Goal: Task Accomplishment & Management: Manage account settings

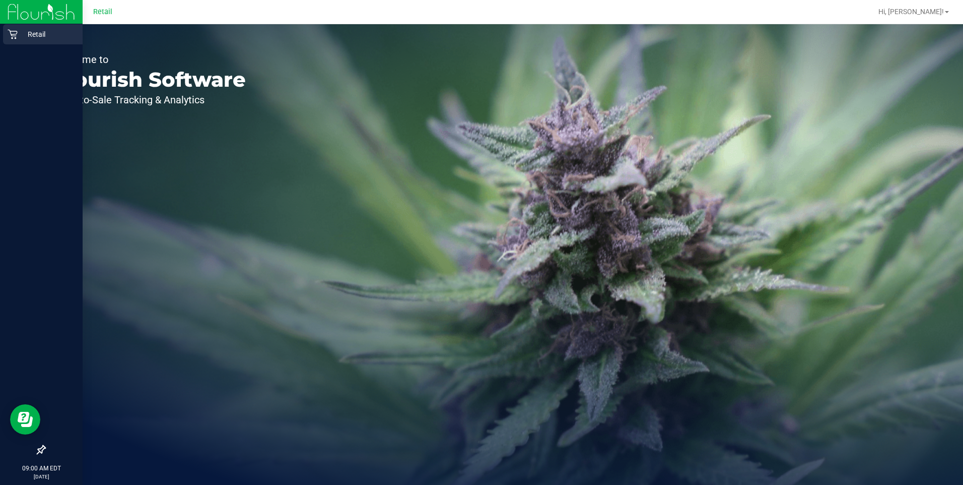
click at [14, 34] on icon at bounding box center [13, 34] width 10 height 10
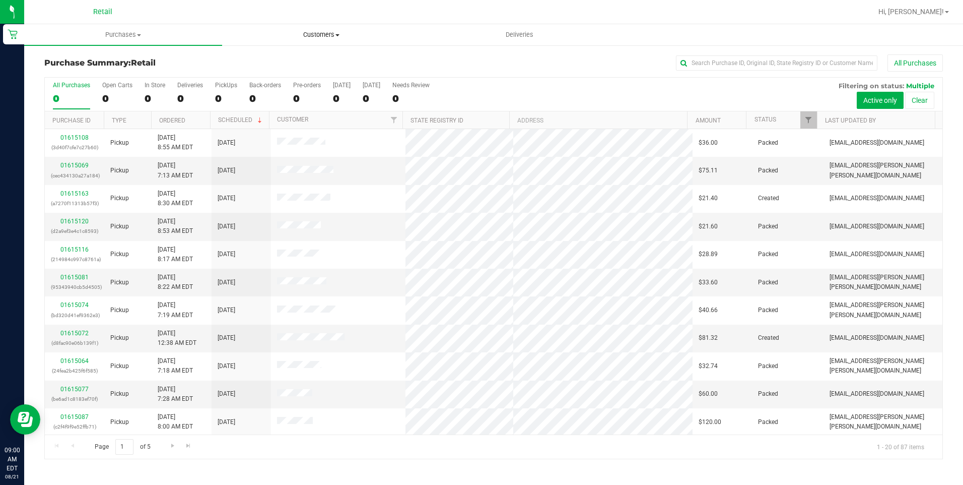
click at [334, 38] on span "Customers" at bounding box center [321, 34] width 197 height 9
click at [310, 61] on li "All customers" at bounding box center [321, 61] width 198 height 12
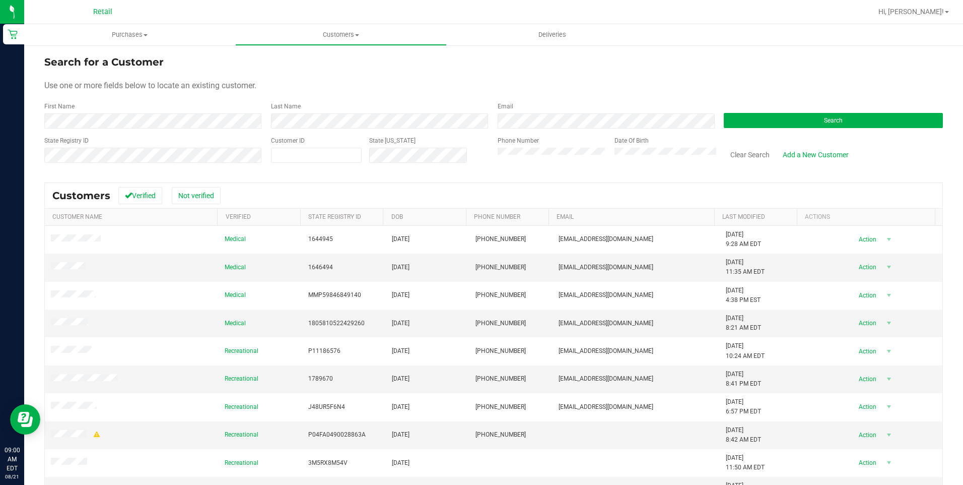
click at [373, 112] on div "Last Name" at bounding box center [376, 115] width 227 height 27
click at [815, 127] on button "Search" at bounding box center [833, 120] width 219 height 15
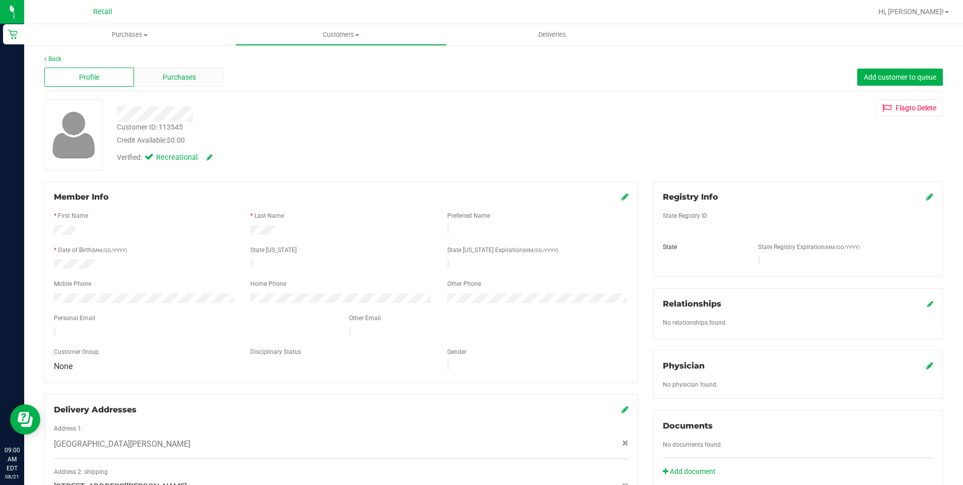
click at [193, 80] on span "Purchases" at bounding box center [179, 77] width 33 height 11
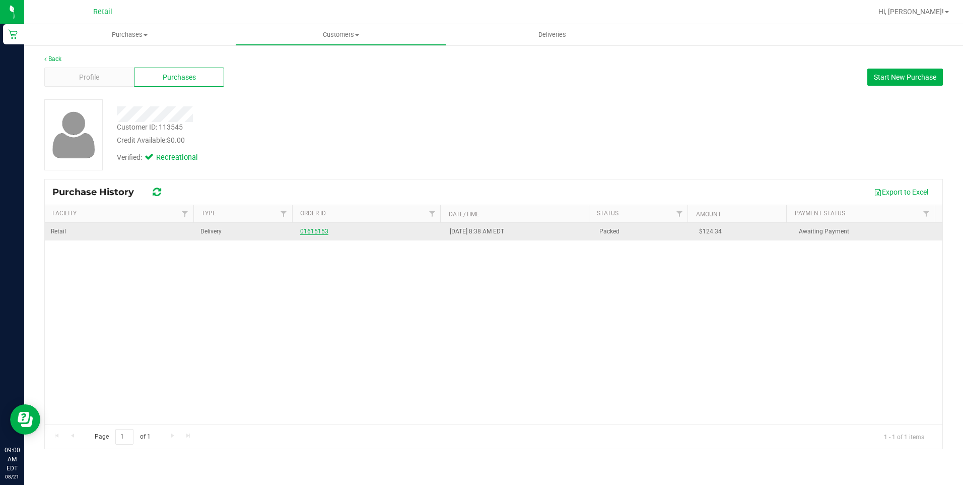
click at [318, 229] on link "01615153" at bounding box center [314, 231] width 28 height 7
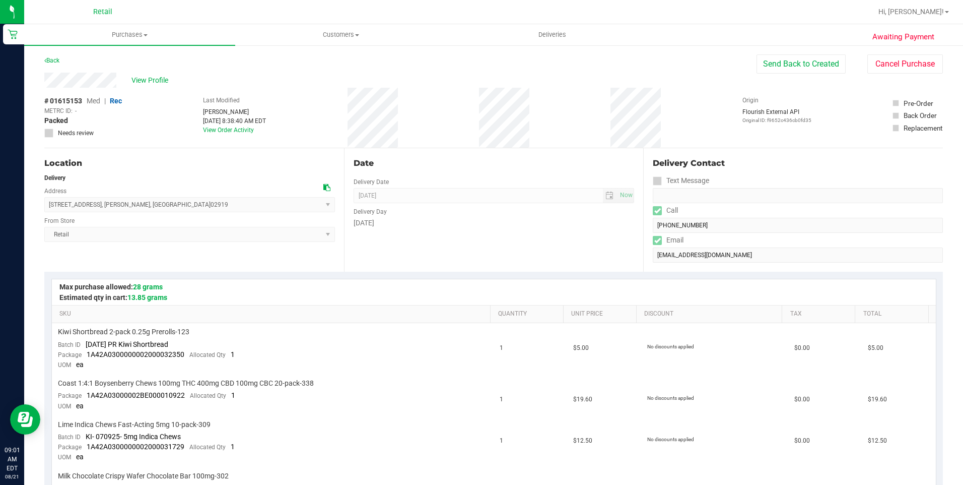
drag, startPoint x: 48, startPoint y: 203, endPoint x: 186, endPoint y: 209, distance: 138.6
click at [186, 209] on span "[STREET_ADDRESS] , [GEOGRAPHIC_DATA] , [GEOGRAPHIC_DATA] 02919 Select address […" at bounding box center [189, 204] width 291 height 15
copy span "[STREET_ADDRESS][PERSON_NAME]"
click at [340, 34] on span "Customers" at bounding box center [341, 34] width 210 height 9
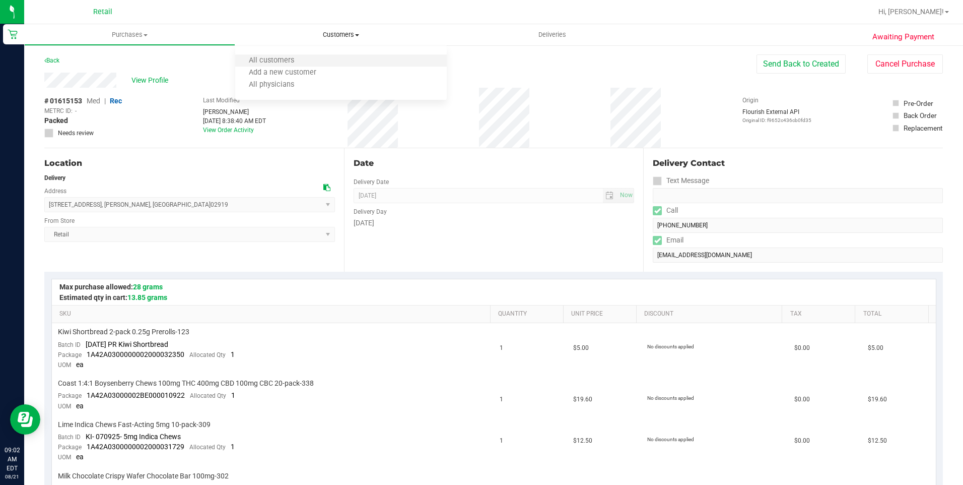
click at [320, 60] on li "All customers" at bounding box center [340, 61] width 211 height 12
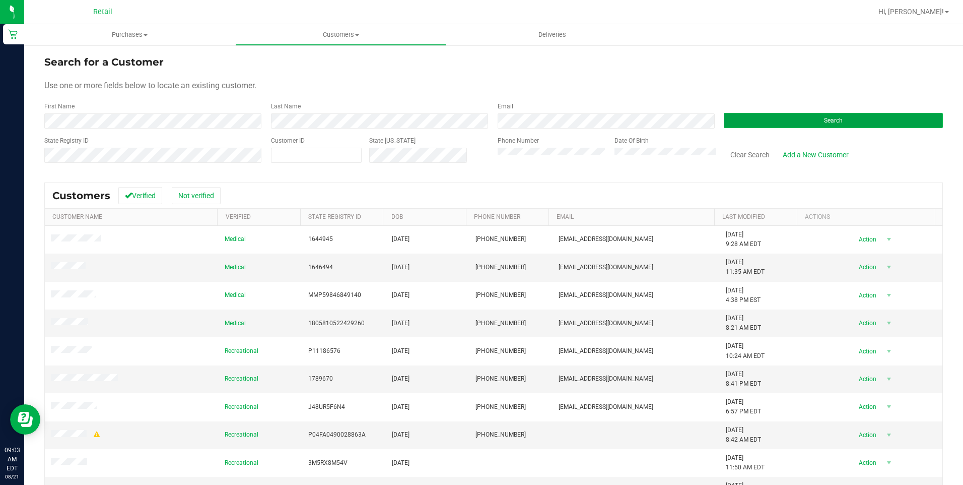
click at [746, 116] on button "Search" at bounding box center [833, 120] width 219 height 15
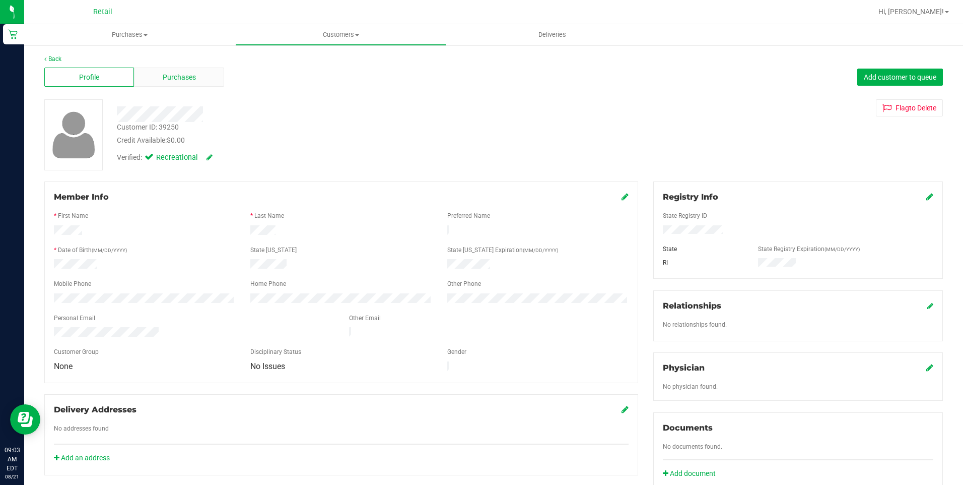
click at [182, 73] on span "Purchases" at bounding box center [179, 77] width 33 height 11
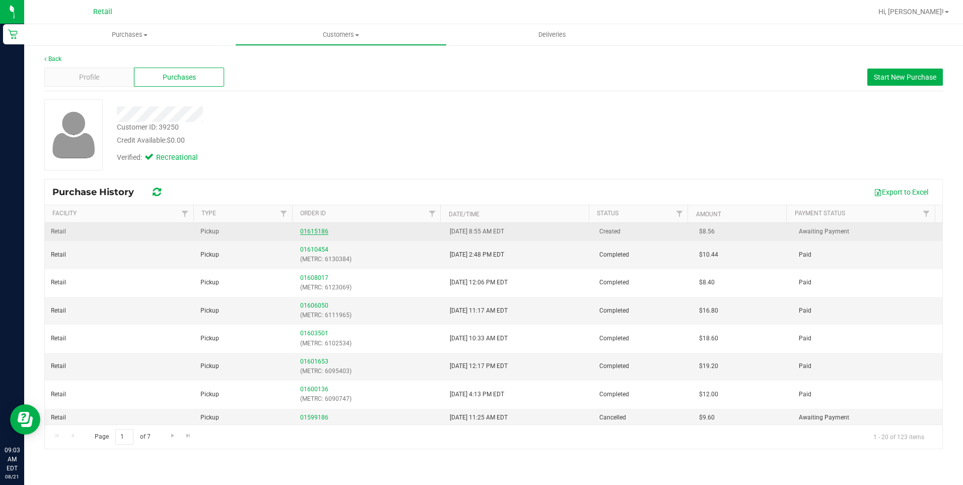
click at [315, 228] on link "01615186" at bounding box center [314, 231] width 28 height 7
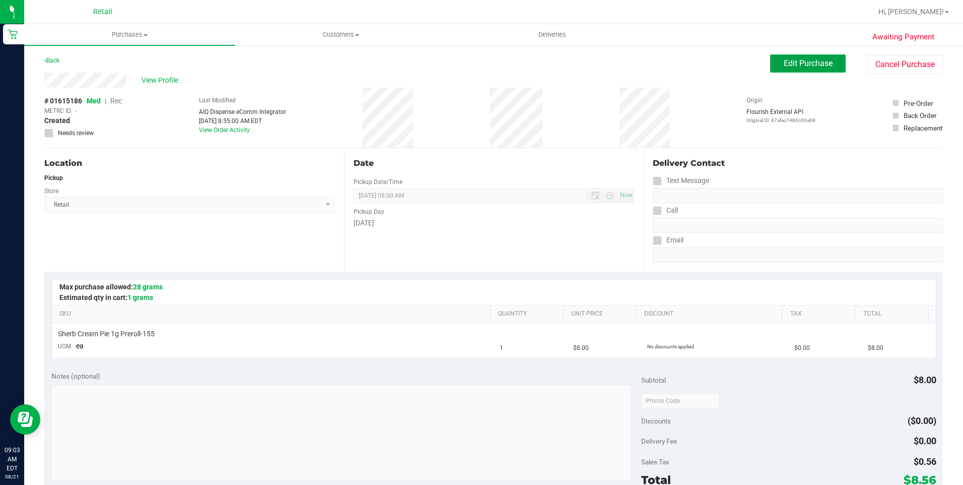
click at [793, 70] on button "Edit Purchase" at bounding box center [808, 63] width 76 height 18
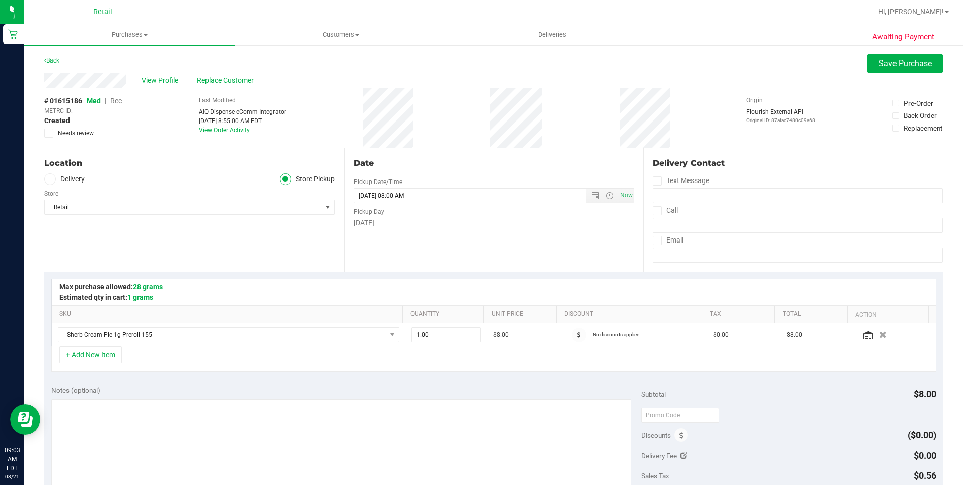
click at [119, 100] on span "Rec" at bounding box center [116, 101] width 12 height 8
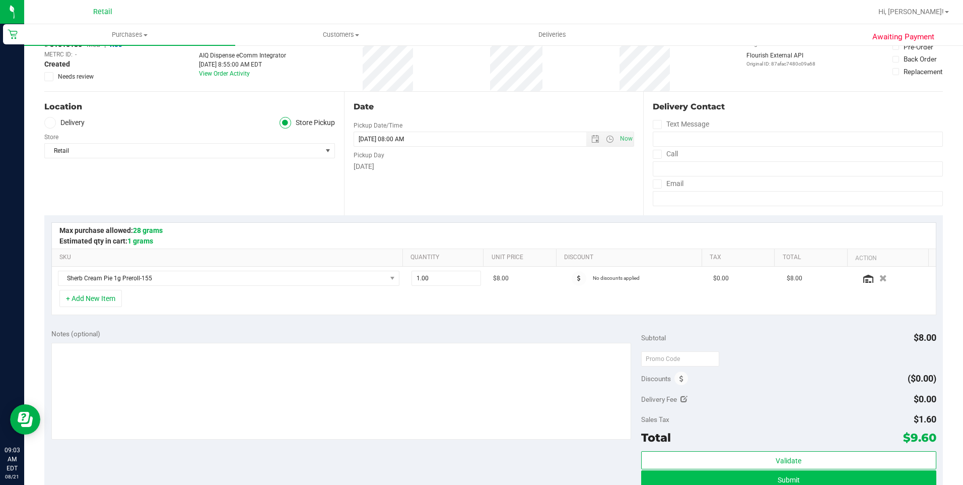
scroll to position [252, 0]
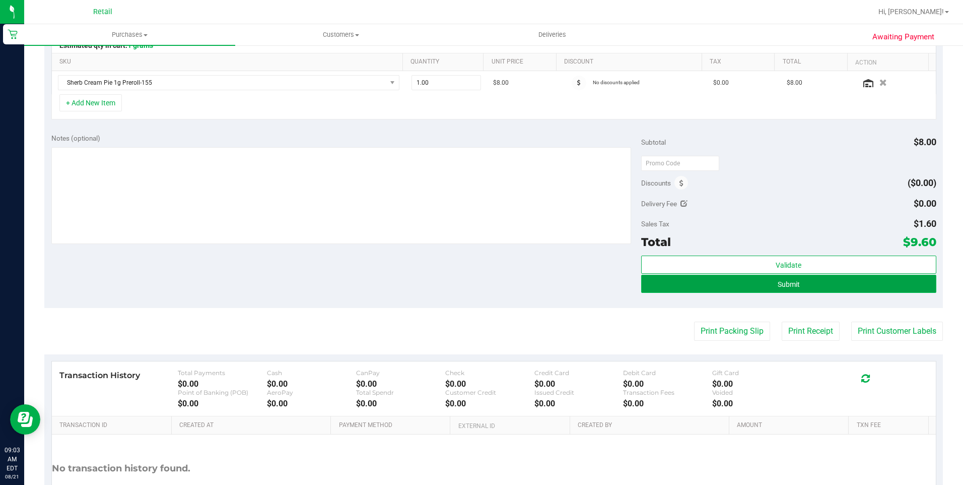
click at [876, 288] on button "Submit" at bounding box center [788, 284] width 295 height 18
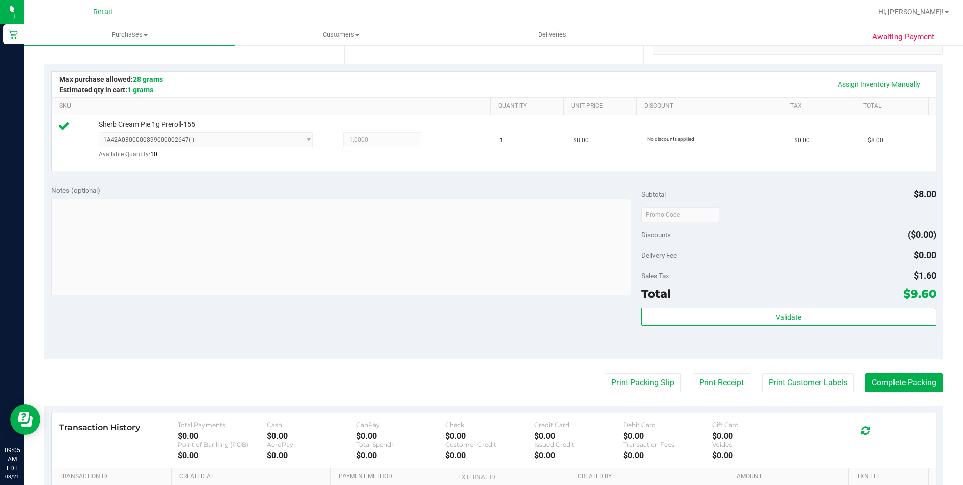
scroll to position [201, 0]
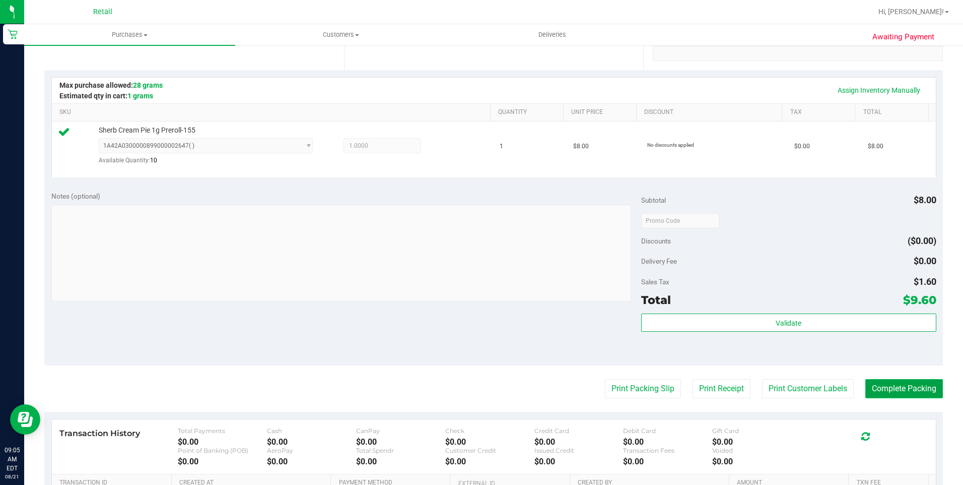
click at [895, 394] on button "Complete Packing" at bounding box center [904, 388] width 78 height 19
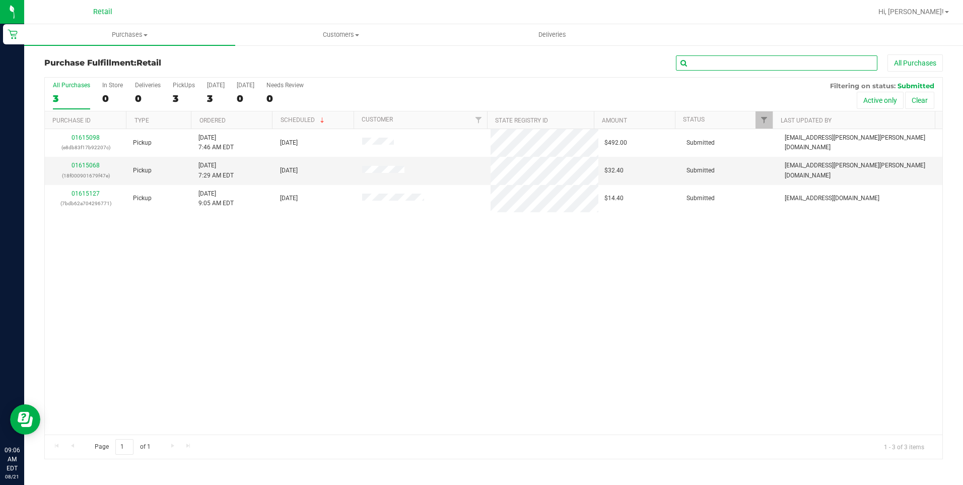
click at [786, 59] on input "text" at bounding box center [776, 62] width 201 height 15
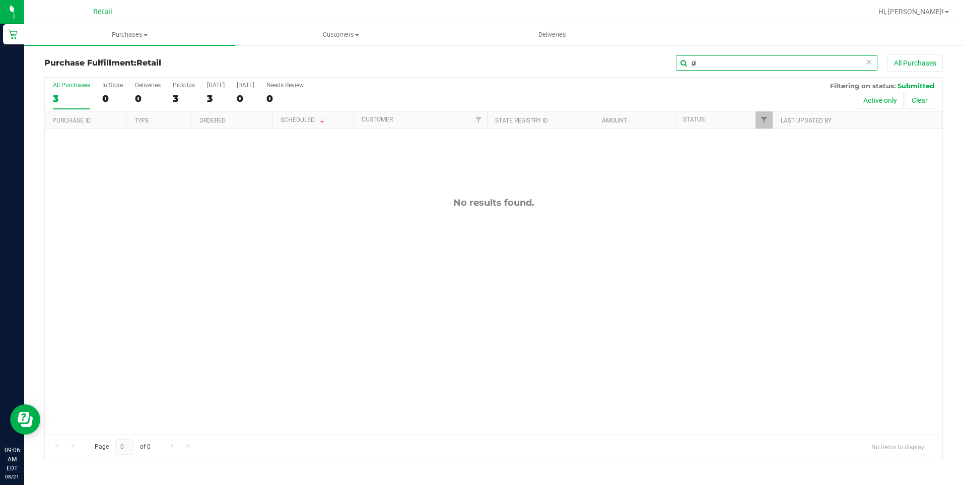
type input "g"
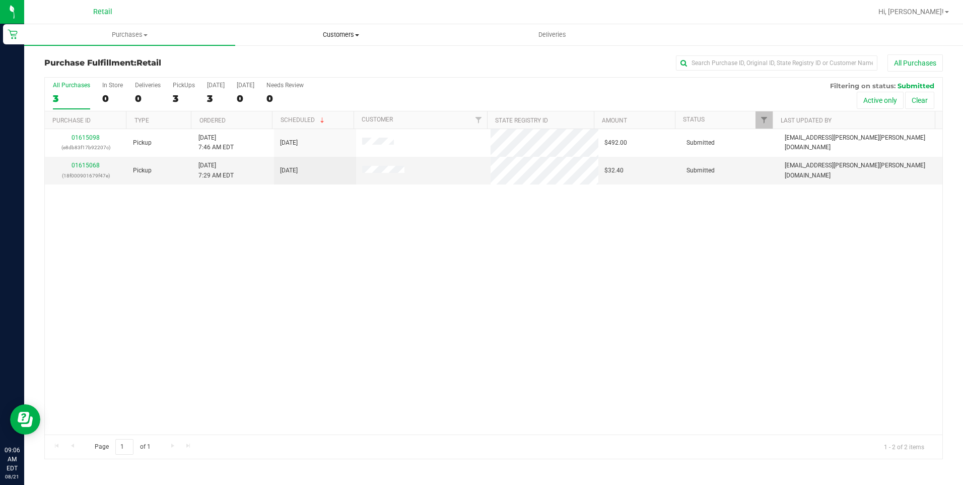
click at [359, 35] on span at bounding box center [357, 35] width 4 height 2
click at [328, 66] on li "All customers" at bounding box center [340, 61] width 211 height 12
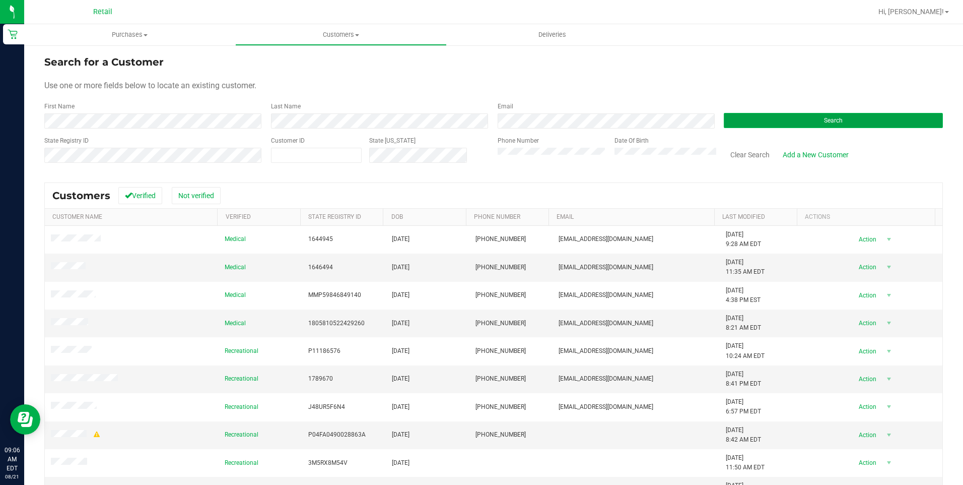
click at [793, 117] on button "Search" at bounding box center [833, 120] width 219 height 15
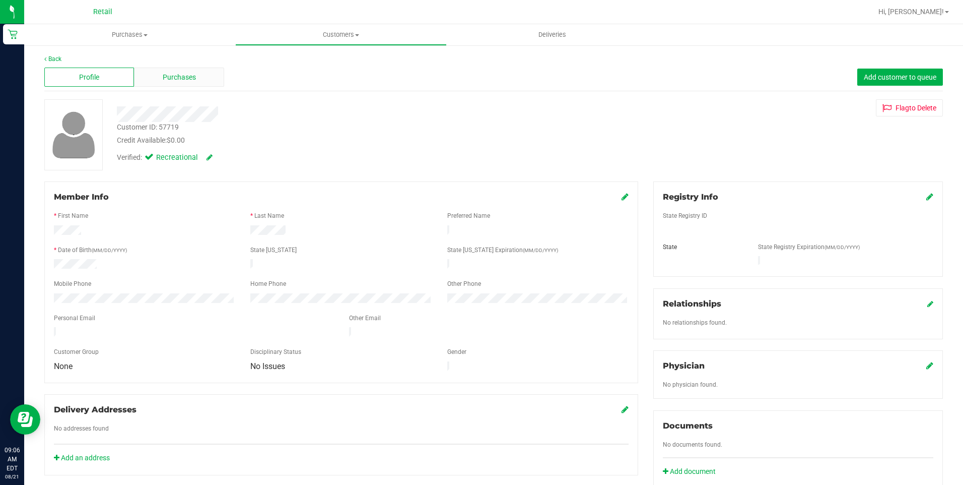
click at [176, 77] on span "Purchases" at bounding box center [179, 77] width 33 height 11
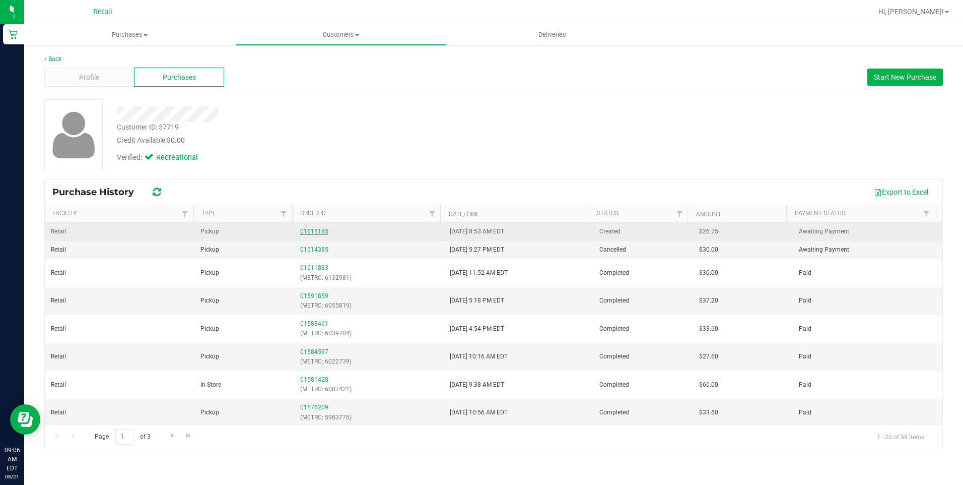
click at [323, 231] on link "01615185" at bounding box center [314, 231] width 28 height 7
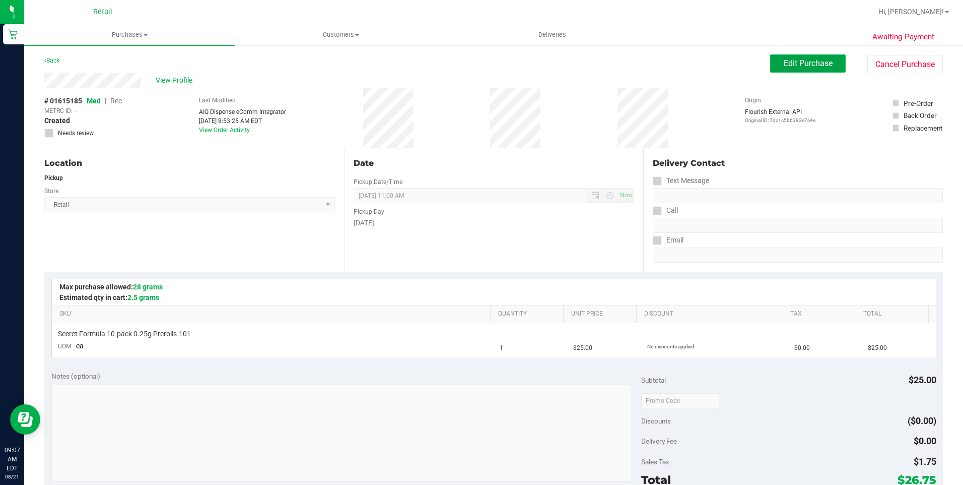
click at [802, 59] on span "Edit Purchase" at bounding box center [808, 63] width 49 height 10
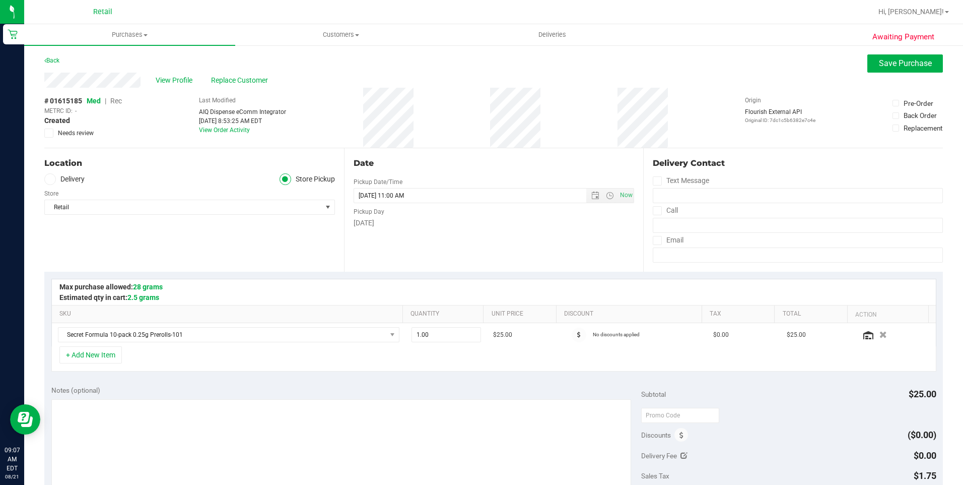
click at [118, 102] on span "Rec" at bounding box center [116, 101] width 12 height 8
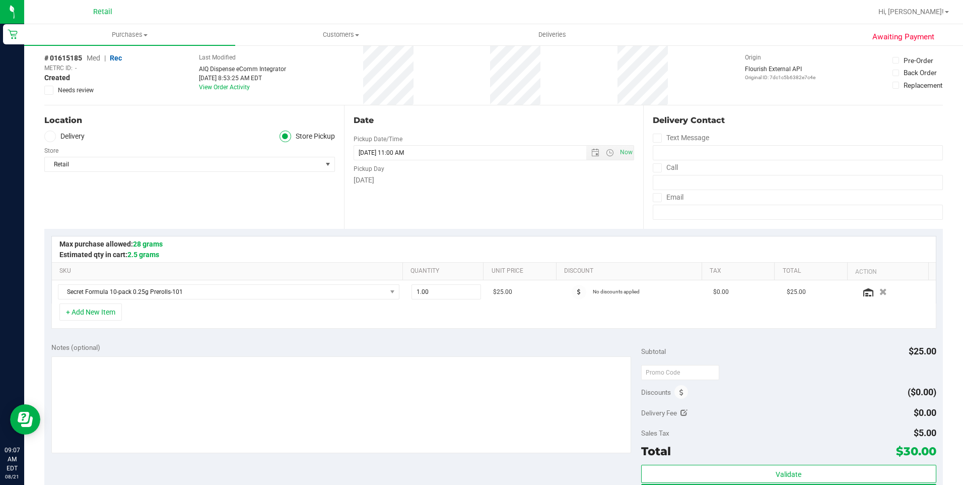
scroll to position [151, 0]
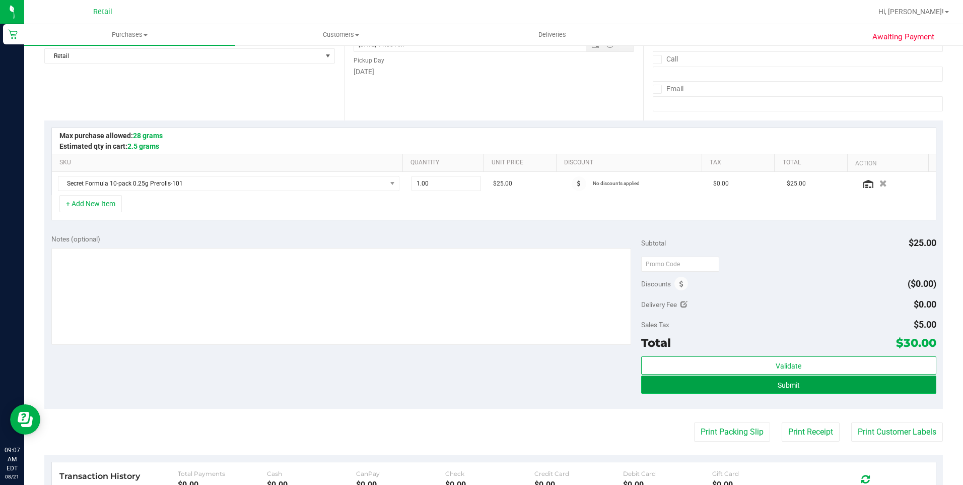
click at [794, 385] on button "Submit" at bounding box center [788, 384] width 295 height 18
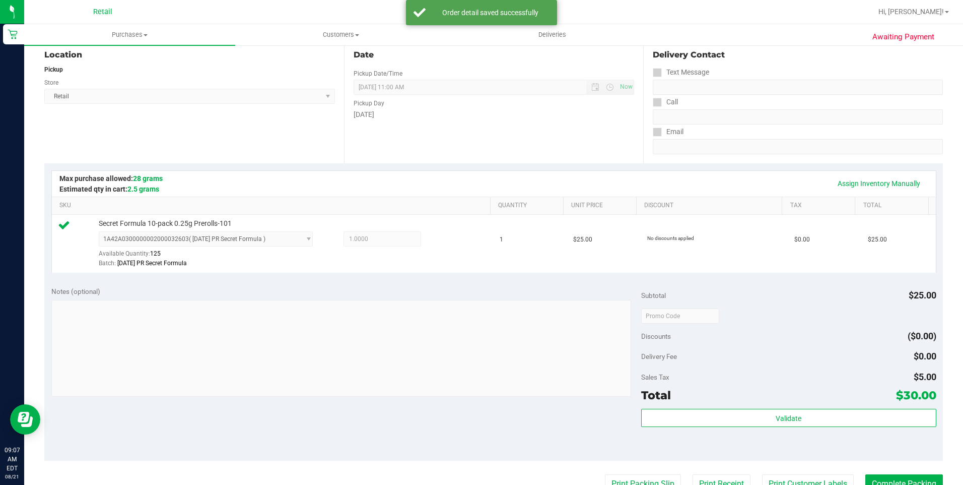
scroll to position [201, 0]
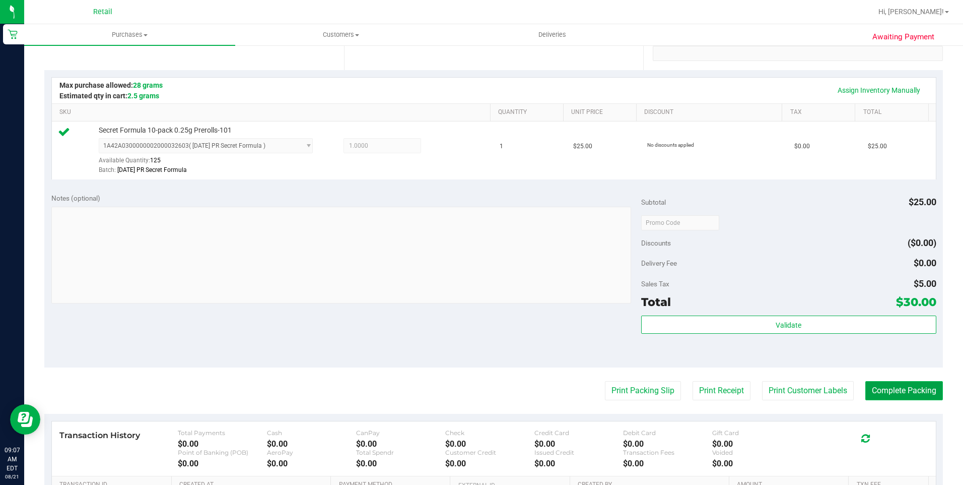
click at [877, 385] on button "Complete Packing" at bounding box center [904, 390] width 78 height 19
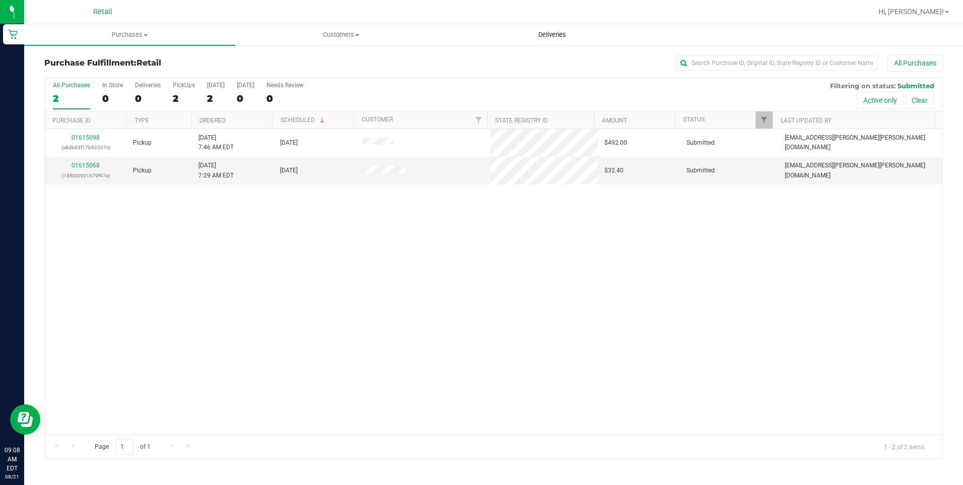
click at [535, 31] on span "Deliveries" at bounding box center [552, 34] width 55 height 9
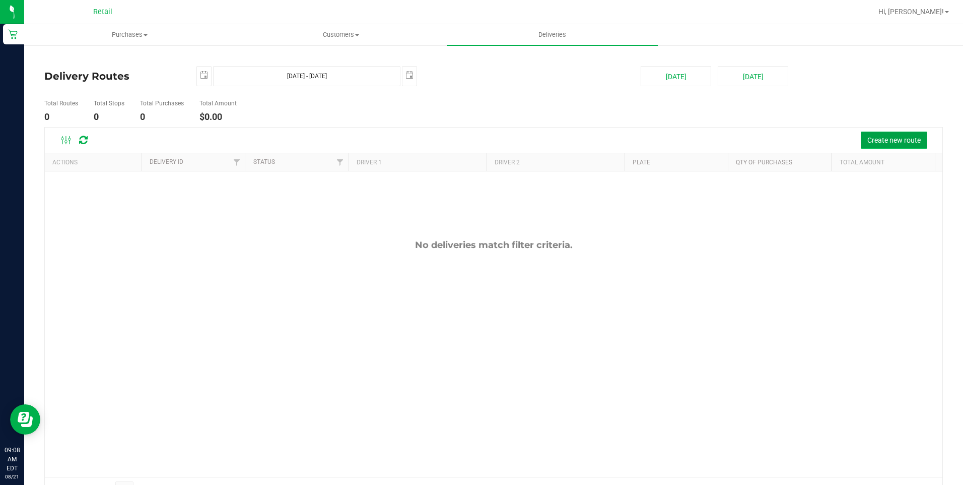
click at [867, 143] on span "Create new route" at bounding box center [893, 140] width 53 height 8
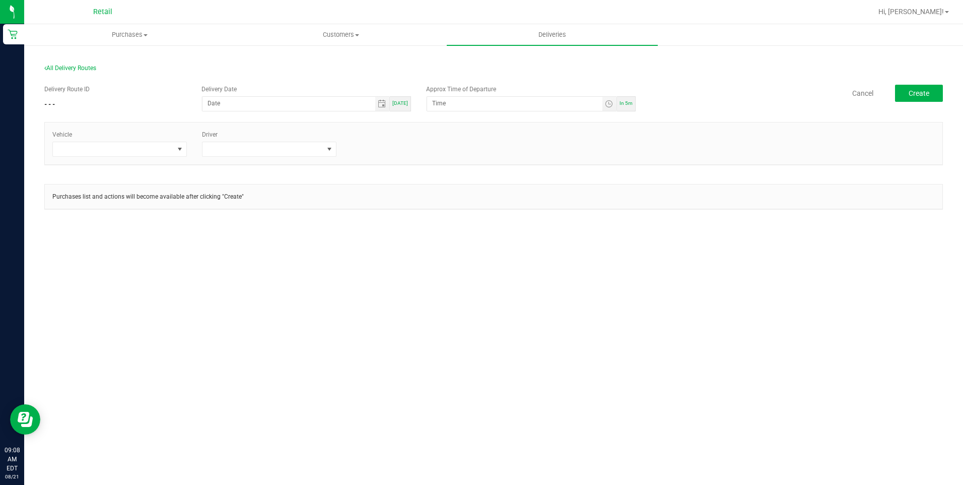
click at [406, 110] on div "[DATE]" at bounding box center [400, 103] width 21 height 15
type input "[DATE]"
click at [609, 107] on span "Toggle time list" at bounding box center [609, 104] width 8 height 8
click at [443, 226] on li "10" at bounding box center [447, 231] width 24 height 14
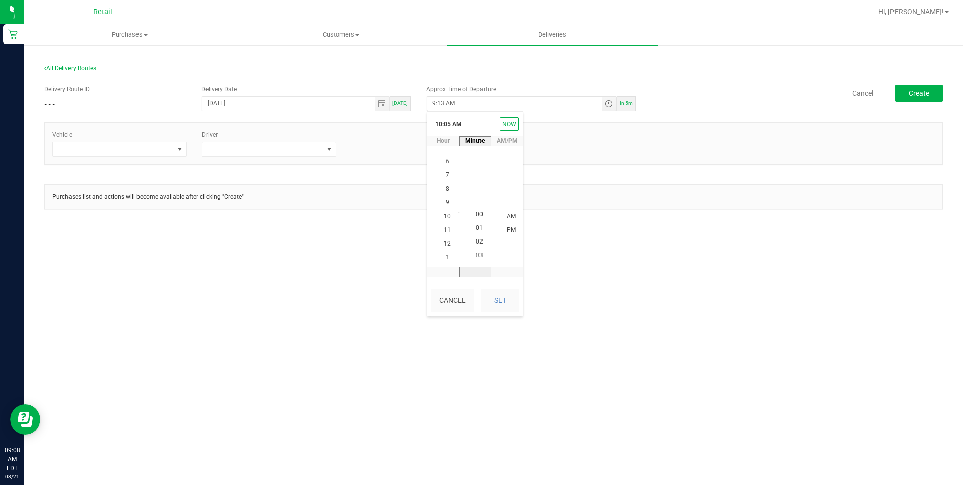
scroll to position [0, 0]
click at [479, 216] on span "00" at bounding box center [479, 216] width 7 height 7
click at [505, 294] on button "Set" at bounding box center [500, 300] width 38 height 22
type input "10:00 AM"
click at [177, 150] on span at bounding box center [180, 149] width 8 height 8
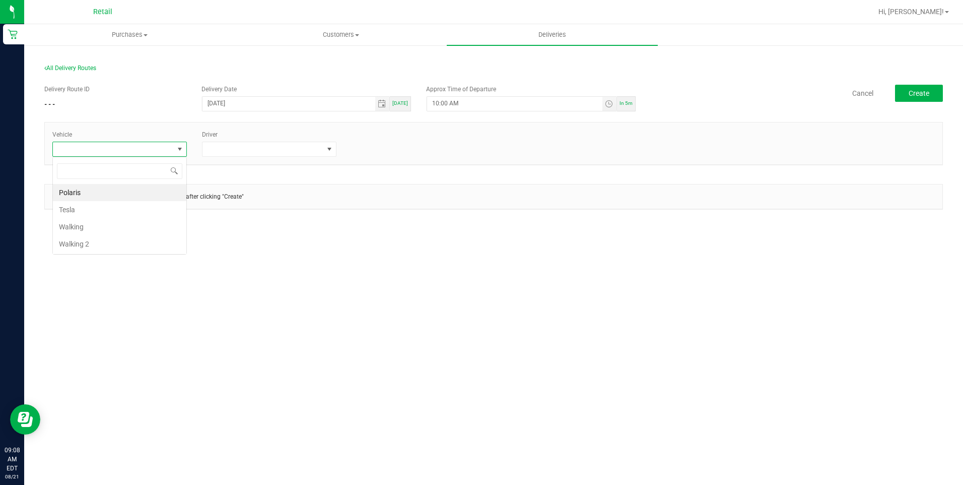
scroll to position [15, 134]
click at [115, 206] on li "Tesla" at bounding box center [119, 209] width 133 height 17
click at [328, 150] on span at bounding box center [329, 149] width 8 height 8
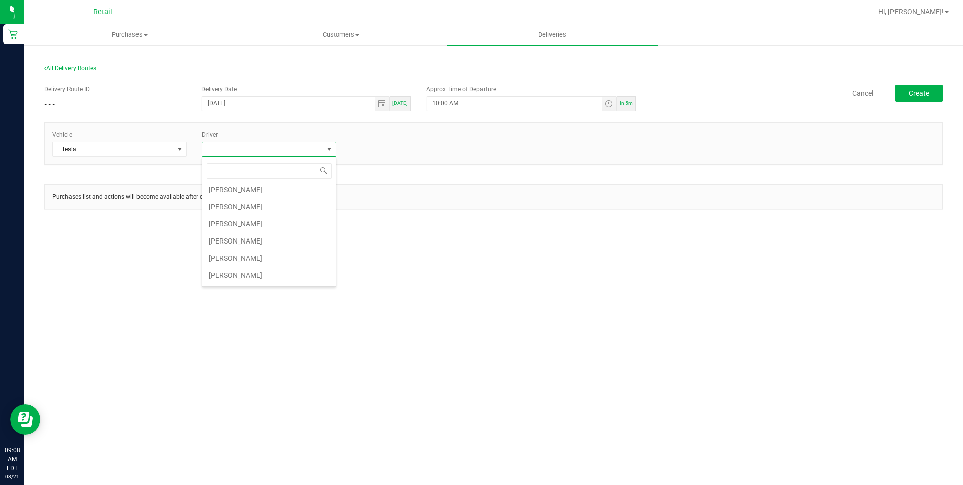
scroll to position [88, 0]
click at [231, 244] on li "[PERSON_NAME]" at bounding box center [268, 241] width 133 height 17
click at [911, 95] on span "Create" at bounding box center [919, 93] width 21 height 8
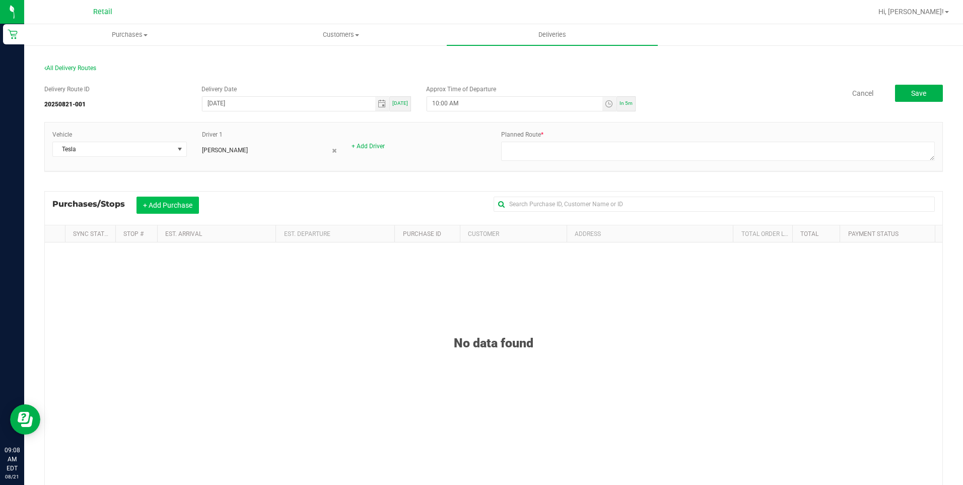
click at [171, 203] on button "+ Add Purchase" at bounding box center [168, 204] width 62 height 17
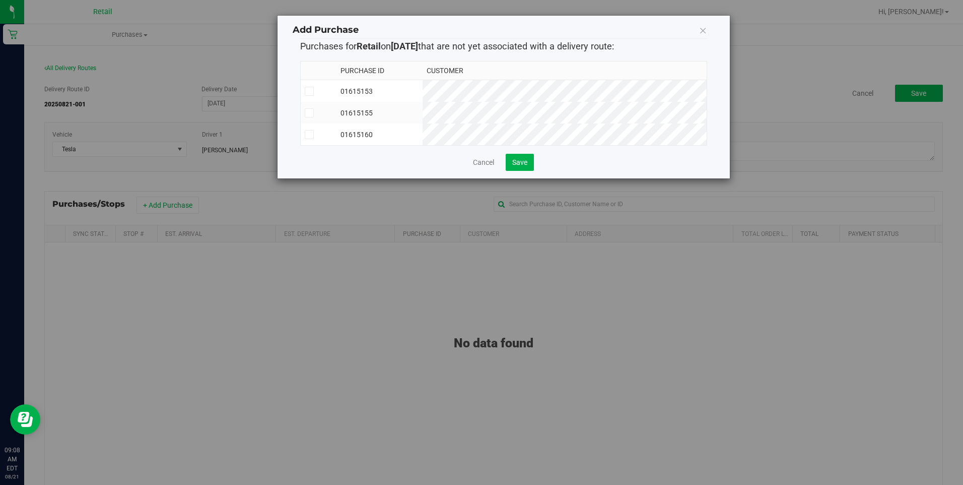
click at [308, 91] on icon at bounding box center [309, 91] width 7 height 0
click at [0, 0] on input "checkbox" at bounding box center [0, 0] width 0 height 0
click at [312, 113] on span at bounding box center [309, 112] width 9 height 9
click at [0, 0] on input "checkbox" at bounding box center [0, 0] width 0 height 0
click at [308, 134] on icon at bounding box center [309, 134] width 7 height 0
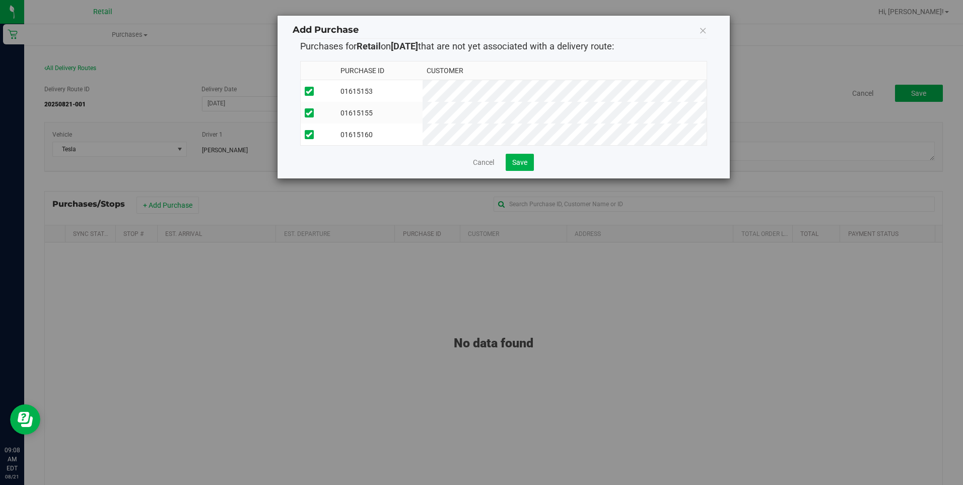
click at [0, 0] on input "checkbox" at bounding box center [0, 0] width 0 height 0
click at [527, 166] on span "Save" at bounding box center [519, 162] width 15 height 8
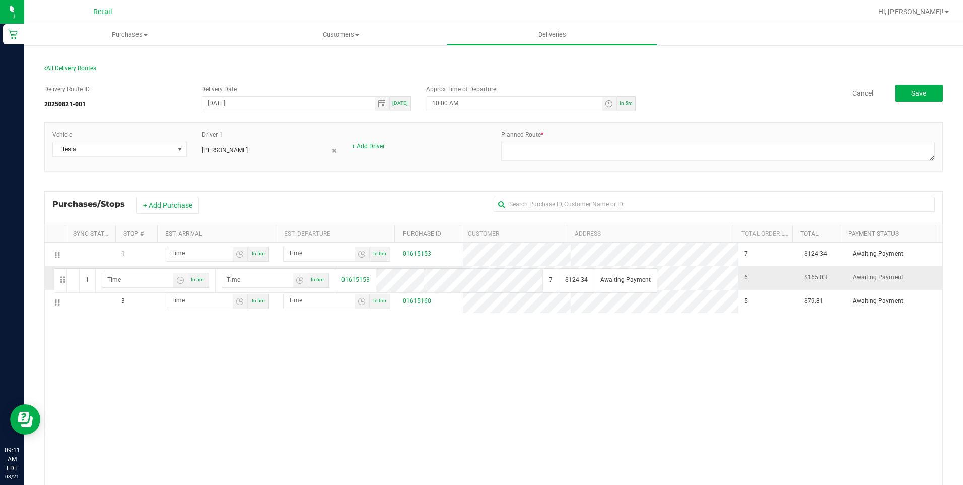
drag, startPoint x: 55, startPoint y: 256, endPoint x: 50, endPoint y: 270, distance: 15.0
click at [345, 33] on span "Customers" at bounding box center [341, 34] width 210 height 9
click at [327, 58] on li "All customers" at bounding box center [340, 61] width 211 height 12
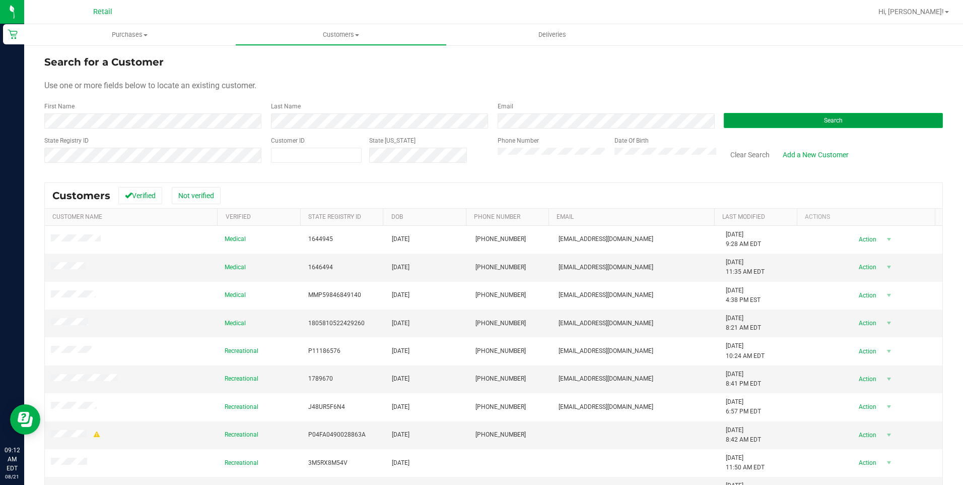
click at [772, 125] on button "Search" at bounding box center [833, 120] width 219 height 15
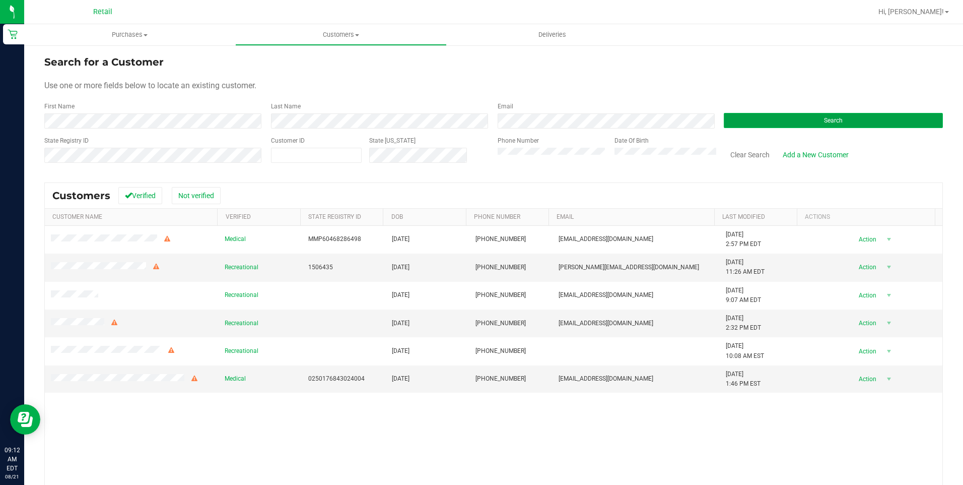
click at [824, 119] on span "Search" at bounding box center [833, 120] width 19 height 7
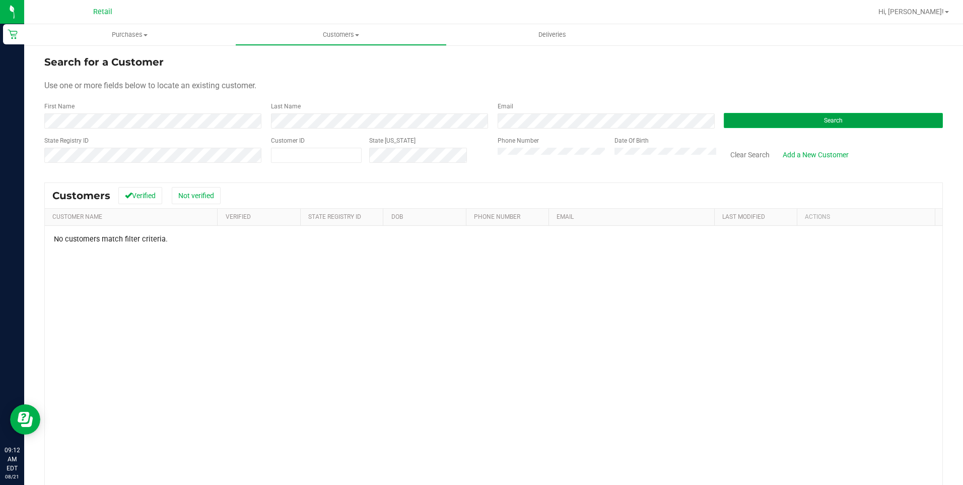
click at [737, 121] on button "Search" at bounding box center [833, 120] width 219 height 15
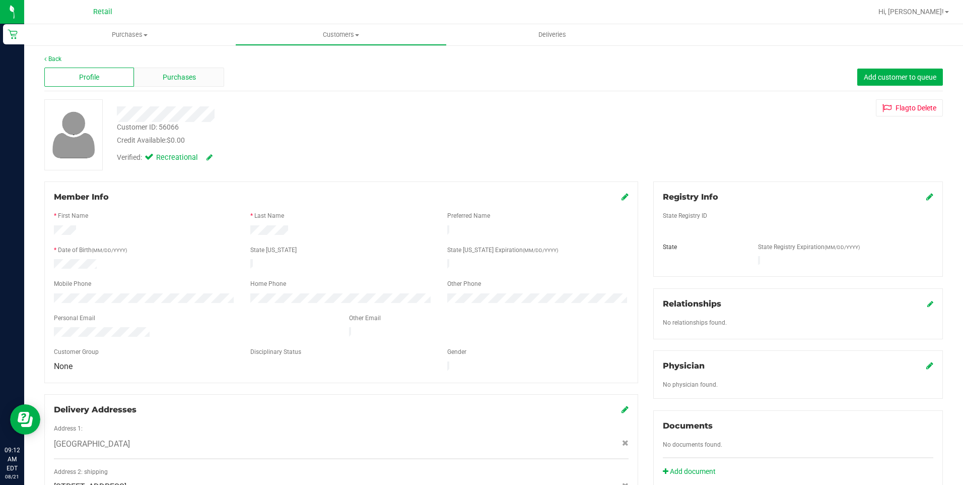
click at [187, 82] on span "Purchases" at bounding box center [179, 77] width 33 height 11
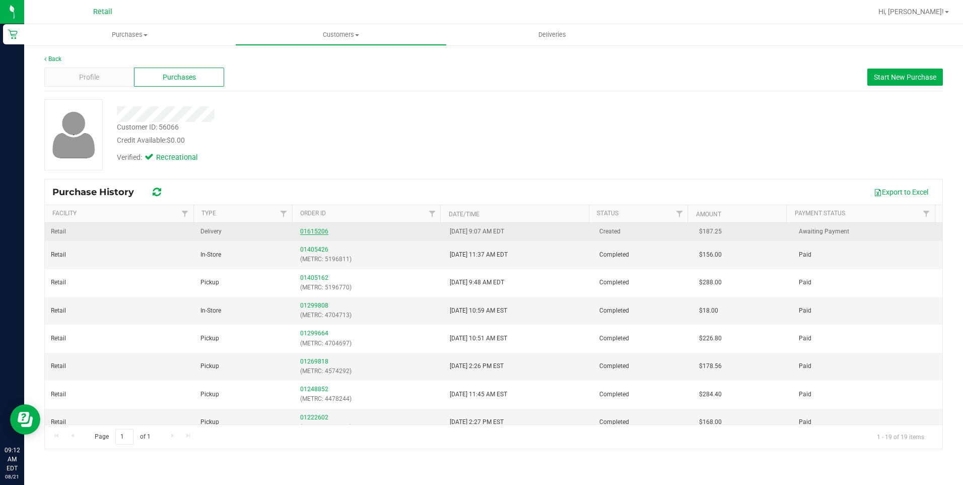
click at [310, 229] on link "01615206" at bounding box center [314, 231] width 28 height 7
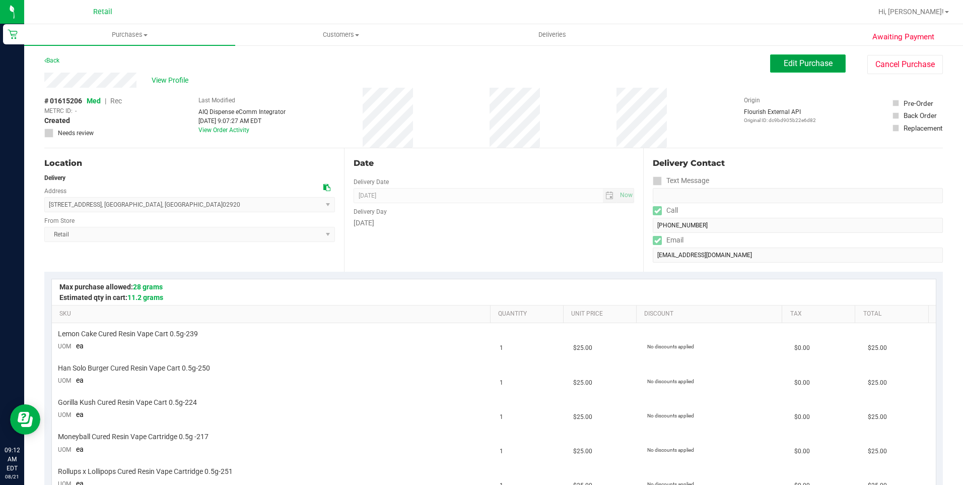
click at [770, 59] on button "Edit Purchase" at bounding box center [808, 63] width 76 height 18
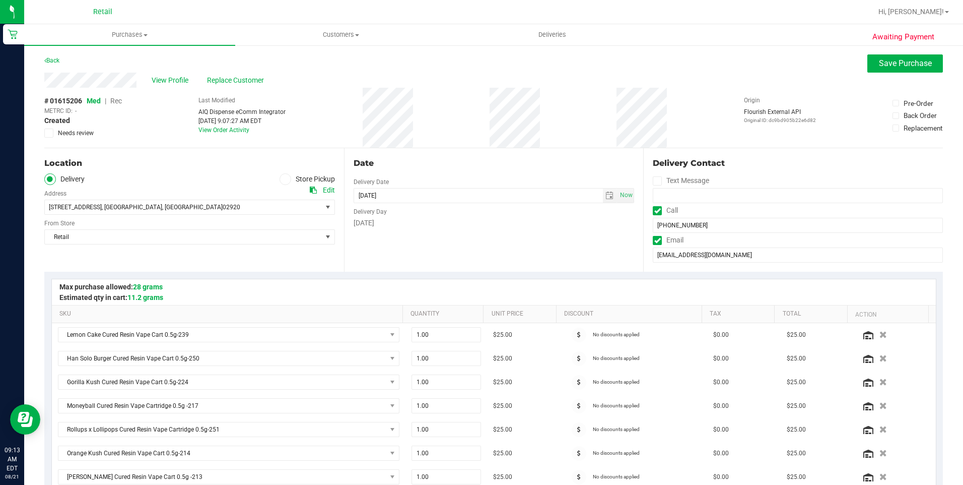
click at [115, 100] on span "Rec" at bounding box center [116, 101] width 12 height 8
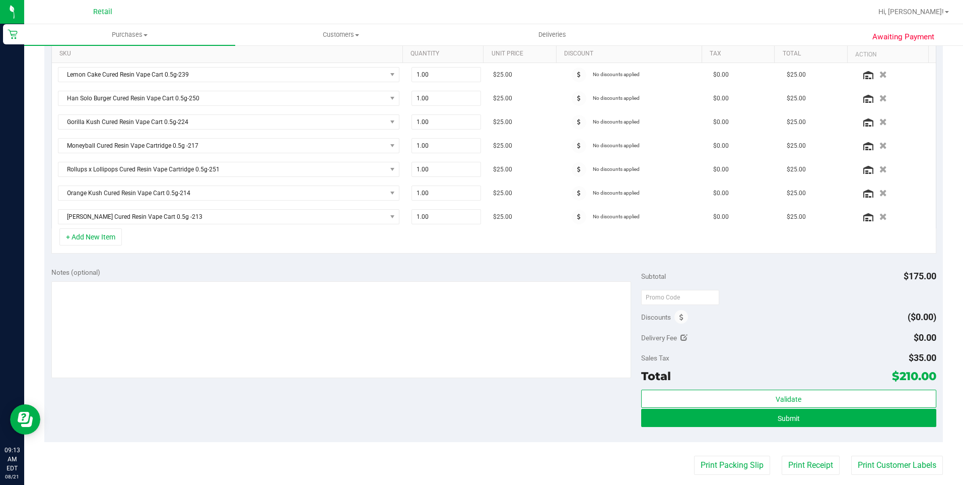
scroll to position [353, 0]
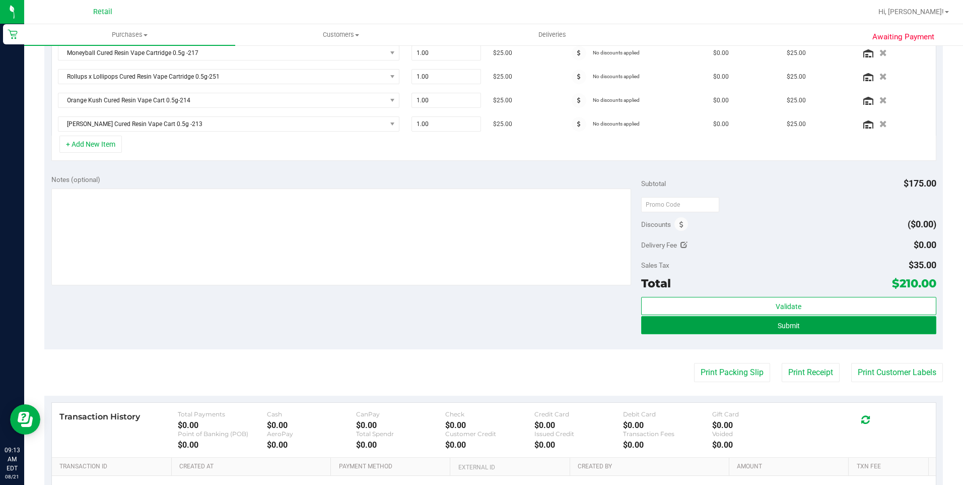
click at [785, 330] on button "Submit" at bounding box center [788, 325] width 295 height 18
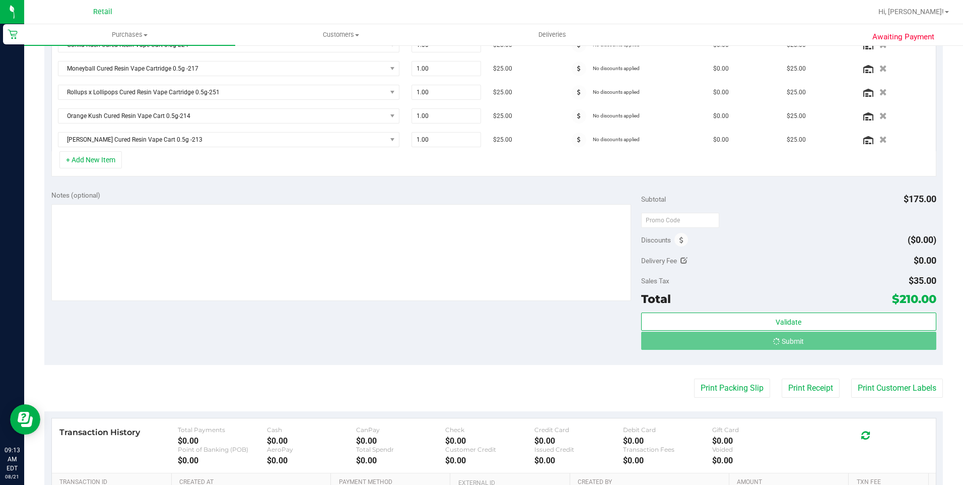
scroll to position [321, 0]
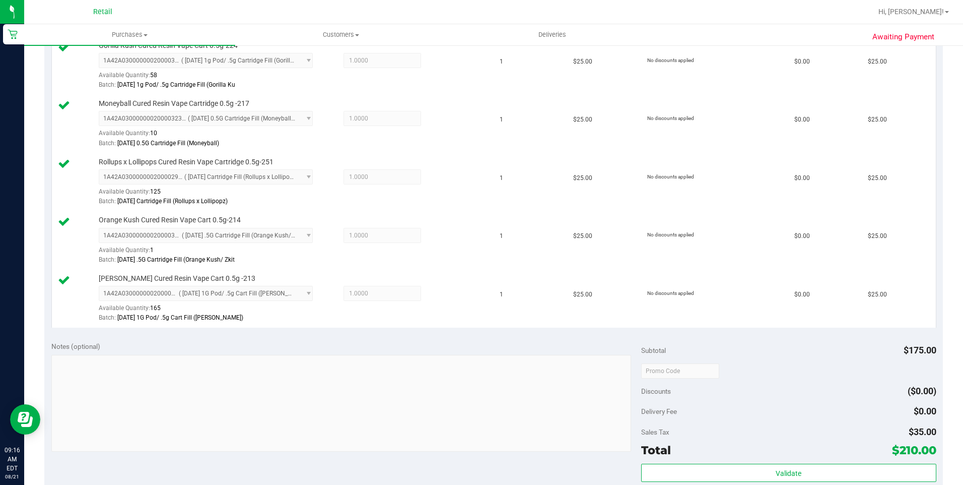
scroll to position [604, 0]
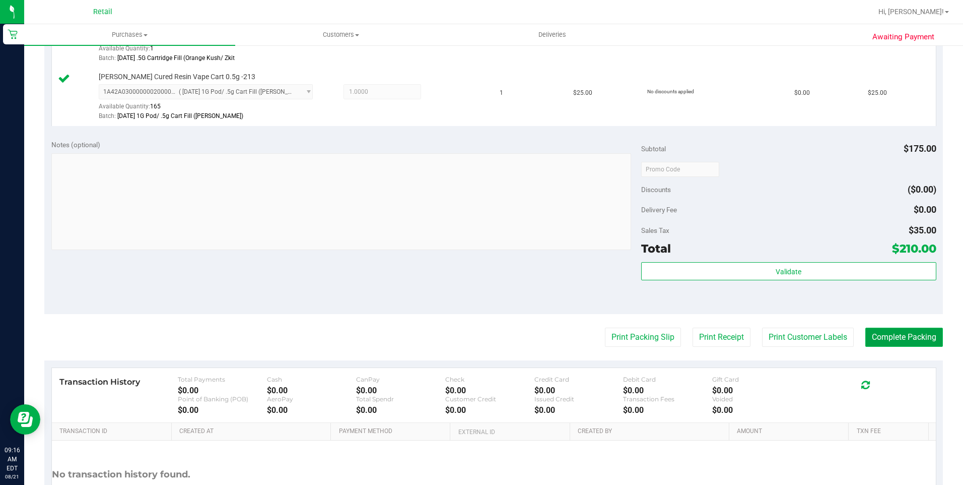
click at [902, 343] on button "Complete Packing" at bounding box center [904, 336] width 78 height 19
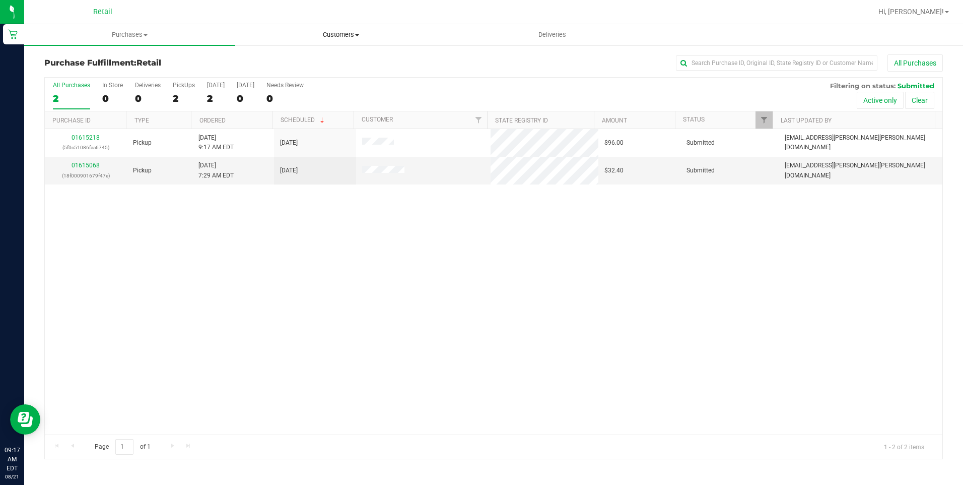
click at [352, 37] on span "Customers" at bounding box center [341, 34] width 210 height 9
click at [346, 57] on li "All customers" at bounding box center [340, 61] width 211 height 12
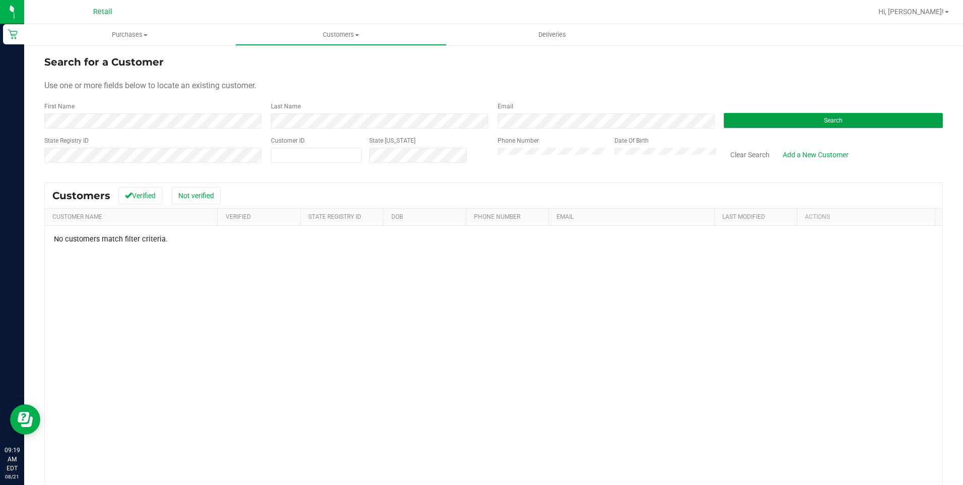
click at [757, 116] on button "Search" at bounding box center [833, 120] width 219 height 15
click at [879, 121] on button "Search" at bounding box center [833, 120] width 219 height 15
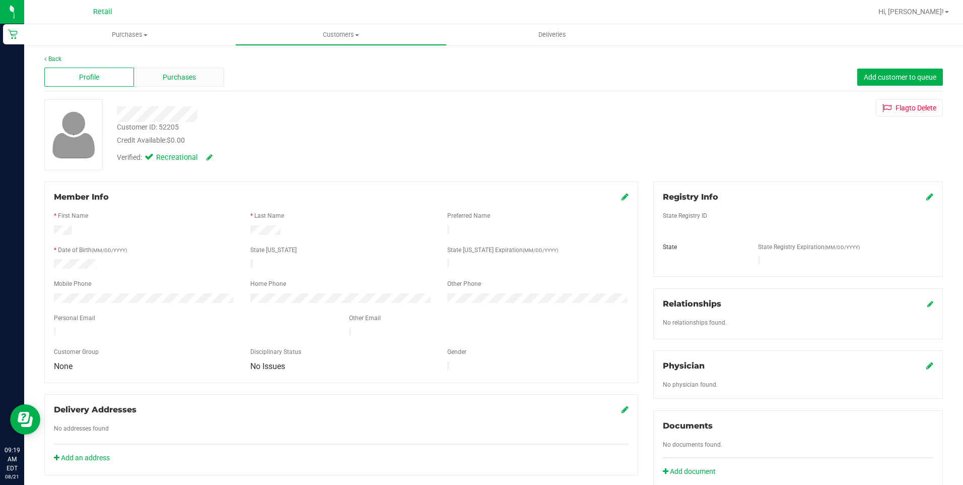
click at [189, 81] on span "Purchases" at bounding box center [179, 77] width 33 height 11
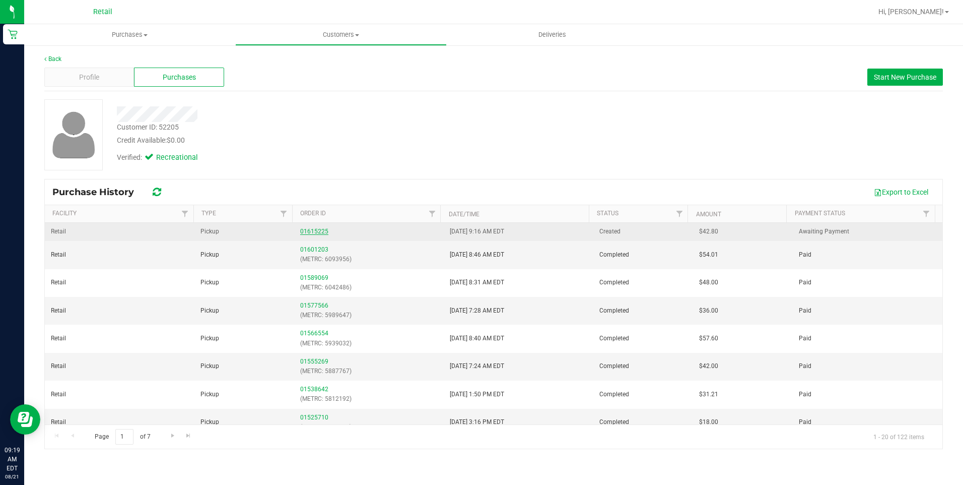
click at [309, 230] on link "01615225" at bounding box center [314, 231] width 28 height 7
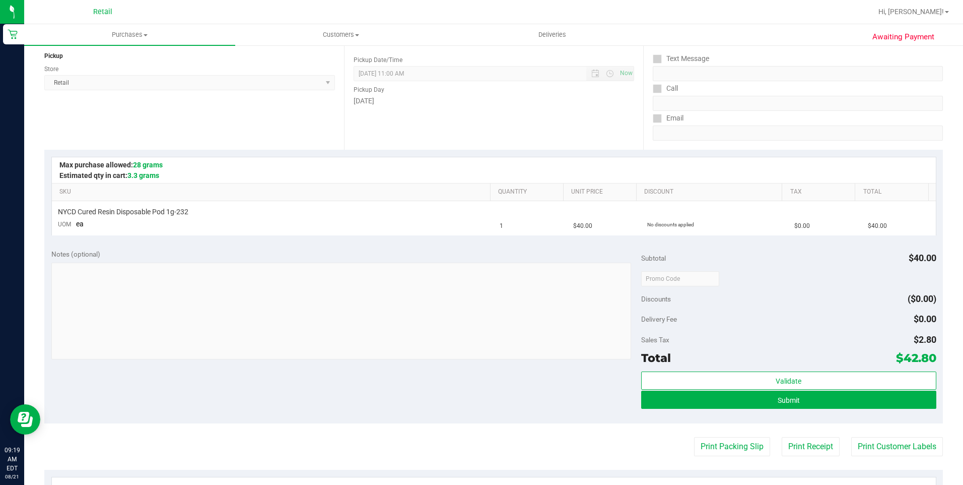
scroll to position [201, 0]
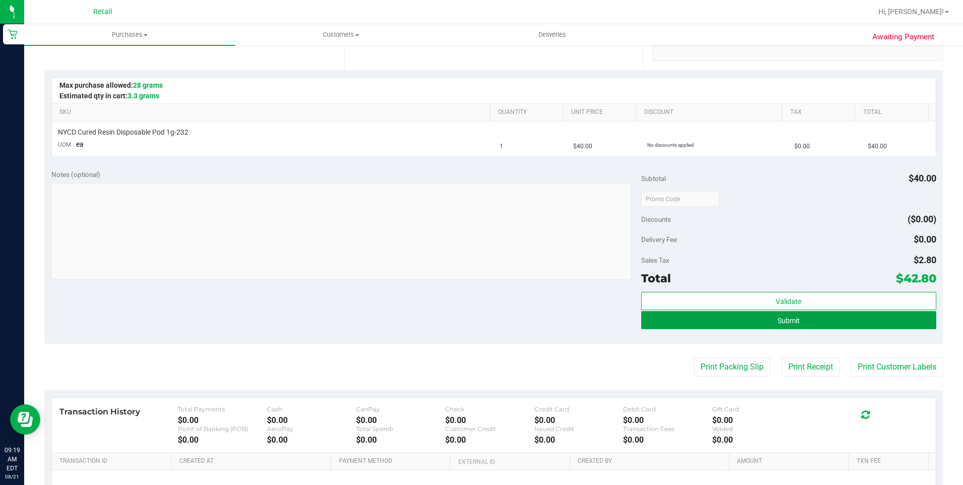
click at [820, 321] on button "Submit" at bounding box center [788, 320] width 295 height 18
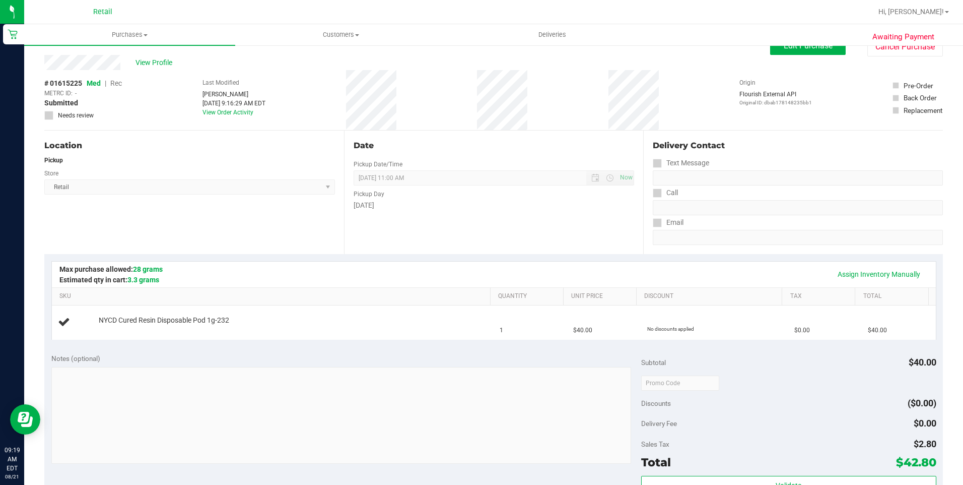
scroll to position [0, 0]
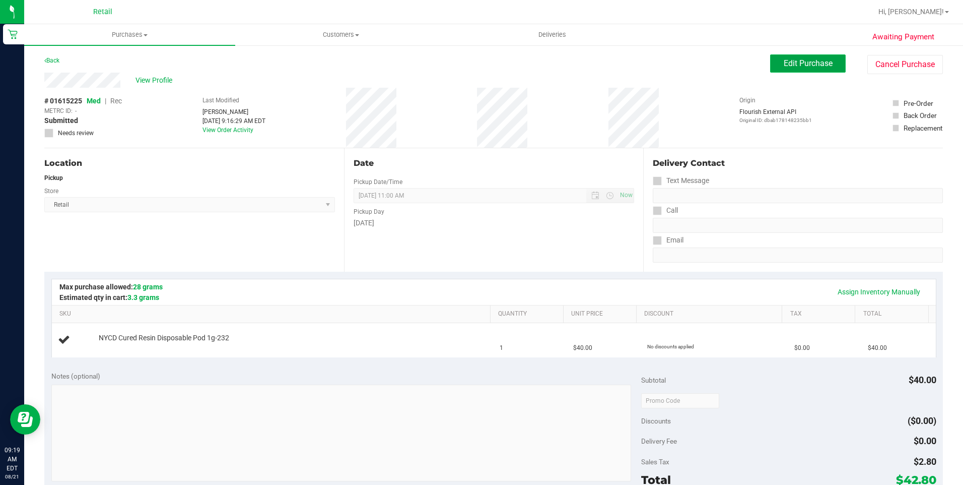
click at [820, 65] on span "Edit Purchase" at bounding box center [808, 63] width 49 height 10
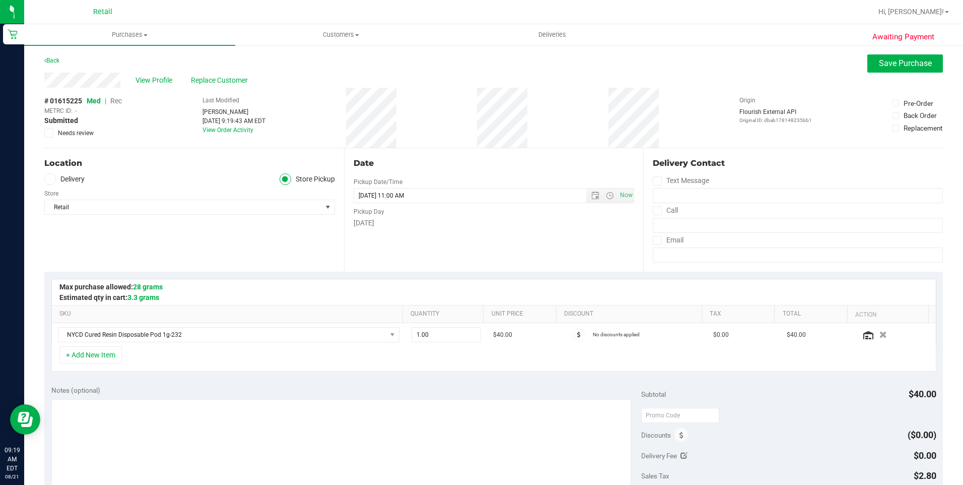
click at [117, 100] on span "Rec" at bounding box center [116, 101] width 12 height 8
click at [886, 67] on span "Save Purchase" at bounding box center [905, 63] width 53 height 10
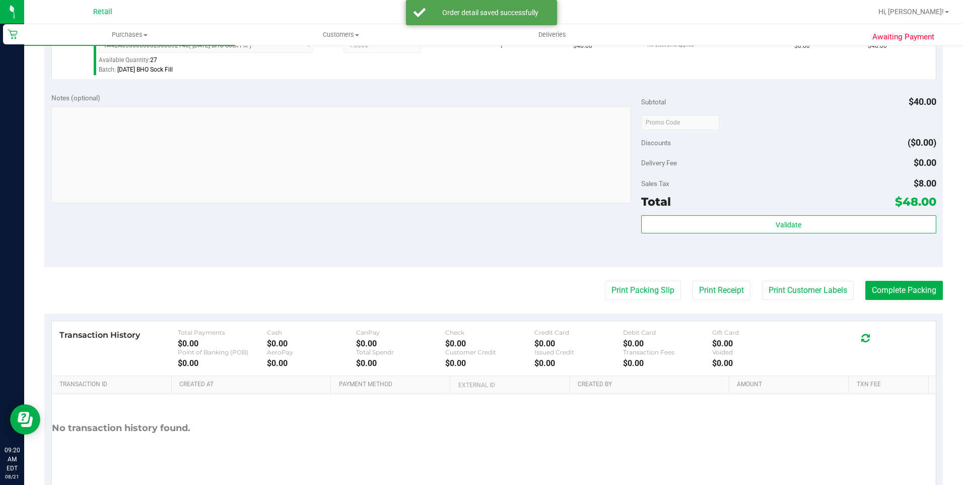
scroll to position [302, 0]
click at [889, 288] on button "Complete Packing" at bounding box center [904, 289] width 78 height 19
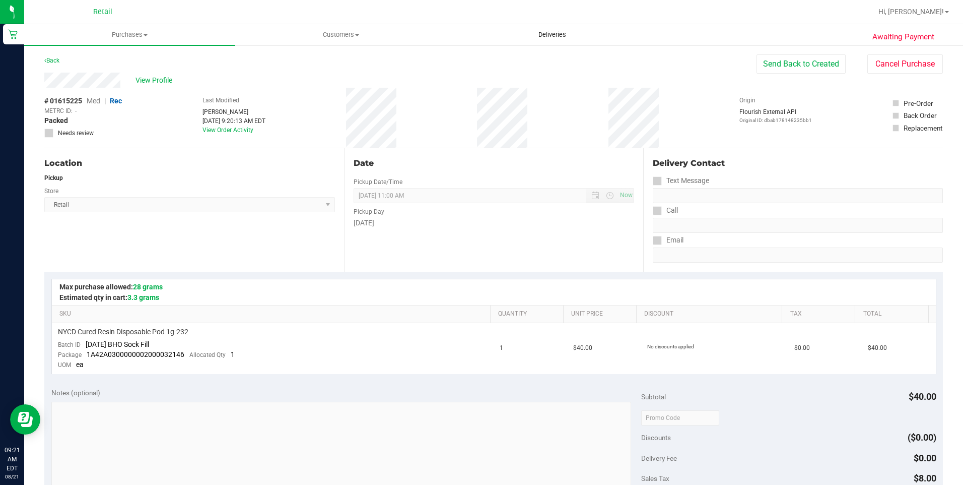
click at [554, 42] on uib-tab-heading "Deliveries" at bounding box center [552, 35] width 210 height 20
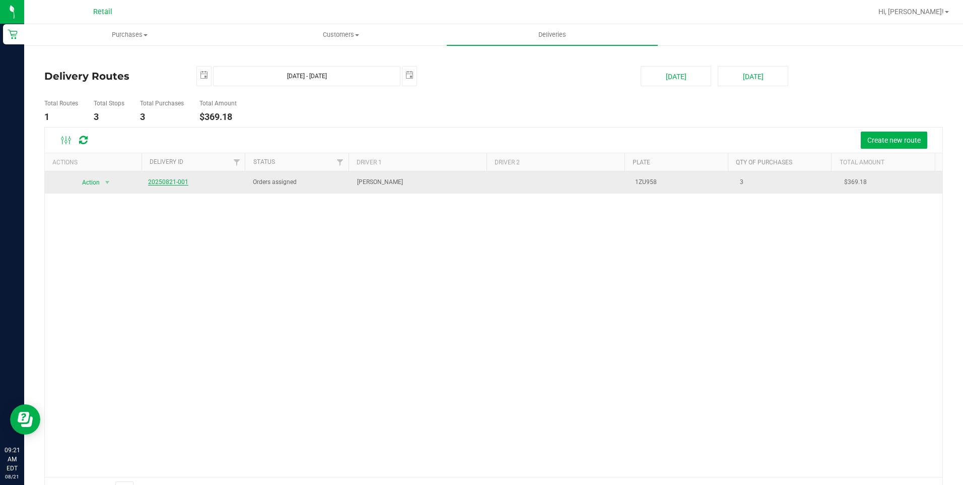
click at [171, 184] on link "20250821-001" at bounding box center [168, 181] width 40 height 7
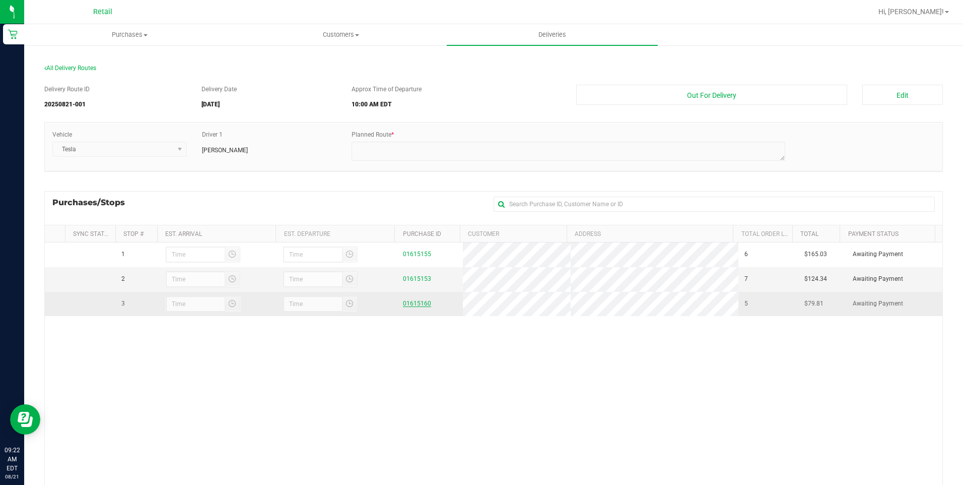
click at [413, 306] on link "01615160" at bounding box center [417, 303] width 28 height 7
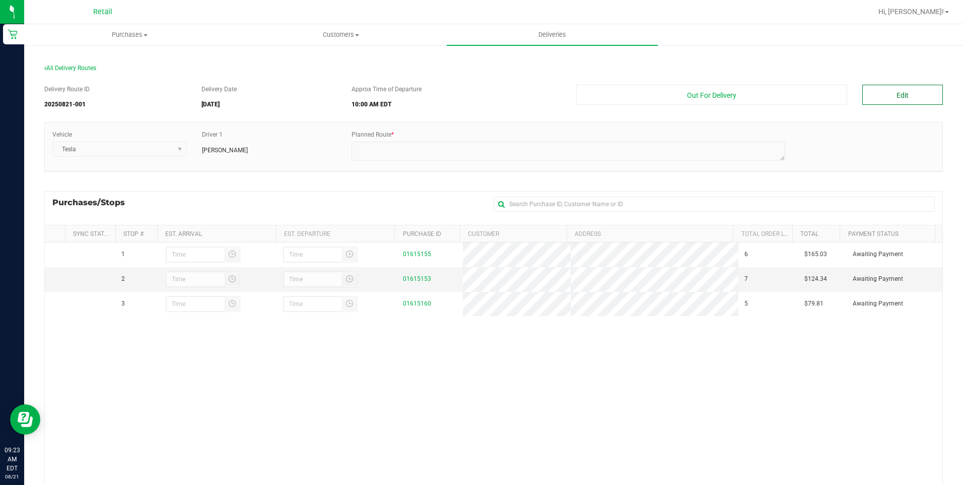
click at [879, 98] on button "Edit" at bounding box center [902, 95] width 81 height 20
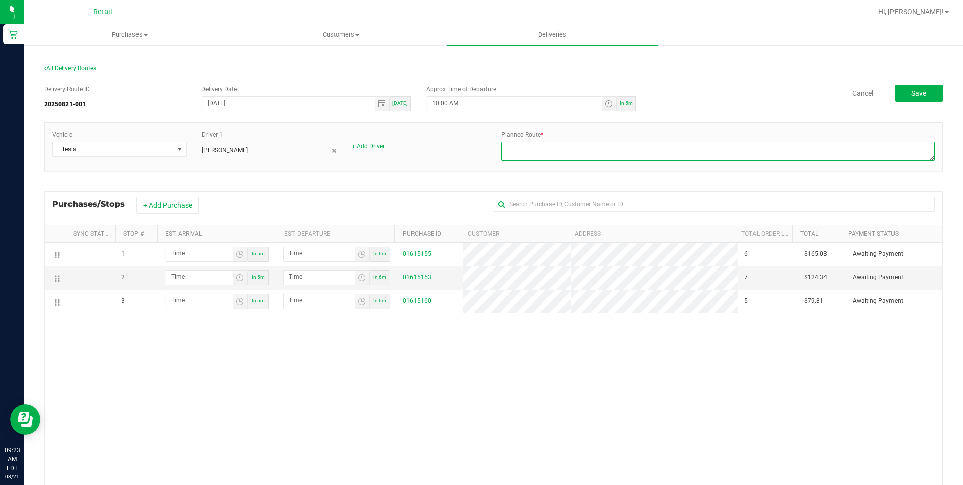
paste textarea "0 lor(4.61 ipsum) do 8 Sitame Co A Elits 4 Doeiusm Te Inci utlaboree. Do mag 93…"
type textarea "0 lor(4.61 ipsum) do 8 Sitame Co A Elits 4 Doeiusm Te Inci utlaboree. Do mag 93…"
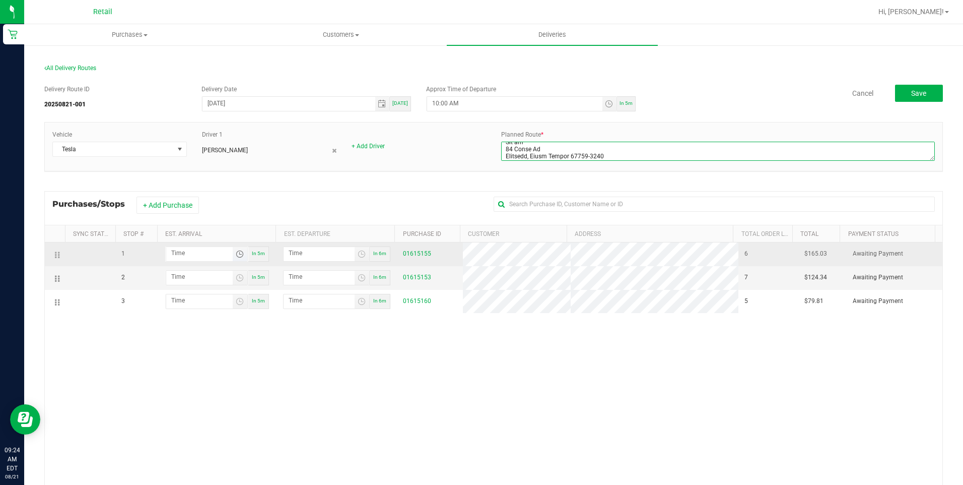
click at [239, 255] on span "Toggle time list" at bounding box center [240, 254] width 8 height 8
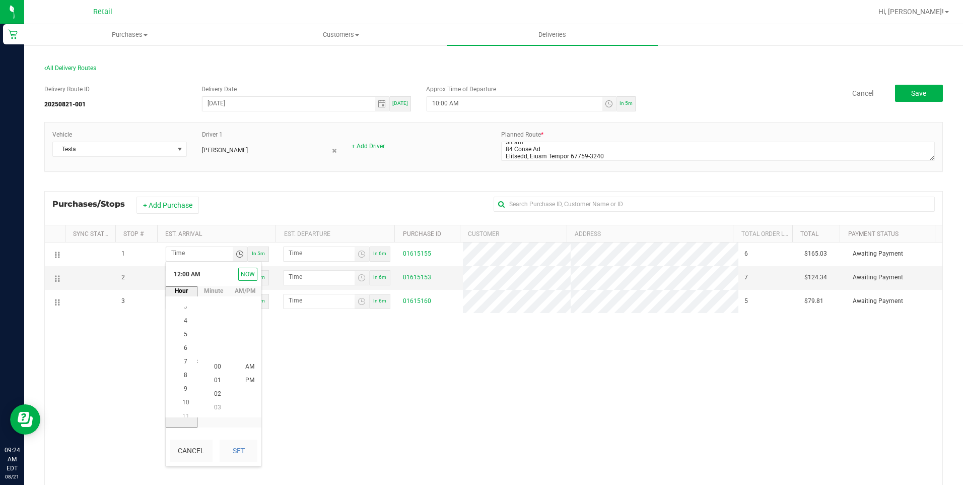
scroll to position [109, 0]
click at [185, 393] on span "10" at bounding box center [185, 393] width 7 height 7
click at [215, 367] on span "08" at bounding box center [217, 366] width 7 height 7
click at [231, 440] on button "Set" at bounding box center [239, 450] width 38 height 22
type input "10:08 AM"
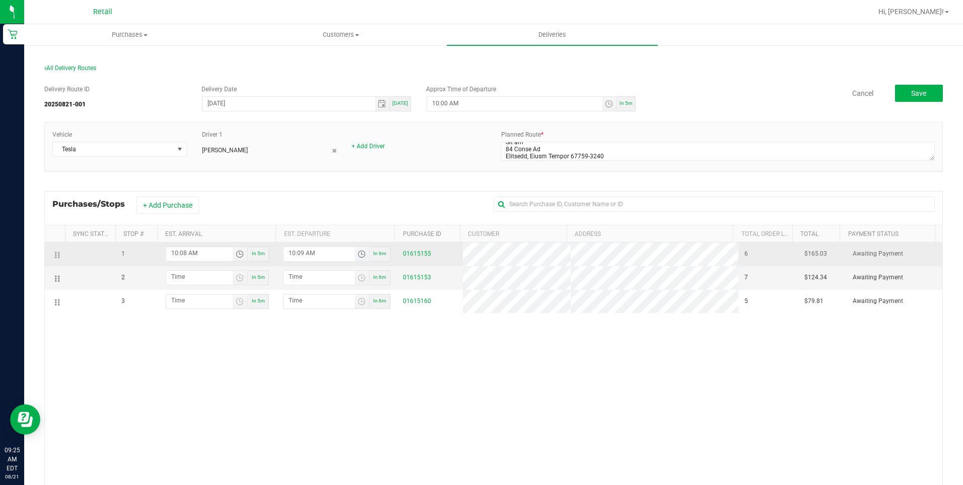
click at [358, 253] on span "Toggle time list" at bounding box center [362, 254] width 8 height 8
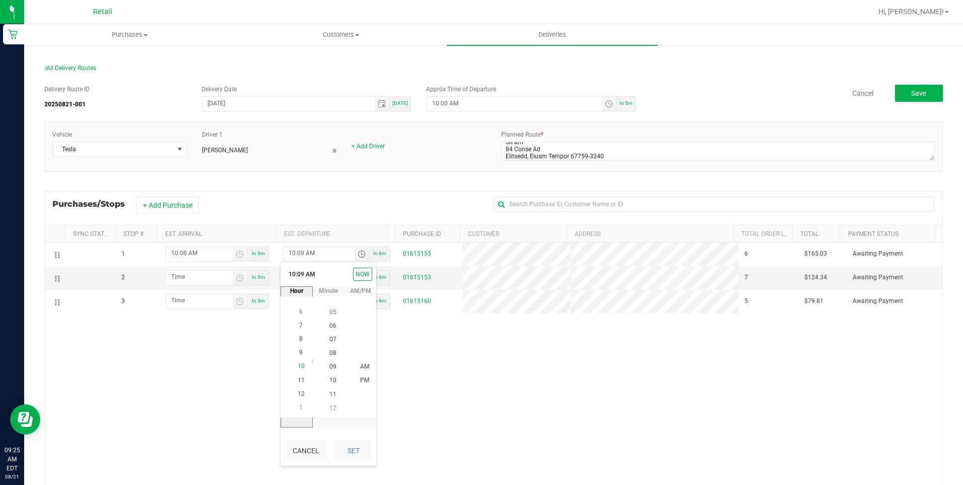
click at [298, 363] on span "10" at bounding box center [301, 366] width 7 height 7
click at [334, 412] on li "12" at bounding box center [333, 408] width 24 height 14
click at [352, 446] on button "Set" at bounding box center [353, 450] width 38 height 22
type input "10:12 AM"
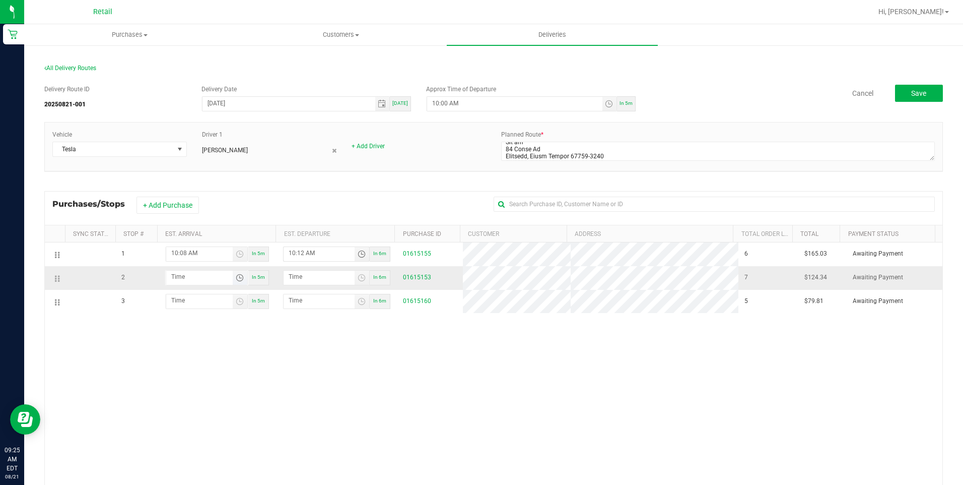
click at [240, 278] on span "Toggle time list" at bounding box center [240, 278] width 8 height 8
click at [182, 141] on span "10" at bounding box center [185, 143] width 7 height 7
click at [214, 195] on span "30" at bounding box center [217, 197] width 7 height 7
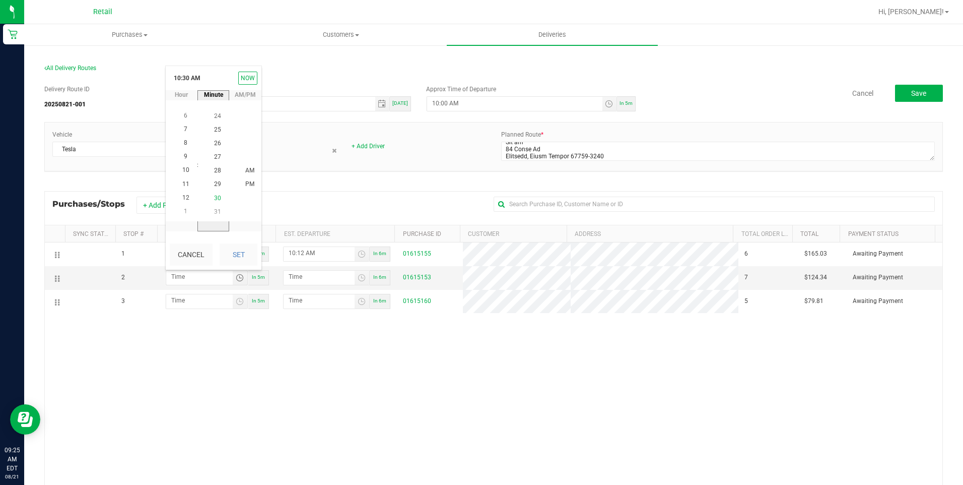
scroll to position [411, 0]
click at [225, 257] on button "Set" at bounding box center [239, 254] width 38 height 22
type input "10:30 AM"
click at [358, 281] on span "Toggle time list" at bounding box center [362, 278] width 8 height 8
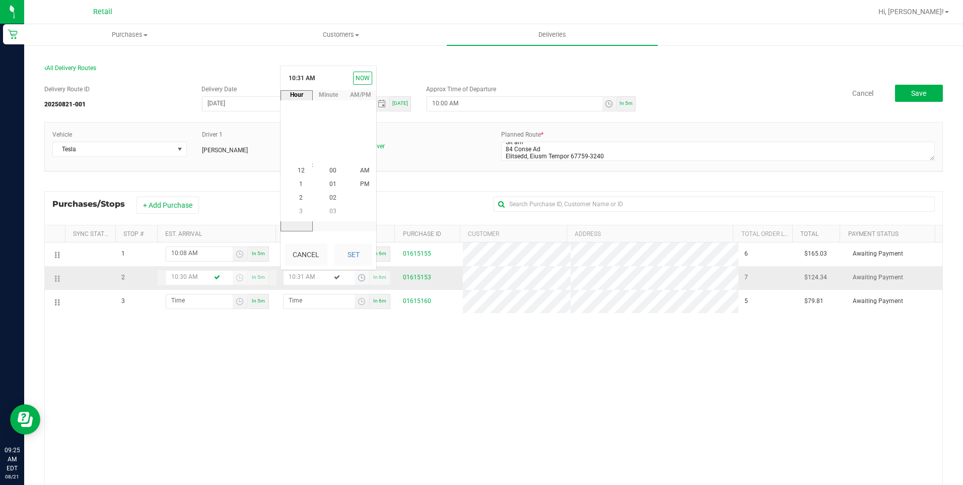
scroll to position [424, 0]
click at [298, 170] on span "10" at bounding box center [301, 170] width 7 height 7
click at [329, 171] on span "35" at bounding box center [332, 170] width 7 height 7
click at [349, 244] on button "Set" at bounding box center [353, 254] width 38 height 22
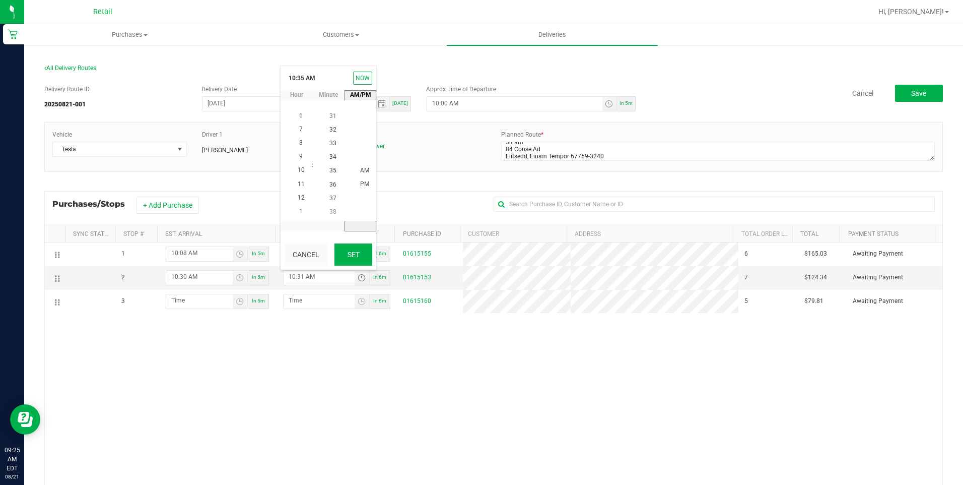
type input "10:35 AM"
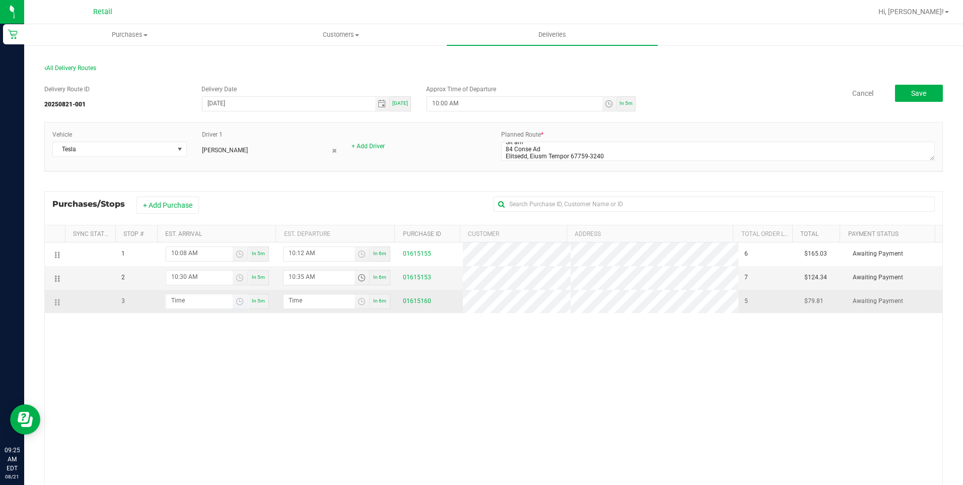
click at [237, 306] on span "Toggle time list" at bounding box center [240, 301] width 15 height 14
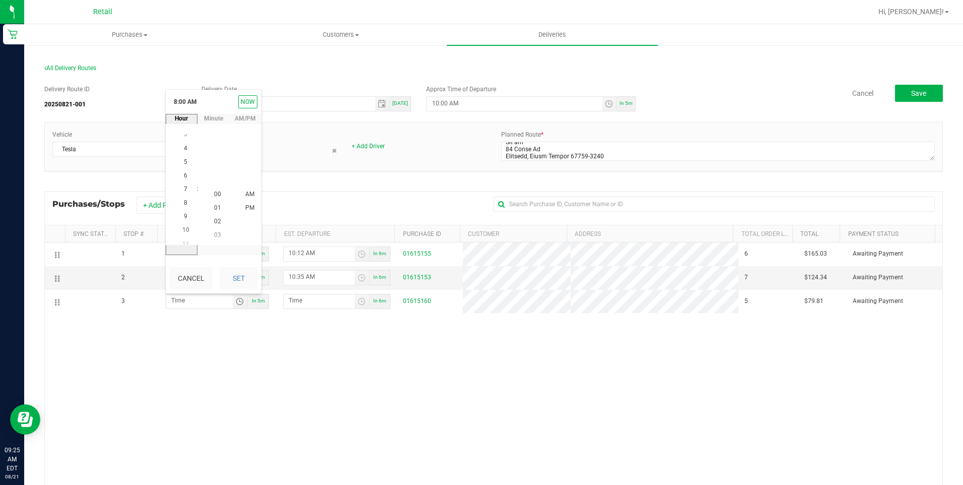
scroll to position [109, 0]
click at [182, 220] on span "10" at bounding box center [185, 221] width 7 height 7
click at [218, 168] on li "45" at bounding box center [218, 167] width 24 height 14
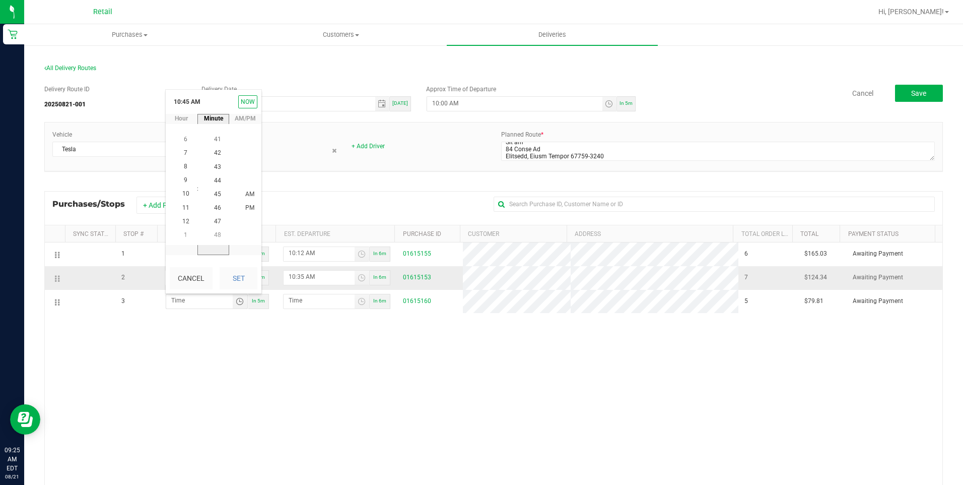
click at [227, 273] on button "Set" at bounding box center [239, 278] width 38 height 22
type input "10:45 AM"
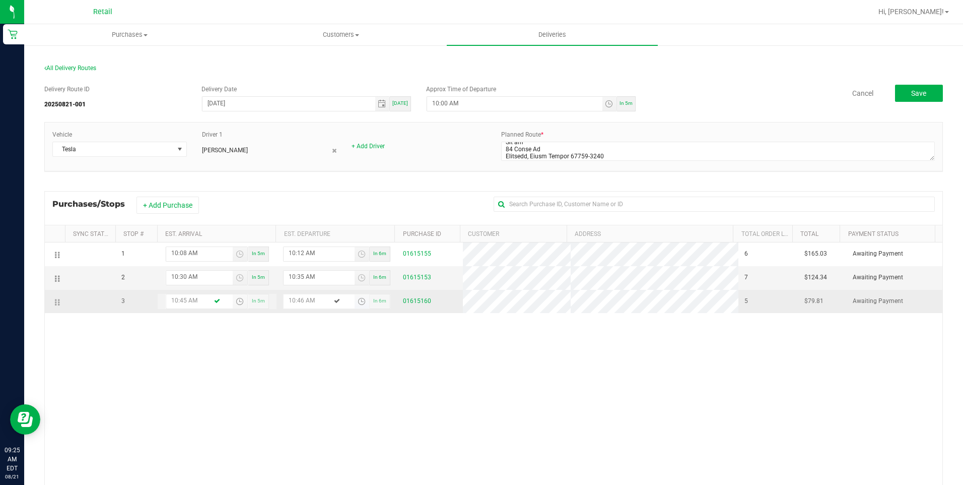
click at [358, 301] on span "Toggle time list" at bounding box center [362, 301] width 8 height 8
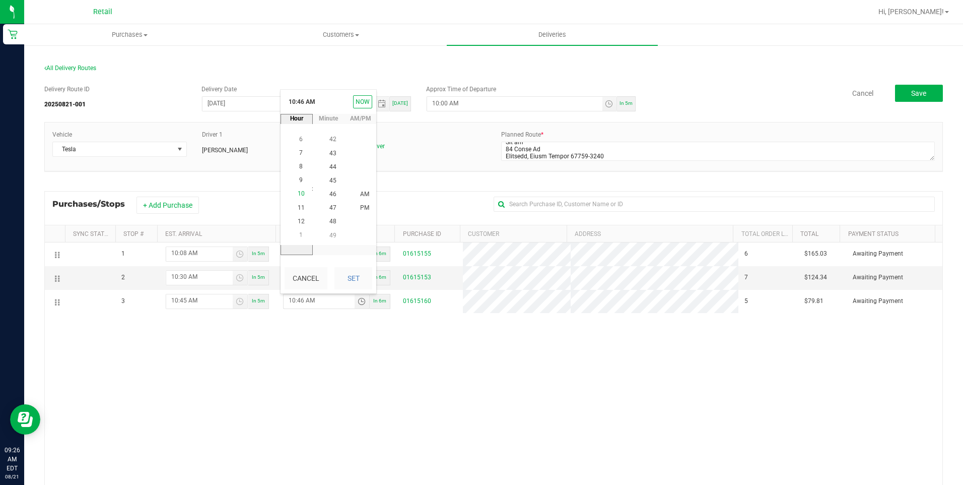
click at [298, 197] on span "10" at bounding box center [301, 193] width 7 height 7
click at [331, 193] on span "50" at bounding box center [332, 193] width 7 height 7
click at [354, 277] on button "Set" at bounding box center [353, 278] width 38 height 22
type input "10:50 AM"
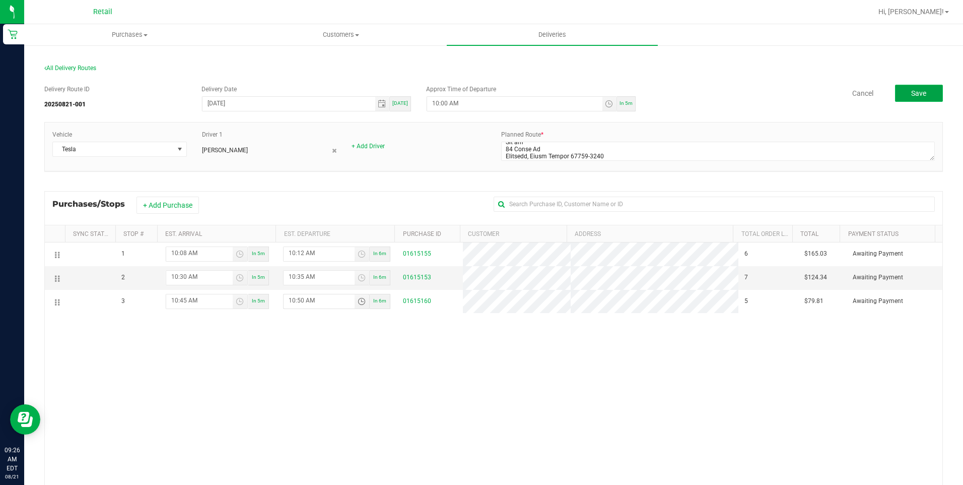
click at [903, 95] on button "Save" at bounding box center [919, 93] width 48 height 17
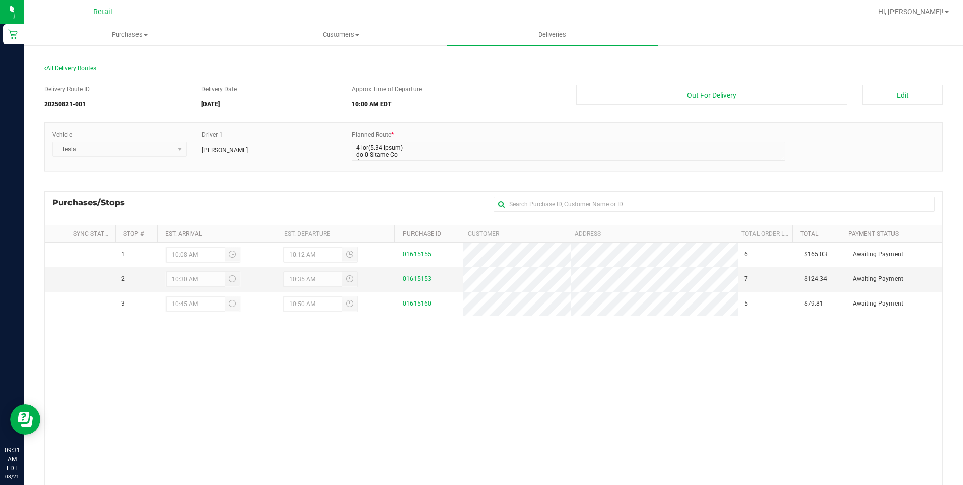
click at [478, 411] on div "1 10:08 AM 10:12 AM 01615155 6 $165.03 Awaiting Payment 2 10:30 AM 10:35 AM 016…" at bounding box center [494, 394] width 898 height 305
click at [894, 96] on button "Edit" at bounding box center [902, 95] width 81 height 20
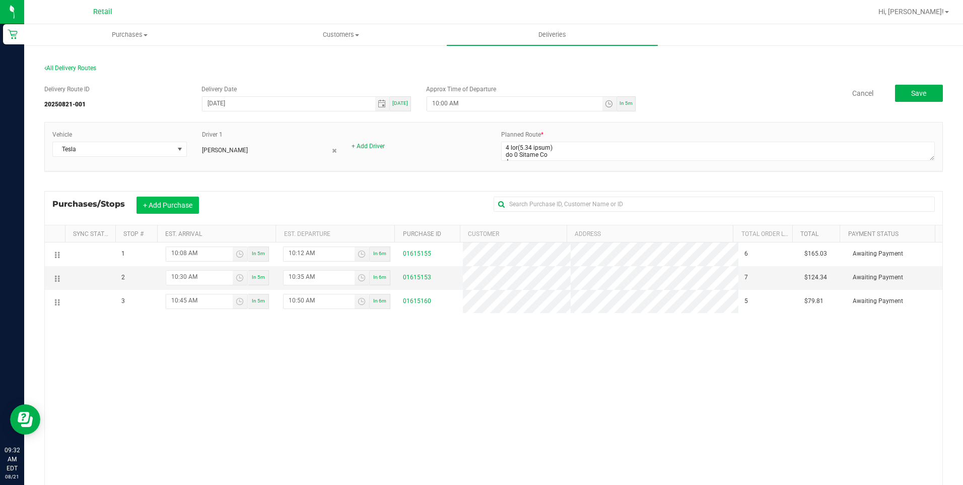
click at [182, 204] on button "+ Add Purchase" at bounding box center [168, 204] width 62 height 17
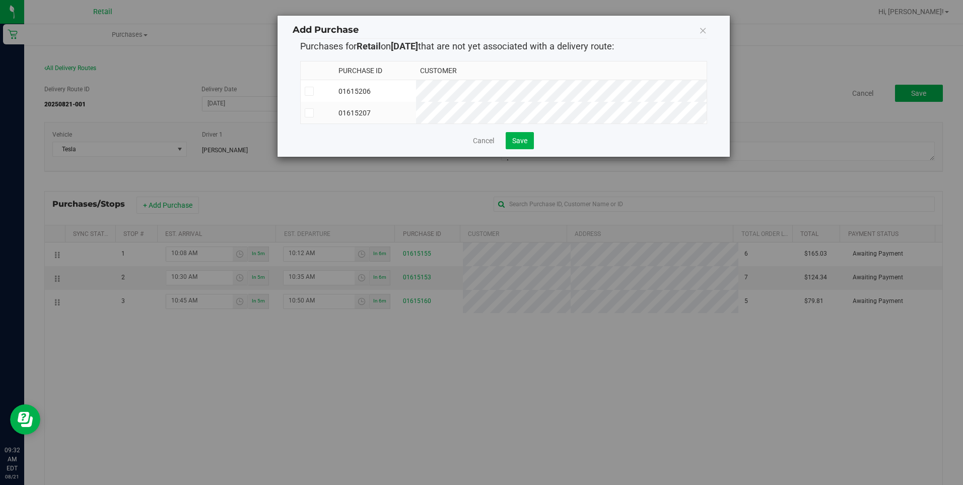
click at [305, 114] on span at bounding box center [309, 112] width 9 height 9
click at [0, 0] on input "checkbox" at bounding box center [0, 0] width 0 height 0
click at [517, 145] on span "Save" at bounding box center [519, 141] width 15 height 8
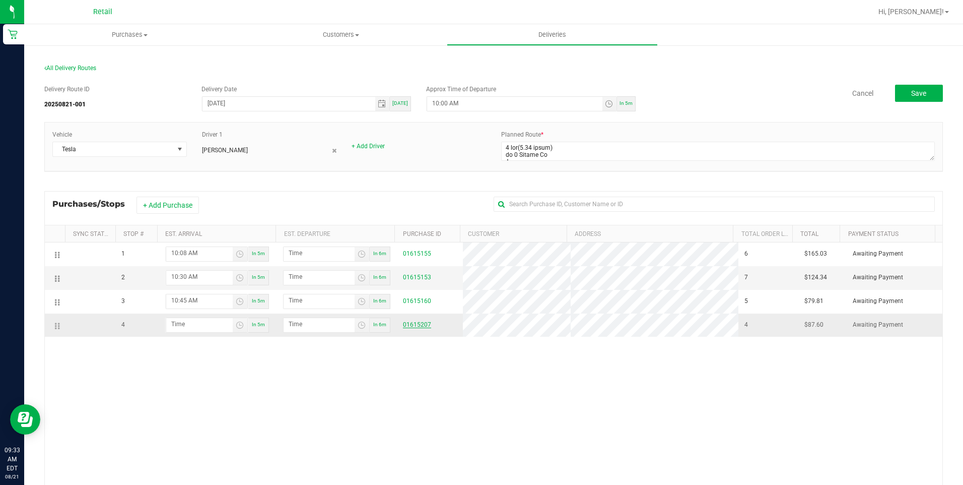
click at [420, 323] on link "01615207" at bounding box center [417, 324] width 28 height 7
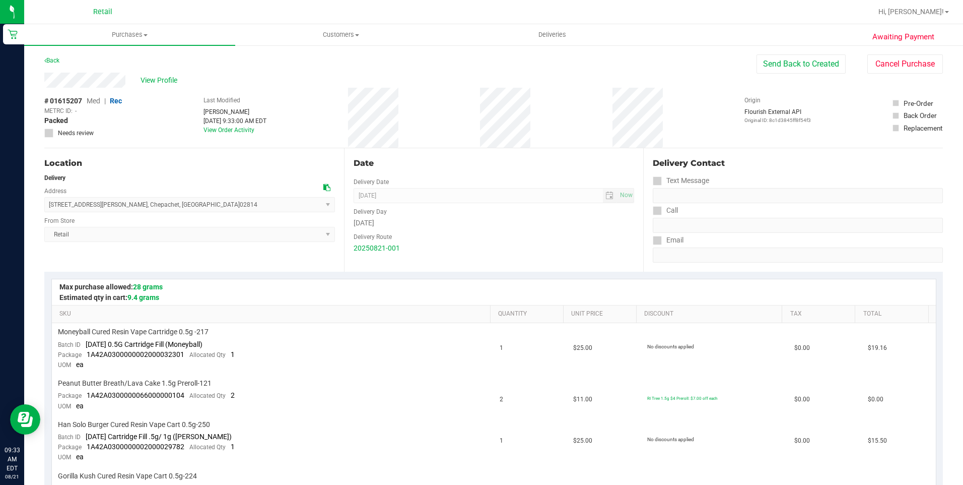
click at [654, 211] on icon at bounding box center [657, 211] width 7 height 0
click at [770, 71] on button "Send Back to Created" at bounding box center [801, 63] width 89 height 19
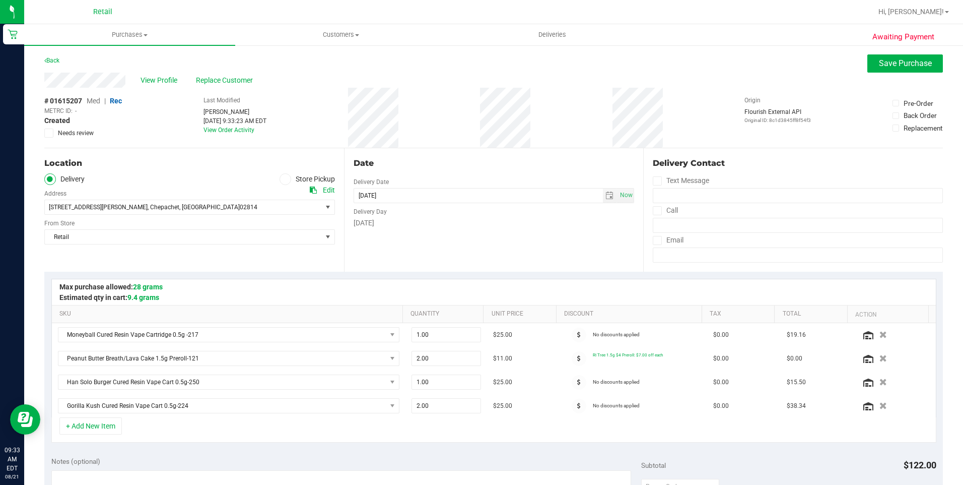
click at [654, 211] on icon at bounding box center [657, 211] width 7 height 0
click at [0, 0] on input "Call" at bounding box center [0, 0] width 0 height 0
click at [667, 222] on input "tel" at bounding box center [798, 225] width 290 height 15
type input "[PHONE_NUMBER]"
click at [879, 58] on span "Save Purchase" at bounding box center [905, 63] width 53 height 10
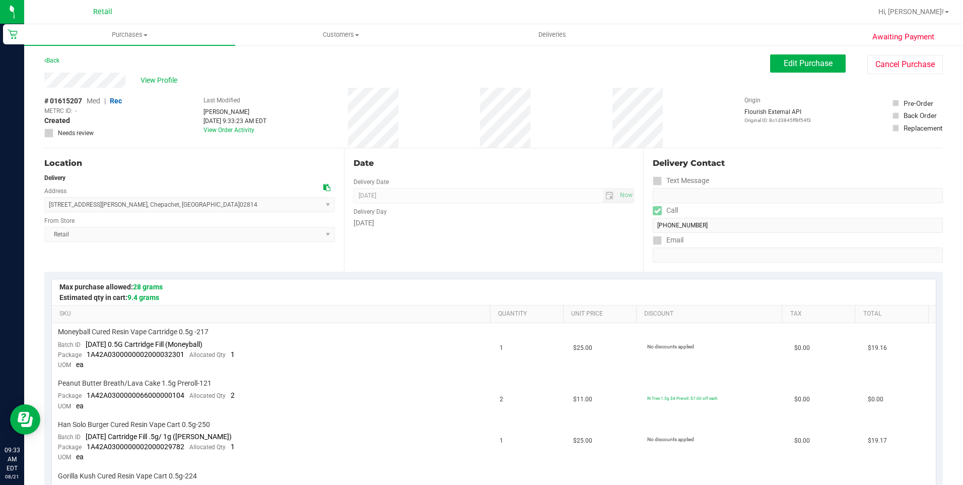
drag, startPoint x: 43, startPoint y: 78, endPoint x: 127, endPoint y: 81, distance: 83.7
drag, startPoint x: 46, startPoint y: 204, endPoint x: 181, endPoint y: 204, distance: 135.0
click at [181, 204] on span "[STREET_ADDRESS][PERSON_NAME] , [GEOGRAPHIC_DATA] , [GEOGRAPHIC_DATA] 02814 Sel…" at bounding box center [189, 204] width 291 height 15
copy span "[STREET_ADDRESS][PERSON_NAME]"
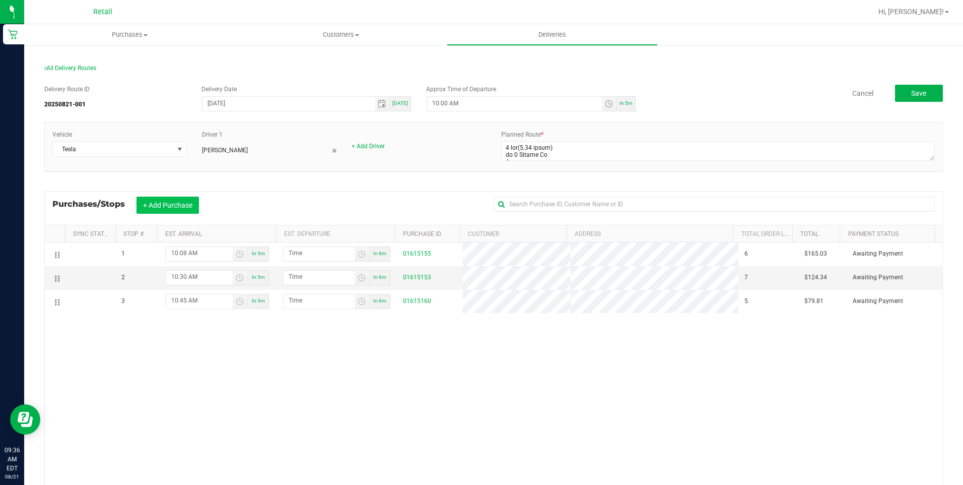
click at [159, 212] on button "+ Add Purchase" at bounding box center [168, 204] width 62 height 17
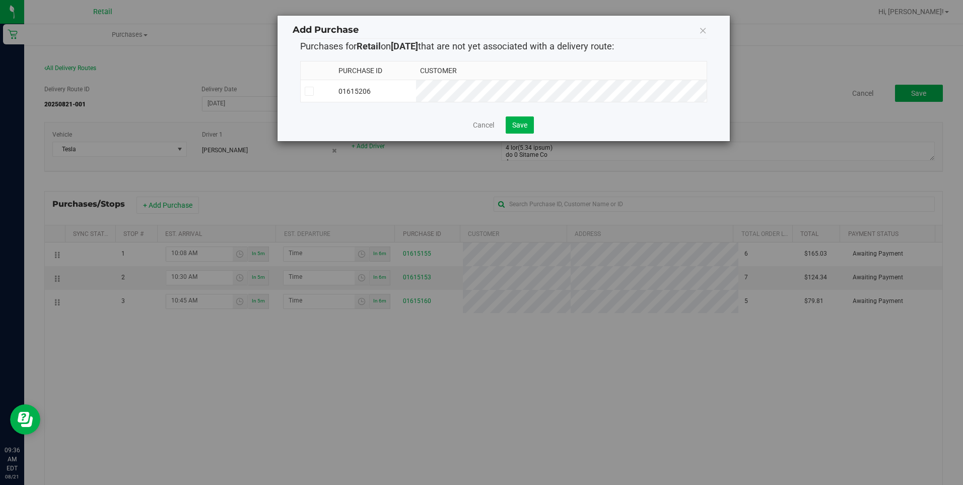
click at [699, 28] on icon at bounding box center [703, 30] width 8 height 14
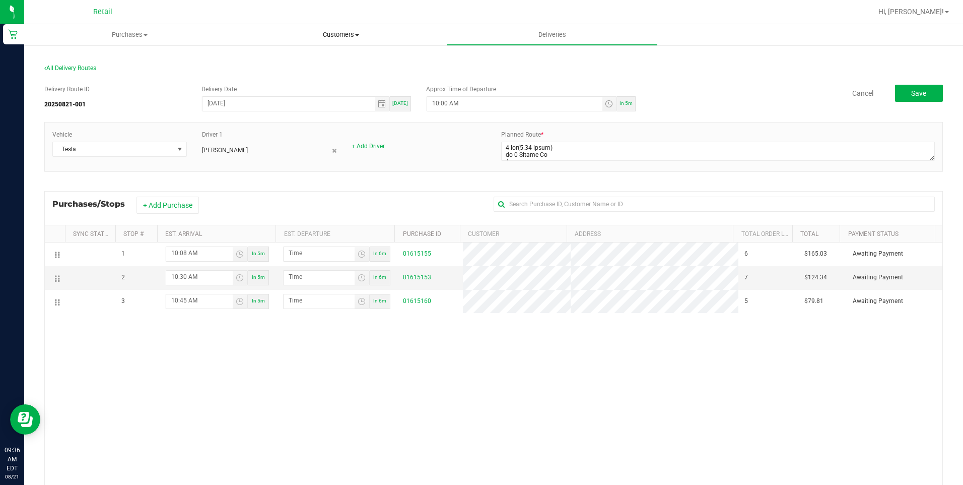
click at [337, 39] on uib-tab-heading "Customers All customers Add a new customer All physicians" at bounding box center [341, 35] width 210 height 20
click at [326, 61] on li "All customers" at bounding box center [340, 61] width 211 height 12
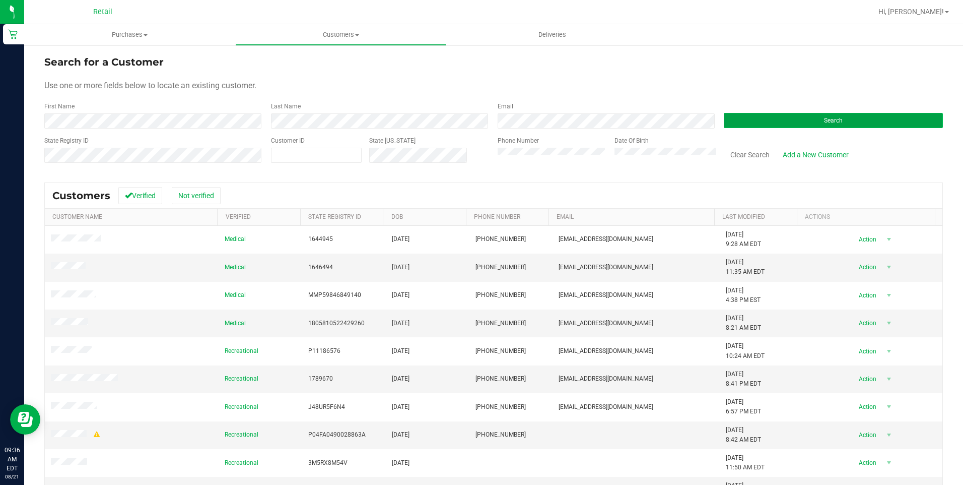
click at [837, 125] on button "Search" at bounding box center [833, 120] width 219 height 15
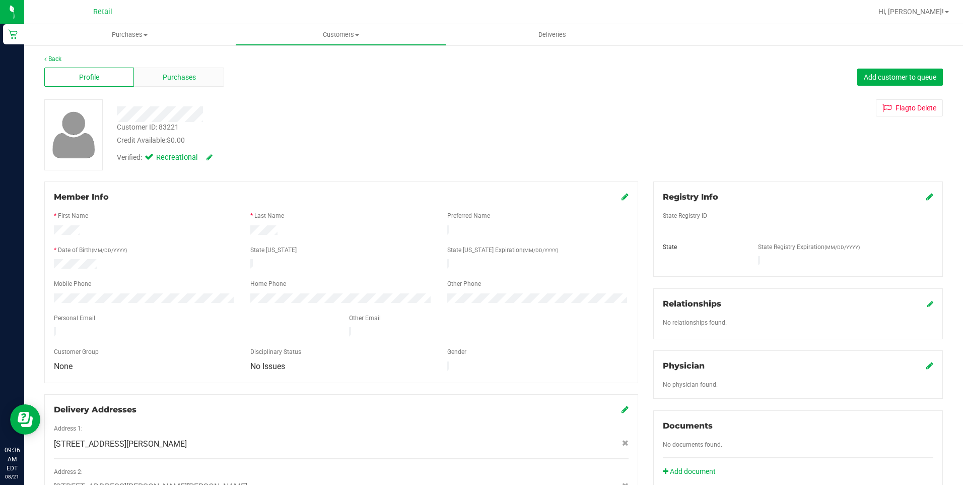
click at [174, 73] on span "Purchases" at bounding box center [179, 77] width 33 height 11
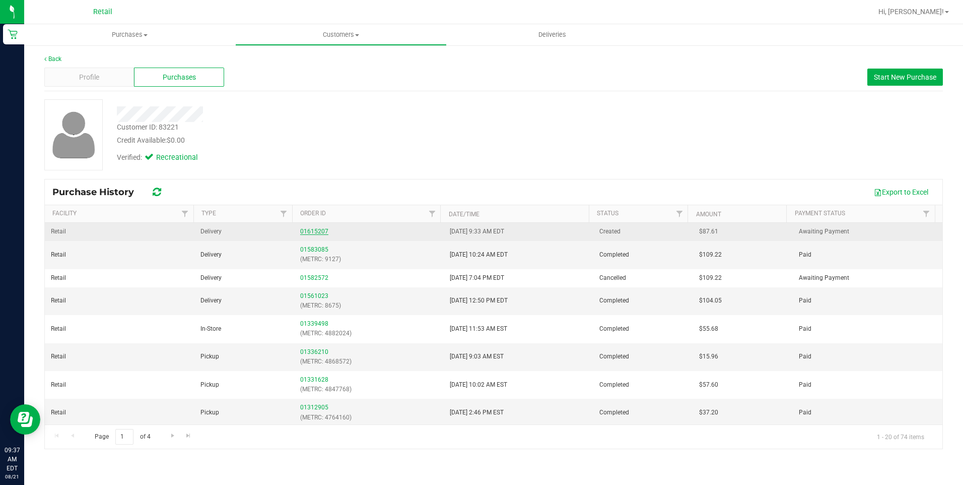
click at [306, 231] on link "01615207" at bounding box center [314, 231] width 28 height 7
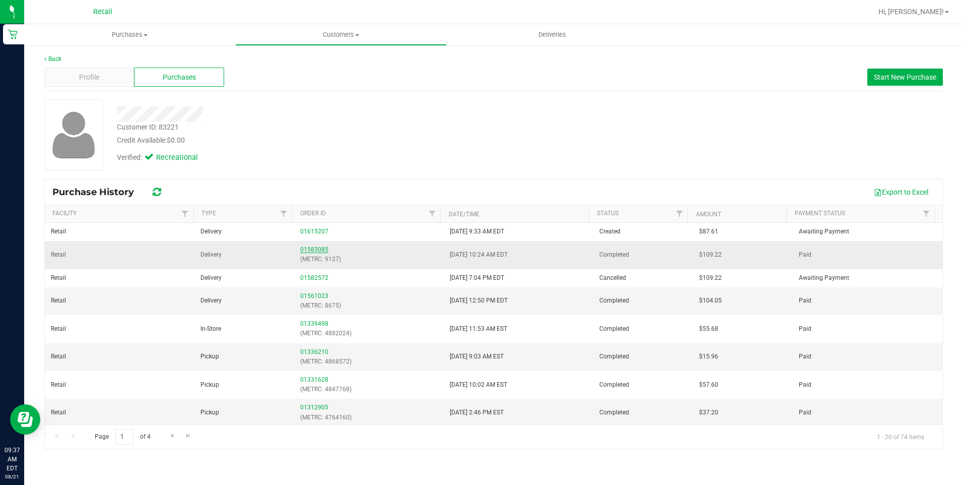
click at [320, 250] on link "01583085" at bounding box center [314, 249] width 28 height 7
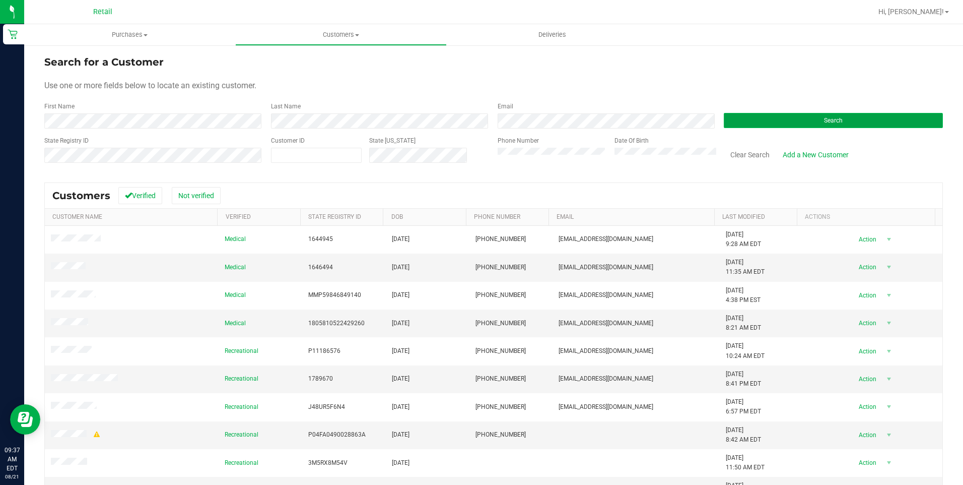
click at [807, 116] on button "Search" at bounding box center [833, 120] width 219 height 15
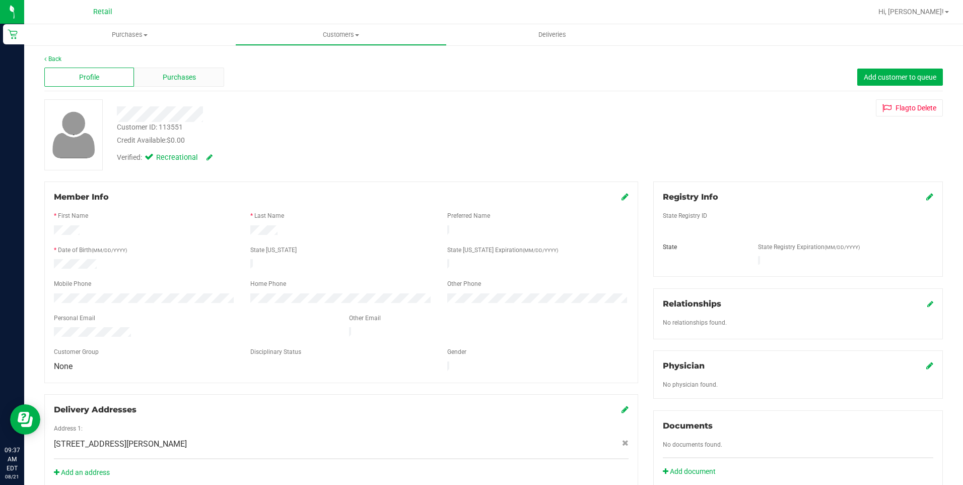
click at [174, 78] on span "Purchases" at bounding box center [179, 77] width 33 height 11
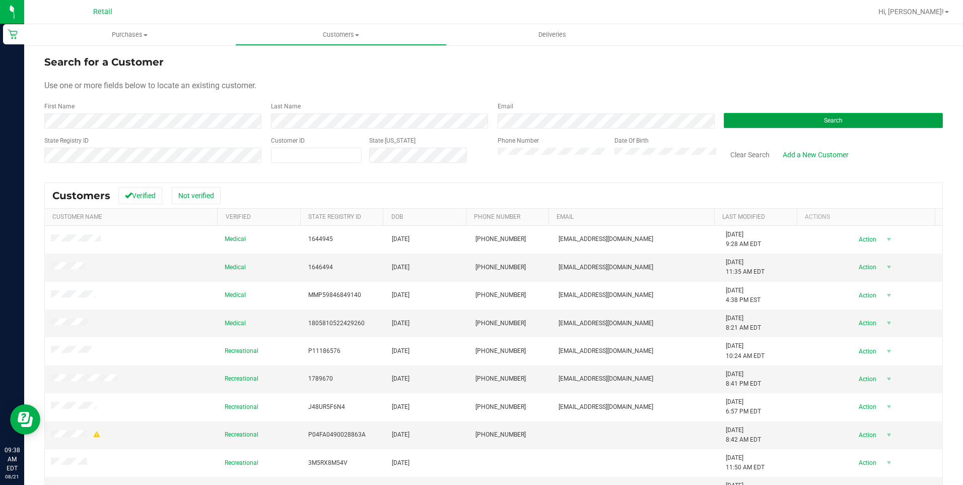
click at [789, 115] on button "Search" at bounding box center [833, 120] width 219 height 15
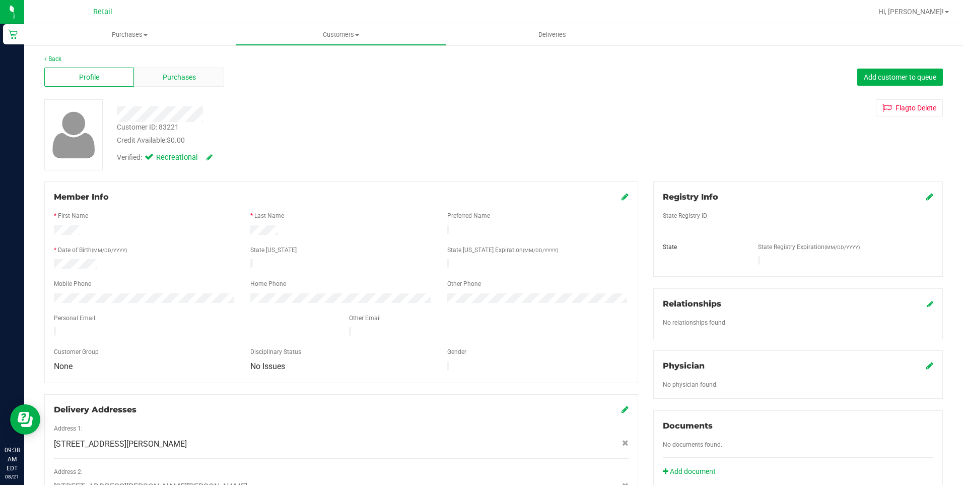
click at [170, 78] on span "Purchases" at bounding box center [179, 77] width 33 height 11
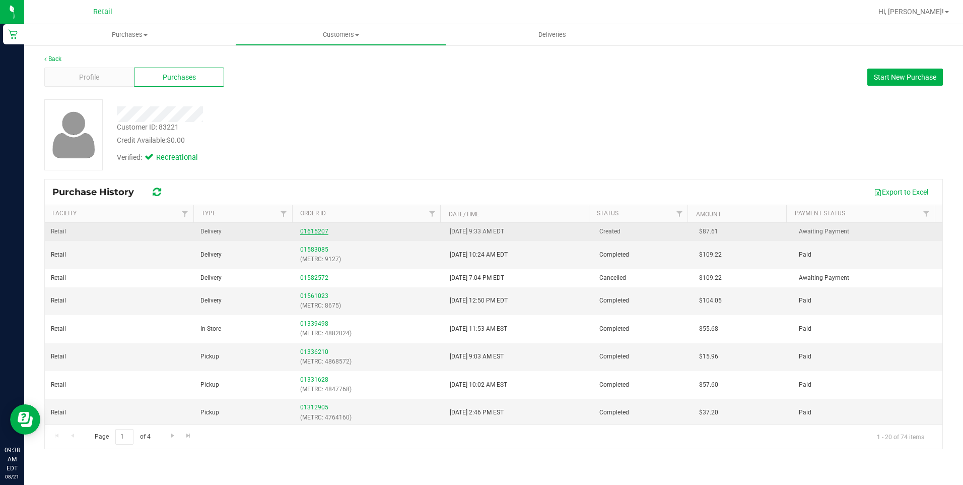
click at [317, 232] on link "01615207" at bounding box center [314, 231] width 28 height 7
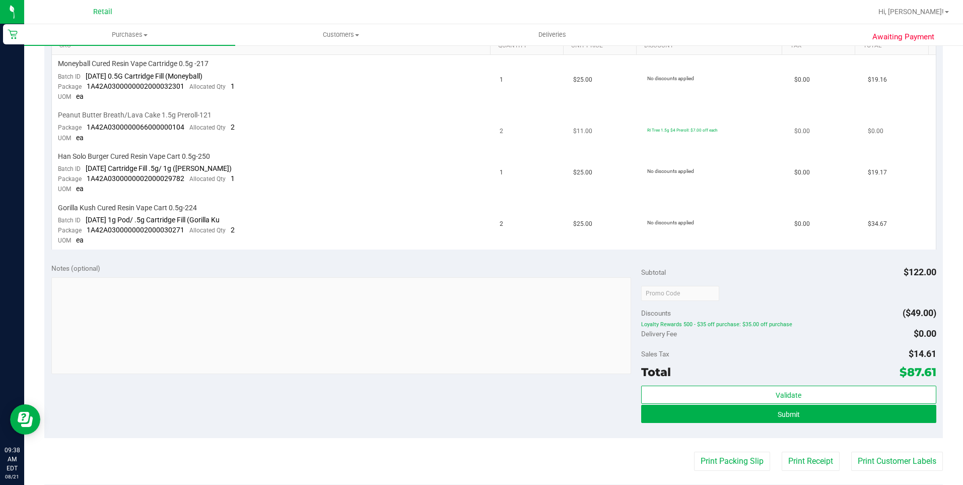
scroll to position [302, 0]
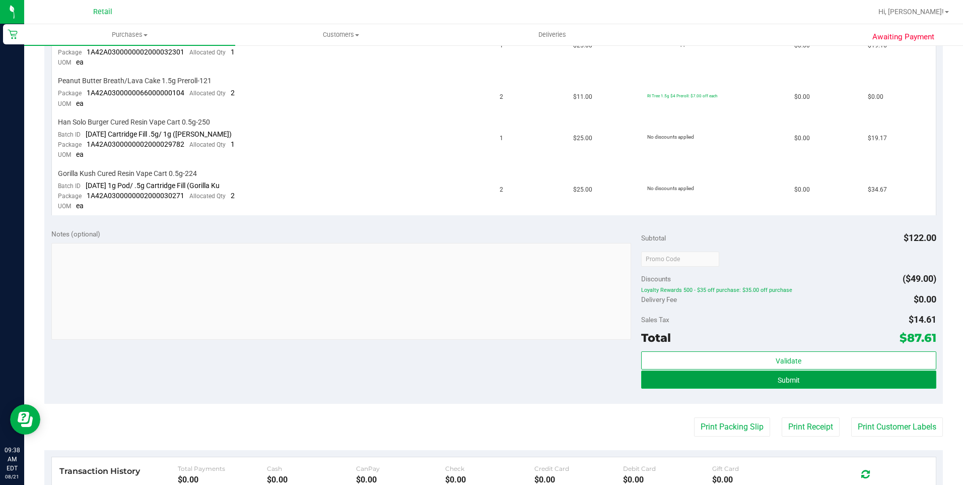
click at [792, 377] on span "Submit" at bounding box center [789, 380] width 22 height 8
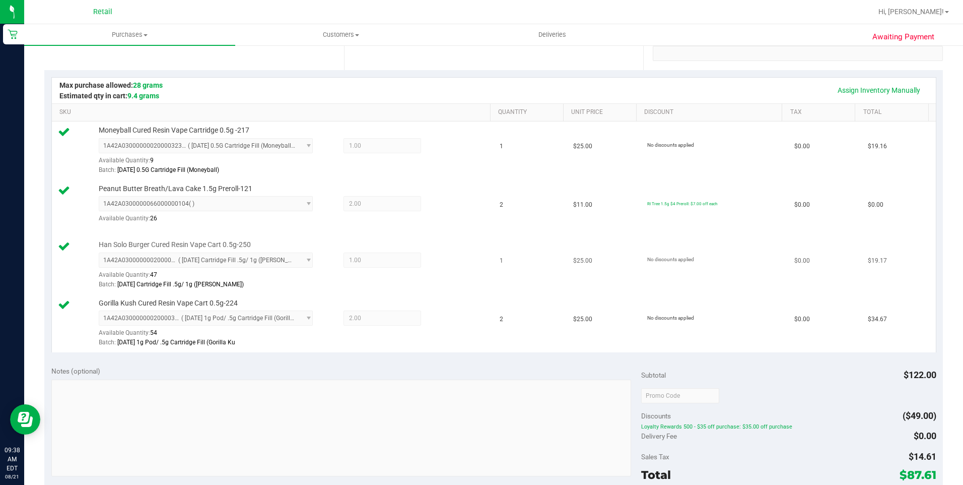
scroll to position [504, 0]
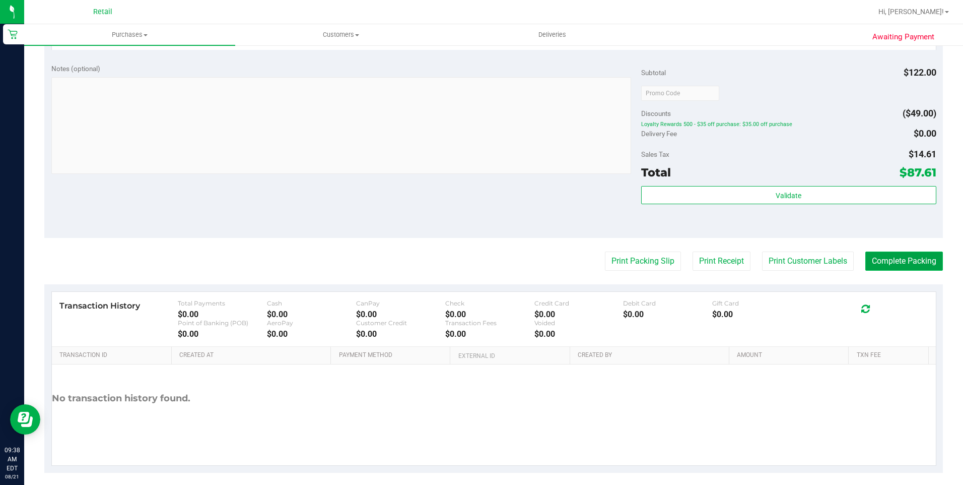
click at [883, 264] on button "Complete Packing" at bounding box center [904, 260] width 78 height 19
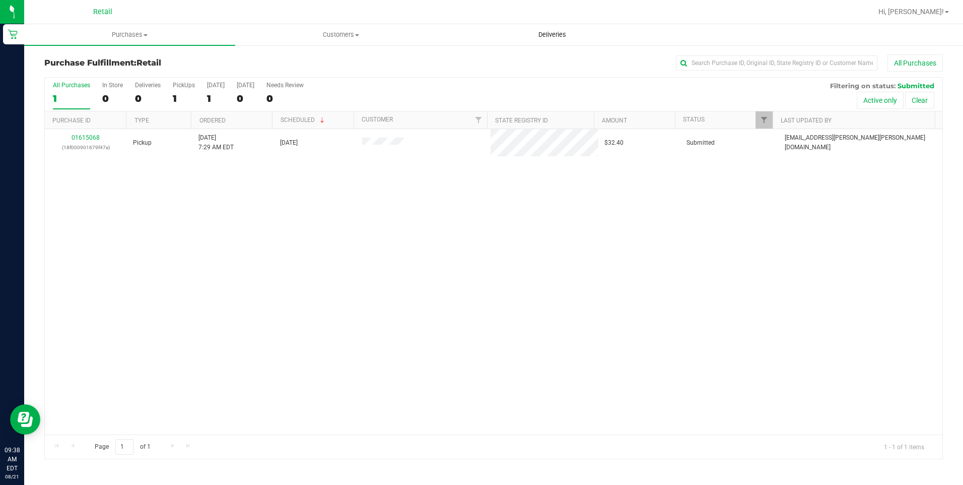
click at [557, 36] on span "Deliveries" at bounding box center [552, 34] width 55 height 9
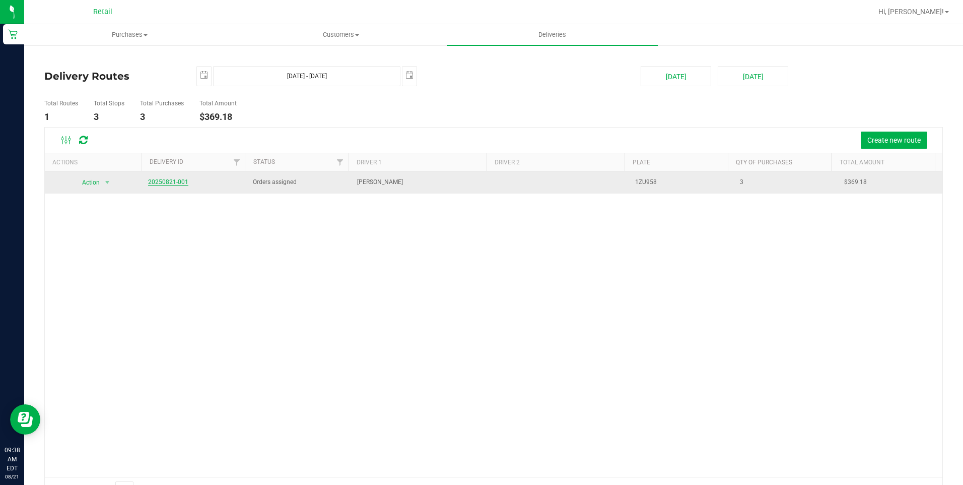
click at [178, 181] on link "20250821-001" at bounding box center [168, 181] width 40 height 7
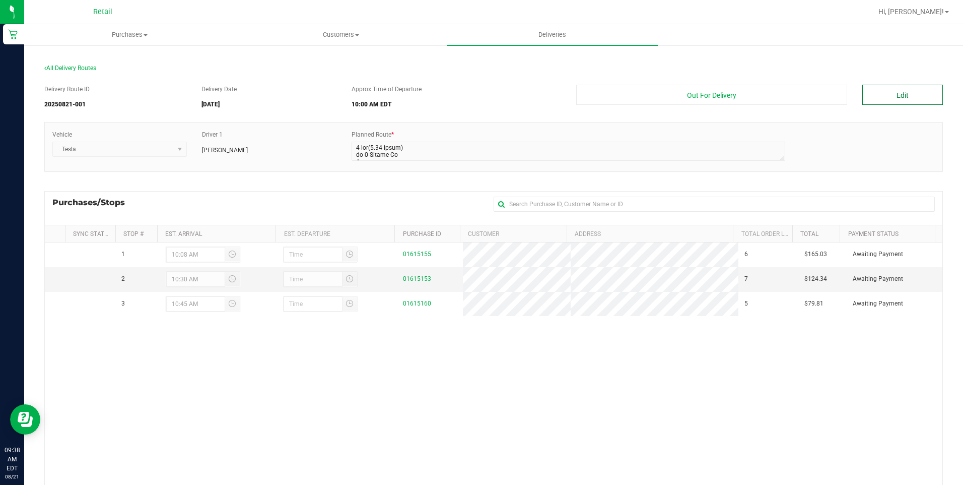
click at [926, 97] on button "Edit" at bounding box center [902, 95] width 81 height 20
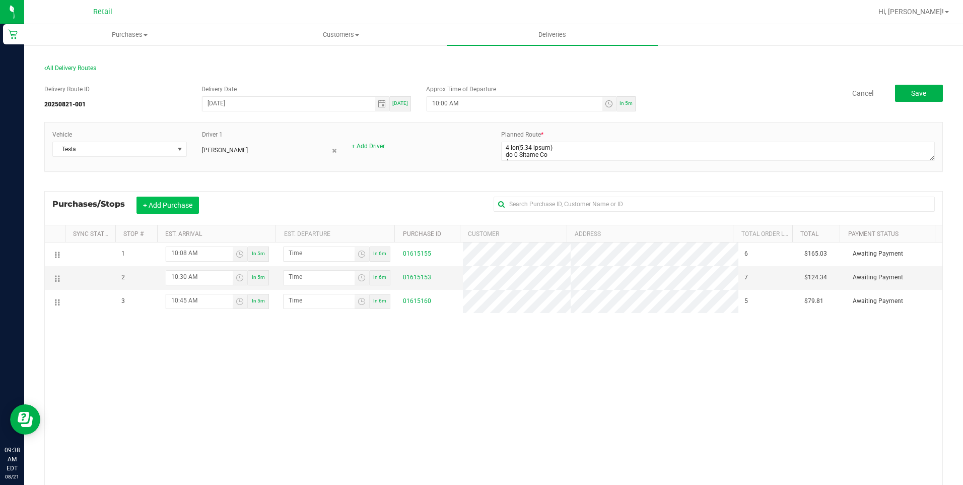
click at [151, 204] on button "+ Add Purchase" at bounding box center [168, 204] width 62 height 17
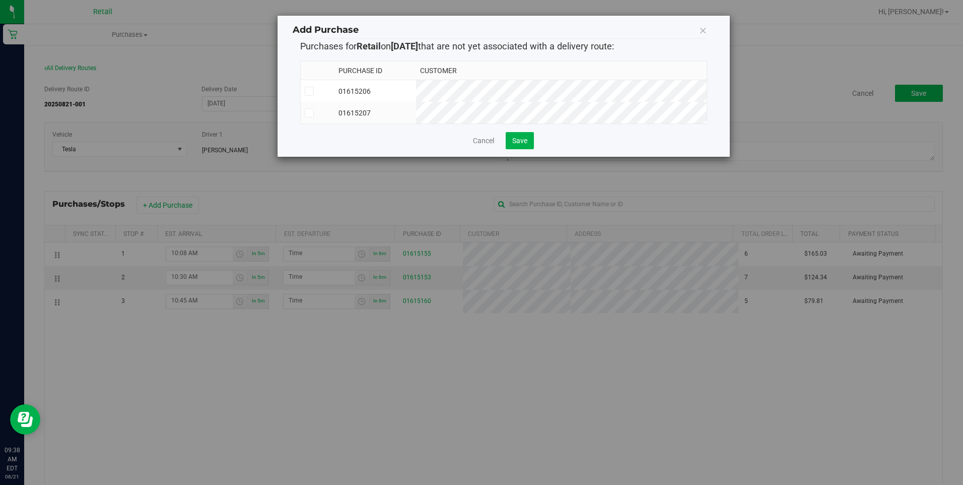
click at [311, 113] on icon at bounding box center [309, 113] width 7 height 0
click at [0, 0] on input "checkbox" at bounding box center [0, 0] width 0 height 0
click at [531, 149] on button "Save" at bounding box center [520, 140] width 28 height 17
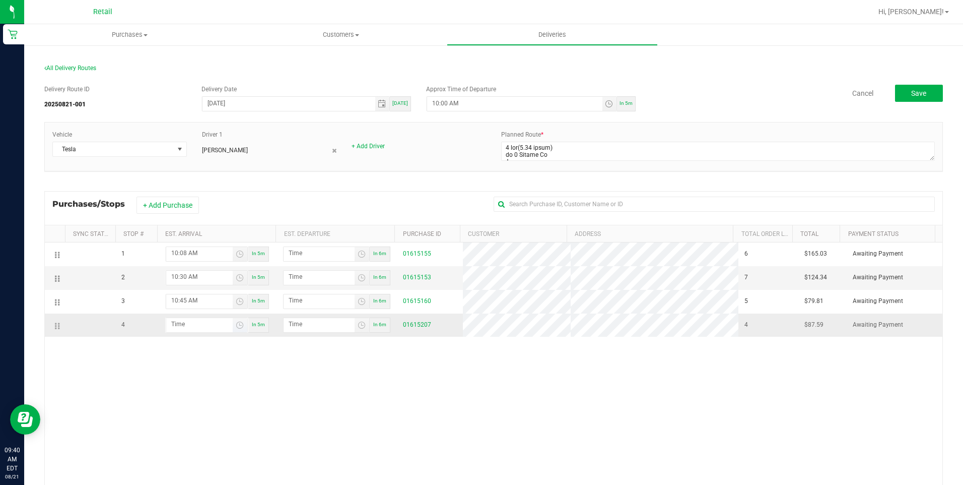
click at [238, 329] on span "Toggle time list" at bounding box center [240, 325] width 15 height 14
click at [183, 207] on span "11" at bounding box center [185, 203] width 7 height 7
click at [214, 205] on span "15" at bounding box center [217, 203] width 7 height 7
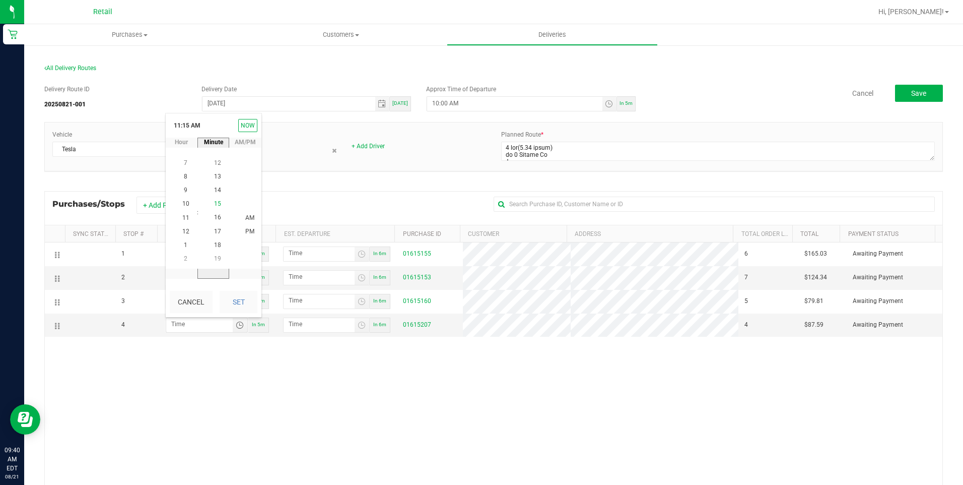
scroll to position [205, 0]
click at [248, 292] on button "Set" at bounding box center [239, 302] width 38 height 22
type input "11:15 AM"
click at [358, 326] on span "Toggle time list" at bounding box center [362, 325] width 8 height 8
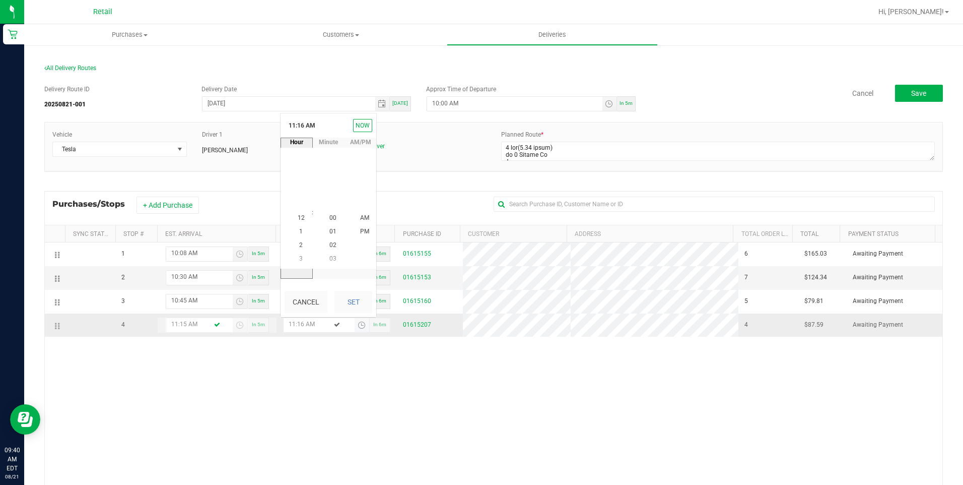
scroll to position [219, 0]
click at [300, 220] on span "11" at bounding box center [301, 217] width 7 height 7
click at [332, 217] on span "20" at bounding box center [332, 217] width 7 height 7
click at [370, 307] on button "Set" at bounding box center [353, 302] width 38 height 22
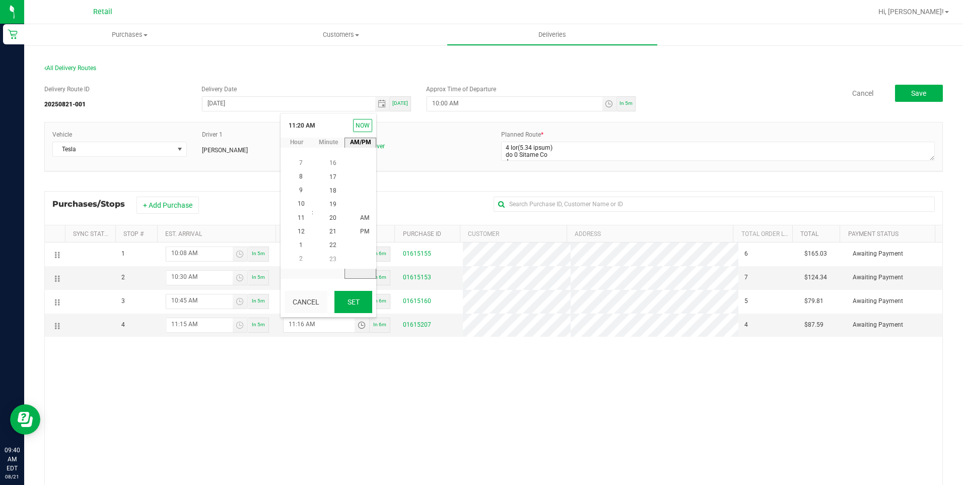
type input "11:20 AM"
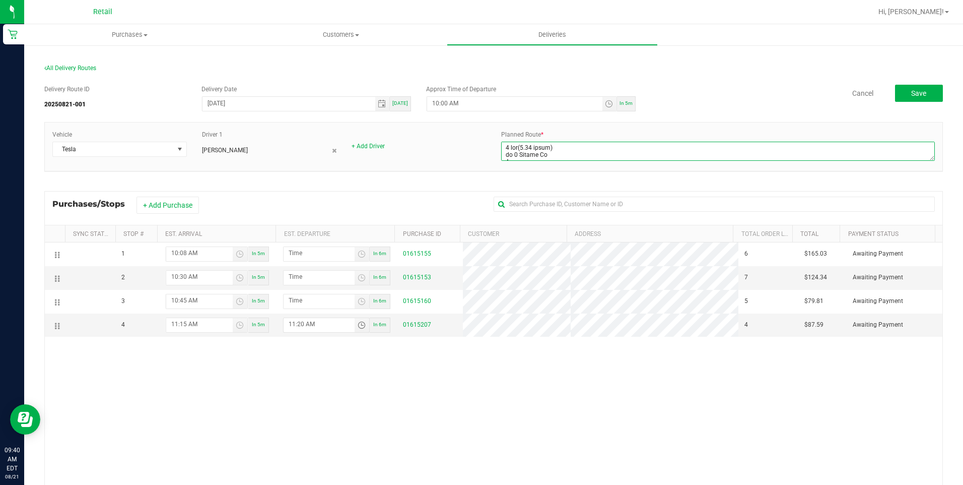
click at [641, 148] on textarea at bounding box center [718, 151] width 434 height 19
paste textarea "32 min(21.05 miles) to [STREET_ADDRESS][PERSON_NAME] Start Head southwest on [G…"
type textarea "0 lor(4.61 ipsum) do 8 Sitame Co A Elits 4 Doeiusm Te Inci utlaboree. Do mag 93…"
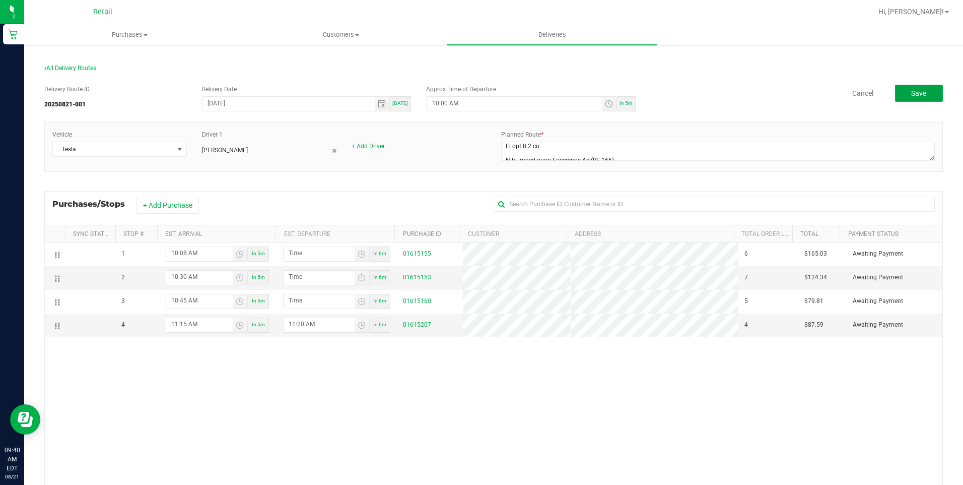
click at [902, 90] on button "Save" at bounding box center [919, 93] width 48 height 17
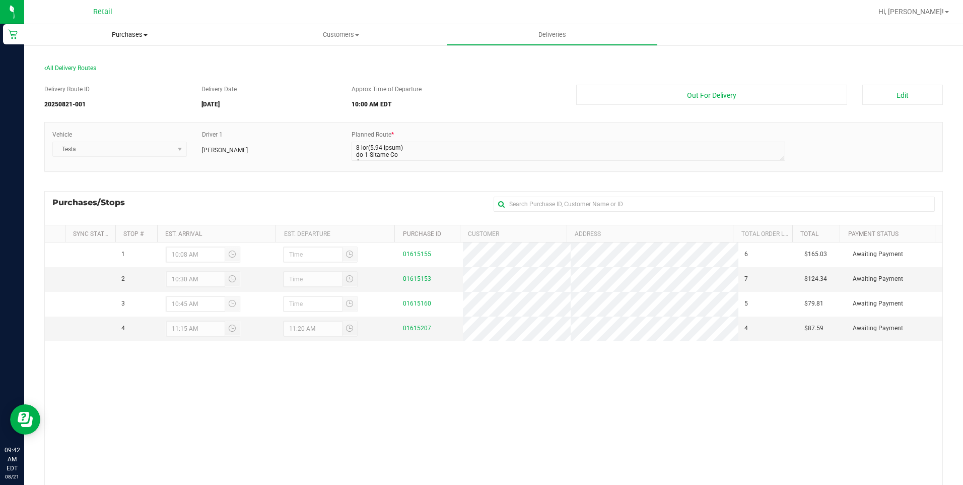
click at [147, 37] on span "Purchases" at bounding box center [129, 34] width 211 height 9
click at [138, 59] on li "Summary of purchases" at bounding box center [129, 61] width 211 height 12
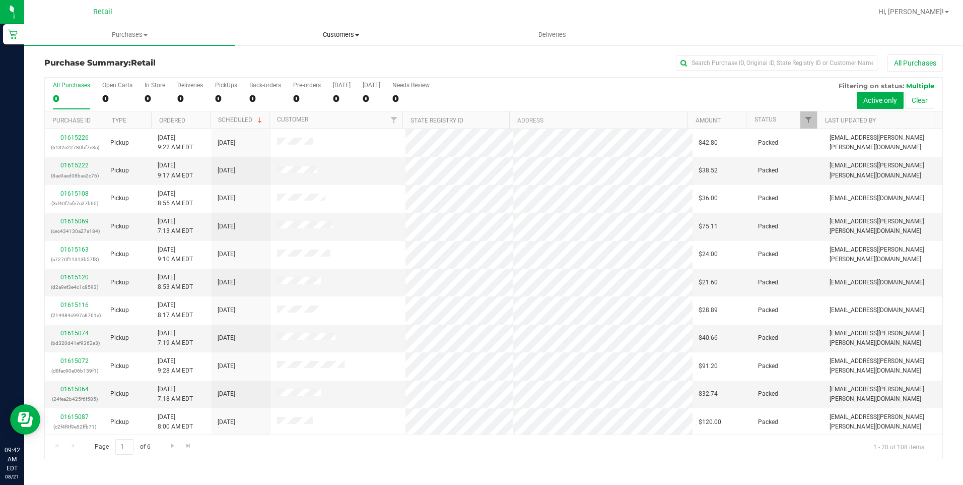
click at [335, 36] on span "Customers" at bounding box center [341, 34] width 210 height 9
click at [342, 60] on li "All customers" at bounding box center [340, 61] width 211 height 12
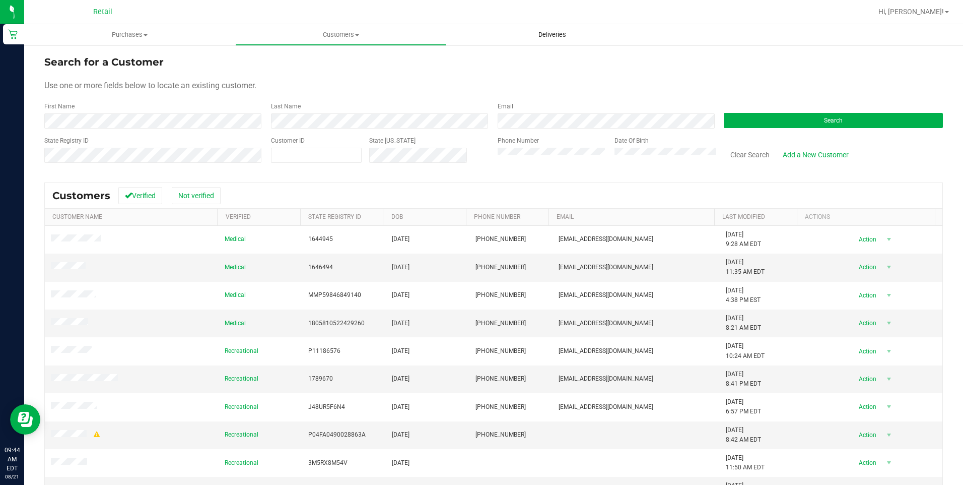
click at [550, 29] on uib-tab-heading "Deliveries" at bounding box center [552, 35] width 210 height 20
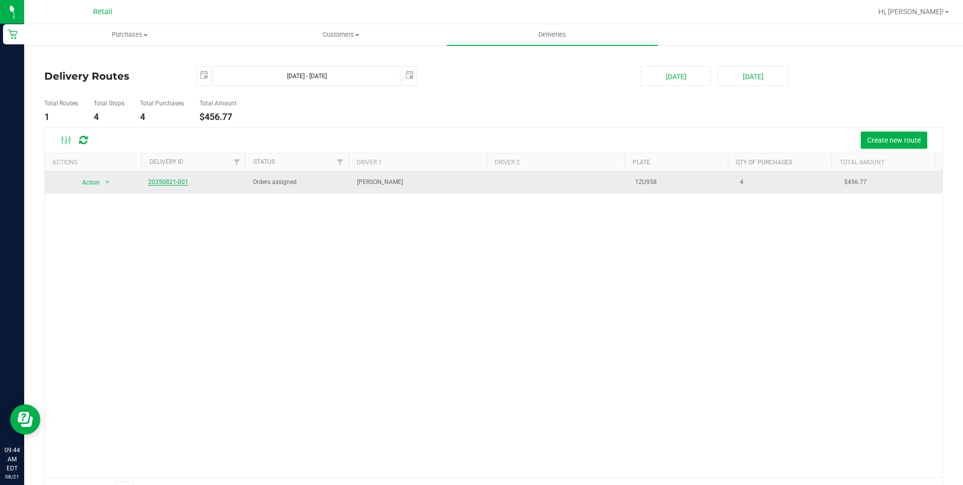
click at [179, 179] on link "20250821-001" at bounding box center [168, 181] width 40 height 7
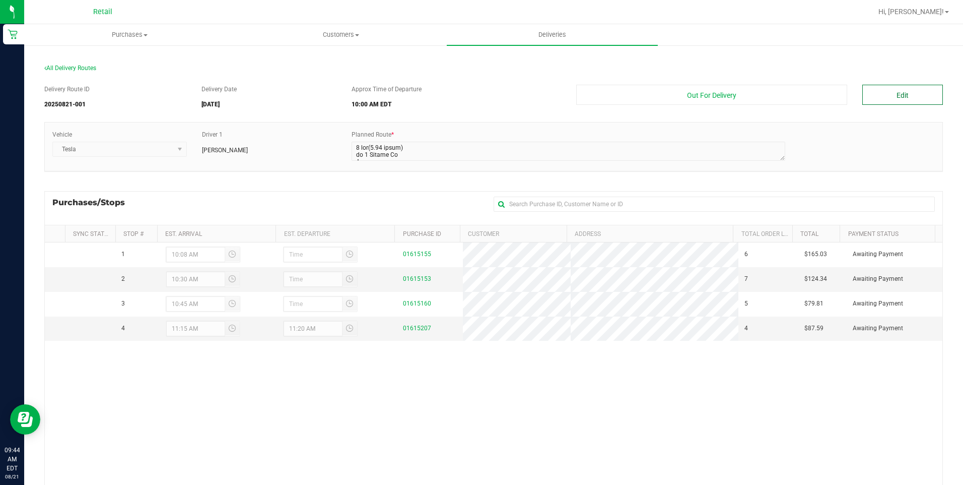
click at [893, 93] on button "Edit" at bounding box center [902, 95] width 81 height 20
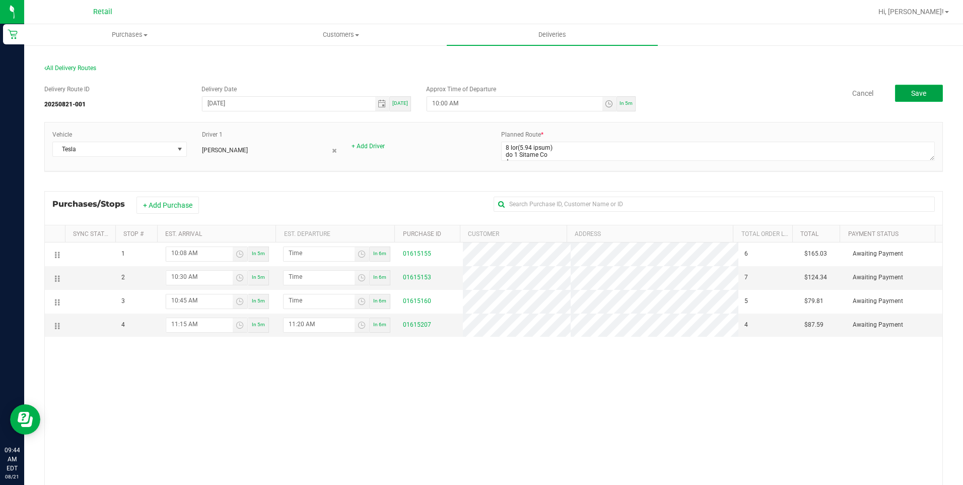
click at [897, 99] on button "Save" at bounding box center [919, 93] width 48 height 17
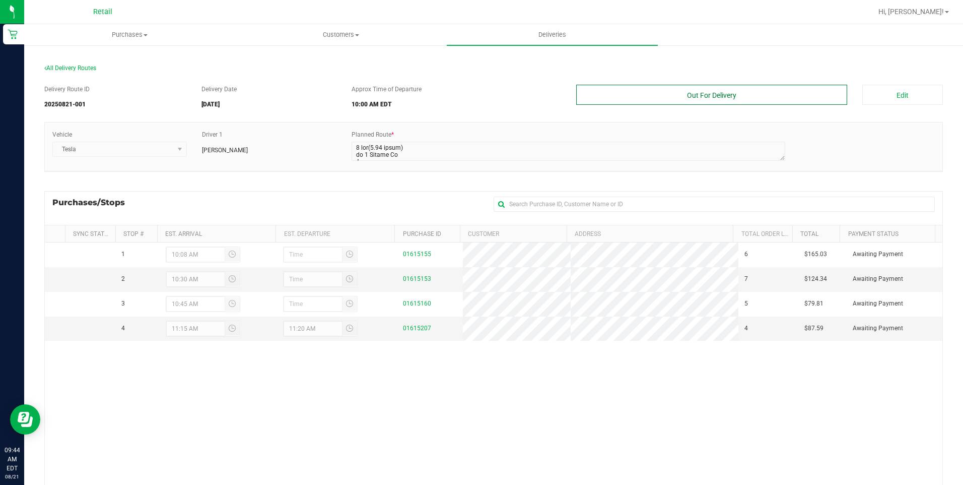
click at [716, 97] on button "Out For Delivery" at bounding box center [711, 95] width 271 height 20
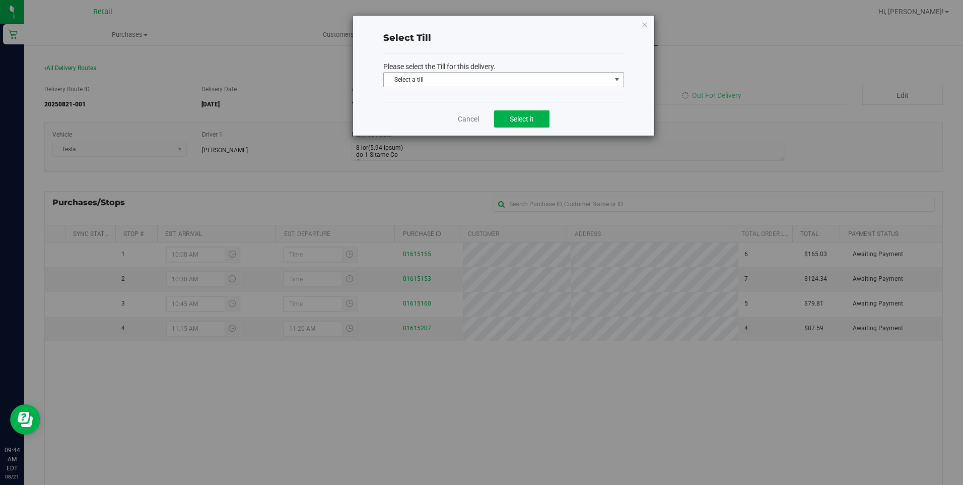
click at [620, 80] on span "select" at bounding box center [617, 80] width 8 height 8
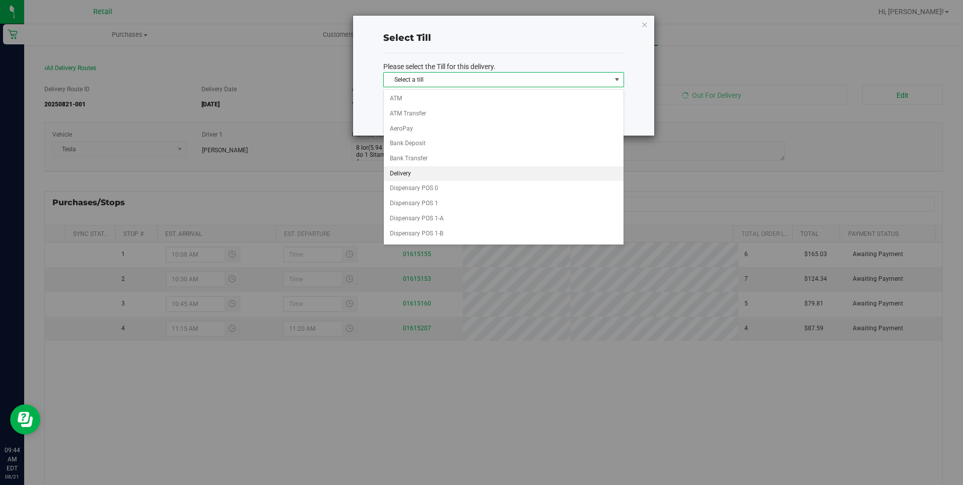
click at [552, 175] on li "Delivery" at bounding box center [504, 173] width 240 height 15
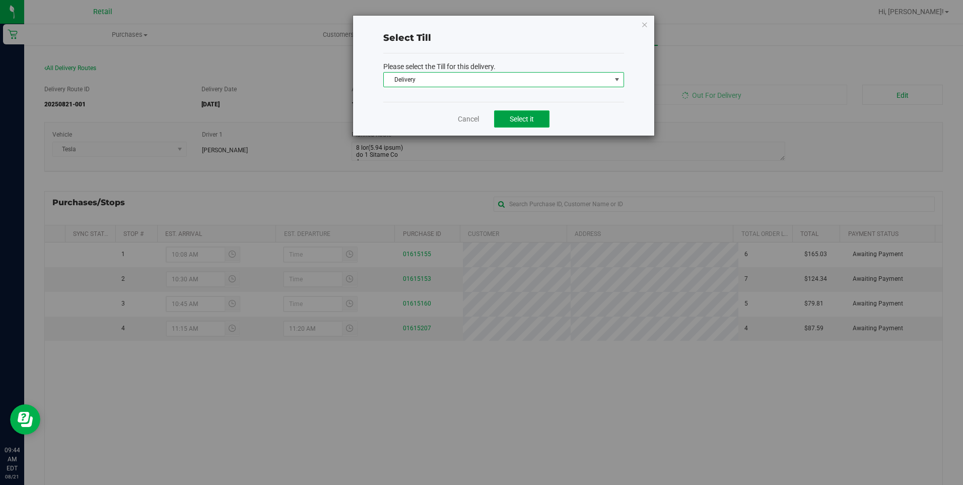
click at [540, 122] on button "Select it" at bounding box center [521, 118] width 55 height 17
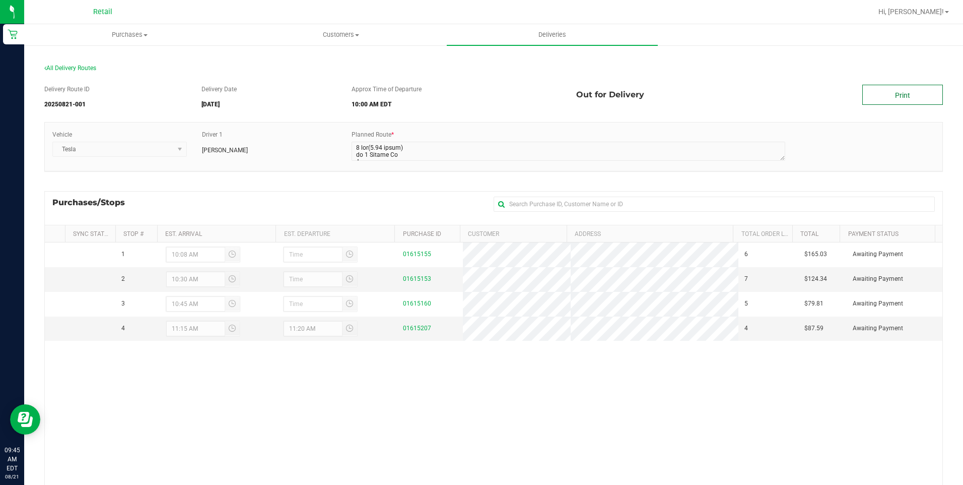
click at [897, 98] on link "Print" at bounding box center [902, 95] width 81 height 20
click at [152, 32] on span "Purchases" at bounding box center [130, 34] width 210 height 9
click at [144, 34] on span at bounding box center [146, 35] width 4 height 2
click at [346, 34] on span "Customers" at bounding box center [341, 34] width 210 height 9
click at [340, 58] on li "All customers" at bounding box center [340, 61] width 211 height 12
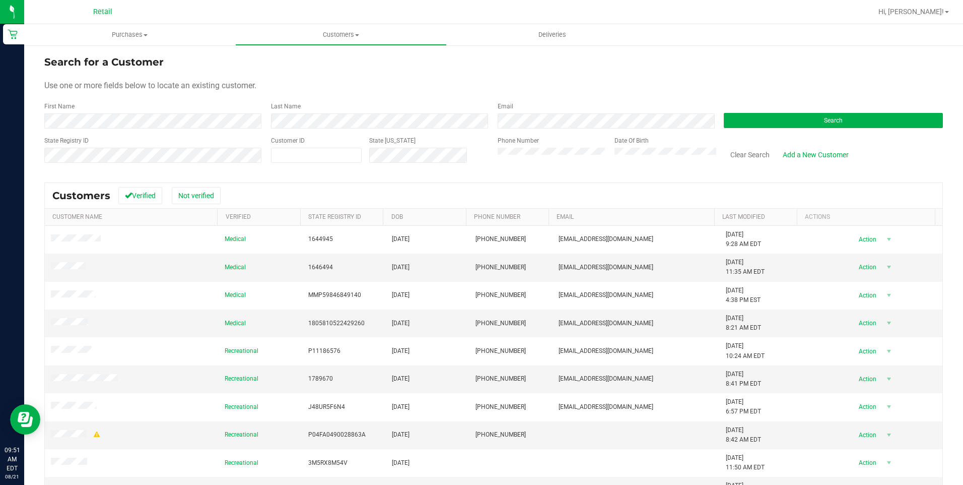
click at [811, 112] on div "Search" at bounding box center [829, 115] width 227 height 27
click at [811, 114] on button "Search" at bounding box center [833, 120] width 219 height 15
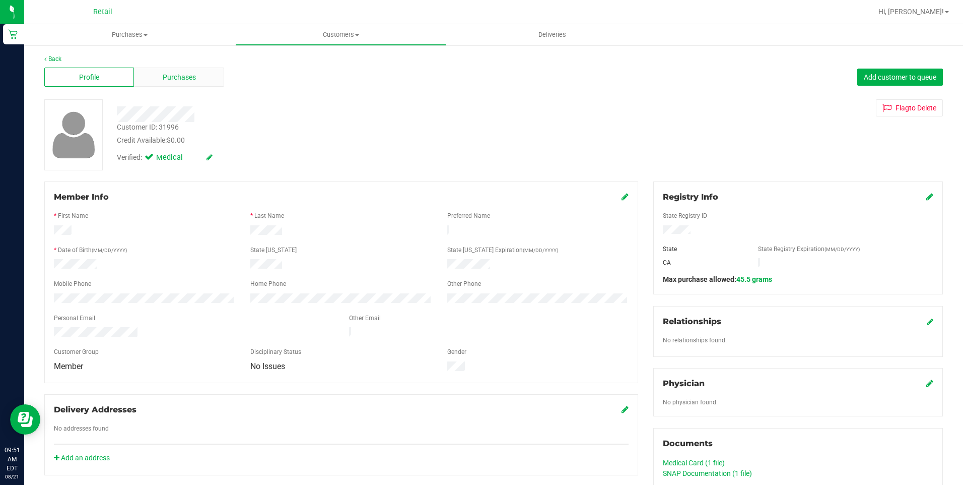
click at [167, 77] on span "Purchases" at bounding box center [179, 77] width 33 height 11
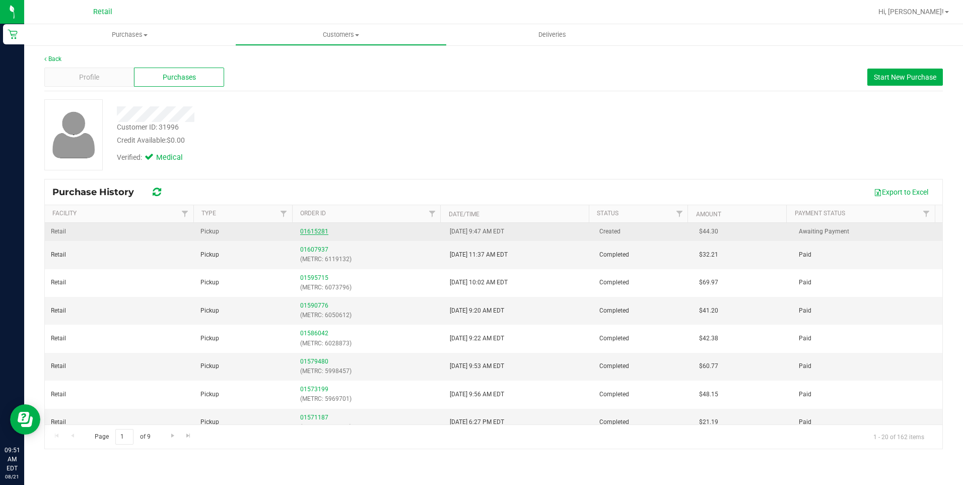
click at [318, 234] on link "01615281" at bounding box center [314, 231] width 28 height 7
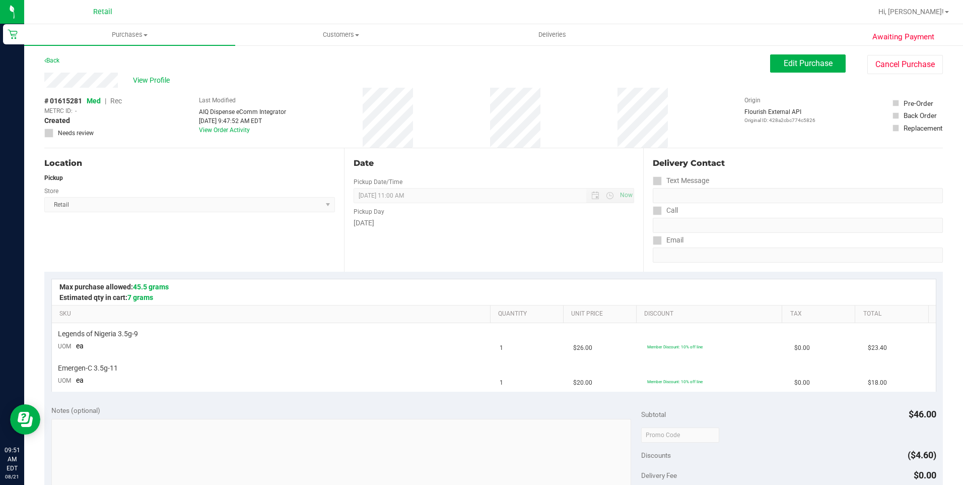
scroll to position [302, 0]
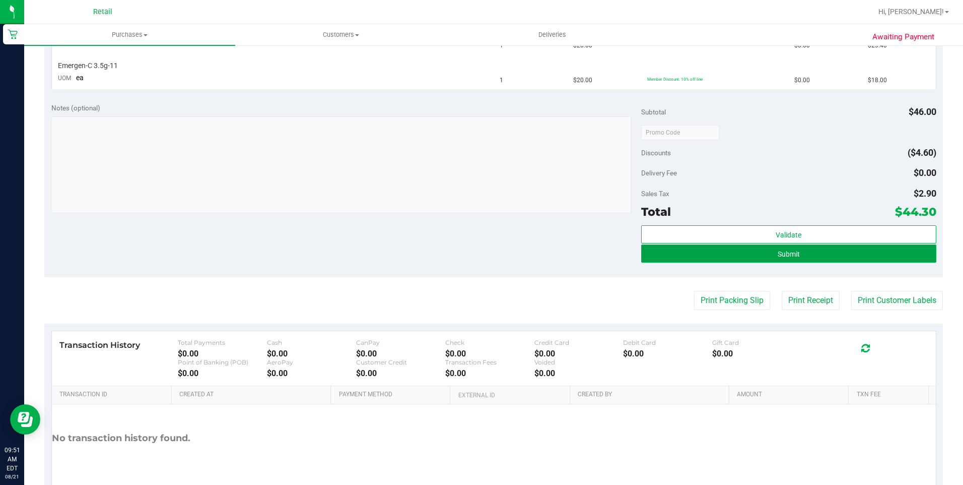
click at [710, 254] on button "Submit" at bounding box center [788, 253] width 295 height 18
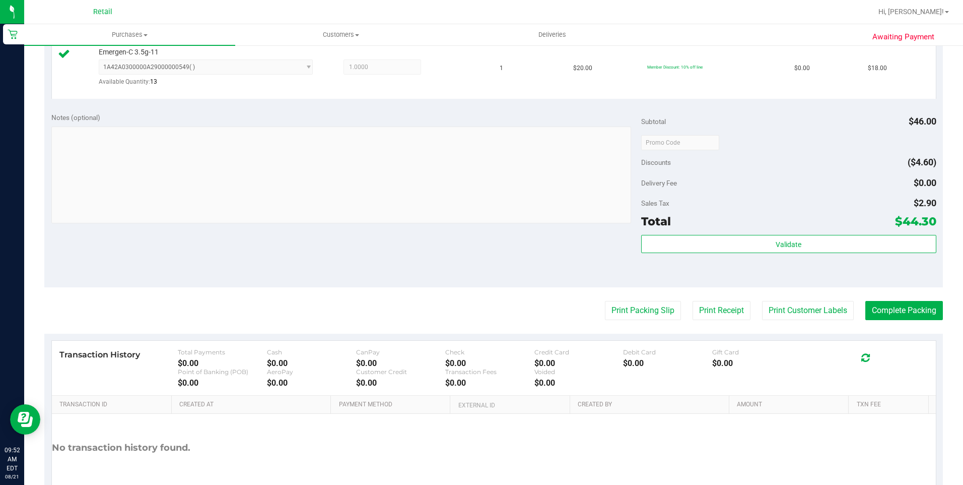
scroll to position [337, 0]
click at [874, 303] on button "Complete Packing" at bounding box center [904, 309] width 78 height 19
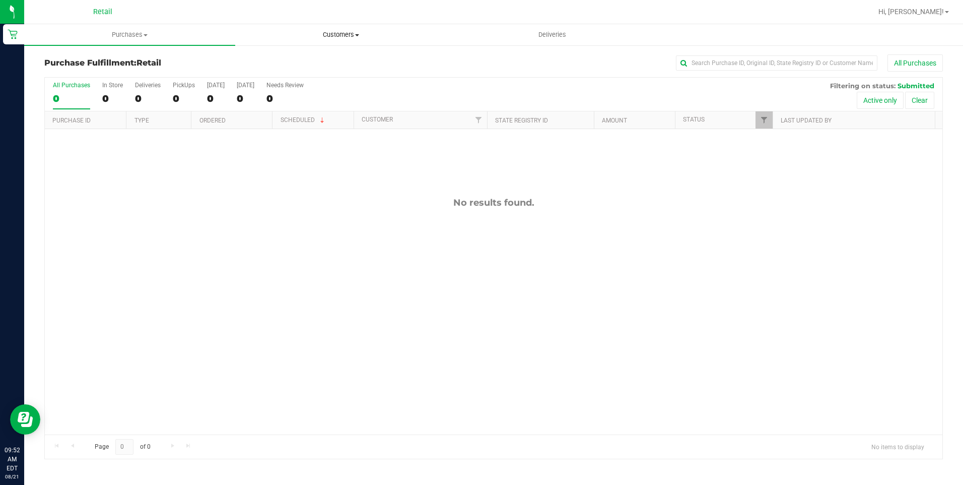
click at [363, 37] on span "Customers" at bounding box center [341, 34] width 210 height 9
click at [338, 62] on li "All customers" at bounding box center [340, 61] width 211 height 12
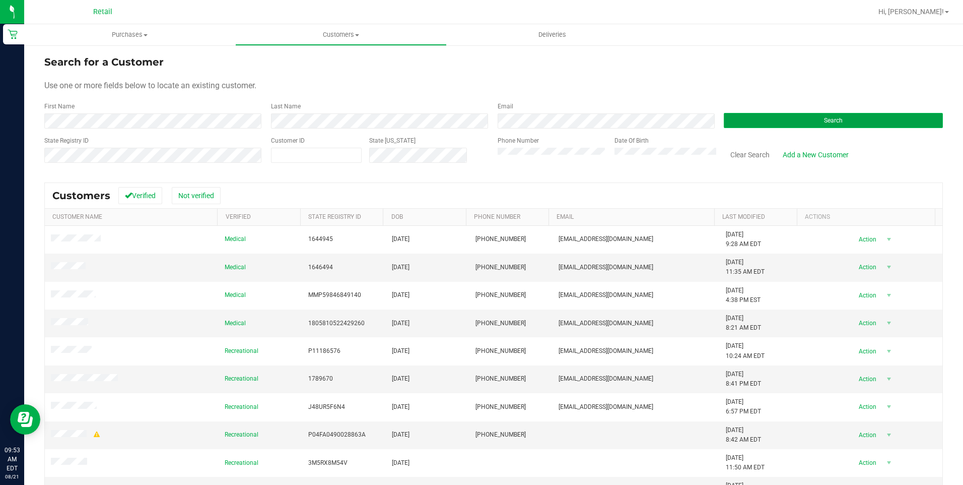
click at [794, 119] on button "Search" at bounding box center [833, 120] width 219 height 15
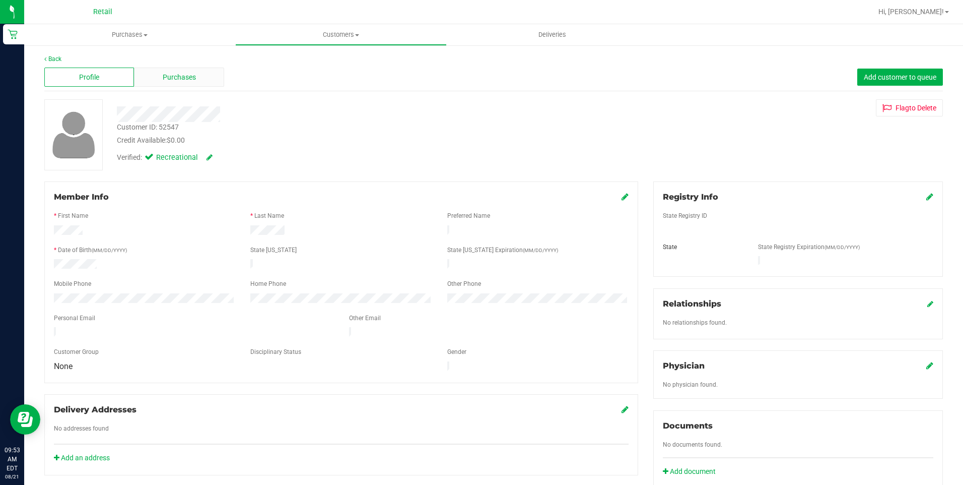
click at [204, 73] on div "Purchases" at bounding box center [179, 76] width 90 height 19
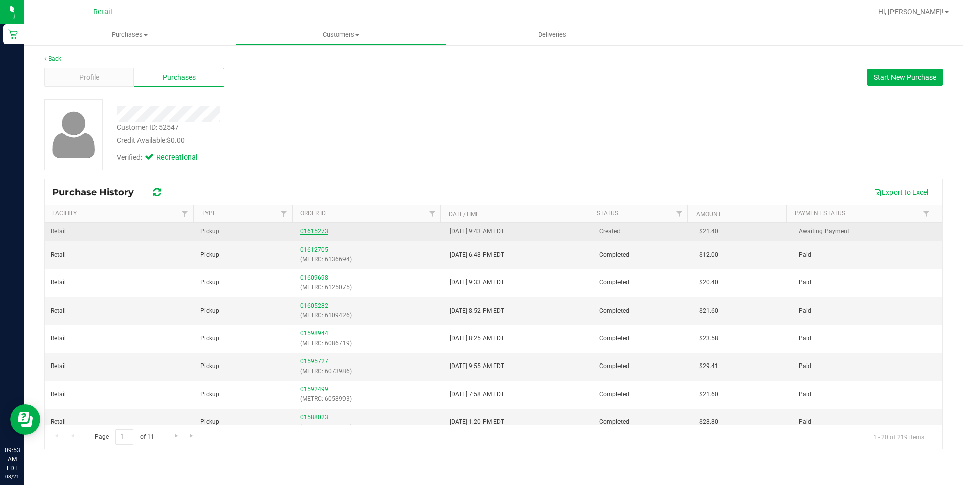
click at [318, 229] on link "01615273" at bounding box center [314, 231] width 28 height 7
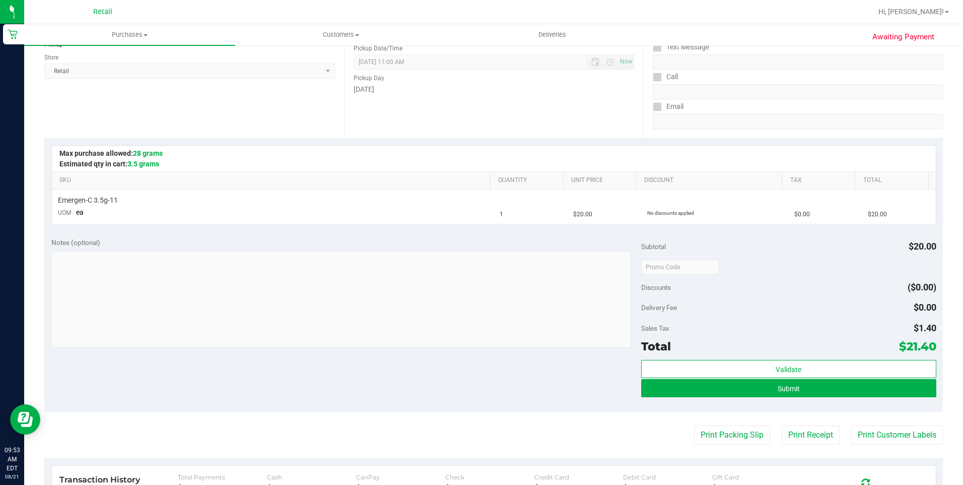
scroll to position [252, 0]
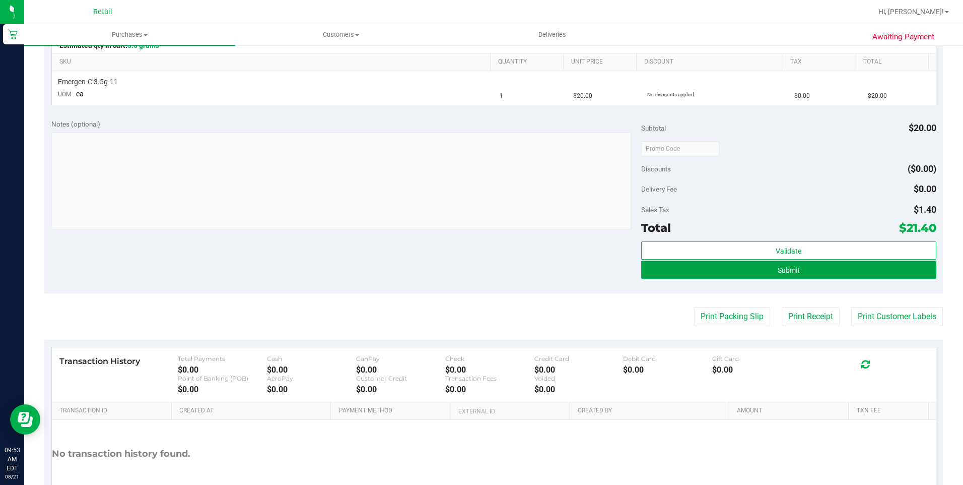
click at [744, 272] on button "Submit" at bounding box center [788, 269] width 295 height 18
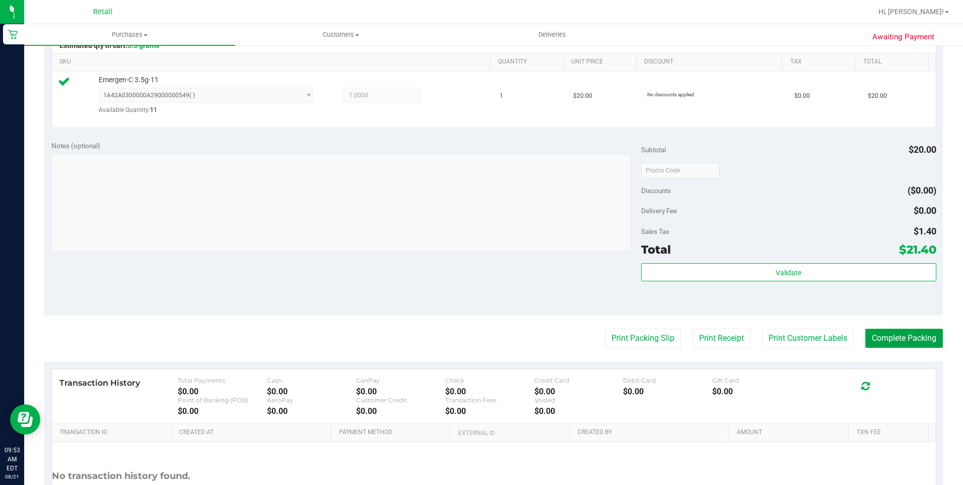
click at [880, 343] on button "Complete Packing" at bounding box center [904, 337] width 78 height 19
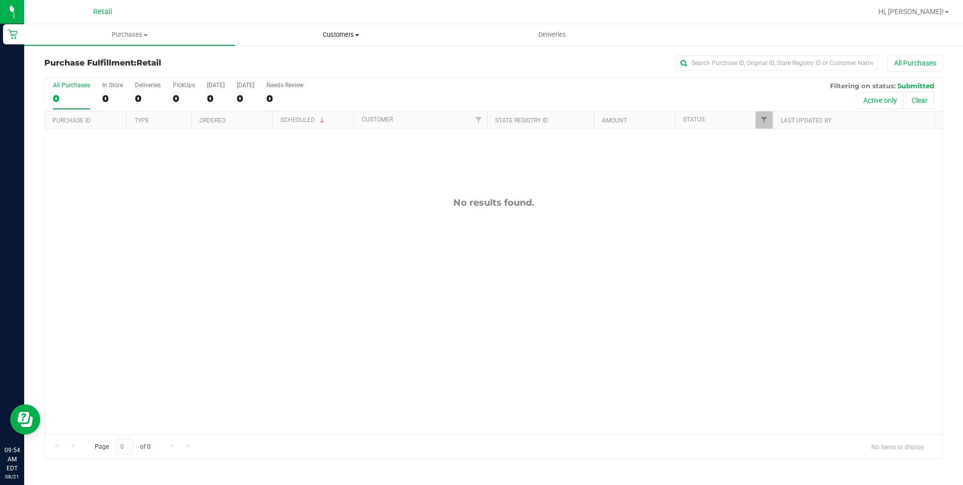
click at [335, 36] on span "Customers" at bounding box center [341, 34] width 210 height 9
click at [316, 61] on li "All customers" at bounding box center [340, 61] width 211 height 12
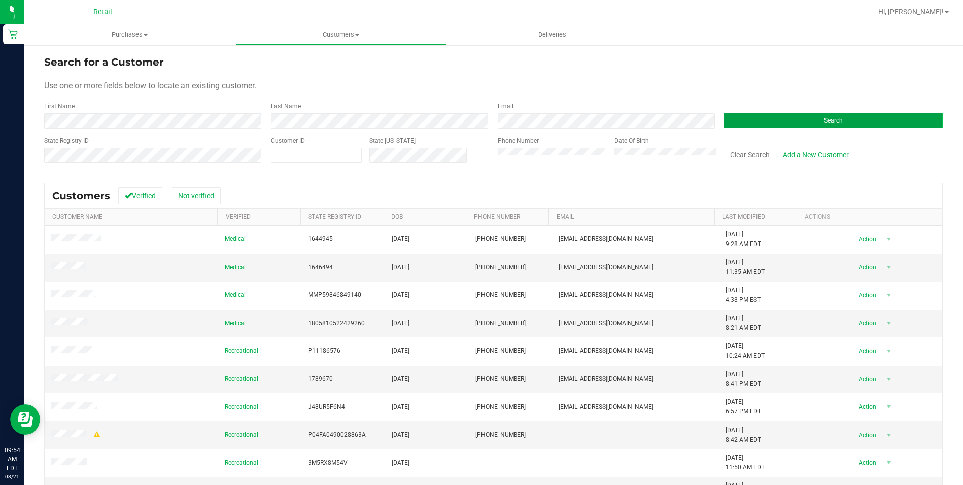
click at [823, 115] on button "Search" at bounding box center [833, 120] width 219 height 15
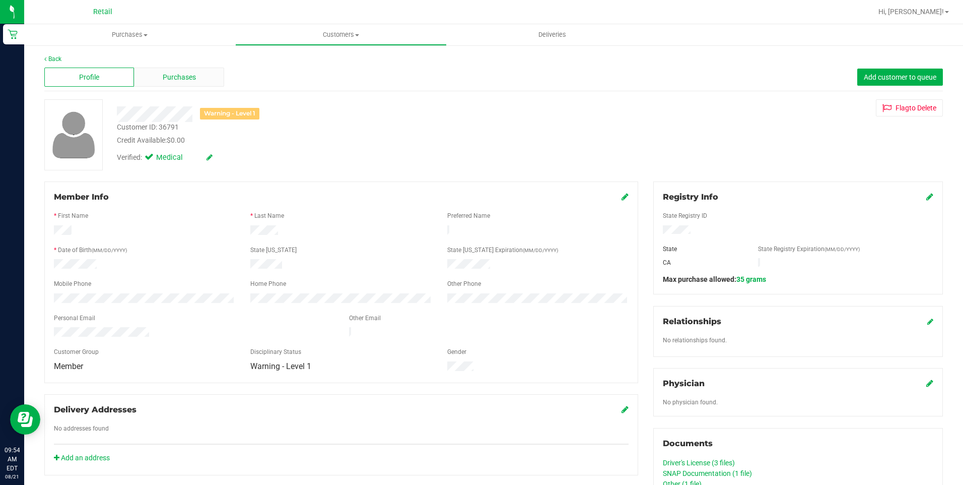
click at [168, 76] on span "Purchases" at bounding box center [179, 77] width 33 height 11
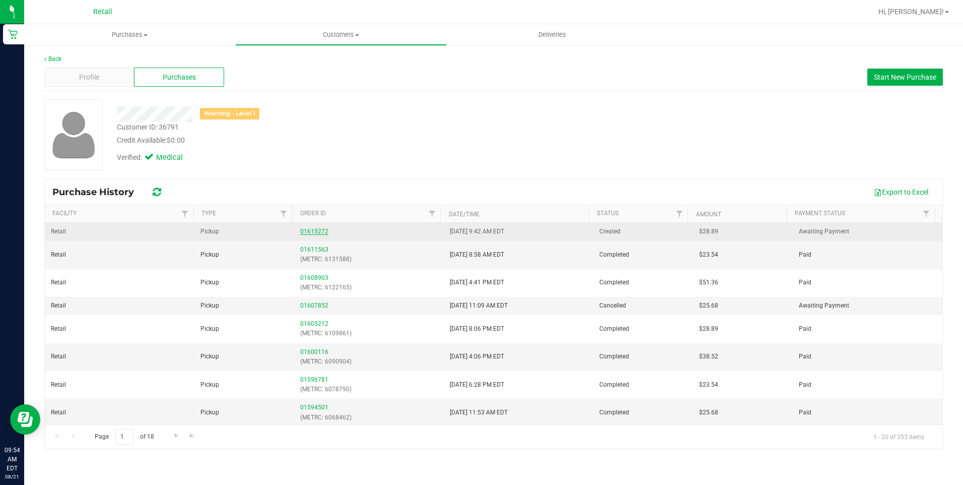
click at [321, 230] on link "01615272" at bounding box center [314, 231] width 28 height 7
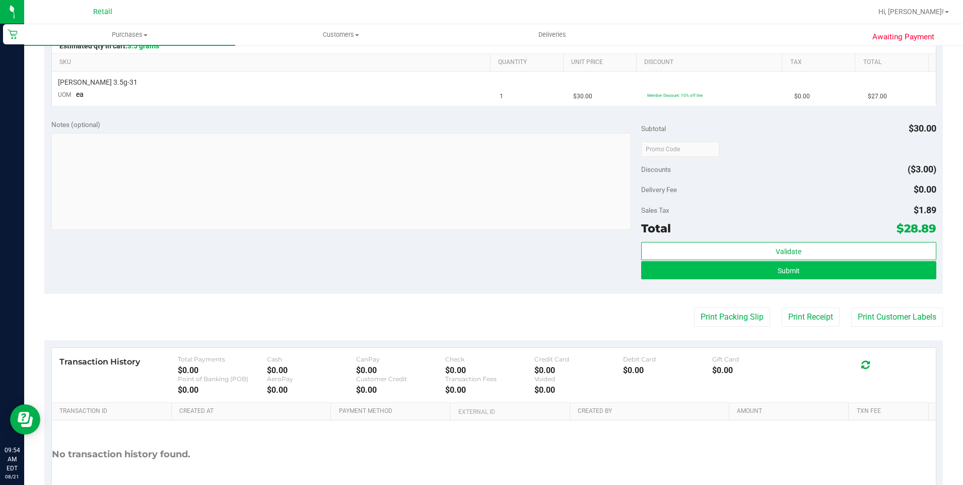
scroll to position [252, 0]
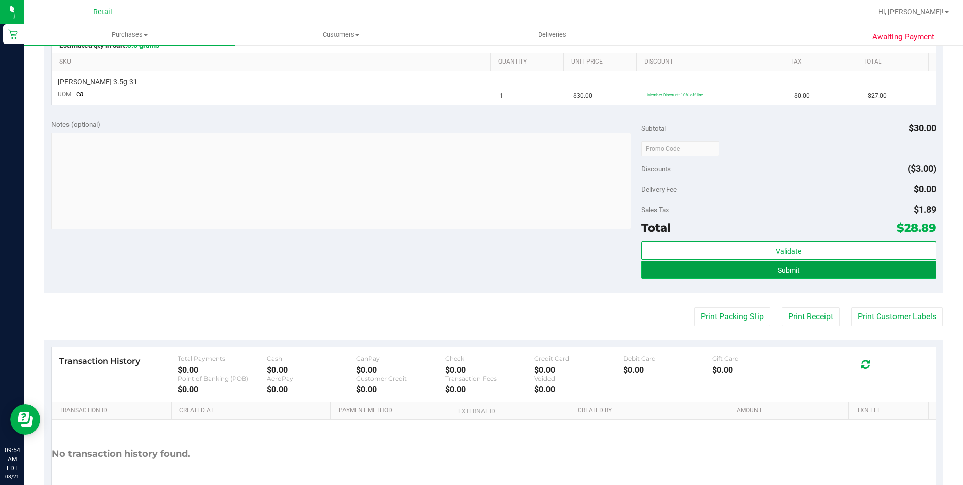
click at [754, 267] on button "Submit" at bounding box center [788, 269] width 295 height 18
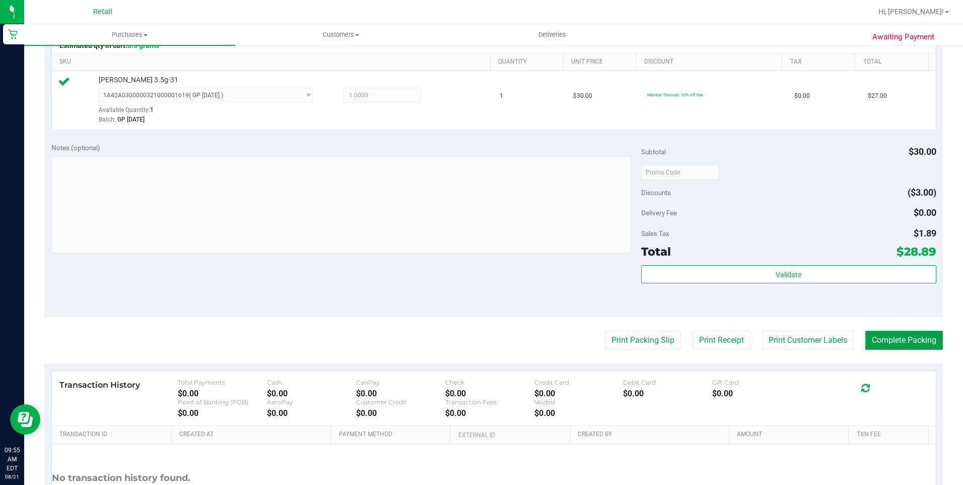
click at [901, 331] on button "Complete Packing" at bounding box center [904, 339] width 78 height 19
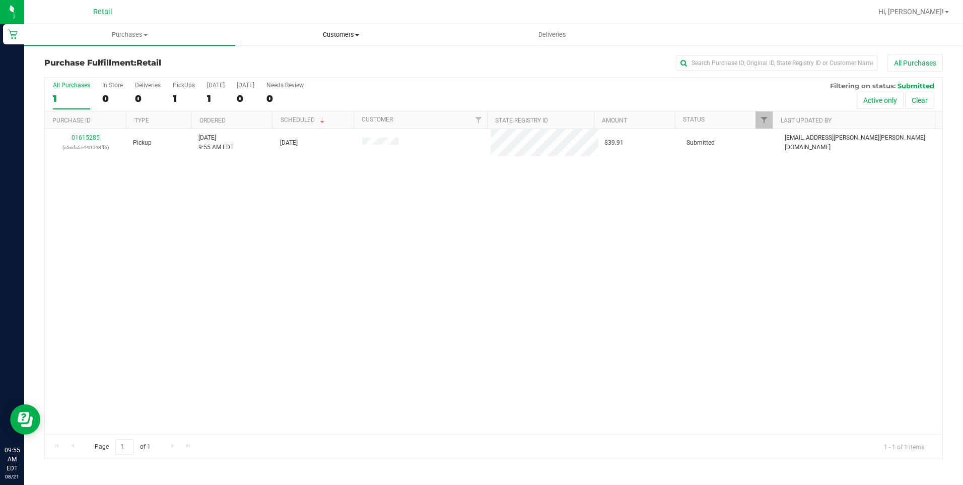
click at [354, 34] on span "Customers" at bounding box center [341, 34] width 210 height 9
click at [340, 62] on li "All customers" at bounding box center [340, 61] width 211 height 12
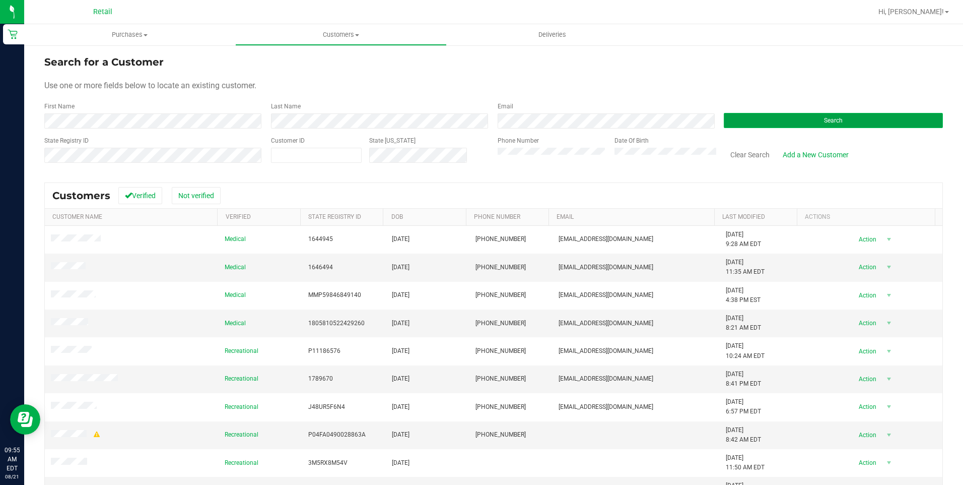
click at [767, 119] on button "Search" at bounding box center [833, 120] width 219 height 15
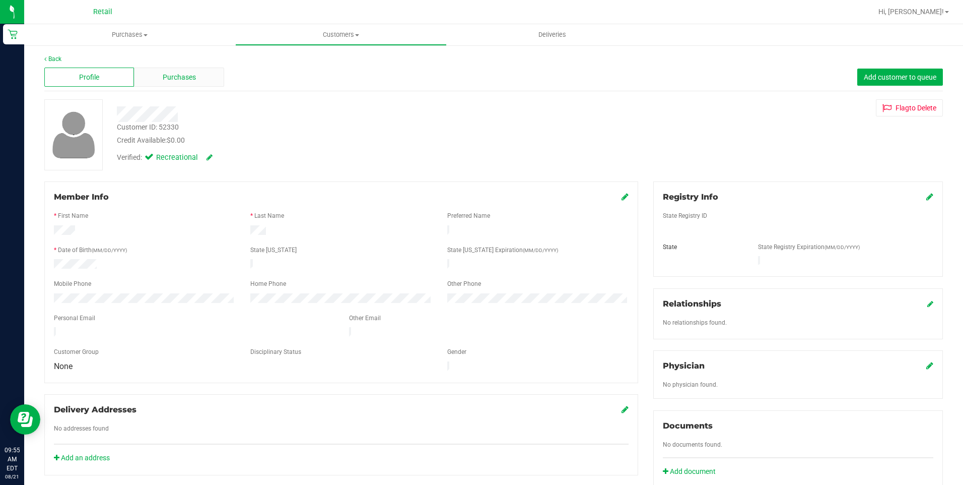
click at [189, 82] on span "Purchases" at bounding box center [179, 77] width 33 height 11
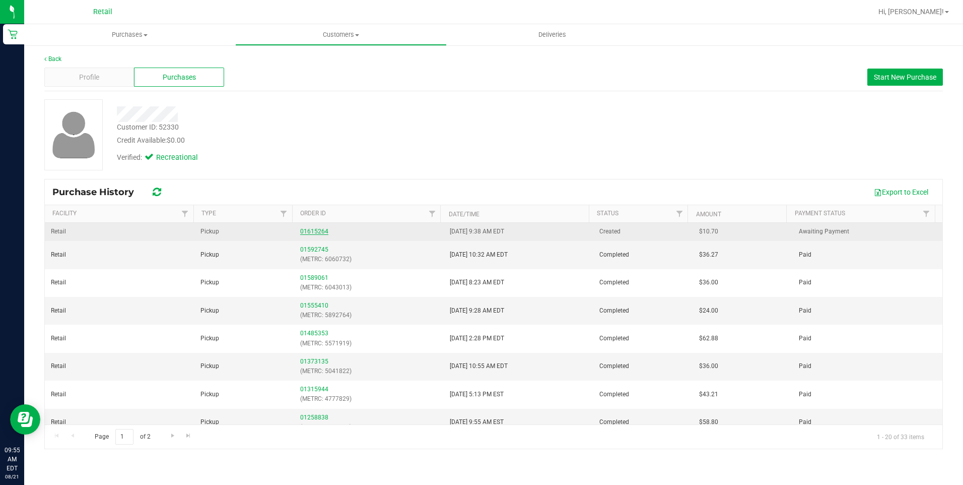
click at [316, 229] on link "01615264" at bounding box center [314, 231] width 28 height 7
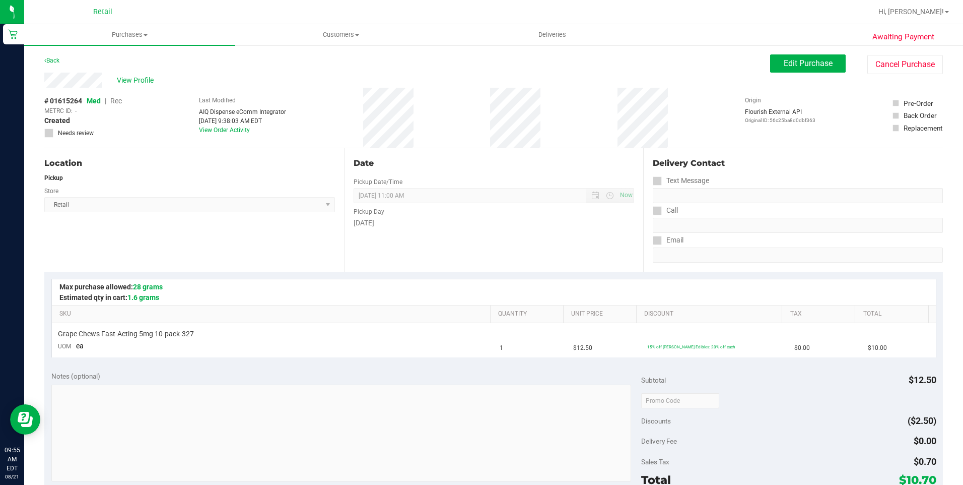
scroll to position [302, 0]
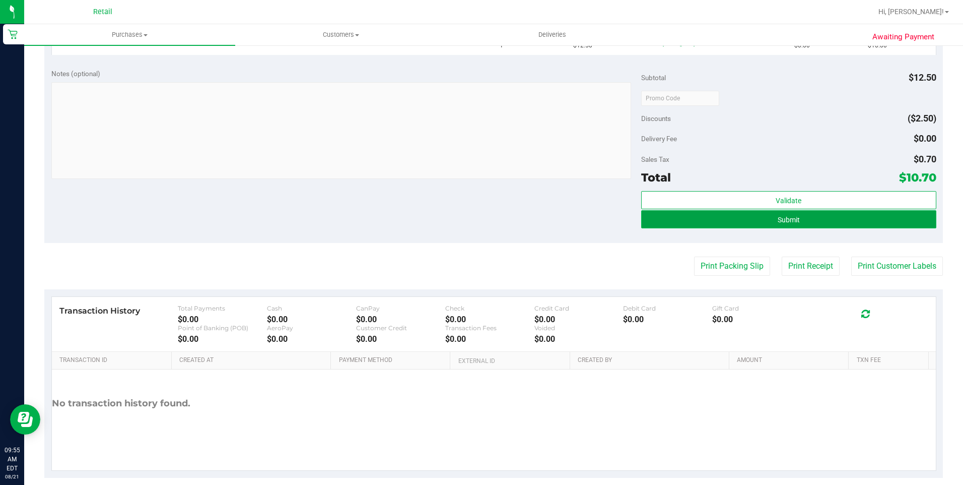
click at [779, 226] on button "Submit" at bounding box center [788, 219] width 295 height 18
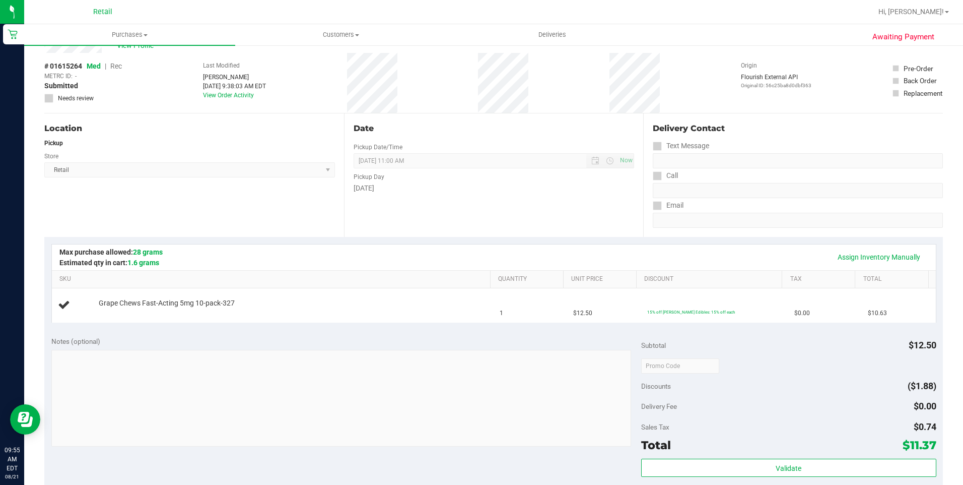
scroll to position [0, 0]
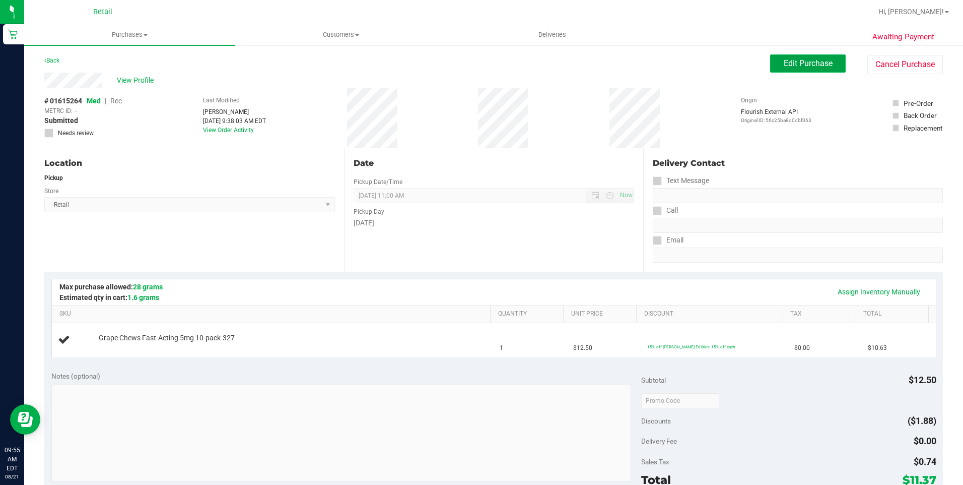
click at [777, 68] on button "Edit Purchase" at bounding box center [808, 63] width 76 height 18
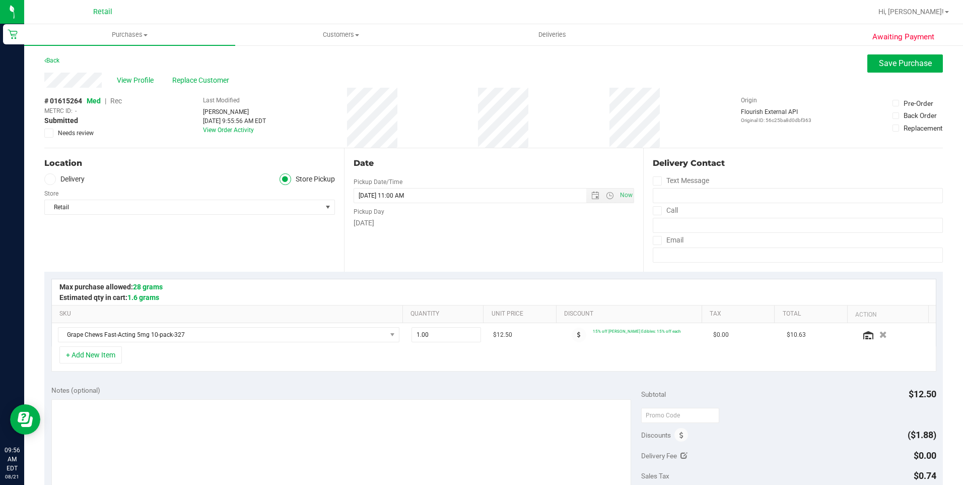
click at [117, 103] on span "Rec" at bounding box center [116, 101] width 12 height 8
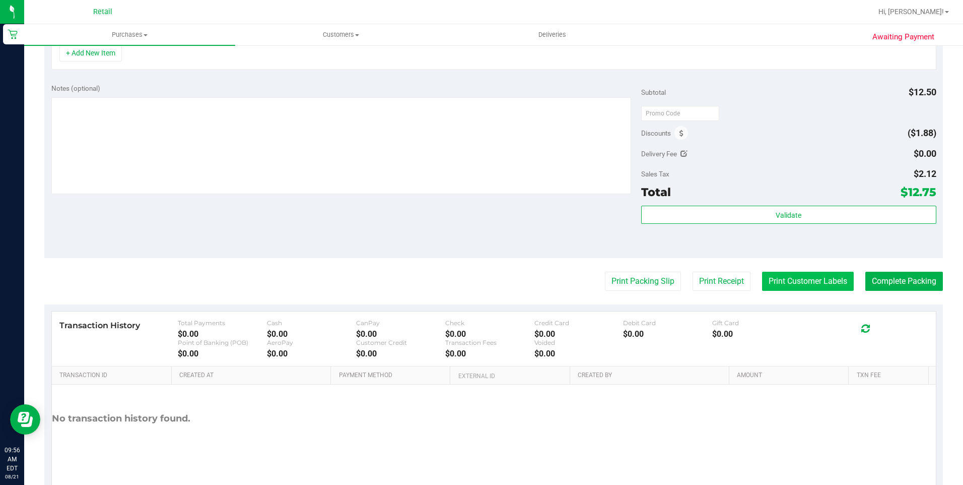
scroll to position [302, 0]
click at [865, 283] on button "Complete Packing" at bounding box center [904, 280] width 78 height 19
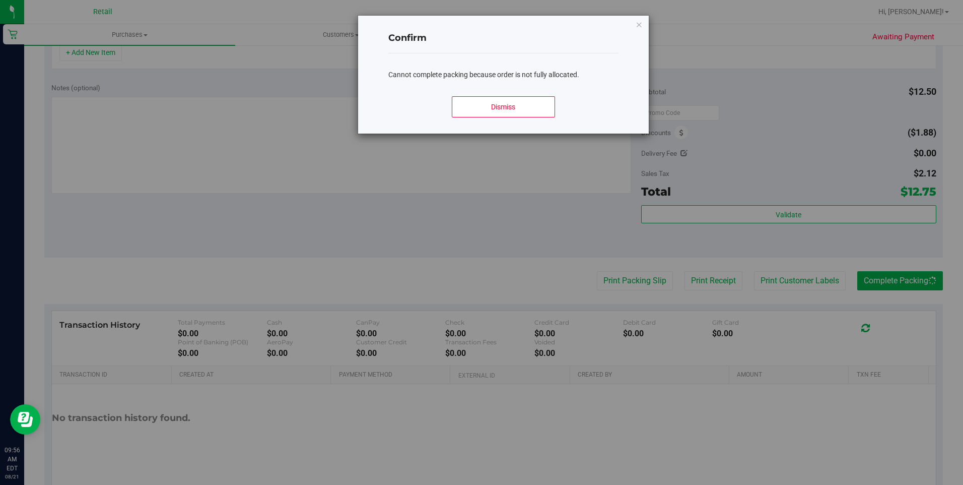
click at [511, 117] on div "Dismiss" at bounding box center [503, 110] width 230 height 45
click at [513, 111] on button "Dismiss" at bounding box center [503, 106] width 103 height 21
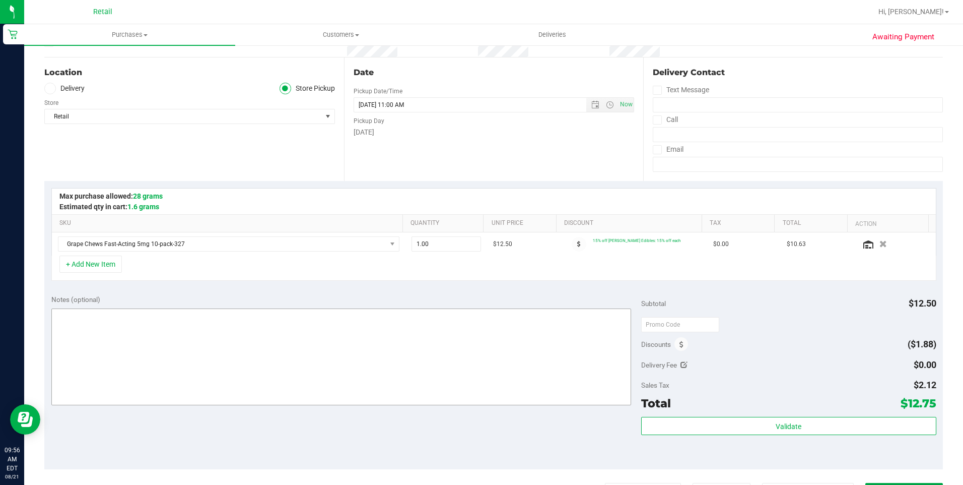
scroll to position [0, 0]
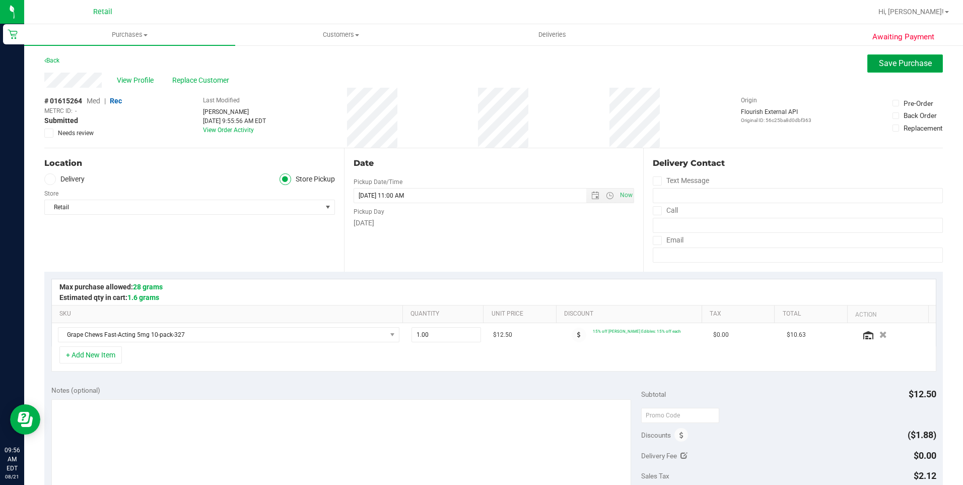
click at [869, 59] on button "Save Purchase" at bounding box center [905, 63] width 76 height 18
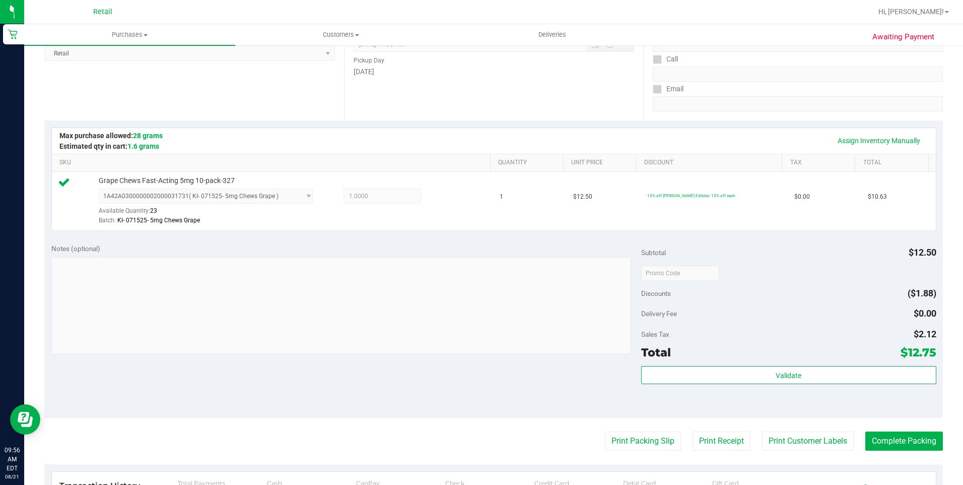
scroll to position [302, 0]
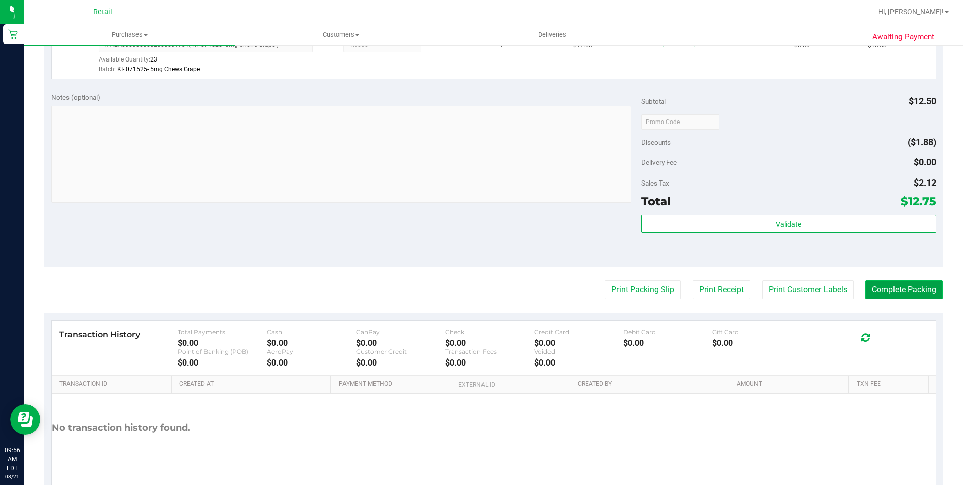
click at [908, 297] on button "Complete Packing" at bounding box center [904, 289] width 78 height 19
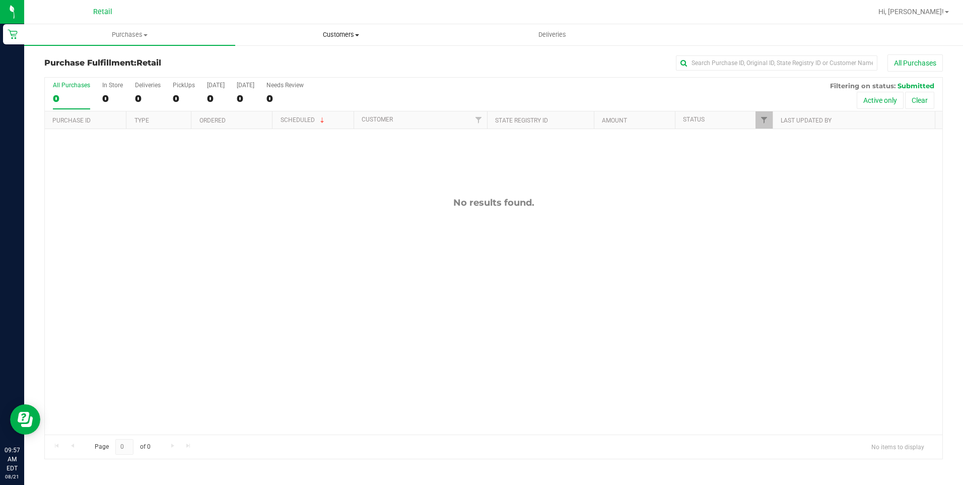
click at [346, 30] on span "Customers" at bounding box center [341, 34] width 210 height 9
click at [345, 57] on li "All customers" at bounding box center [340, 61] width 211 height 12
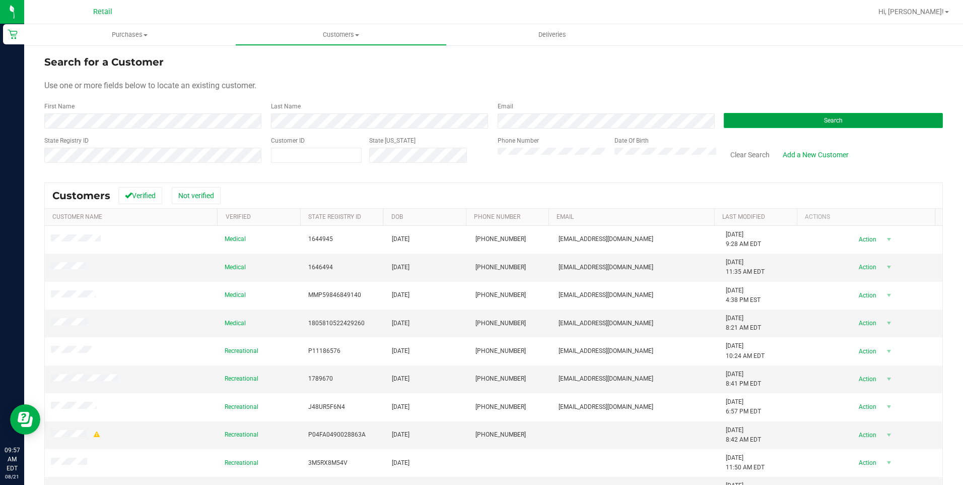
click at [796, 123] on button "Search" at bounding box center [833, 120] width 219 height 15
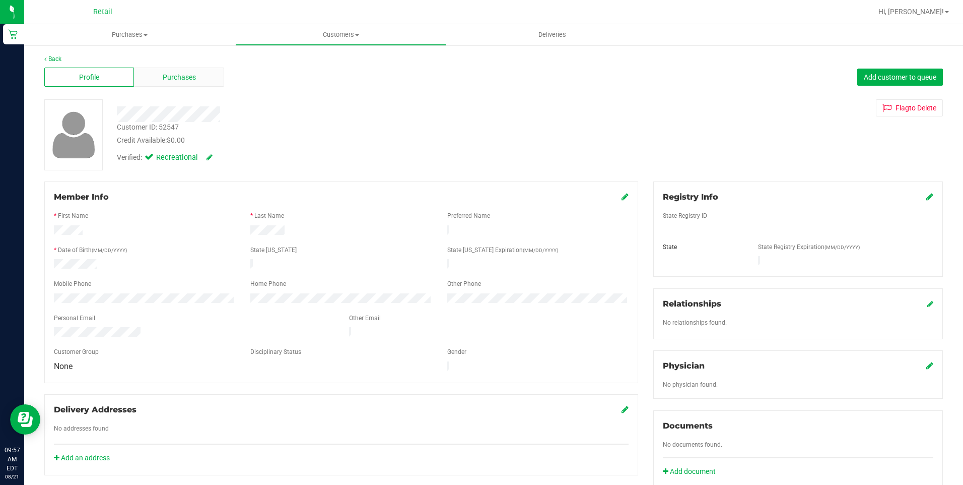
click at [199, 83] on div "Purchases" at bounding box center [179, 76] width 90 height 19
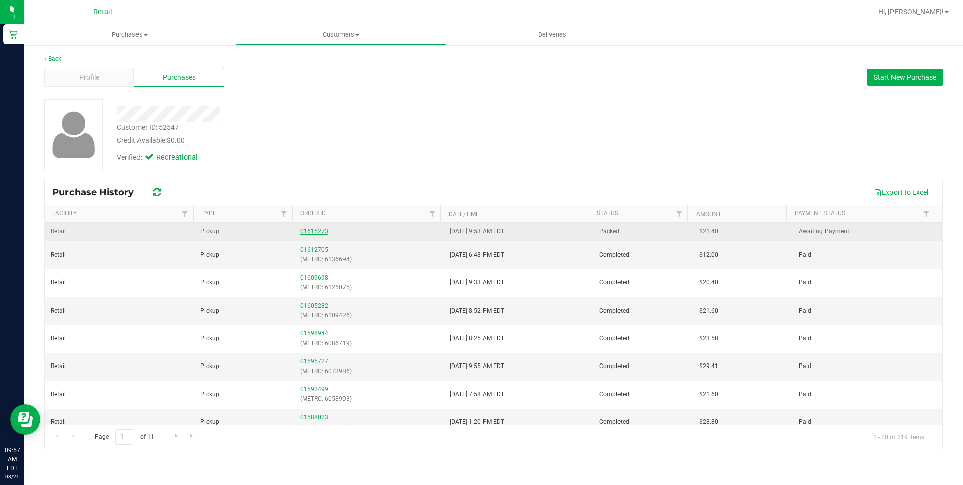
click at [315, 232] on link "01615273" at bounding box center [314, 231] width 28 height 7
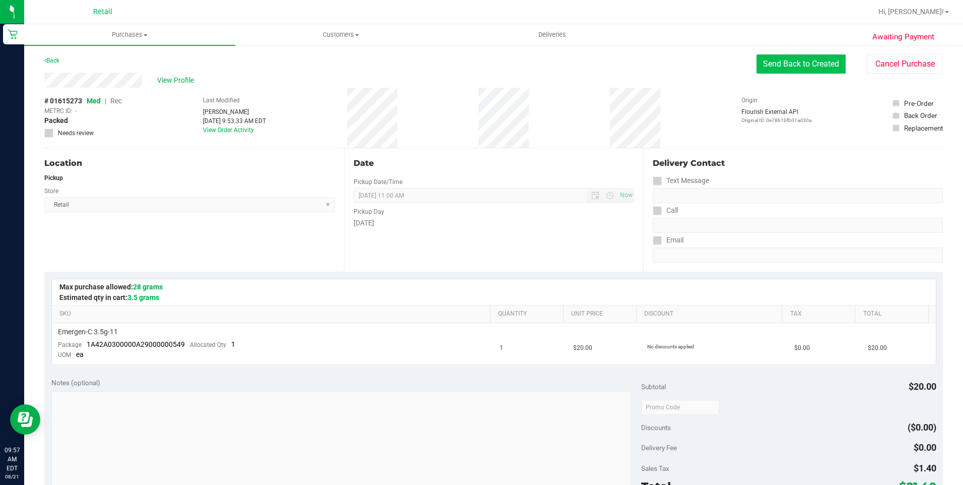
click at [768, 67] on button "Send Back to Created" at bounding box center [801, 63] width 89 height 19
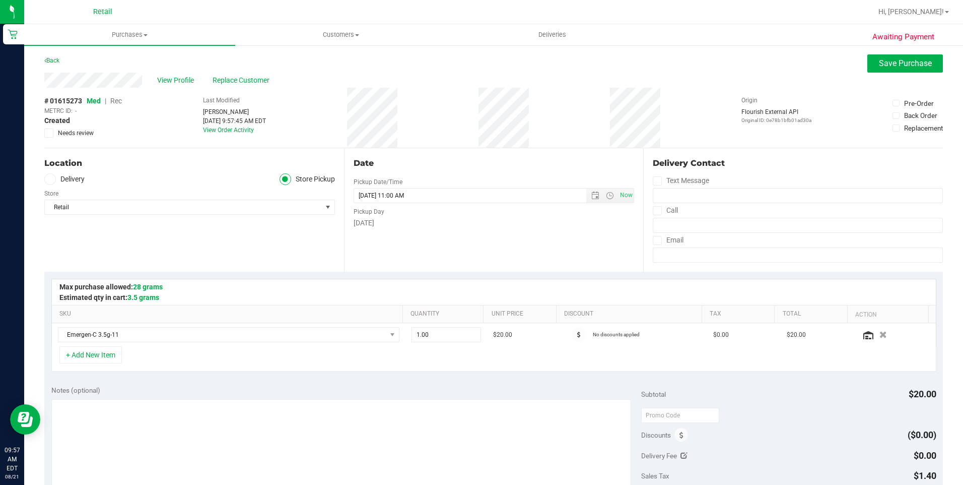
click at [120, 102] on span "Rec" at bounding box center [116, 101] width 12 height 8
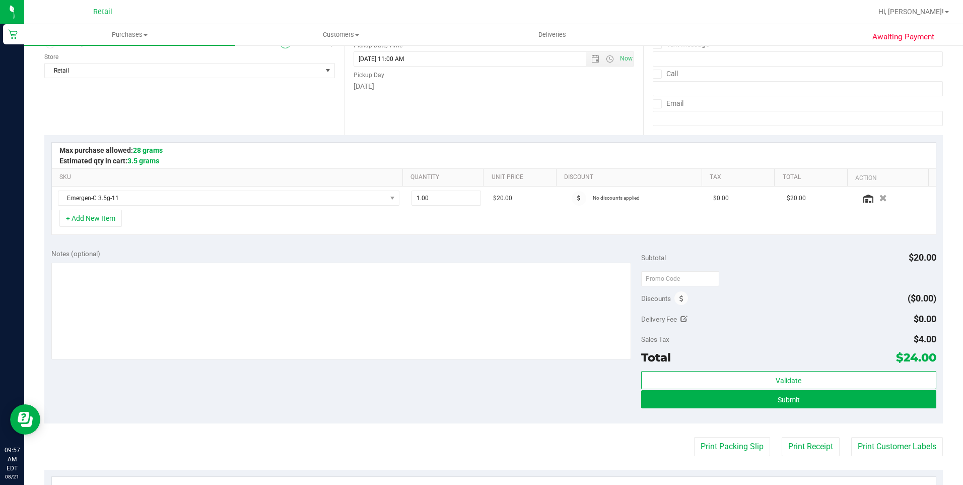
scroll to position [151, 0]
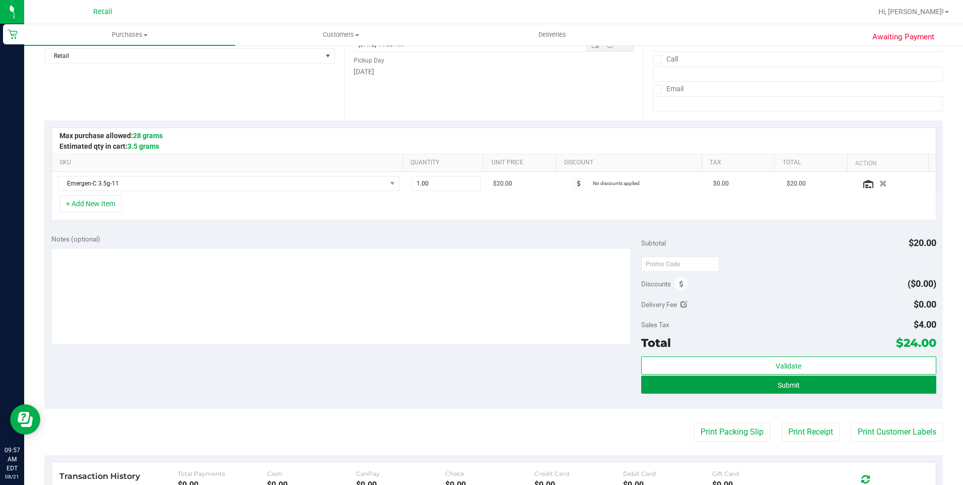
click at [818, 386] on button "Submit" at bounding box center [788, 384] width 295 height 18
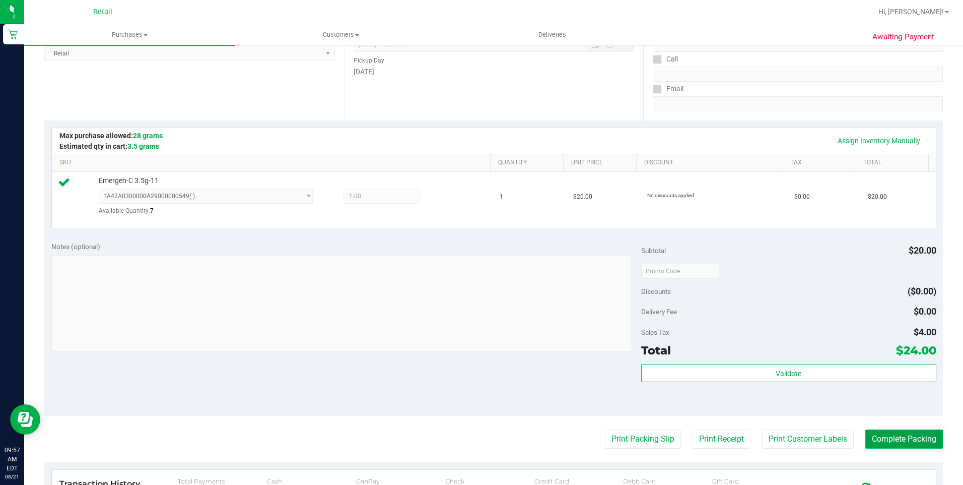
click at [911, 441] on button "Complete Packing" at bounding box center [904, 438] width 78 height 19
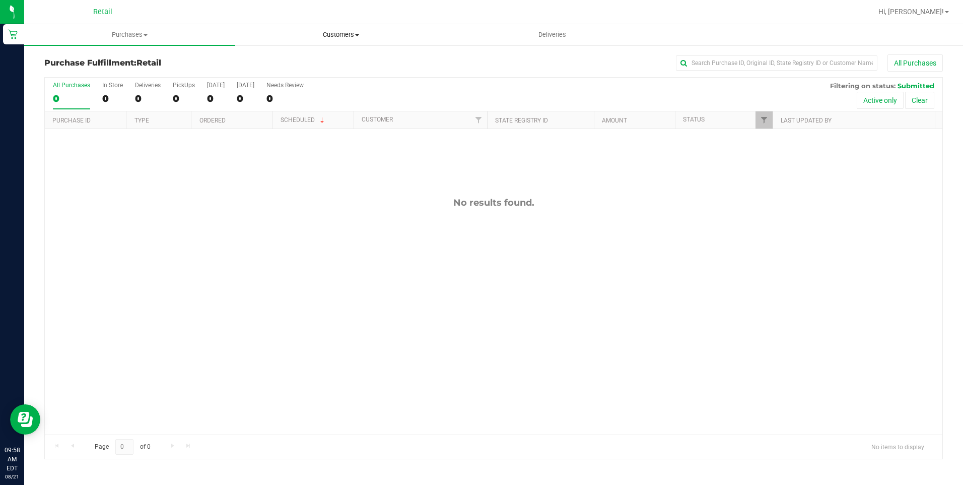
click at [318, 27] on uib-tab-heading "Customers All customers Add a new customer All physicians" at bounding box center [341, 35] width 210 height 20
click at [321, 60] on li "All customers" at bounding box center [340, 61] width 211 height 12
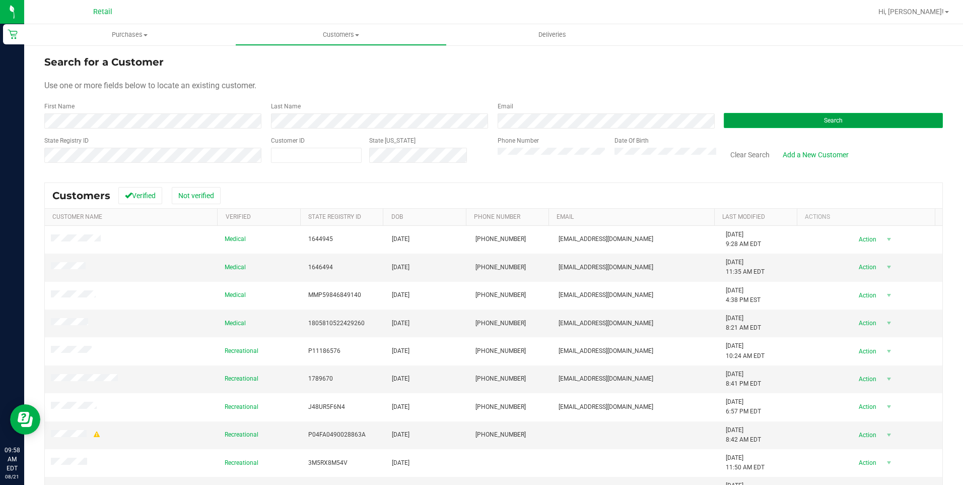
click at [815, 122] on button "Search" at bounding box center [833, 120] width 219 height 15
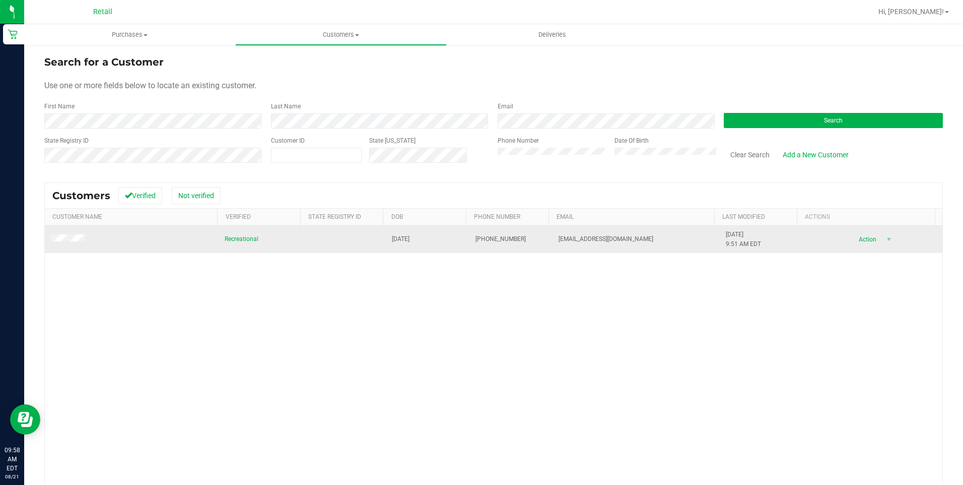
click at [247, 239] on span "Recreational" at bounding box center [242, 239] width 34 height 10
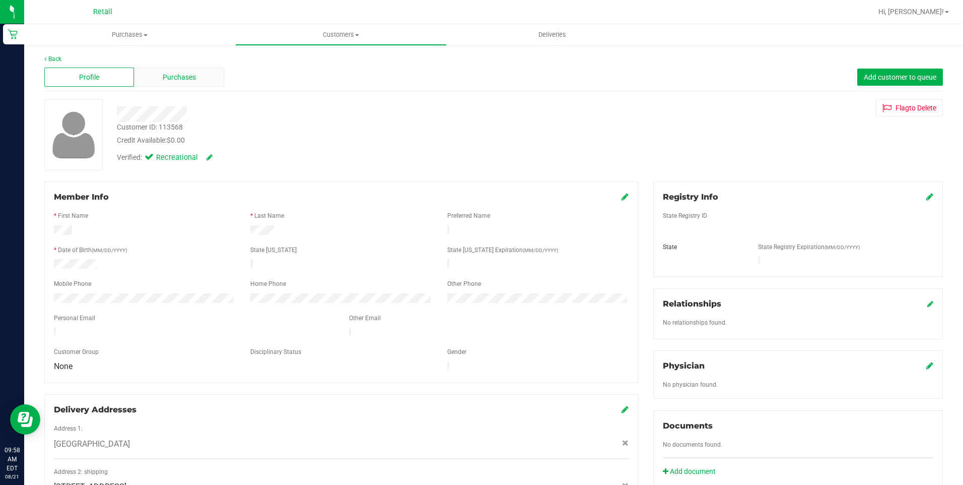
click at [192, 75] on span "Purchases" at bounding box center [179, 77] width 33 height 11
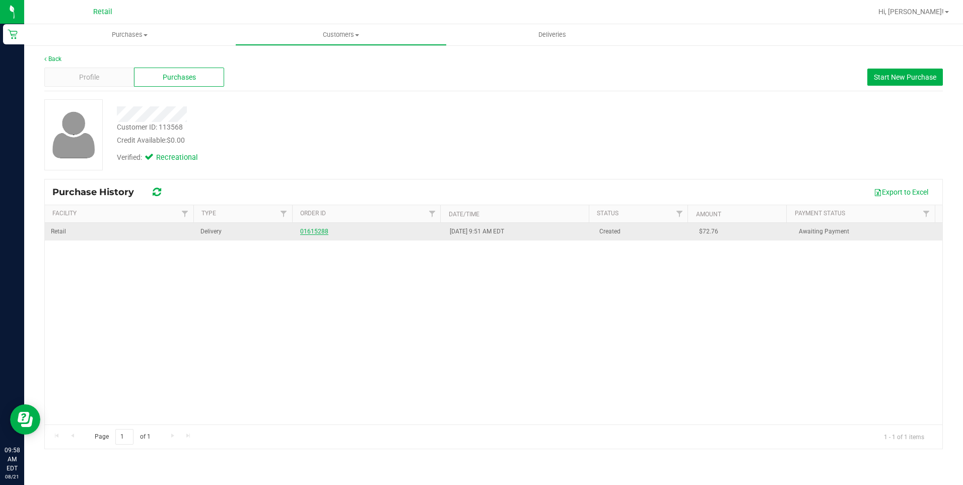
click at [325, 233] on link "01615288" at bounding box center [314, 231] width 28 height 7
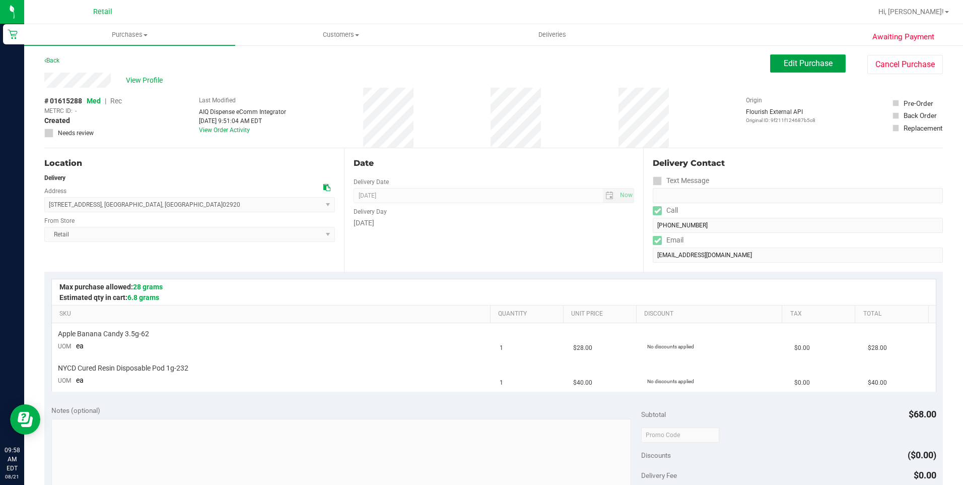
click at [797, 63] on span "Edit Purchase" at bounding box center [808, 63] width 49 height 10
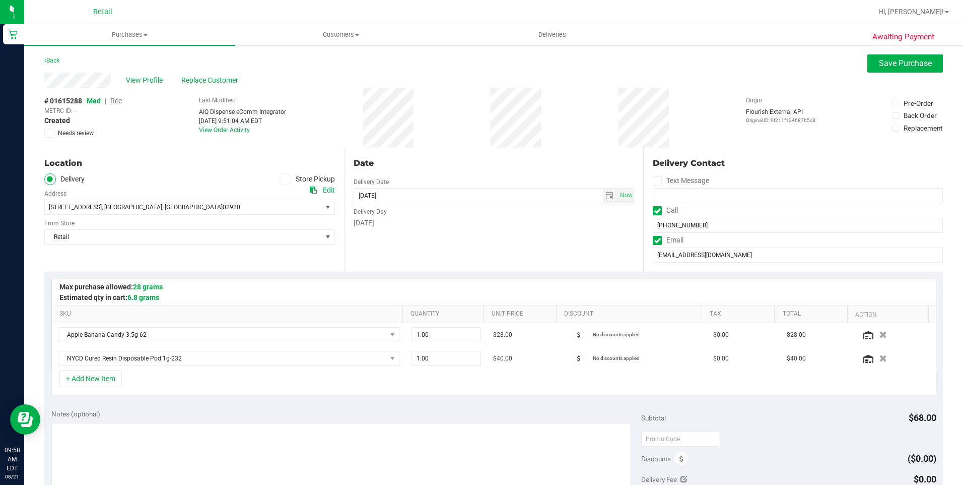
click at [115, 101] on span "Rec" at bounding box center [116, 101] width 12 height 8
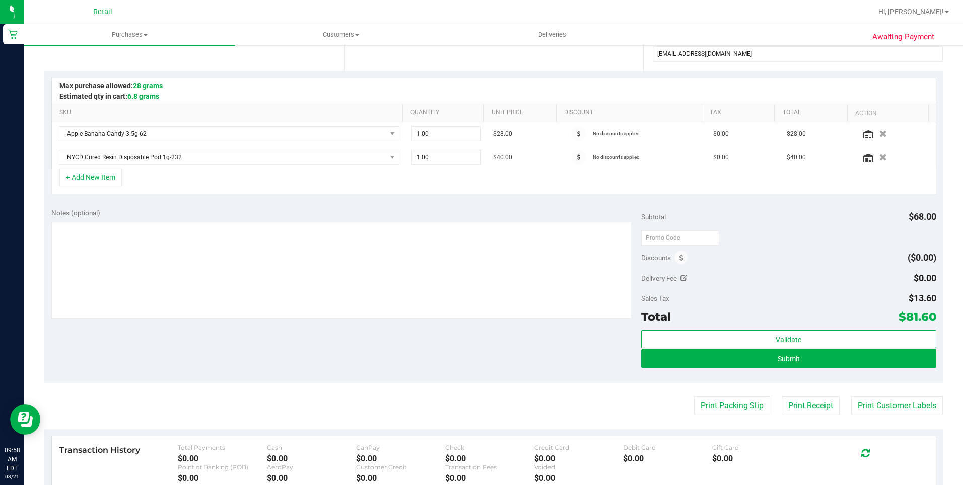
scroll to position [201, 0]
click at [765, 358] on button "Submit" at bounding box center [788, 358] width 295 height 18
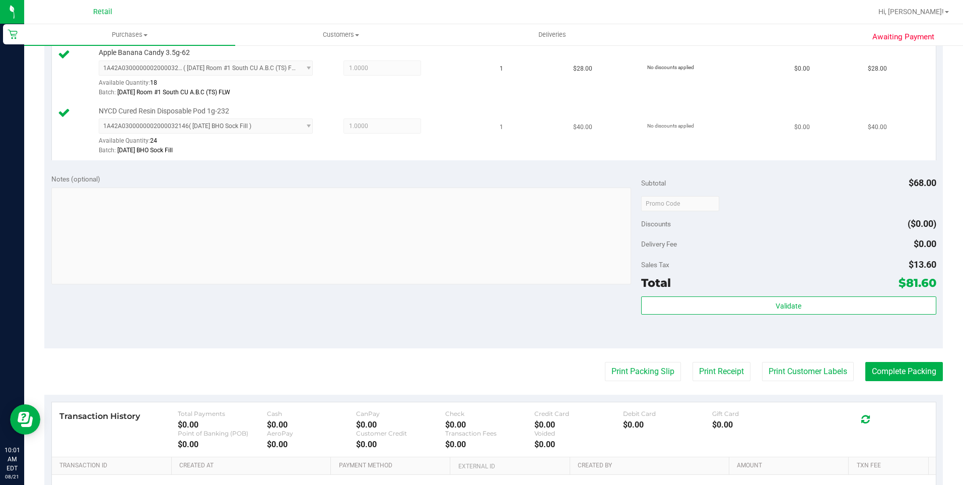
scroll to position [347, 0]
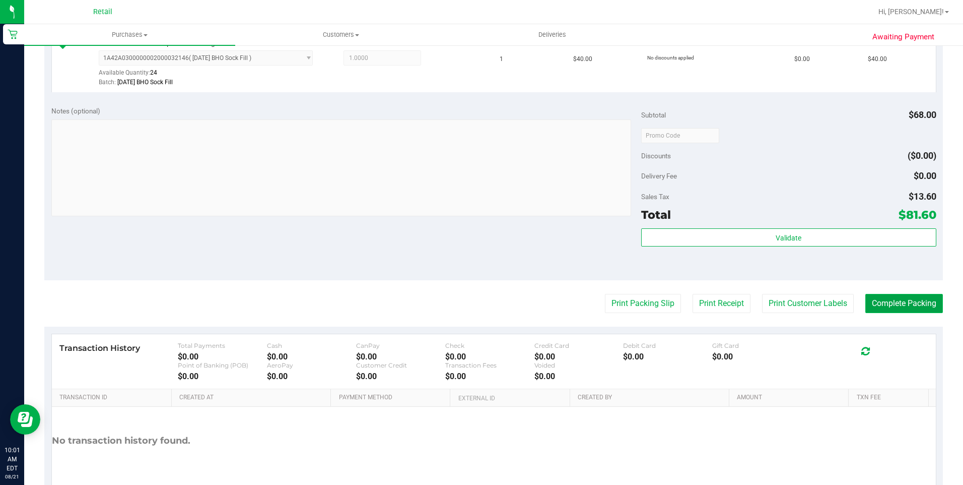
click at [891, 304] on button "Complete Packing" at bounding box center [904, 303] width 78 height 19
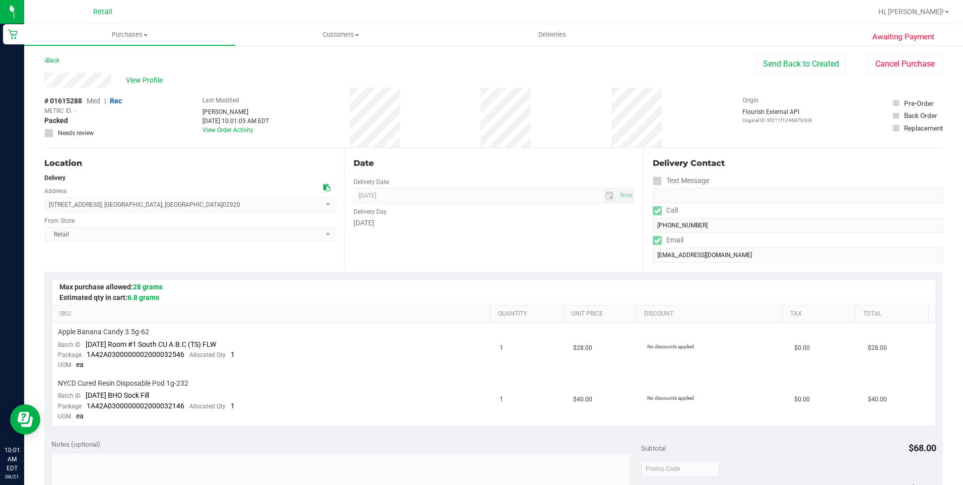
drag, startPoint x: 38, startPoint y: 77, endPoint x: 113, endPoint y: 84, distance: 75.9
click at [113, 84] on div "Awaiting Payment Back Send Back to Created Cancel Purchase View Profile # 01615…" at bounding box center [493, 456] width 939 height 824
drag, startPoint x: 49, startPoint y: 204, endPoint x: 165, endPoint y: 204, distance: 116.4
click at [165, 204] on span "[STREET_ADDRESS] , [GEOGRAPHIC_DATA] , [GEOGRAPHIC_DATA] 02920 Select address […" at bounding box center [189, 204] width 291 height 15
click at [545, 33] on span "Deliveries" at bounding box center [552, 34] width 55 height 9
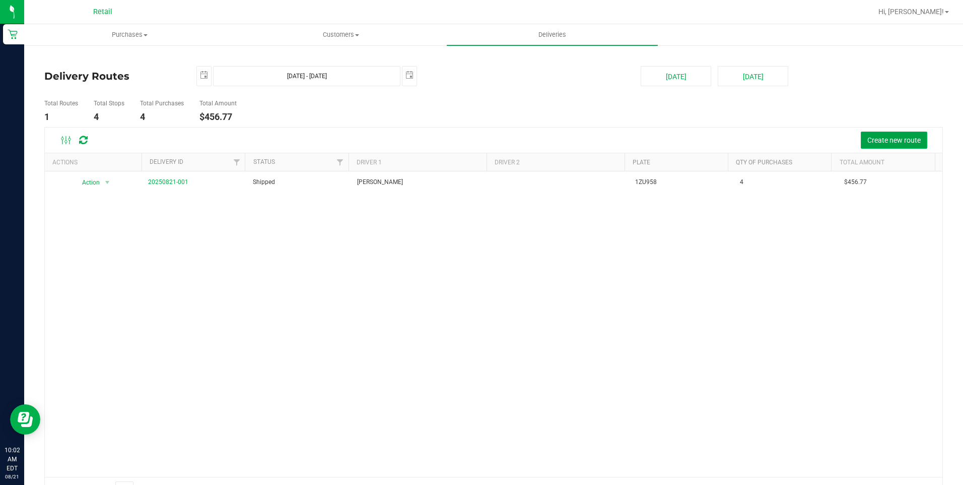
click at [896, 143] on span "Create new route" at bounding box center [893, 140] width 53 height 8
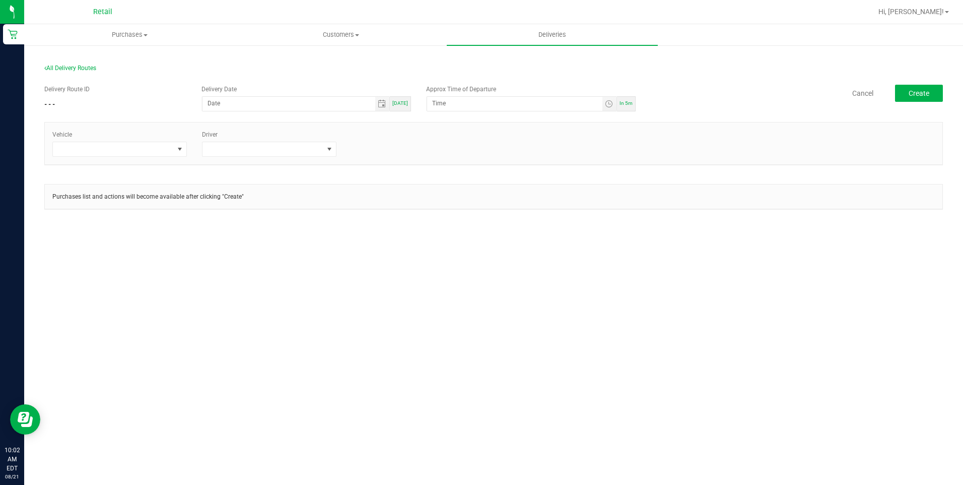
click at [404, 107] on div "[DATE]" at bounding box center [400, 103] width 21 height 15
type input "[DATE]"
click at [606, 104] on span "Toggle time list" at bounding box center [609, 104] width 8 height 8
click at [444, 240] on span "12" at bounding box center [447, 243] width 7 height 7
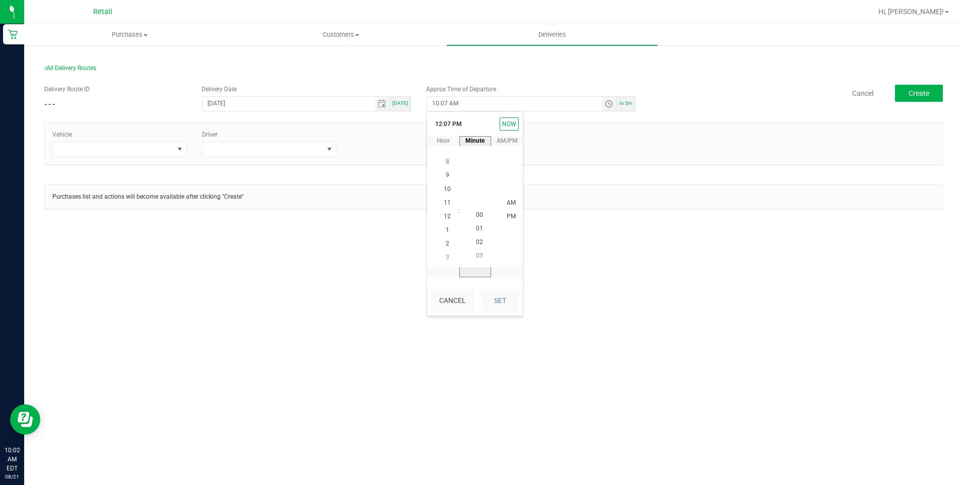
scroll to position [0, 0]
click at [478, 217] on span "00" at bounding box center [479, 216] width 7 height 7
click at [493, 294] on button "Set" at bounding box center [500, 300] width 38 height 22
type input "12:00 PM"
click at [180, 154] on span at bounding box center [180, 149] width 13 height 14
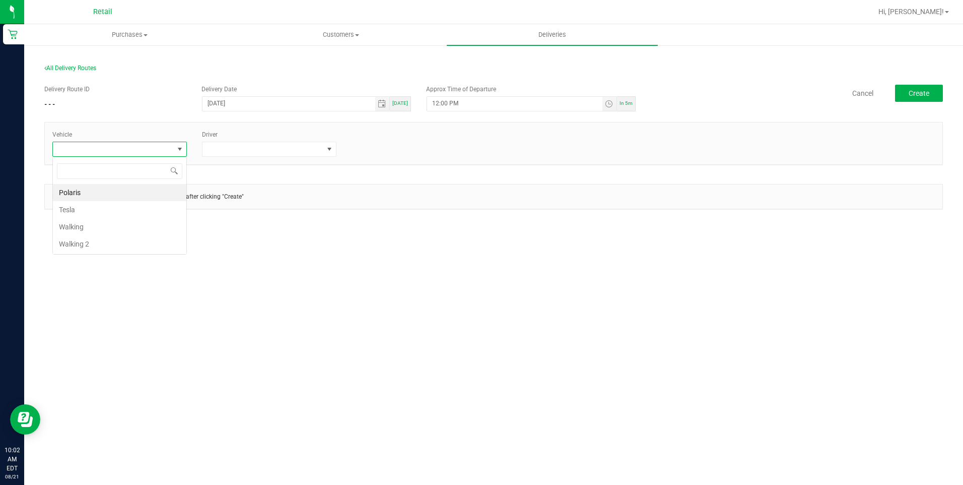
scroll to position [15, 134]
click at [145, 201] on li "Tesla" at bounding box center [119, 209] width 133 height 17
click at [330, 148] on span at bounding box center [329, 149] width 8 height 8
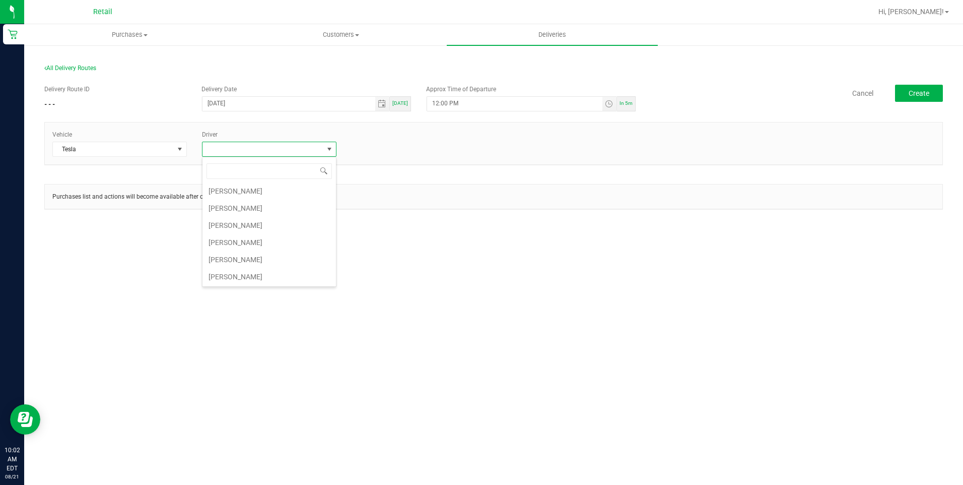
scroll to position [88, 0]
click at [249, 235] on li "[PERSON_NAME]" at bounding box center [268, 241] width 133 height 17
click at [918, 97] on button "Create" at bounding box center [919, 93] width 48 height 17
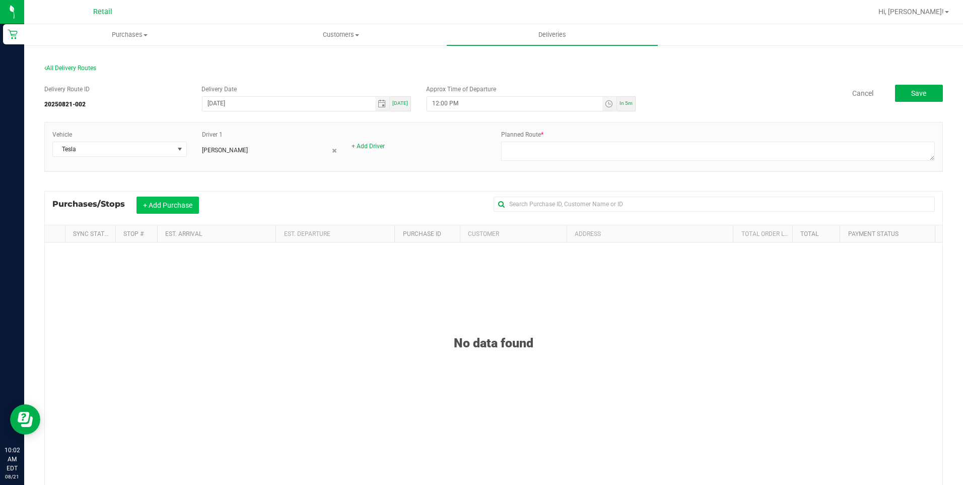
click at [186, 208] on button "+ Add Purchase" at bounding box center [168, 204] width 62 height 17
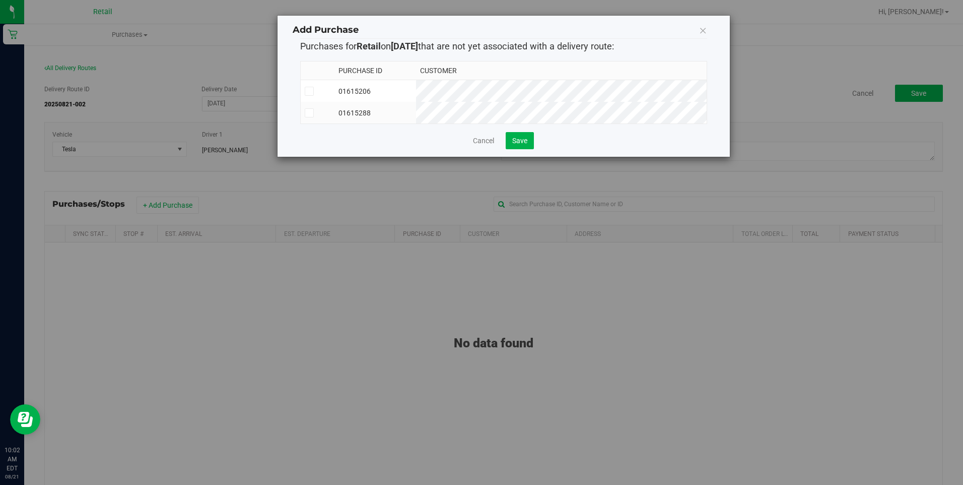
click at [307, 113] on icon at bounding box center [309, 113] width 7 height 0
click at [0, 0] on input "checkbox" at bounding box center [0, 0] width 0 height 0
click at [525, 145] on span "Save" at bounding box center [519, 141] width 15 height 8
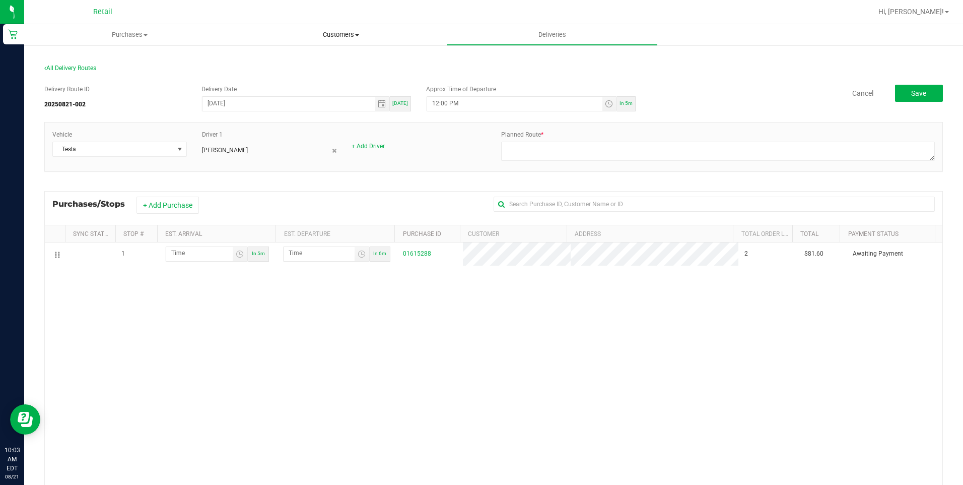
click at [351, 37] on span "Customers" at bounding box center [341, 34] width 210 height 9
click at [343, 58] on li "All customers" at bounding box center [340, 61] width 211 height 12
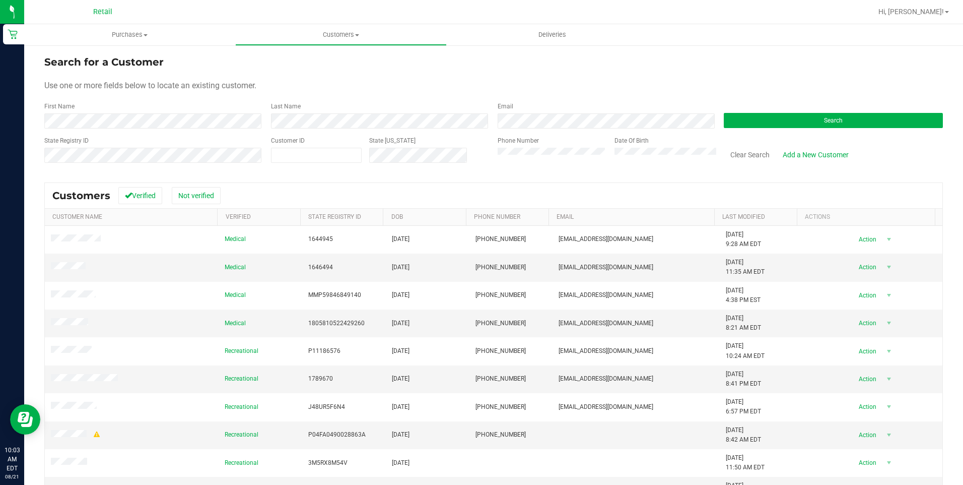
click at [79, 130] on form "Search for a Customer Use one or more fields below to locate an existing custom…" at bounding box center [493, 112] width 899 height 117
click at [832, 116] on button "Search" at bounding box center [833, 120] width 219 height 15
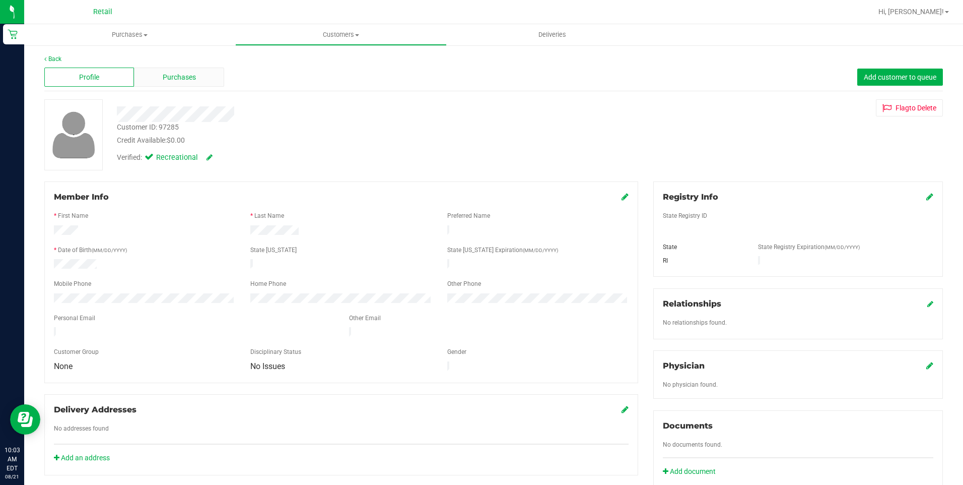
click at [185, 81] on span "Purchases" at bounding box center [179, 77] width 33 height 11
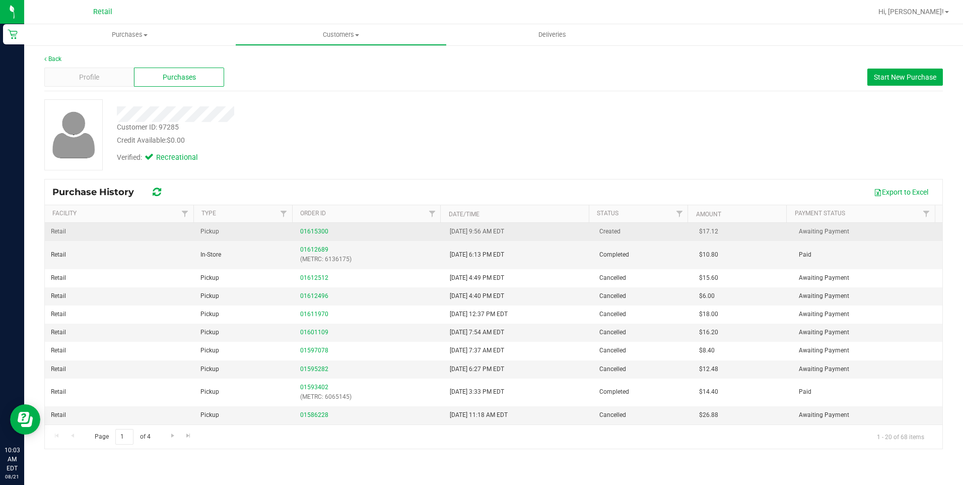
click at [323, 235] on div "01615300" at bounding box center [369, 232] width 138 height 10
click at [320, 234] on link "01615300" at bounding box center [314, 231] width 28 height 7
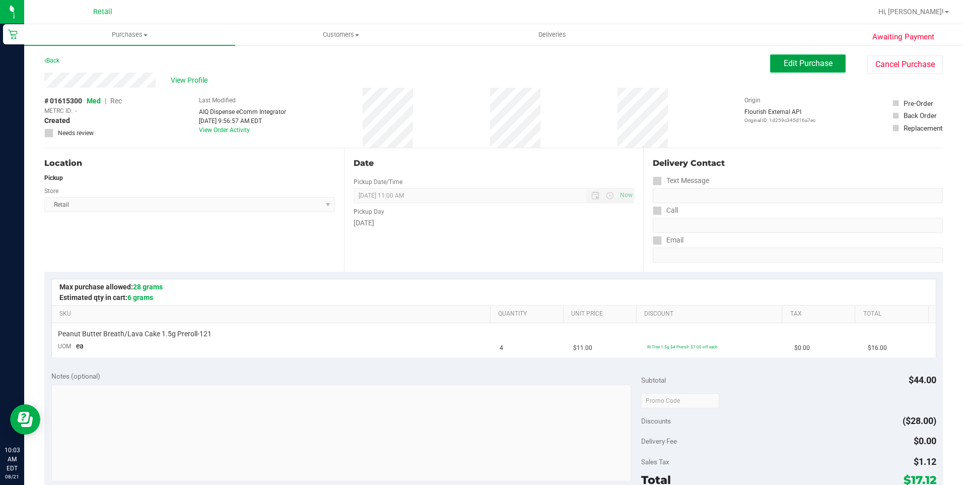
click at [792, 57] on button "Edit Purchase" at bounding box center [808, 63] width 76 height 18
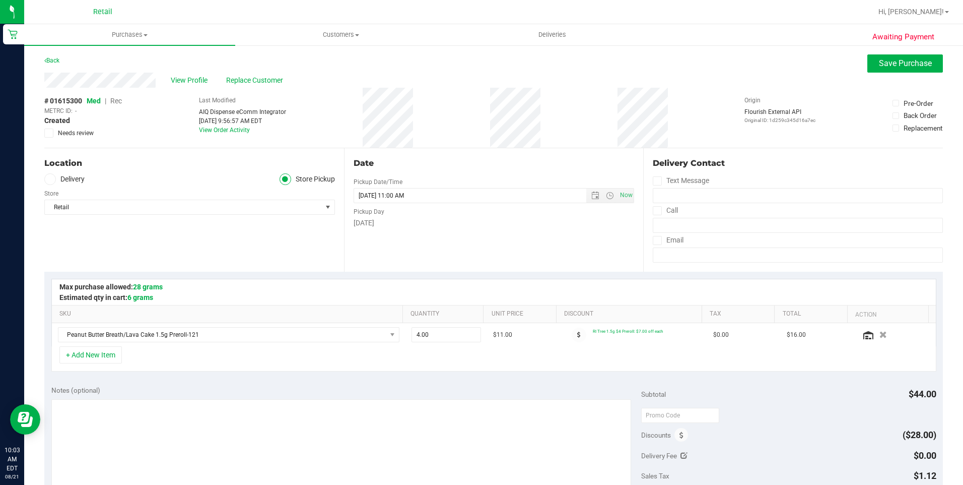
click at [120, 103] on span "Rec" at bounding box center [116, 101] width 12 height 8
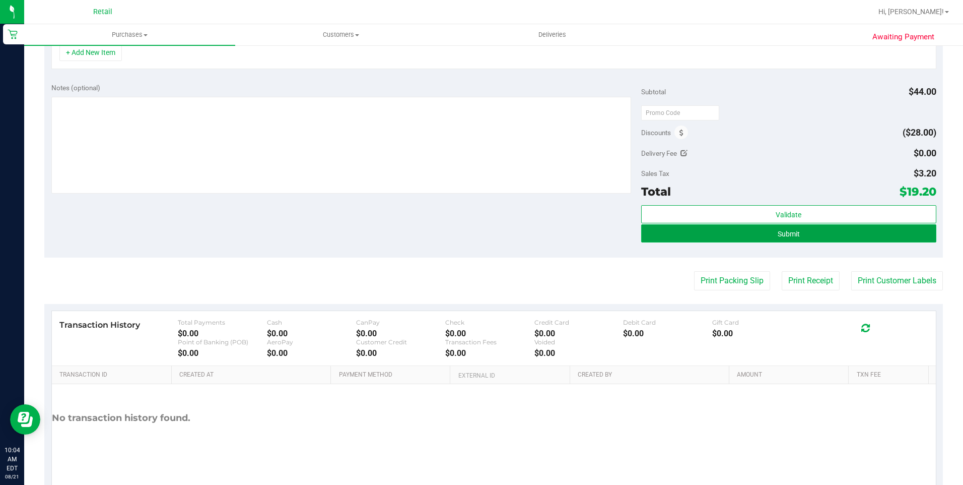
click at [762, 230] on button "Submit" at bounding box center [788, 233] width 295 height 18
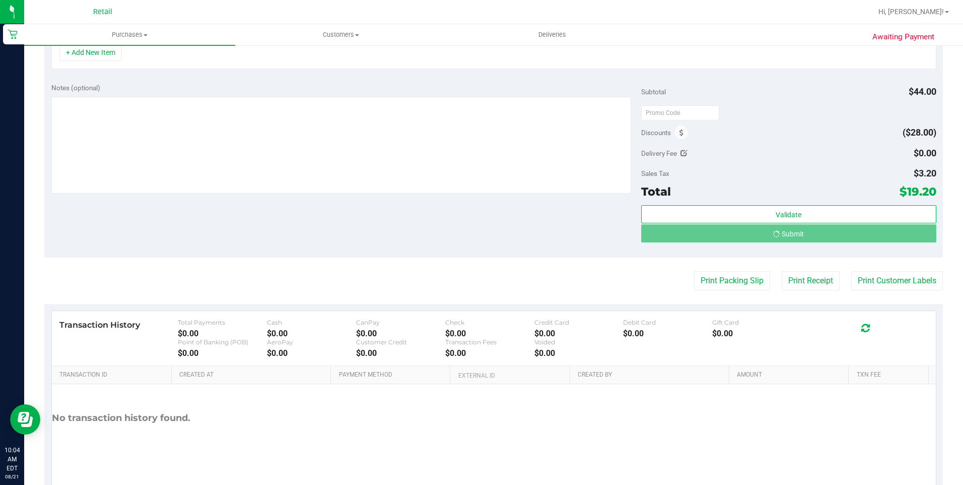
scroll to position [287, 0]
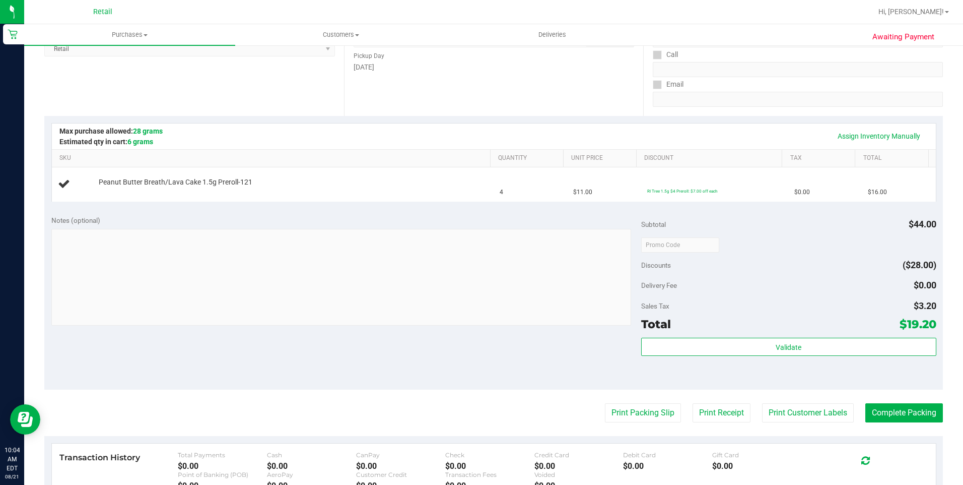
scroll to position [135, 0]
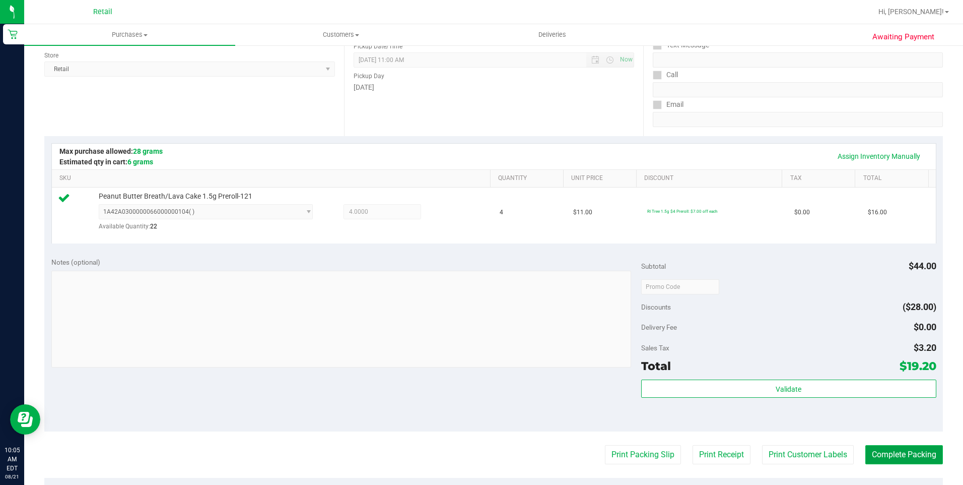
click at [922, 450] on button "Complete Packing" at bounding box center [904, 454] width 78 height 19
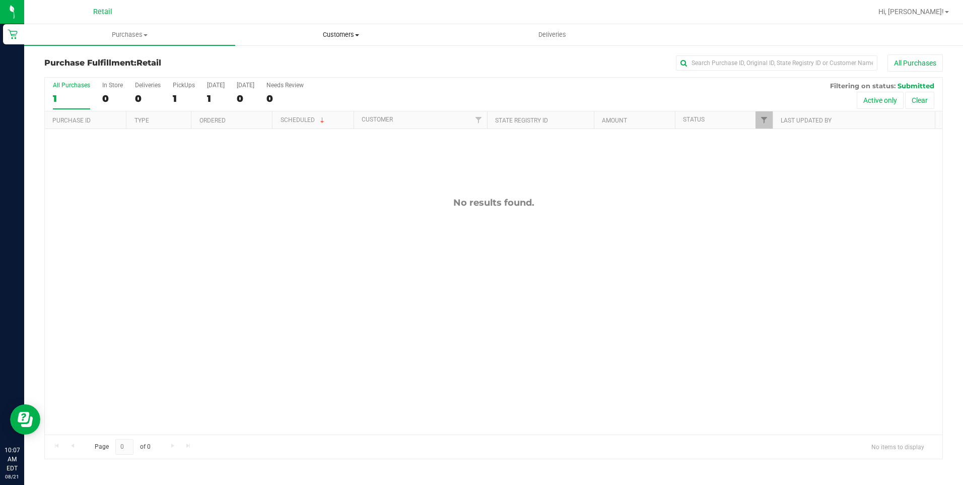
click at [348, 41] on uib-tab-heading "Customers All customers Add a new customer All physicians" at bounding box center [341, 35] width 210 height 20
click at [334, 57] on li "All customers" at bounding box center [340, 61] width 211 height 12
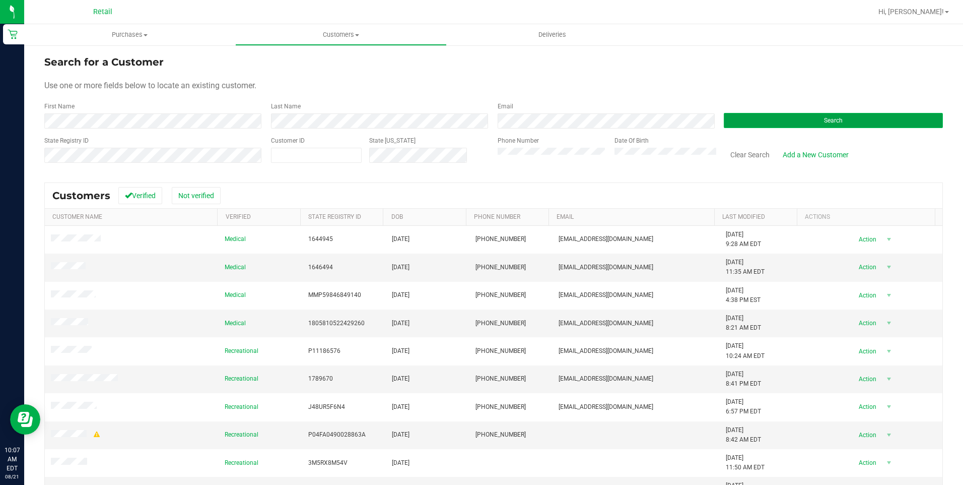
click at [809, 113] on button "Search" at bounding box center [833, 120] width 219 height 15
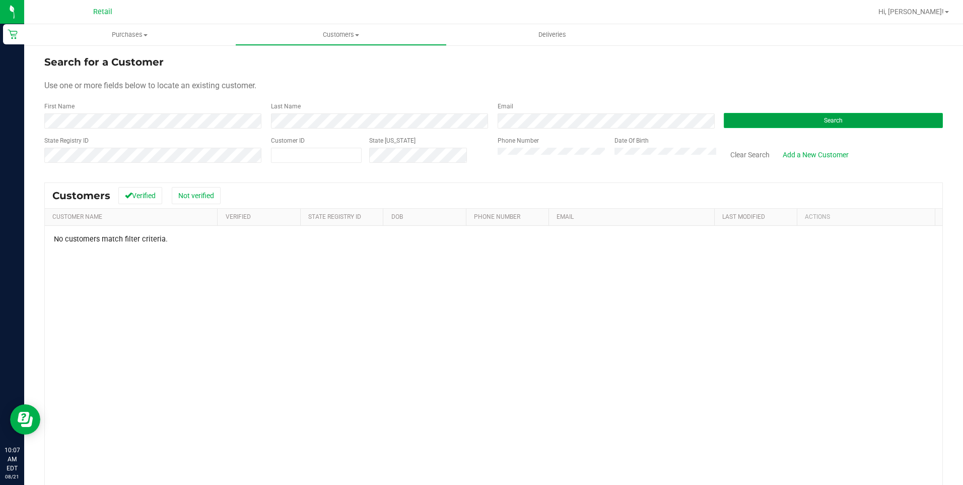
click at [724, 120] on button "Search" at bounding box center [833, 120] width 219 height 15
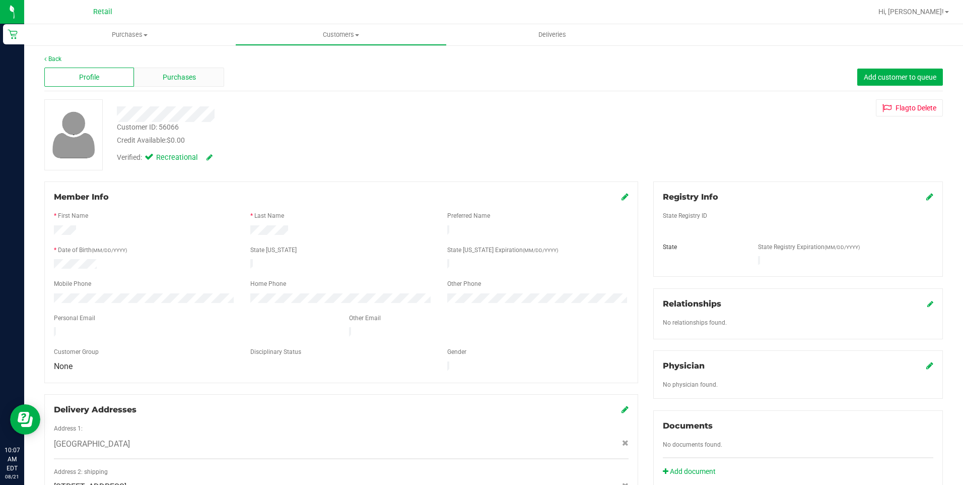
click at [195, 79] on div "Purchases" at bounding box center [179, 76] width 90 height 19
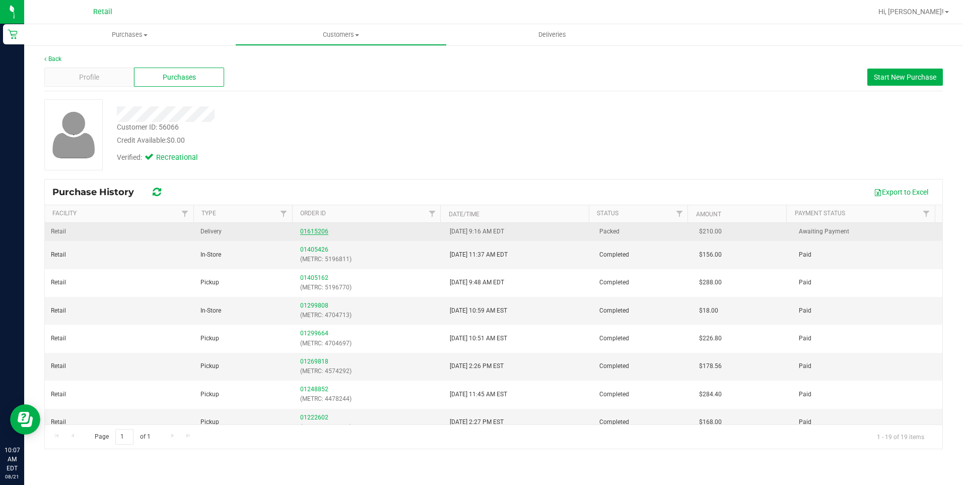
click at [310, 230] on link "01615206" at bounding box center [314, 231] width 28 height 7
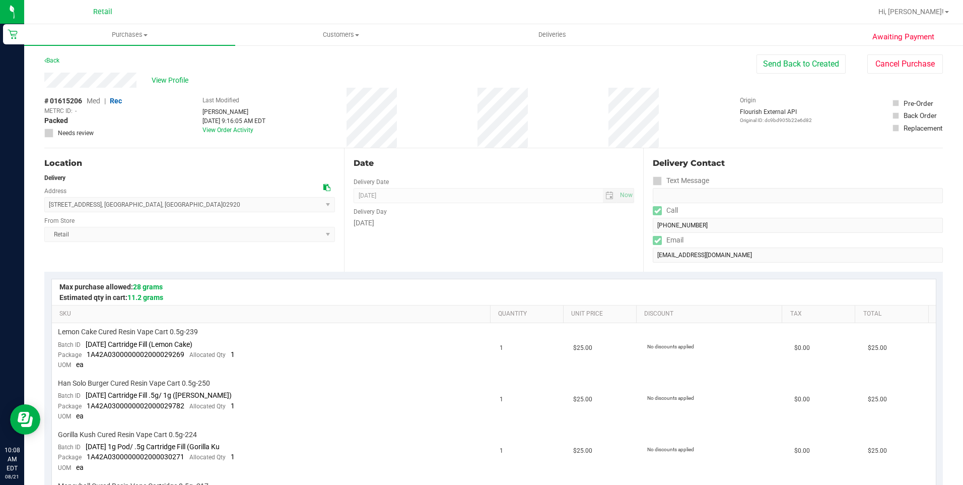
drag, startPoint x: 41, startPoint y: 79, endPoint x: 149, endPoint y: 79, distance: 107.8
drag, startPoint x: 51, startPoint y: 205, endPoint x: 162, endPoint y: 204, distance: 111.3
click at [162, 204] on span "[STREET_ADDRESS] , [GEOGRAPHIC_DATA] , [GEOGRAPHIC_DATA] 02920 Select address […" at bounding box center [189, 204] width 291 height 15
click at [166, 204] on span "[STREET_ADDRESS] , [GEOGRAPHIC_DATA] , [GEOGRAPHIC_DATA] 02920 Select address […" at bounding box center [189, 204] width 291 height 15
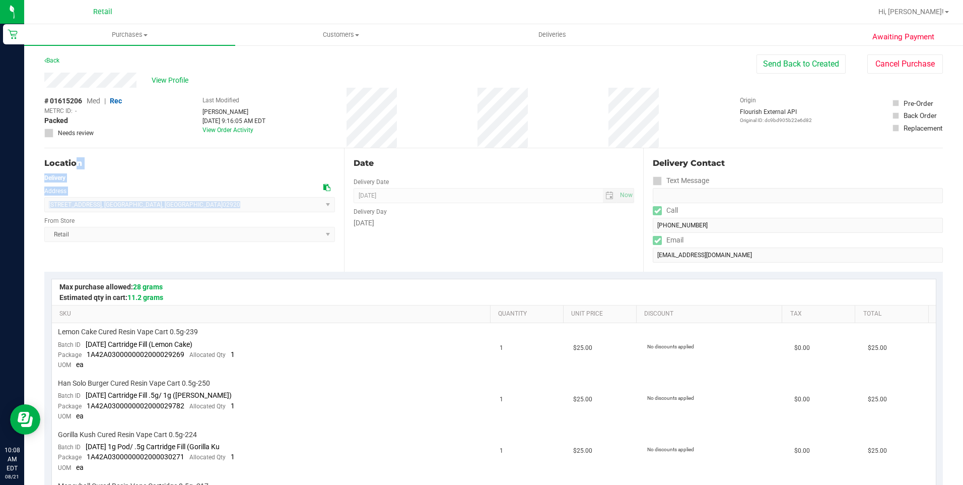
drag, startPoint x: 166, startPoint y: 204, endPoint x: 37, endPoint y: 204, distance: 128.9
click at [174, 203] on span "[STREET_ADDRESS] , [GEOGRAPHIC_DATA] , [GEOGRAPHIC_DATA] 02920 Select address […" at bounding box center [189, 204] width 291 height 15
drag, startPoint x: 174, startPoint y: 203, endPoint x: 46, endPoint y: 200, distance: 128.0
click at [46, 200] on span "[STREET_ADDRESS] , [GEOGRAPHIC_DATA] , [GEOGRAPHIC_DATA] 02920 Select address […" at bounding box center [189, 204] width 291 height 15
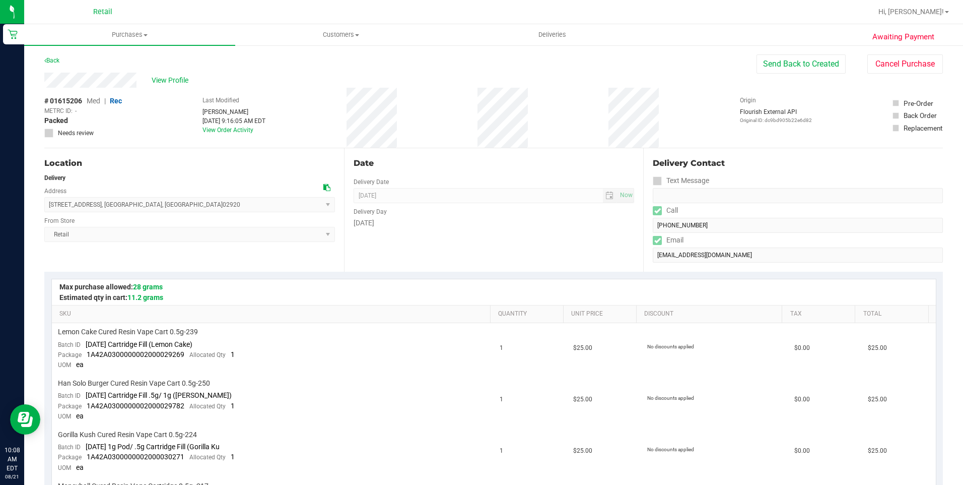
drag, startPoint x: 46, startPoint y: 200, endPoint x: 154, endPoint y: 205, distance: 107.9
copy span "[STREET_ADDRESS]"
click at [464, 62] on div "Back Send Back to Created Cancel Purchase" at bounding box center [493, 63] width 899 height 18
click at [128, 32] on span "Purchases" at bounding box center [129, 34] width 211 height 9
click at [106, 82] on li "All purchases" at bounding box center [129, 85] width 211 height 12
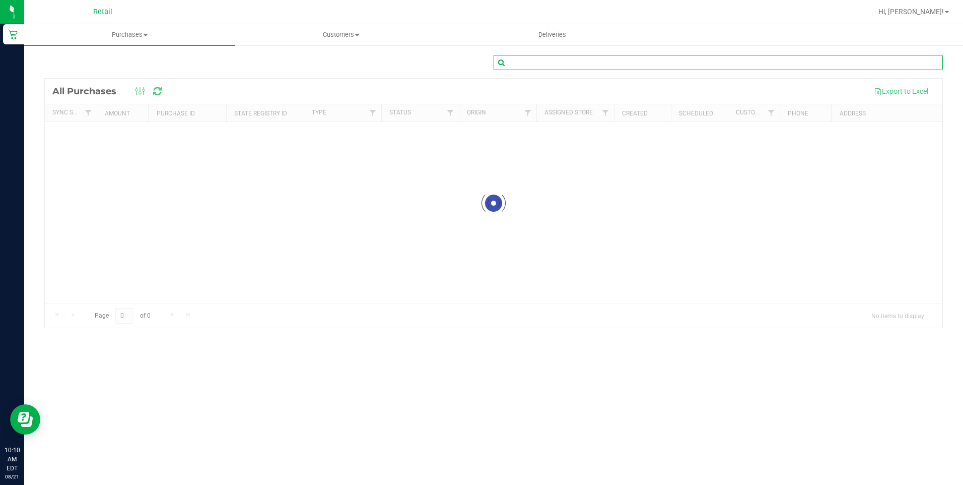
drag, startPoint x: 721, startPoint y: 60, endPoint x: 702, endPoint y: 64, distance: 19.6
click at [720, 60] on input "text" at bounding box center [718, 62] width 449 height 15
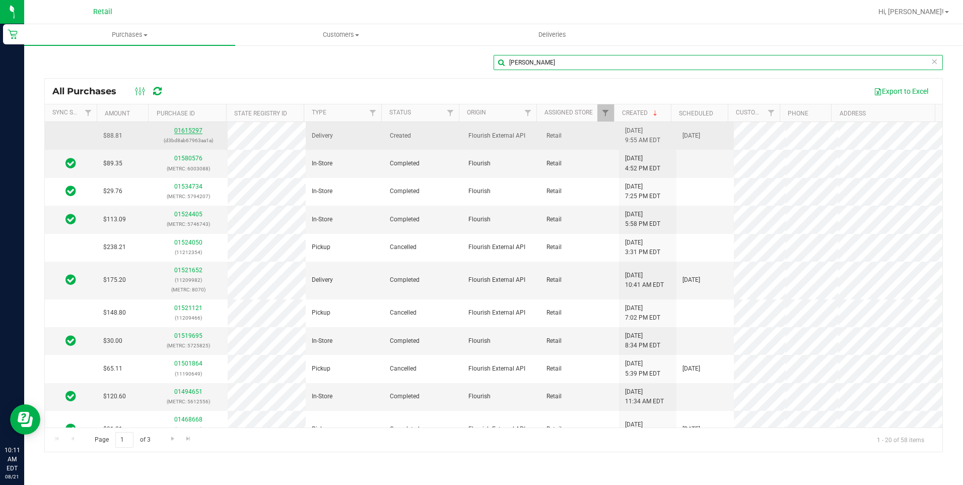
type input "[PERSON_NAME]"
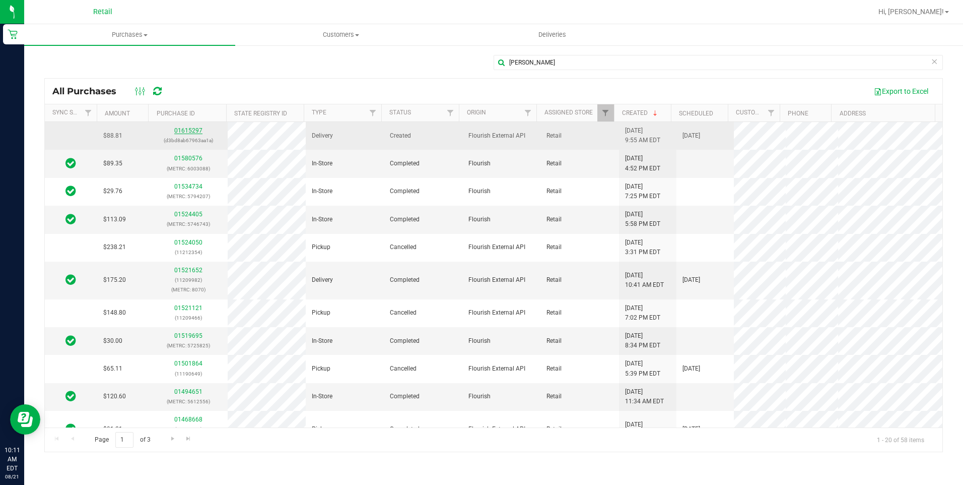
click at [194, 129] on link "01615297" at bounding box center [188, 130] width 28 height 7
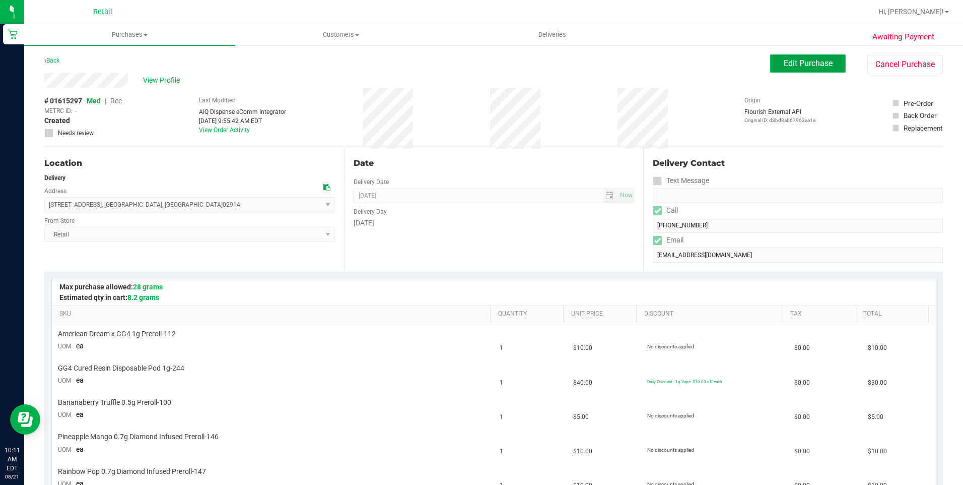
click at [780, 57] on button "Edit Purchase" at bounding box center [808, 63] width 76 height 18
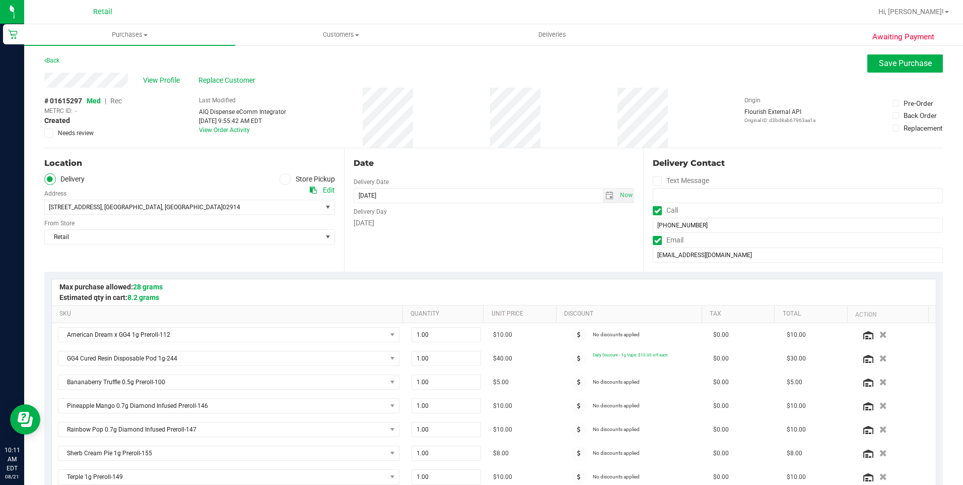
click at [118, 103] on span "Rec" at bounding box center [116, 101] width 12 height 8
click at [883, 61] on span "Save Purchase" at bounding box center [905, 63] width 53 height 10
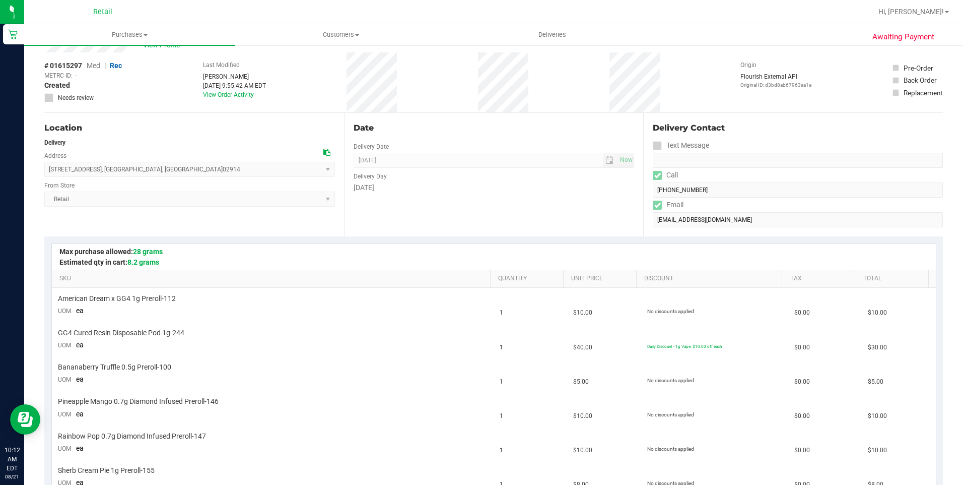
scroll to position [50, 0]
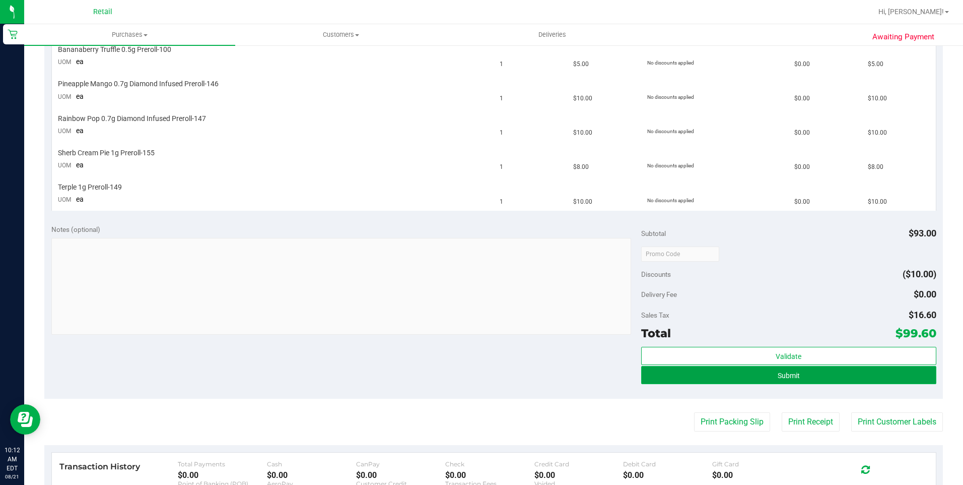
click at [752, 369] on button "Submit" at bounding box center [788, 375] width 295 height 18
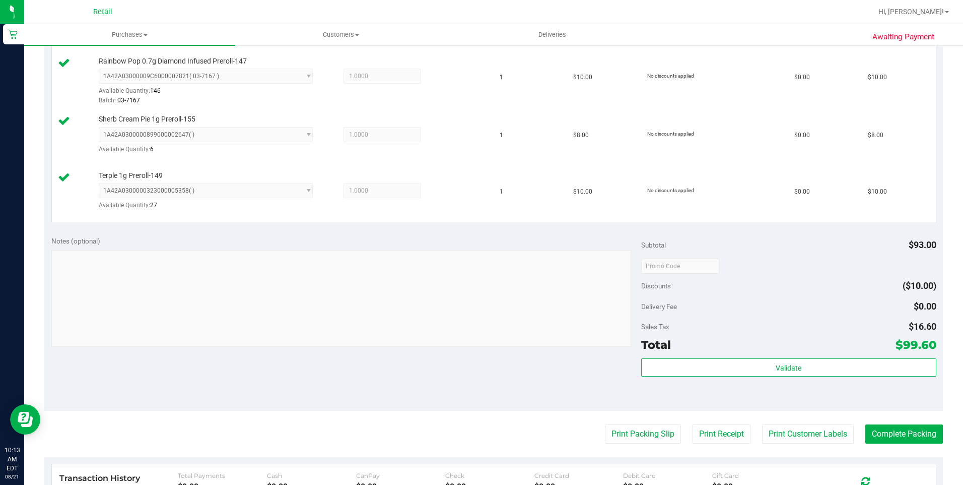
scroll to position [554, 0]
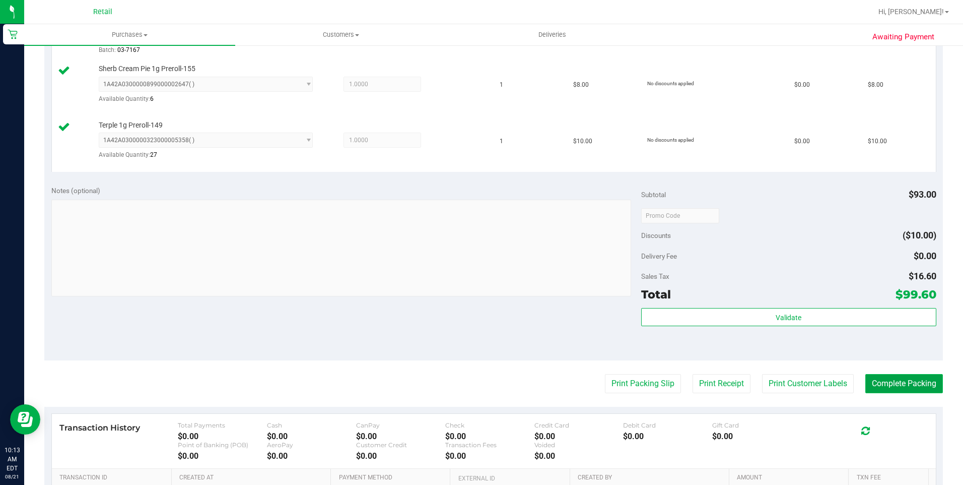
click at [880, 382] on button "Complete Packing" at bounding box center [904, 383] width 78 height 19
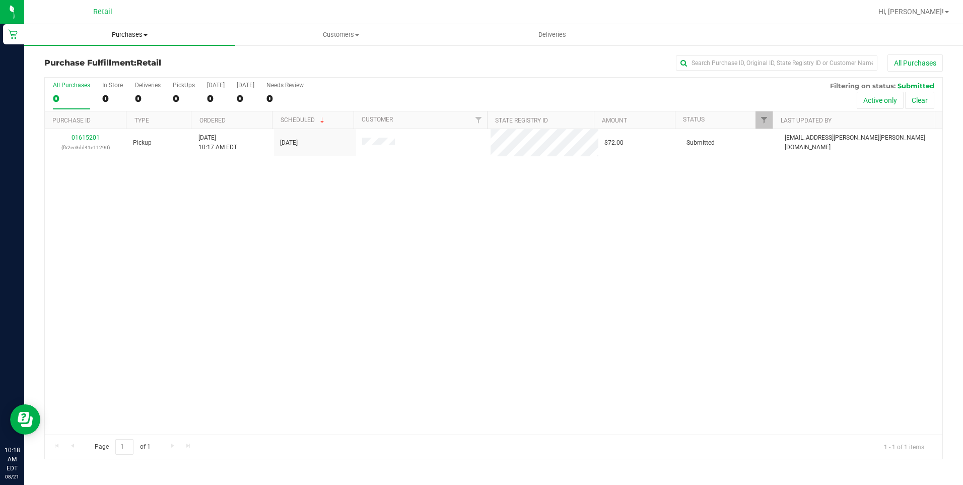
click at [134, 32] on span "Purchases" at bounding box center [129, 34] width 211 height 9
click at [118, 82] on li "All purchases" at bounding box center [129, 85] width 211 height 12
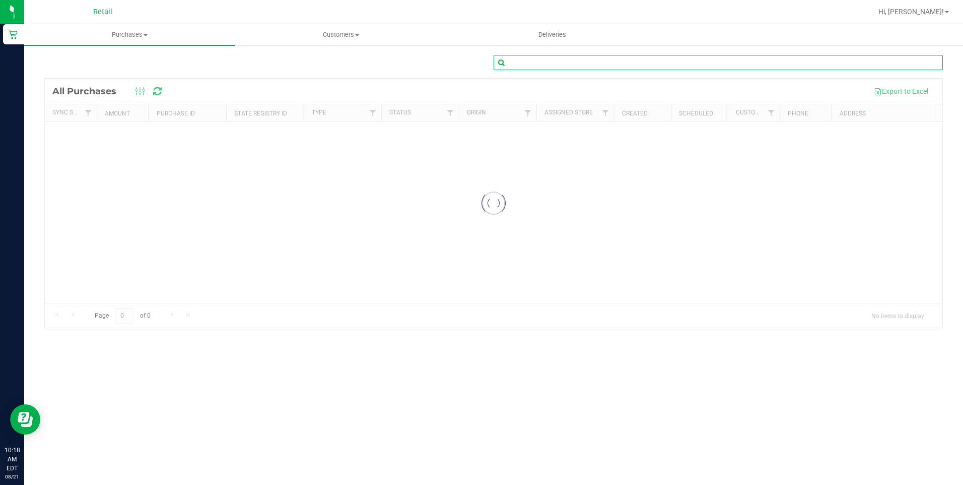
click at [697, 59] on input "text" at bounding box center [718, 62] width 449 height 15
click at [699, 63] on input "text" at bounding box center [718, 62] width 449 height 15
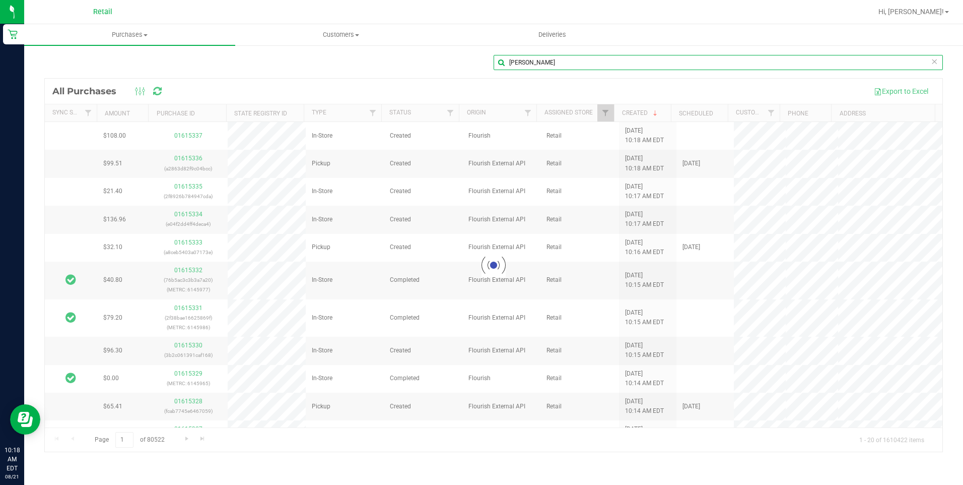
type input "[PERSON_NAME]"
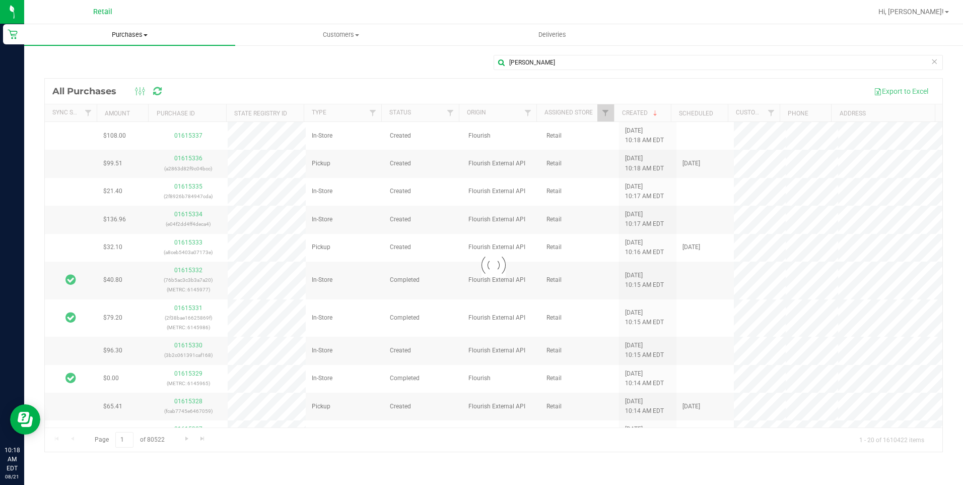
click at [139, 36] on span "Purchases" at bounding box center [129, 34] width 211 height 9
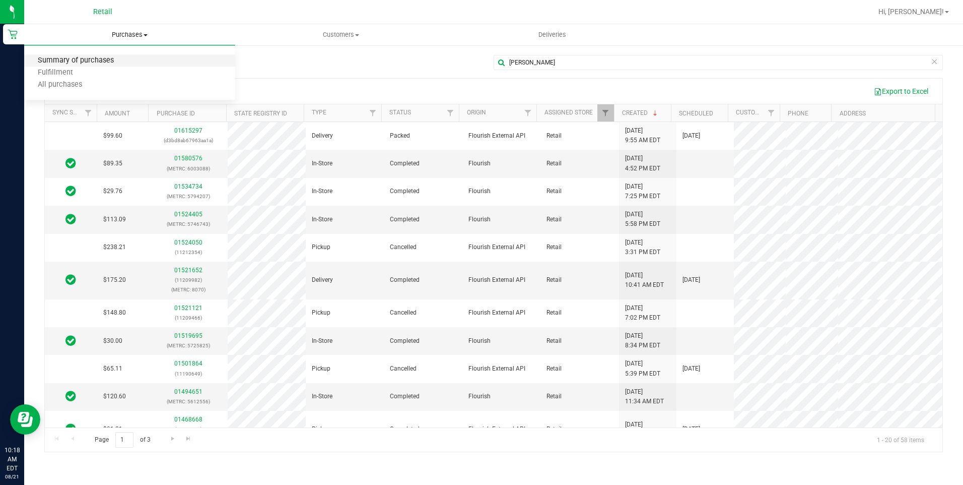
click at [124, 61] on span "Summary of purchases" at bounding box center [75, 60] width 103 height 9
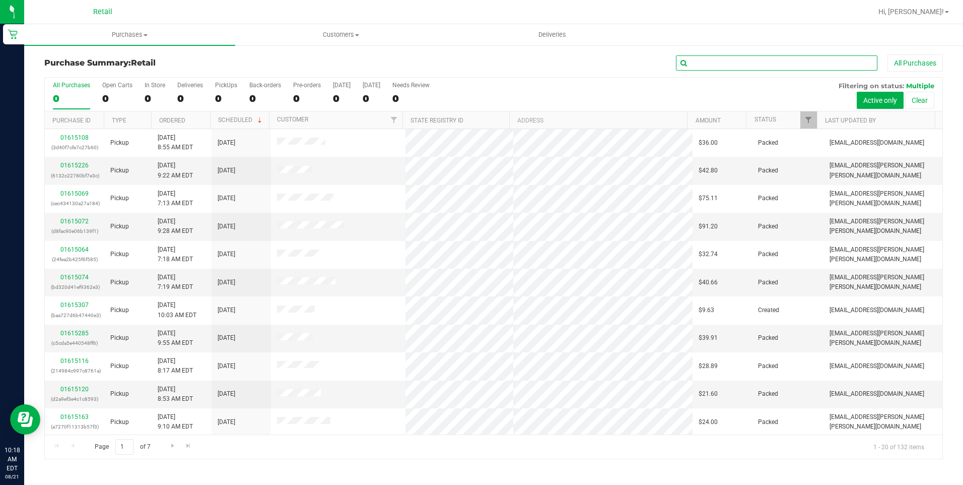
click at [719, 64] on input "text" at bounding box center [776, 62] width 201 height 15
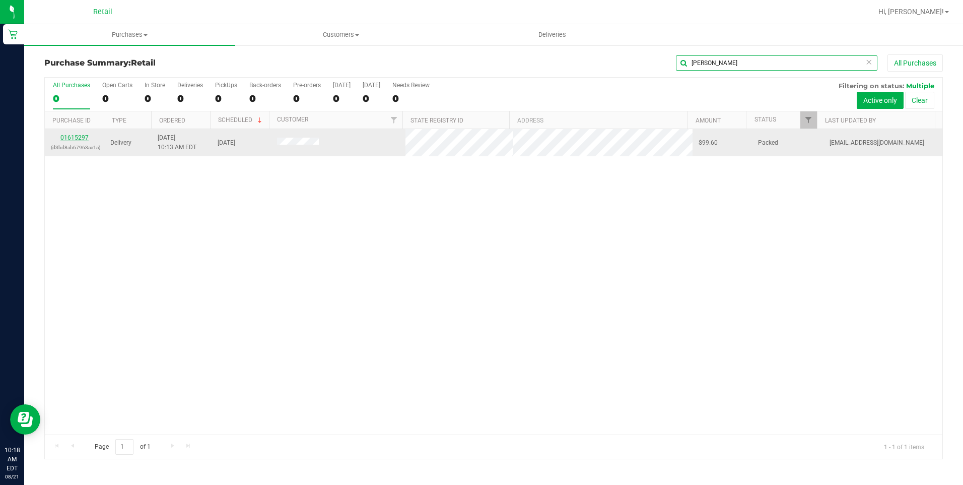
type input "[PERSON_NAME]"
click at [78, 141] on link "01615297" at bounding box center [74, 137] width 28 height 7
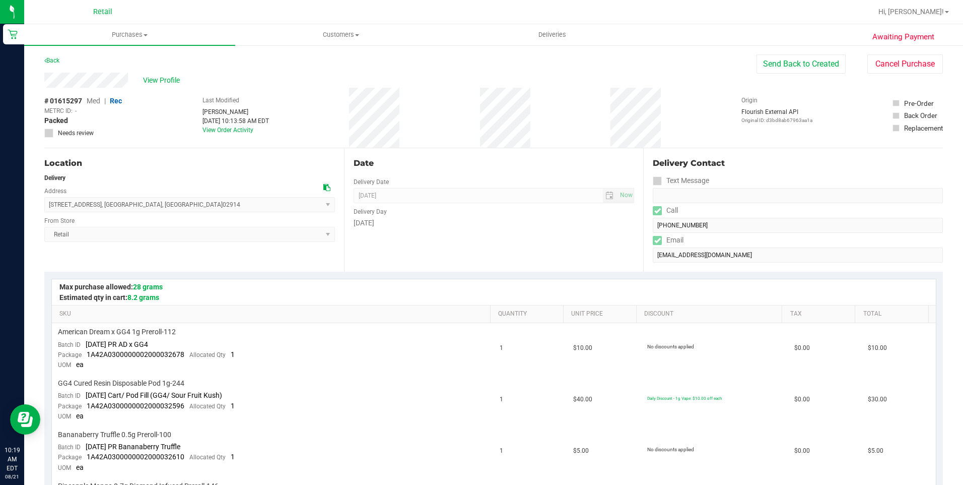
drag, startPoint x: 177, startPoint y: 203, endPoint x: 47, endPoint y: 205, distance: 130.5
click at [47, 205] on span "[STREET_ADDRESS] , [GEOGRAPHIC_DATA] , [GEOGRAPHIC_DATA] 02914 Select address […" at bounding box center [189, 204] width 291 height 15
copy span "[STREET_ADDRESS]"
click at [338, 34] on span "Customers" at bounding box center [341, 34] width 210 height 9
click at [339, 55] on li "All customers" at bounding box center [340, 61] width 211 height 12
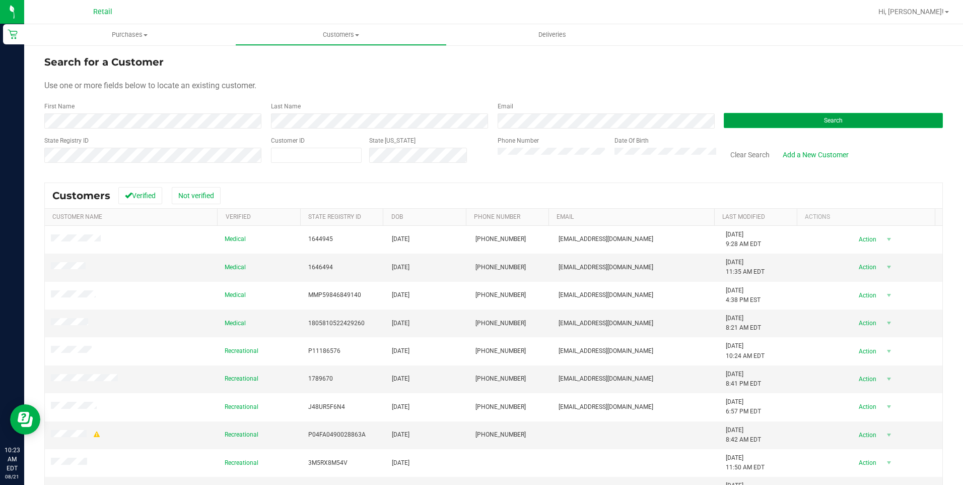
click at [865, 120] on button "Search" at bounding box center [833, 120] width 219 height 15
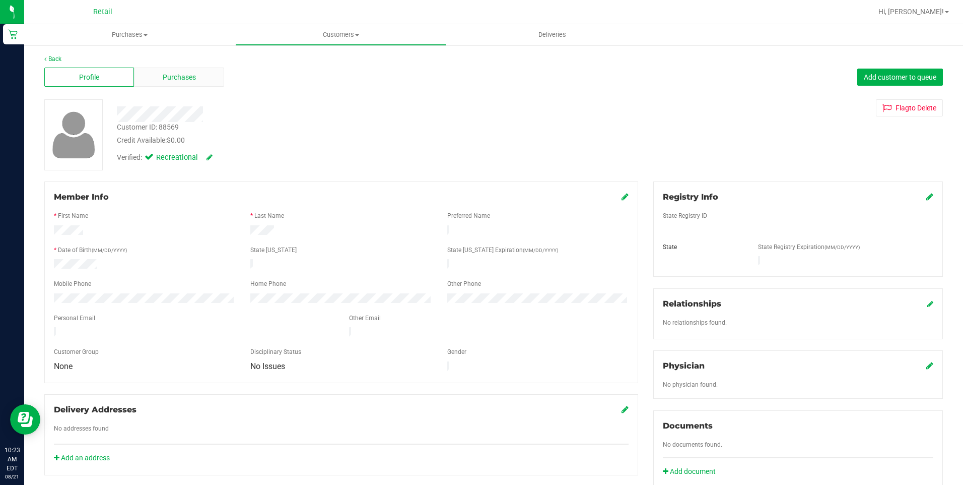
click at [176, 82] on span "Purchases" at bounding box center [179, 77] width 33 height 11
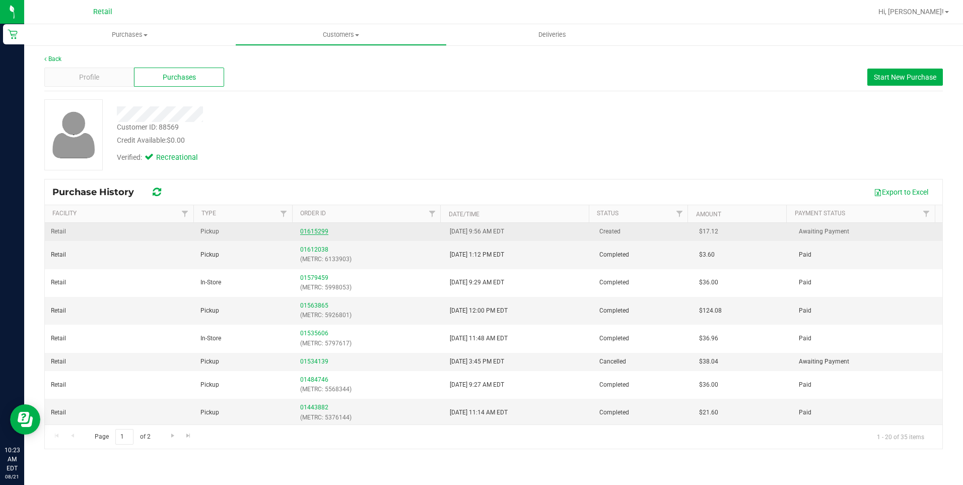
click at [303, 230] on link "01615299" at bounding box center [314, 231] width 28 height 7
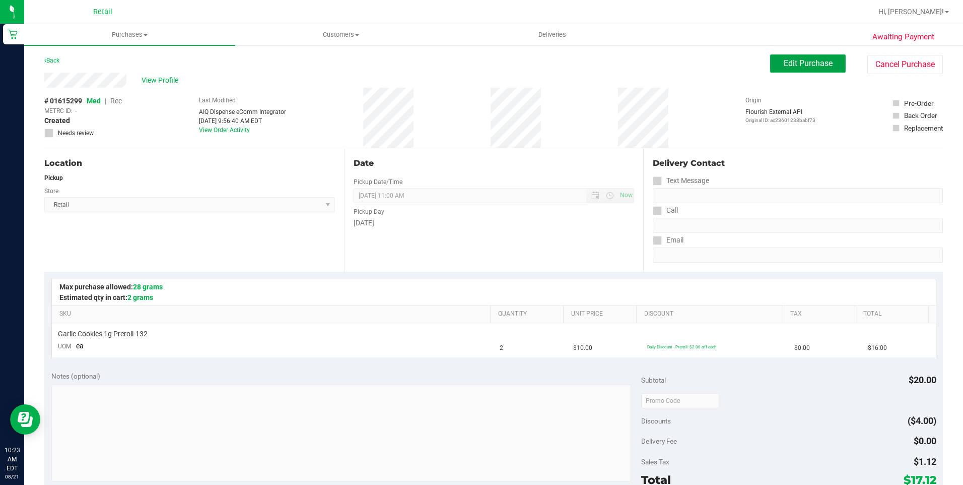
click at [819, 58] on span "Edit Purchase" at bounding box center [808, 63] width 49 height 10
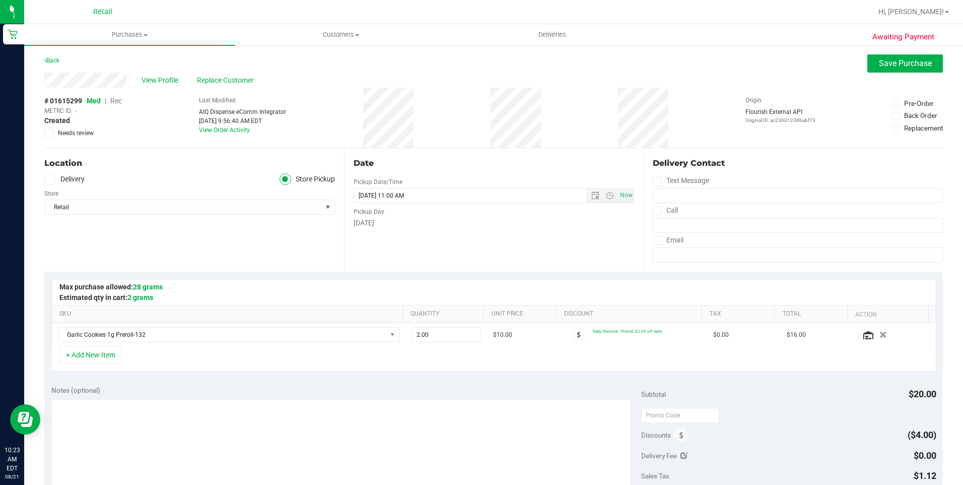
click at [116, 102] on span "Rec" at bounding box center [116, 101] width 12 height 8
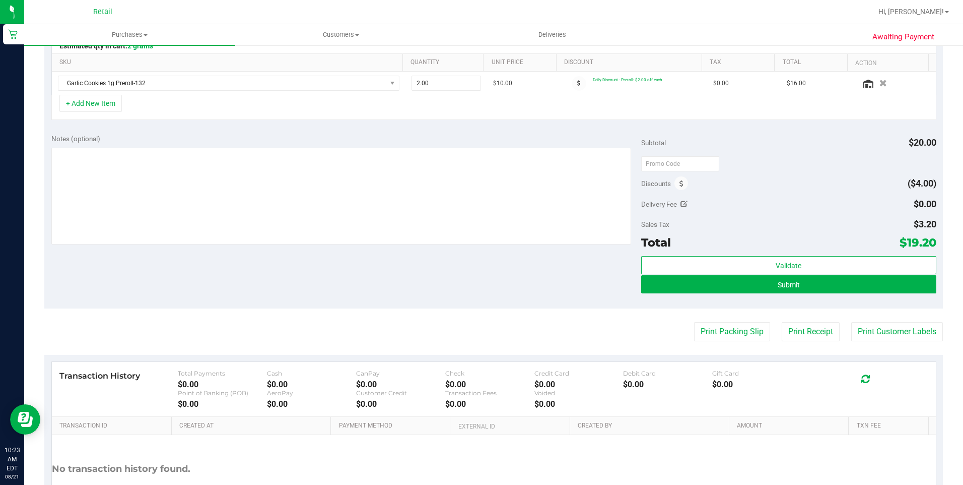
scroll to position [252, 0]
click at [834, 290] on button "Submit" at bounding box center [788, 284] width 295 height 18
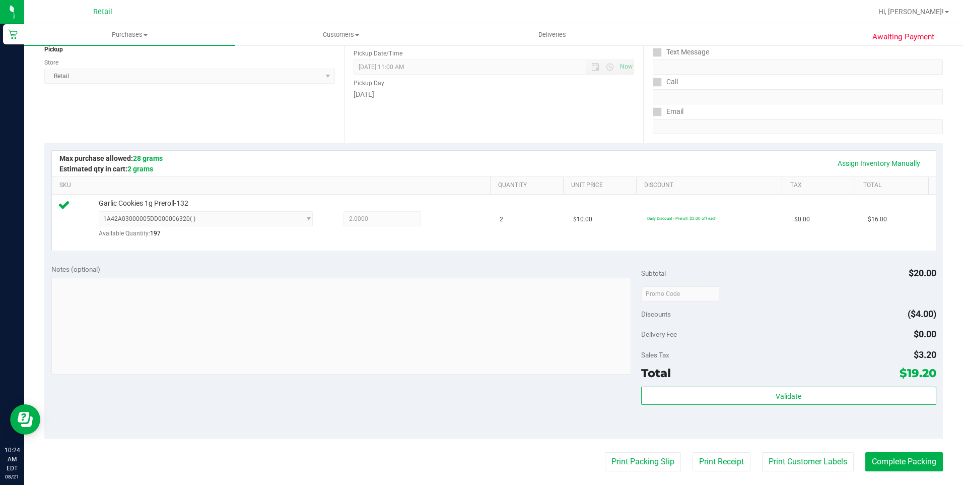
scroll to position [201, 0]
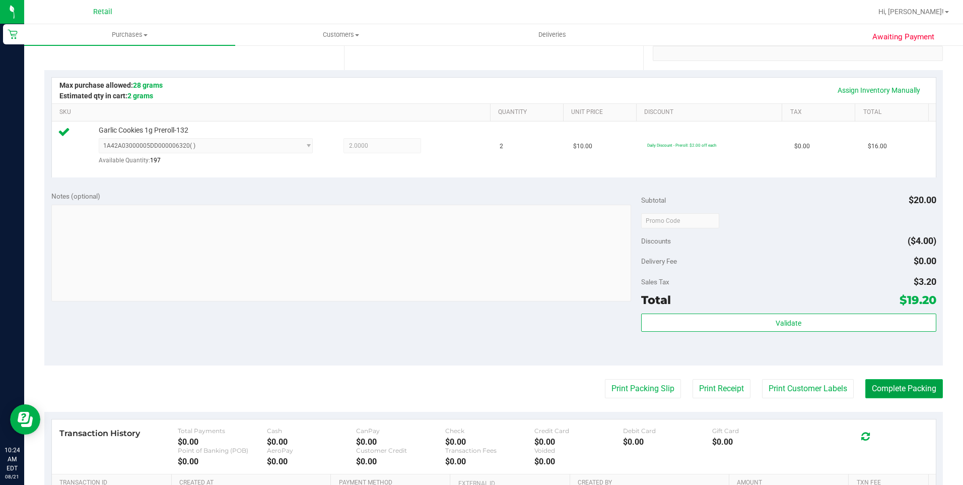
click at [873, 389] on button "Complete Packing" at bounding box center [904, 388] width 78 height 19
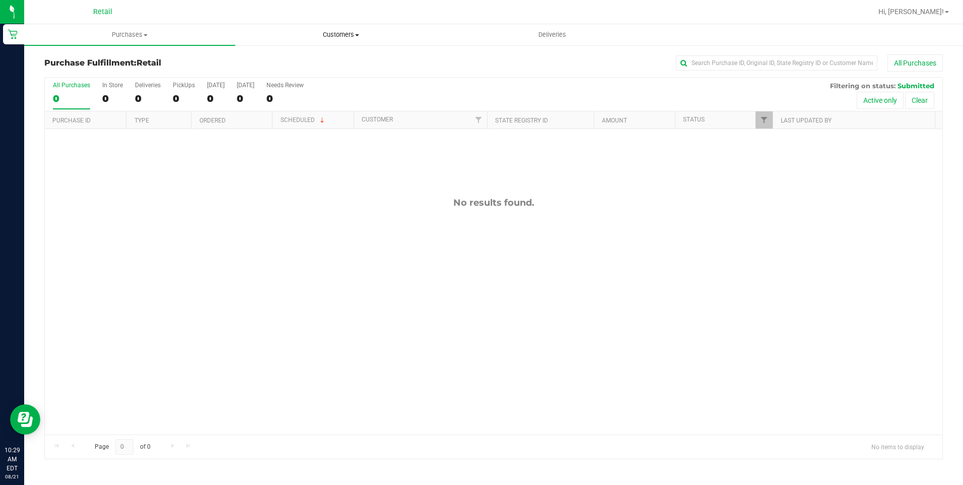
click at [350, 31] on span "Customers" at bounding box center [341, 34] width 210 height 9
click at [319, 57] on li "All customers" at bounding box center [340, 61] width 211 height 12
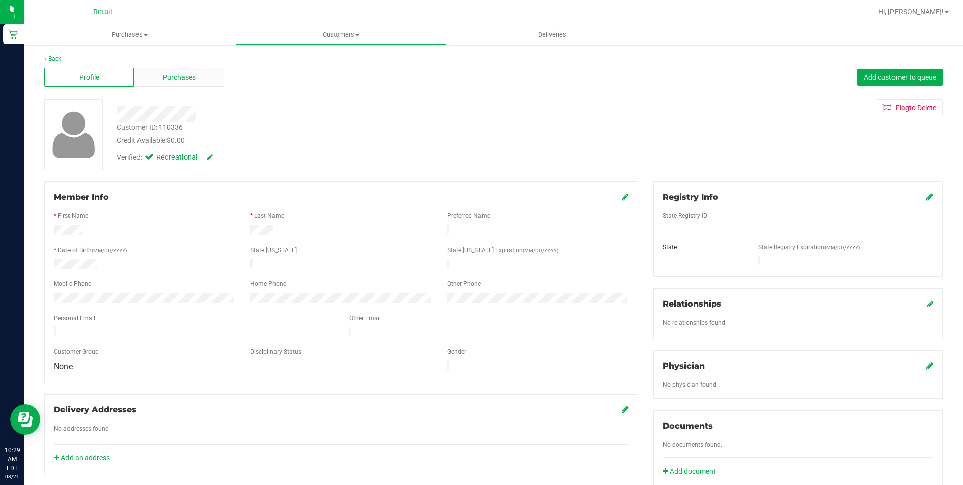
click at [178, 79] on span "Purchases" at bounding box center [179, 77] width 33 height 11
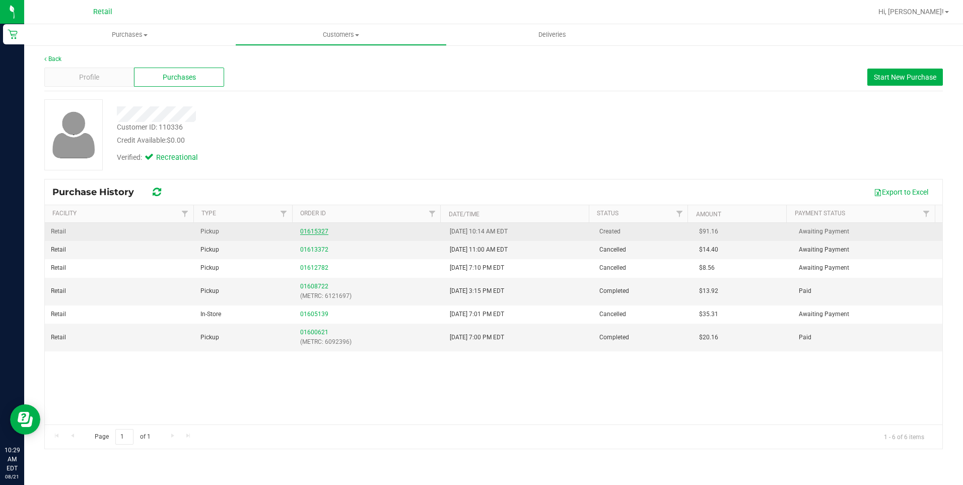
click at [309, 231] on link "01615327" at bounding box center [314, 231] width 28 height 7
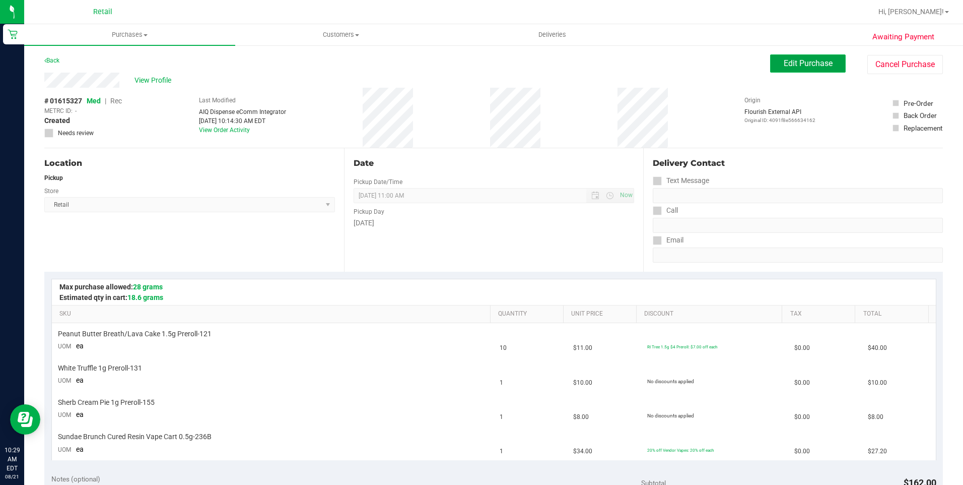
click at [770, 58] on button "Edit Purchase" at bounding box center [808, 63] width 76 height 18
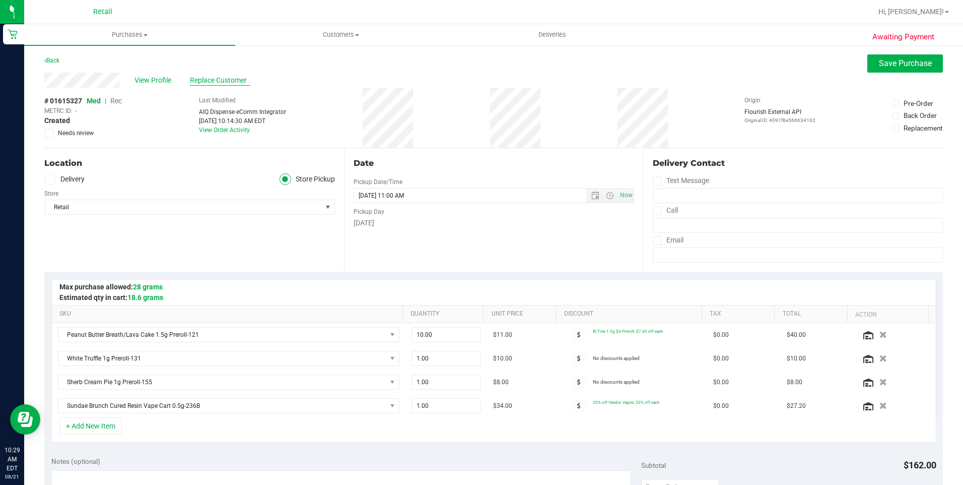
click at [224, 82] on span "Replace Customer" at bounding box center [220, 80] width 60 height 11
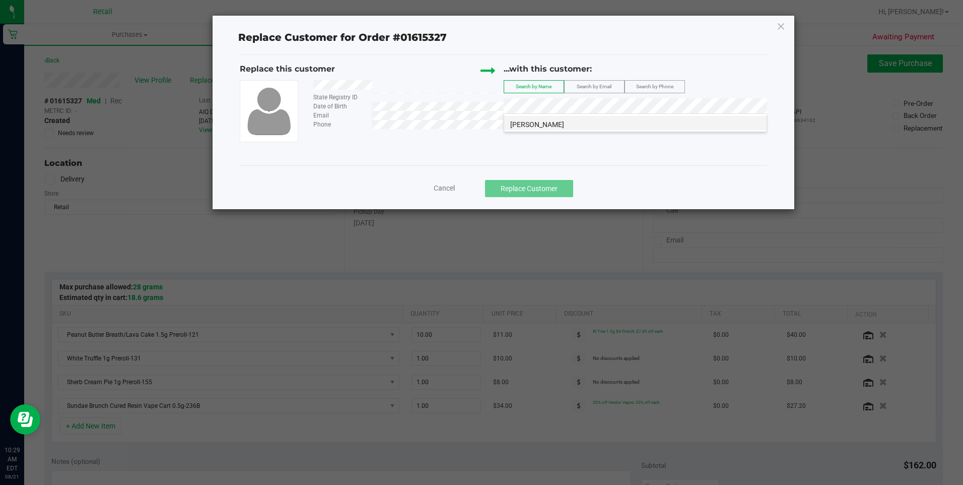
click at [541, 124] on span "[PERSON_NAME]" at bounding box center [537, 124] width 54 height 8
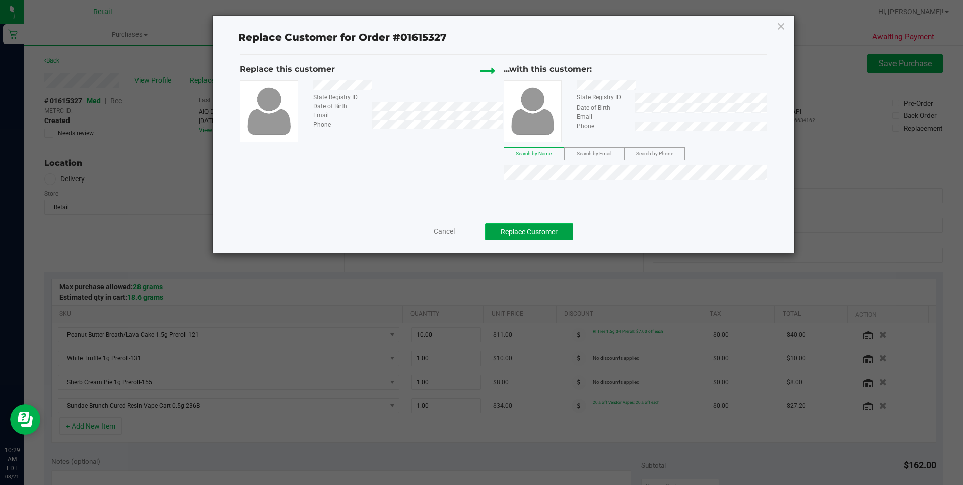
click at [542, 238] on button "Replace Customer" at bounding box center [529, 231] width 88 height 17
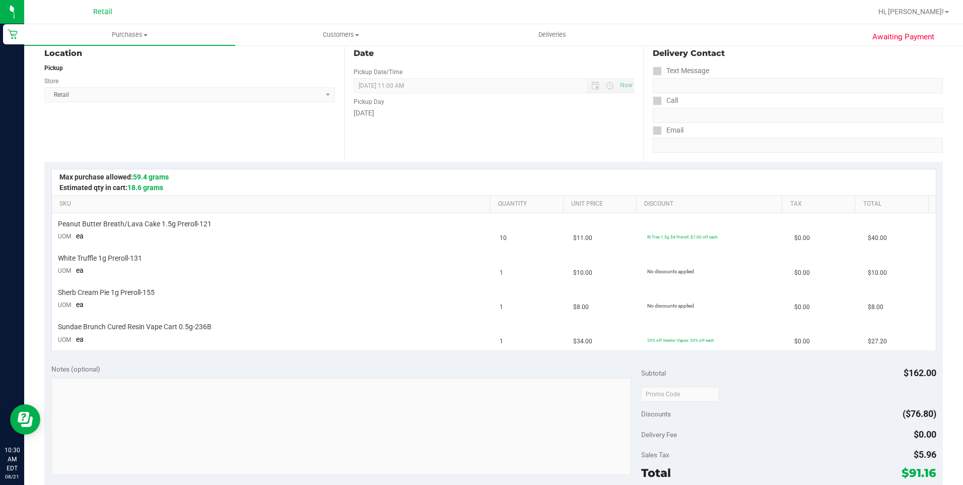
scroll to position [252, 0]
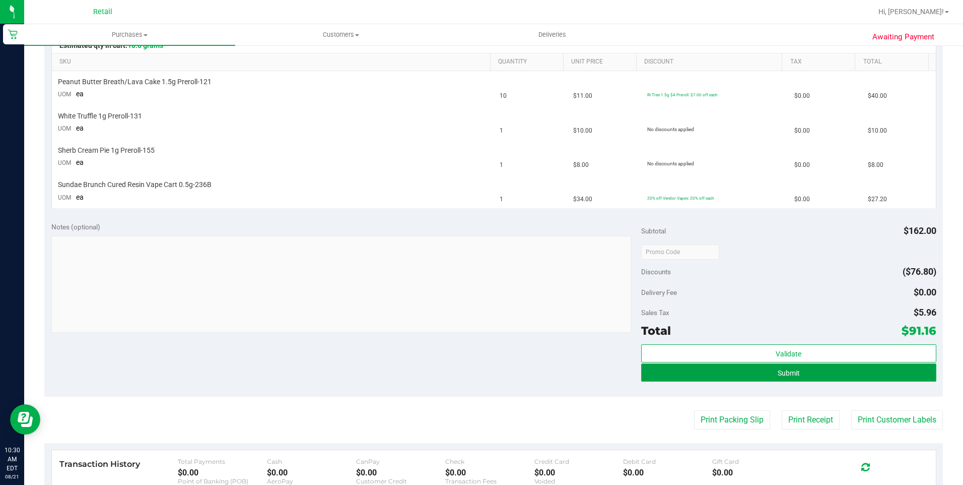
click at [807, 375] on button "Submit" at bounding box center [788, 372] width 295 height 18
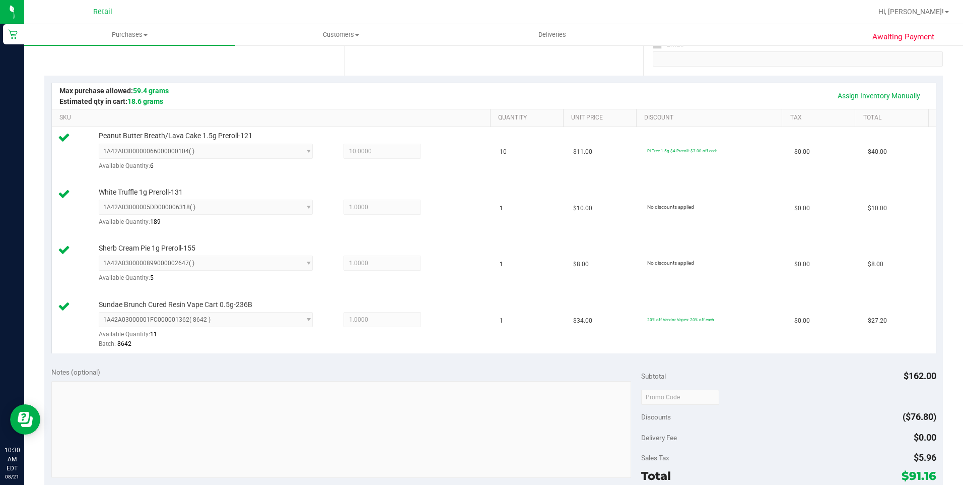
scroll to position [302, 0]
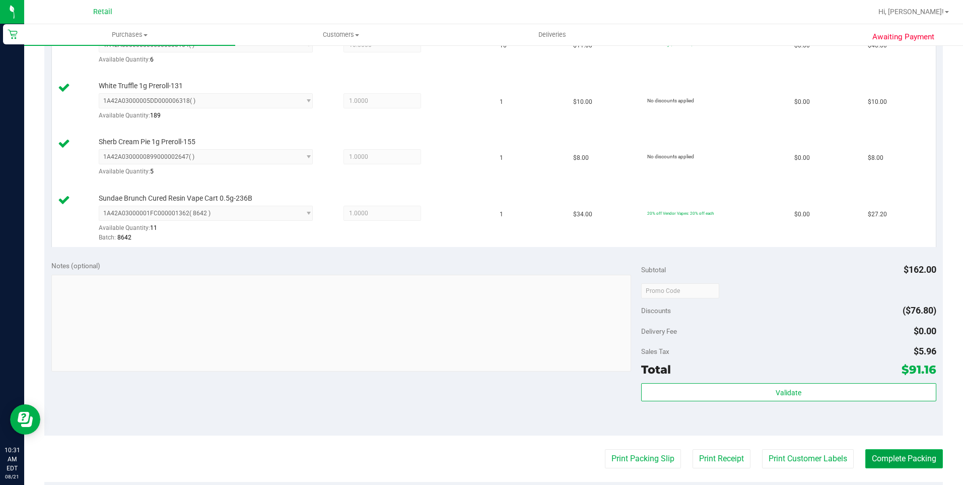
click at [883, 451] on button "Complete Packing" at bounding box center [904, 458] width 78 height 19
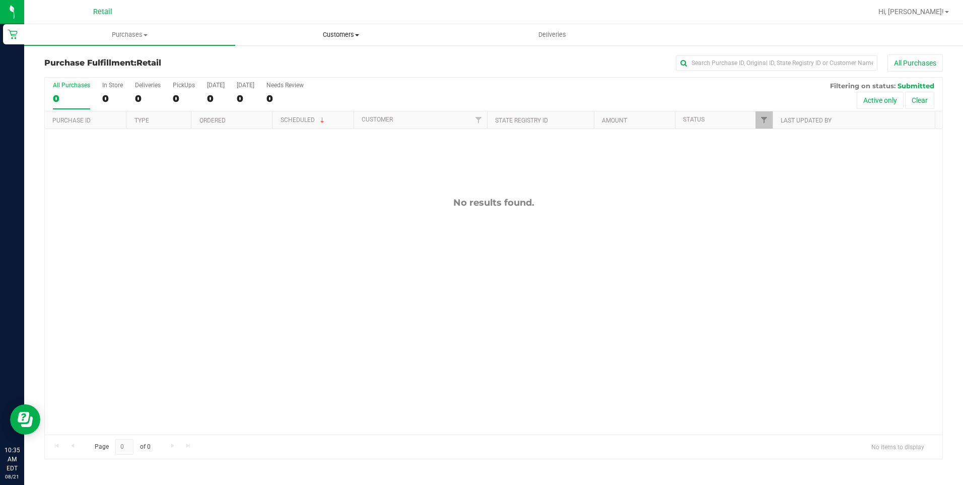
click at [340, 37] on span "Customers" at bounding box center [341, 34] width 210 height 9
click at [295, 59] on span "All customers" at bounding box center [271, 60] width 73 height 9
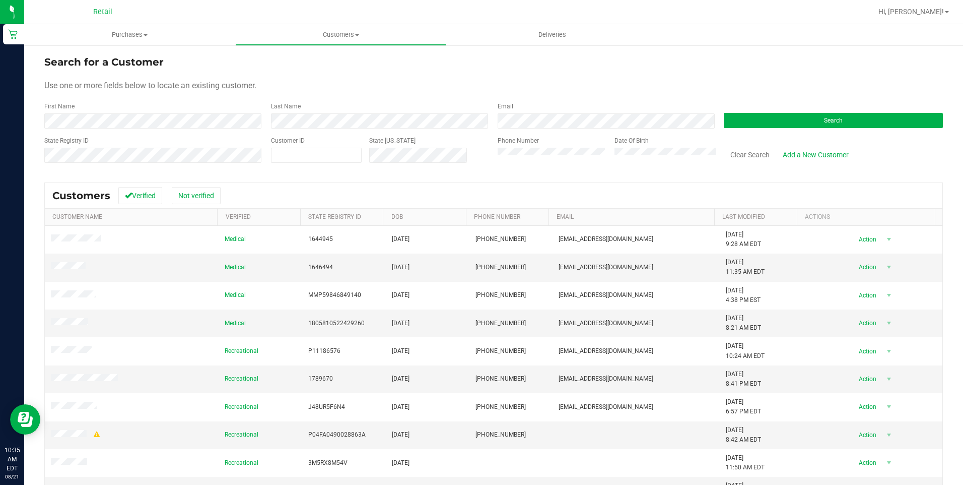
click at [292, 130] on form "Search for a Customer Use one or more fields below to locate an existing custom…" at bounding box center [493, 112] width 899 height 117
click at [746, 115] on button "Search" at bounding box center [833, 120] width 219 height 15
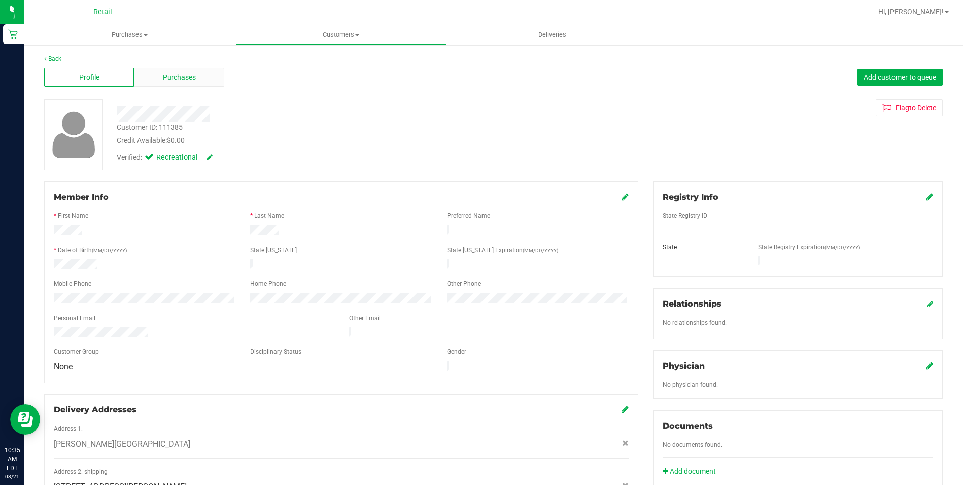
click at [176, 86] on div "Purchases" at bounding box center [179, 76] width 90 height 19
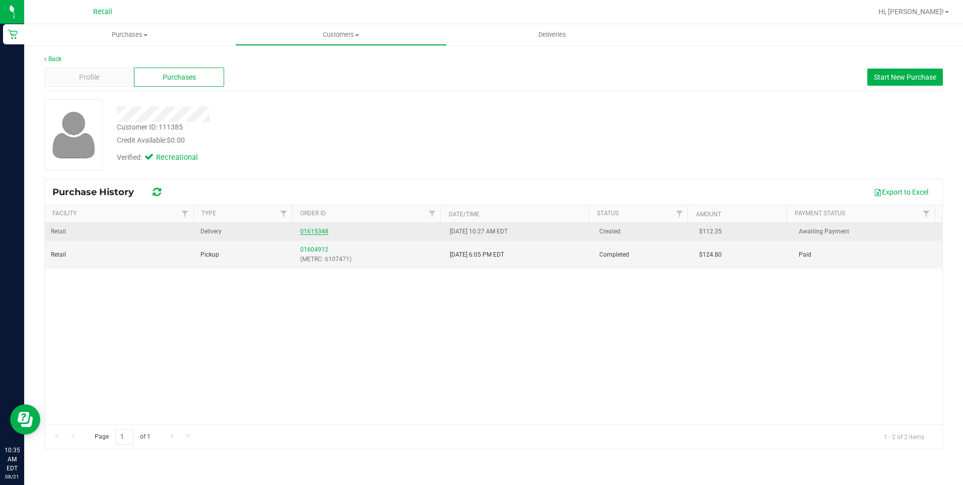
click at [317, 231] on link "01615348" at bounding box center [314, 231] width 28 height 7
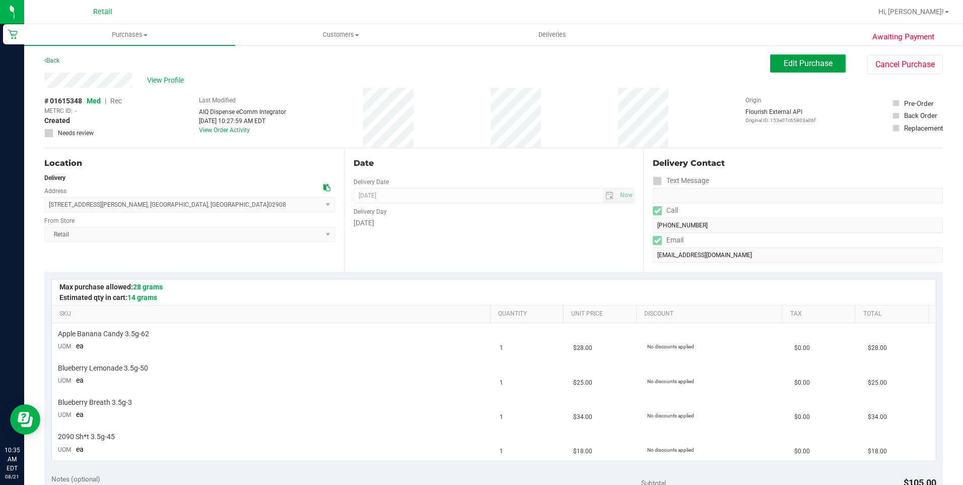
click at [784, 65] on span "Edit Purchase" at bounding box center [808, 63] width 49 height 10
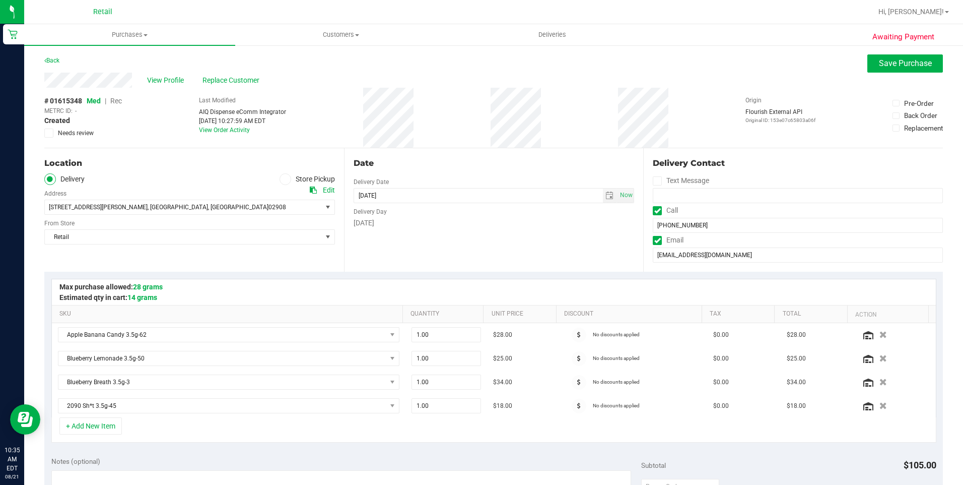
click at [120, 102] on span "Rec" at bounding box center [116, 101] width 12 height 8
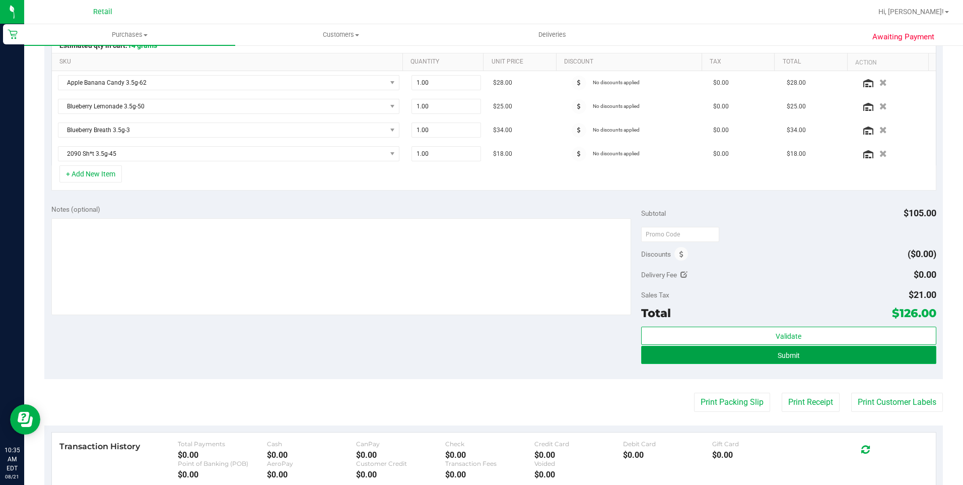
click at [858, 348] on button "Submit" at bounding box center [788, 355] width 295 height 18
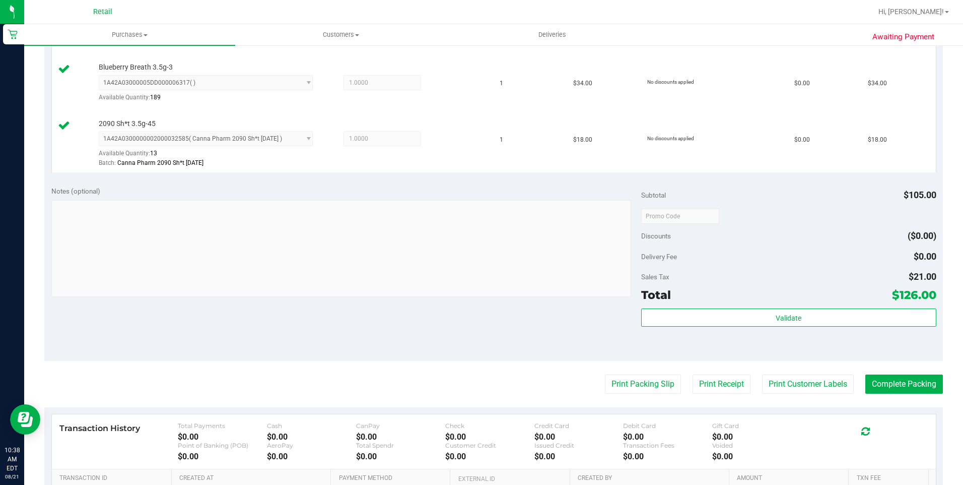
scroll to position [403, 0]
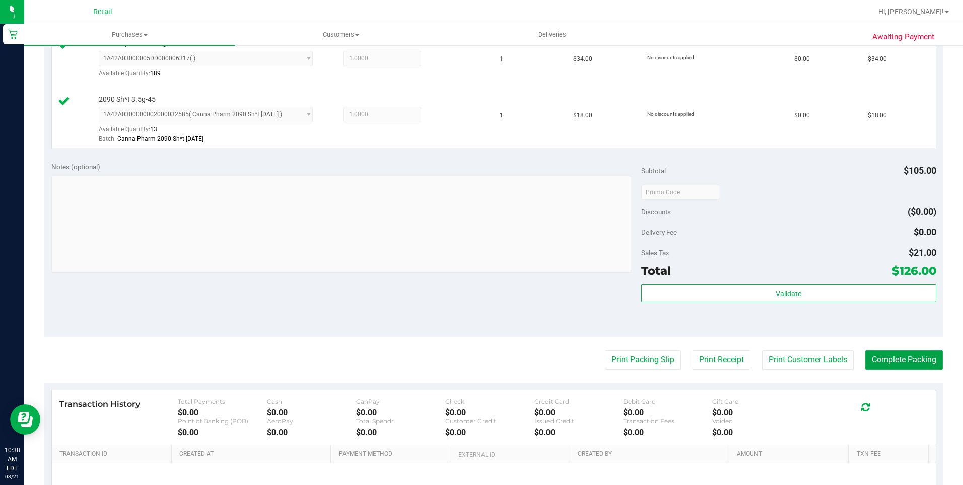
click at [904, 365] on button "Complete Packing" at bounding box center [904, 359] width 78 height 19
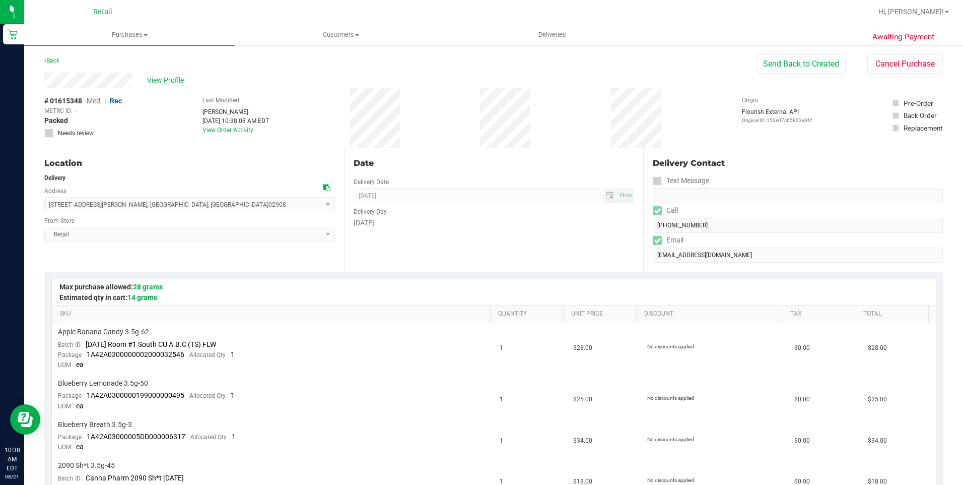
drag, startPoint x: 50, startPoint y: 204, endPoint x: 174, endPoint y: 203, distance: 123.4
click at [174, 203] on span "294 Douglas Avenue , Providence , RI 02908 Select address Douglas Avenue 294 Do…" at bounding box center [189, 204] width 291 height 15
copy span "294 Douglas Avenue , Providence , RI 02908"
click at [133, 77] on div "View Profile" at bounding box center [400, 80] width 712 height 15
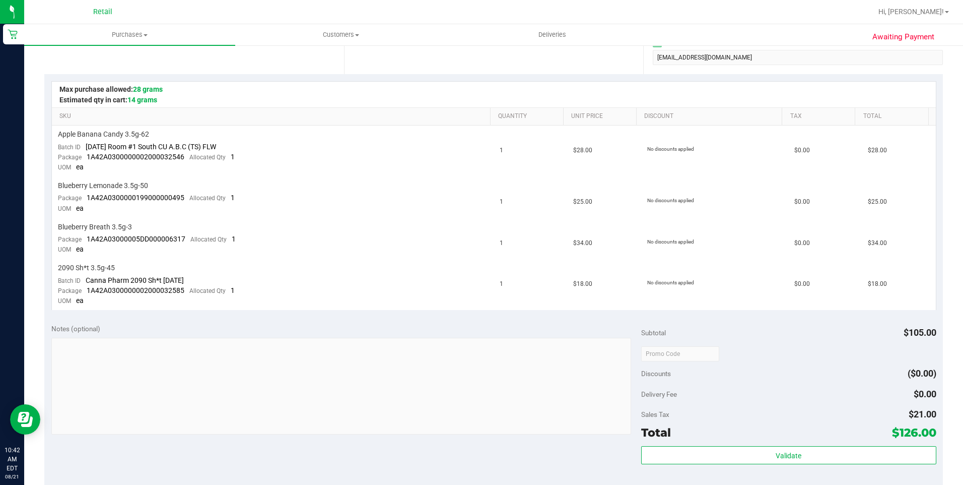
scroll to position [13, 0]
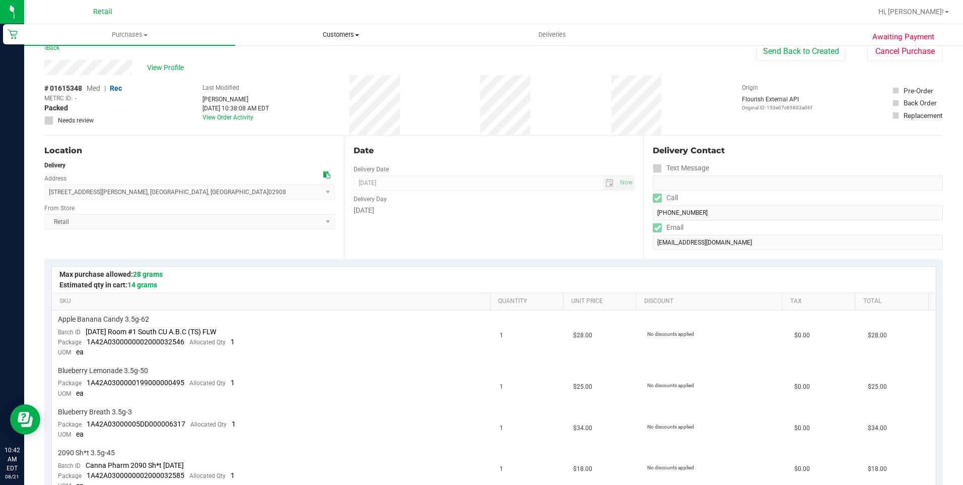
click at [322, 32] on span "Customers" at bounding box center [341, 34] width 210 height 9
click at [297, 64] on span "All customers" at bounding box center [271, 60] width 73 height 9
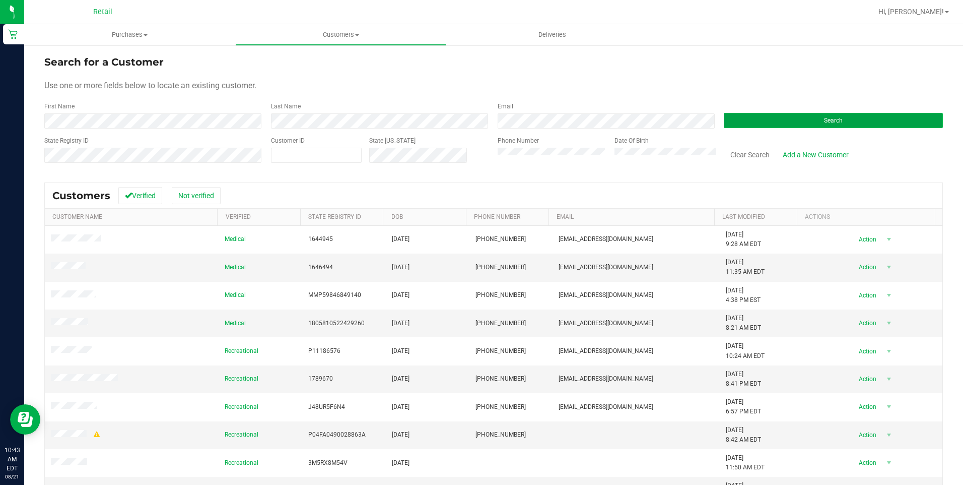
click at [838, 121] on button "Search" at bounding box center [833, 120] width 219 height 15
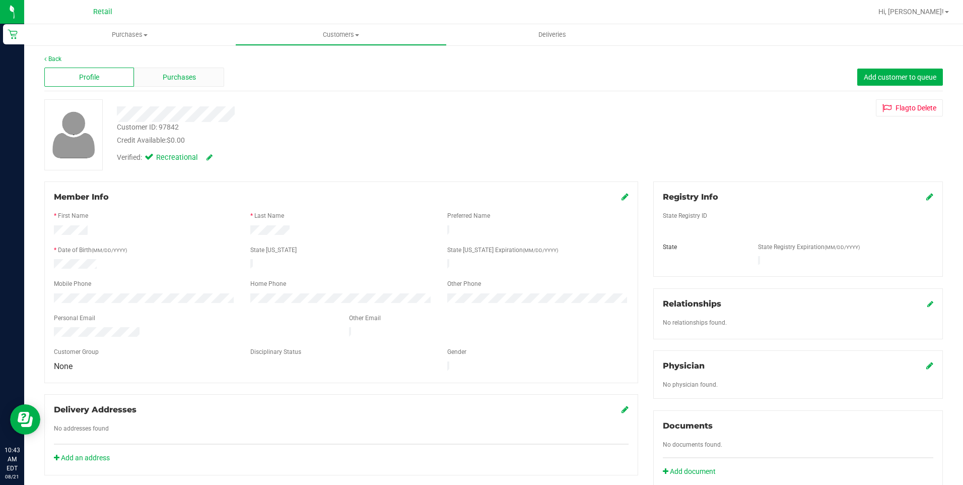
click at [142, 75] on div "Purchases" at bounding box center [179, 76] width 90 height 19
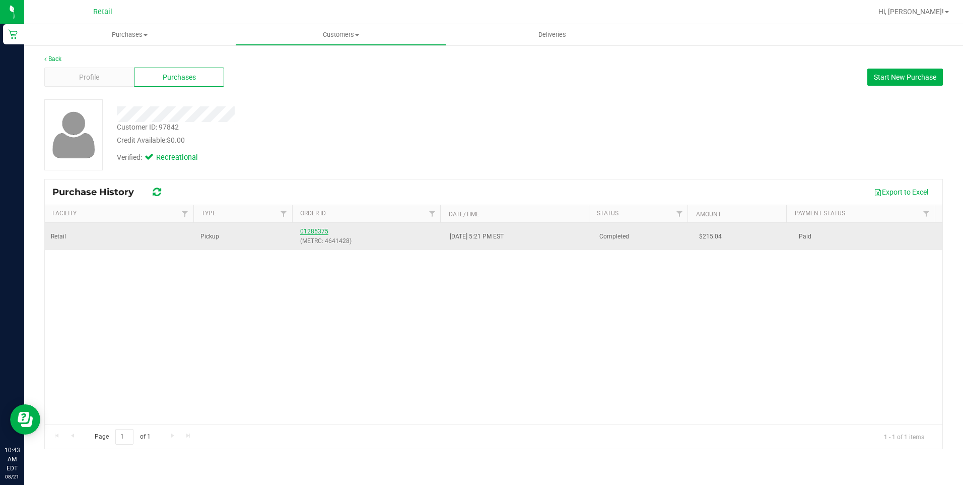
click at [312, 229] on link "01285375" at bounding box center [314, 231] width 28 height 7
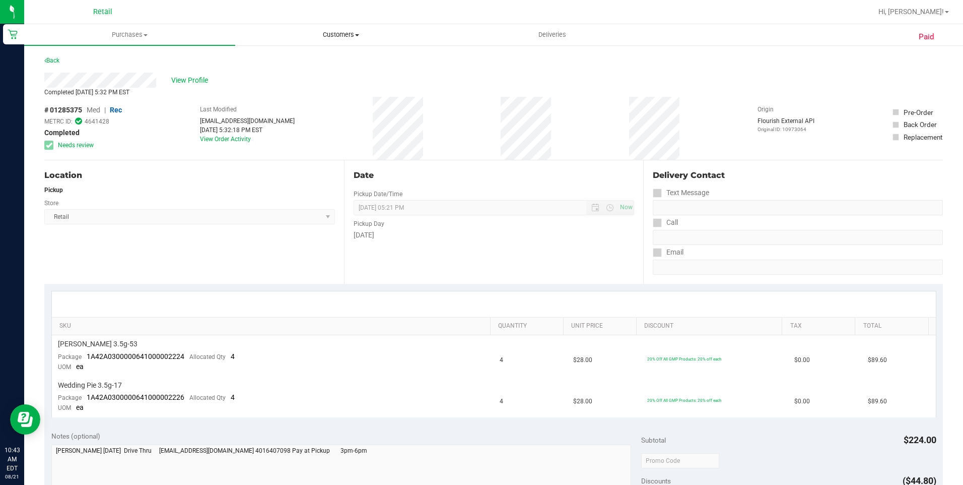
click at [356, 40] on uib-tab-heading "Customers All customers Add a new customer All physicians" at bounding box center [341, 35] width 210 height 20
click at [339, 61] on li "All customers" at bounding box center [340, 61] width 211 height 12
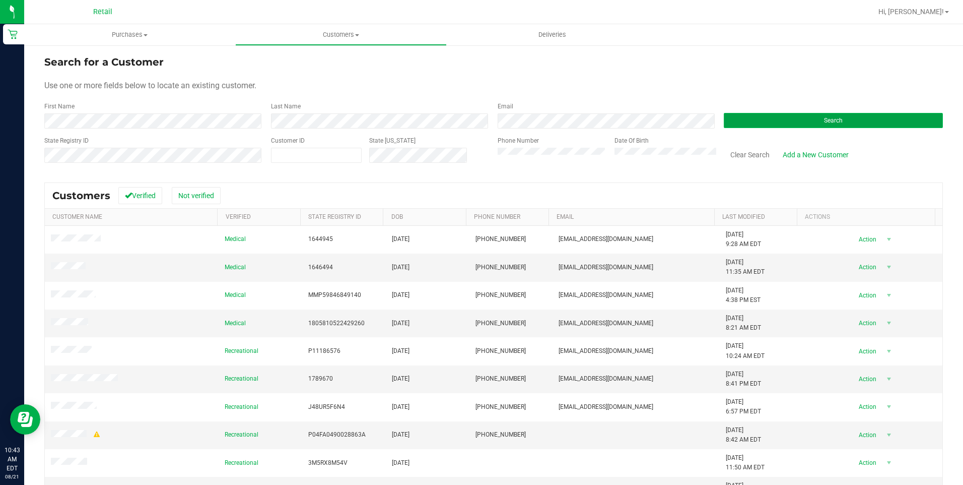
click at [744, 123] on button "Search" at bounding box center [833, 120] width 219 height 15
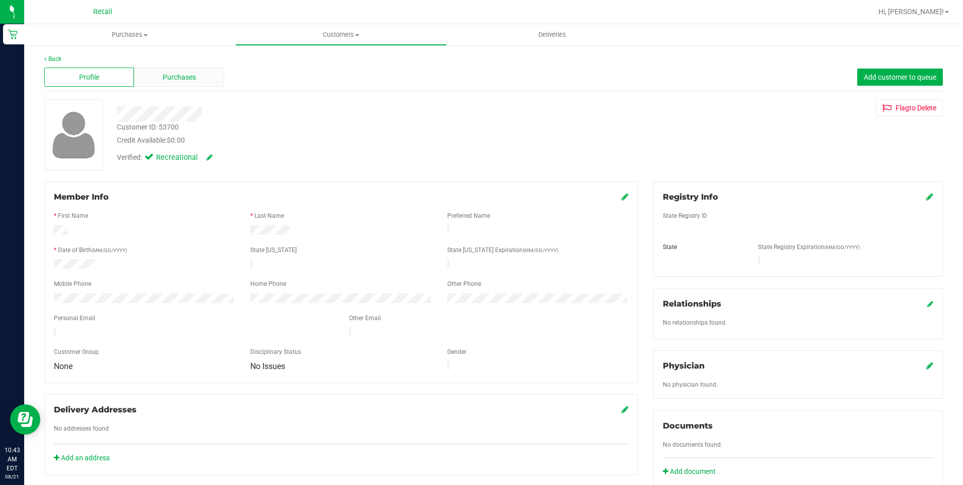
click at [186, 76] on span "Purchases" at bounding box center [179, 77] width 33 height 11
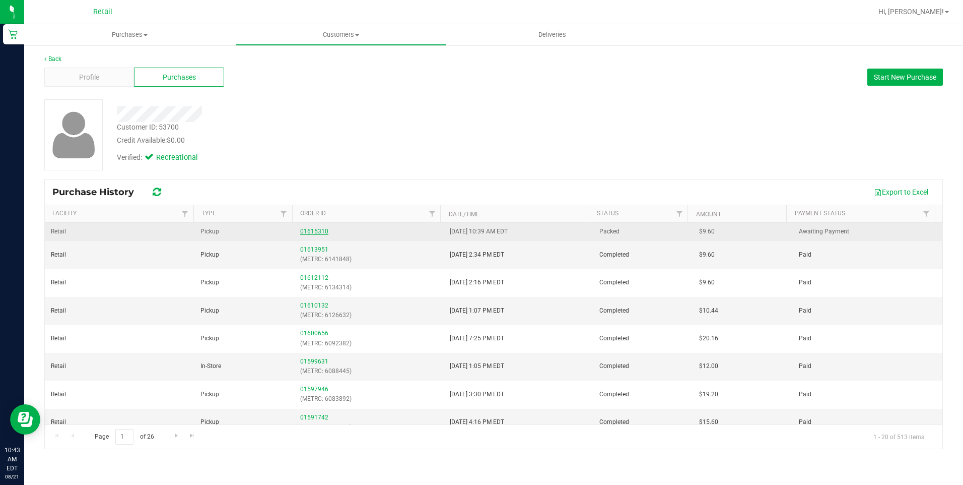
click at [317, 229] on link "01615310" at bounding box center [314, 231] width 28 height 7
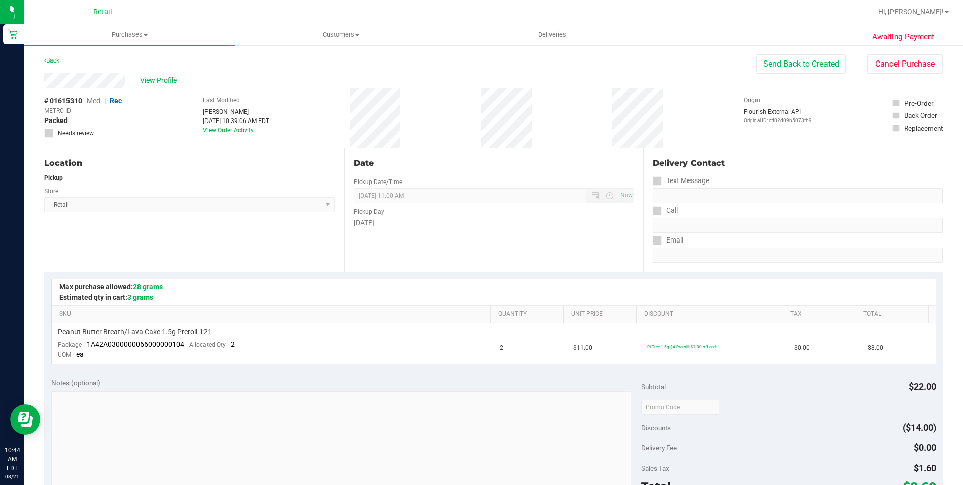
click at [338, 23] on nav "Retail Hi, Alexander!" at bounding box center [493, 12] width 939 height 24
click at [344, 30] on span "Customers" at bounding box center [341, 34] width 210 height 9
click at [324, 58] on li "All customers" at bounding box center [340, 61] width 211 height 12
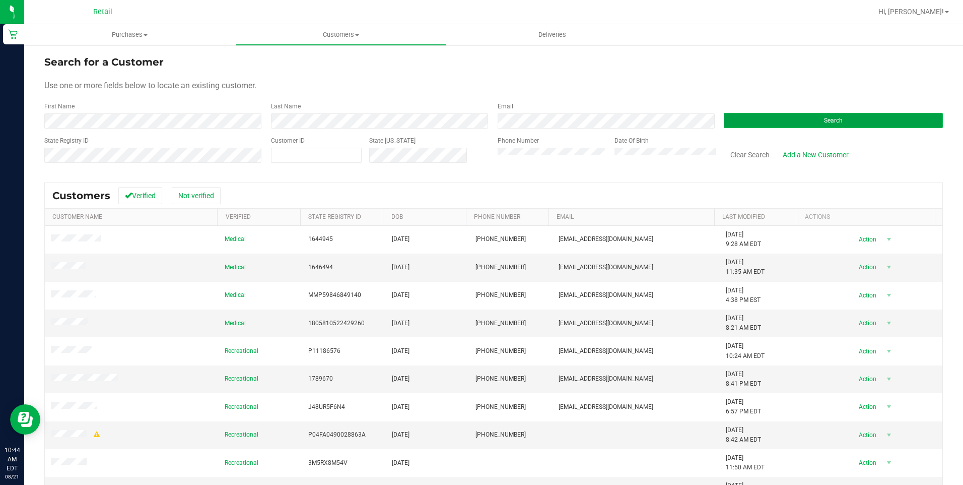
click at [816, 116] on button "Search" at bounding box center [833, 120] width 219 height 15
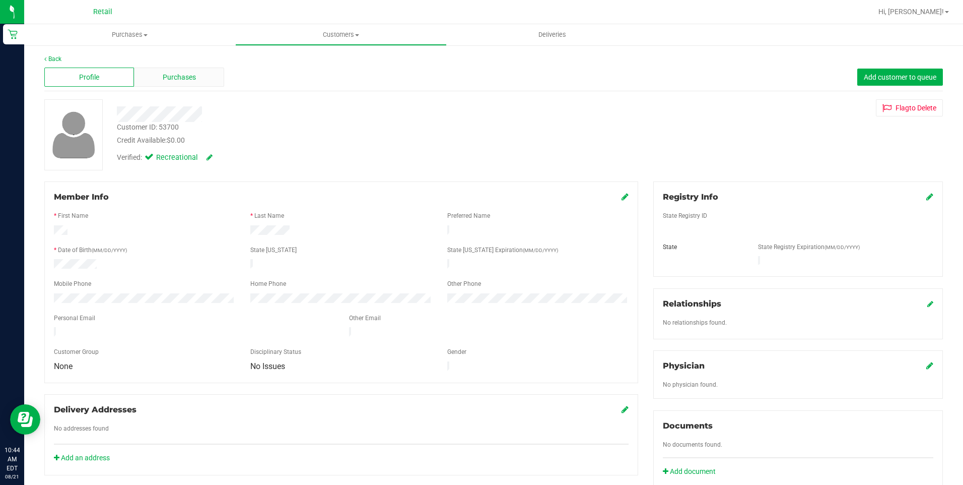
click at [176, 73] on span "Purchases" at bounding box center [179, 77] width 33 height 11
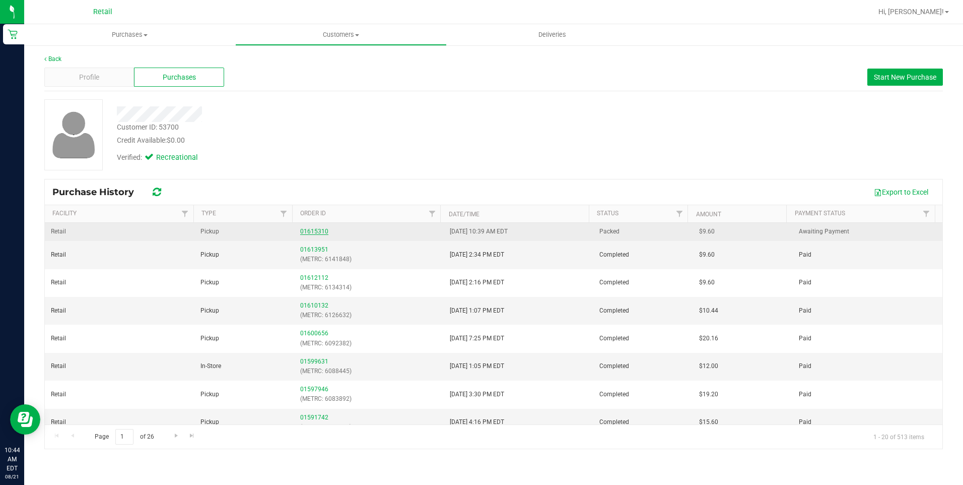
click at [321, 233] on link "01615310" at bounding box center [314, 231] width 28 height 7
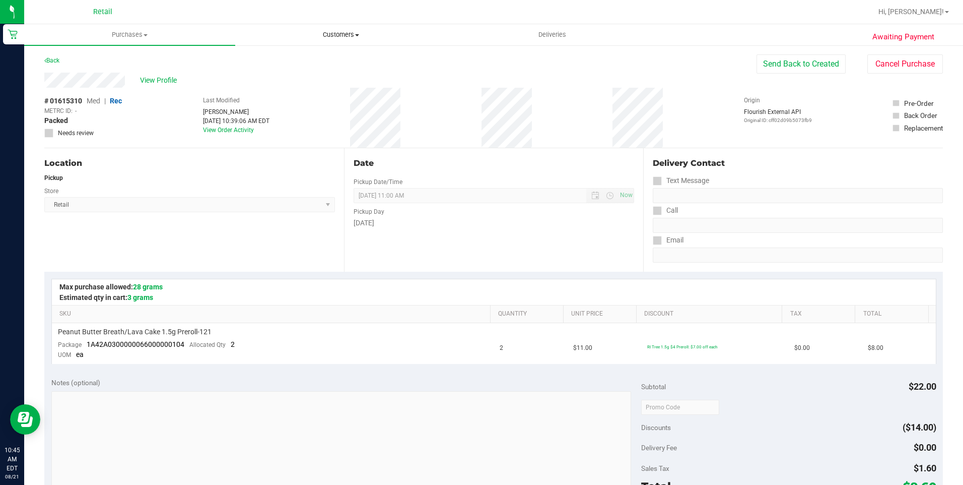
click at [341, 42] on uib-tab-heading "Customers All customers Add a new customer All physicians" at bounding box center [341, 35] width 210 height 20
click at [339, 56] on li "All customers" at bounding box center [340, 61] width 211 height 12
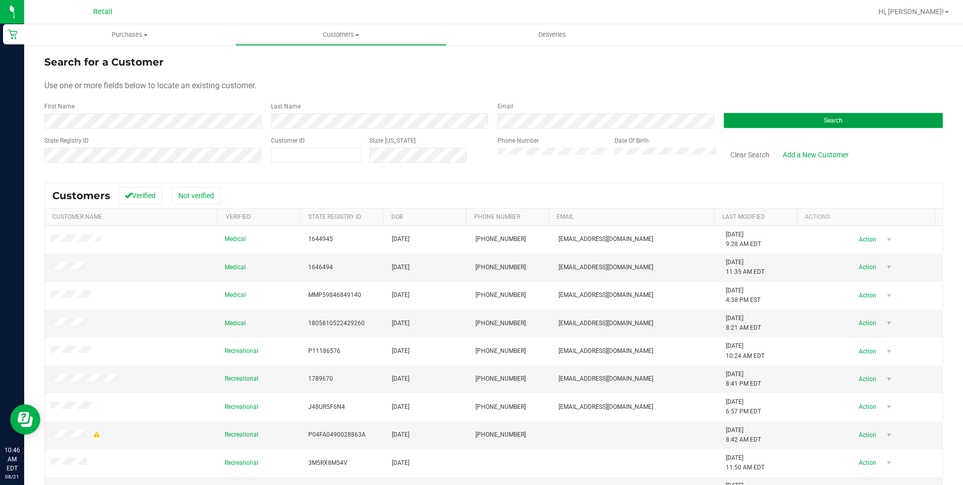
click at [742, 122] on button "Search" at bounding box center [833, 120] width 219 height 15
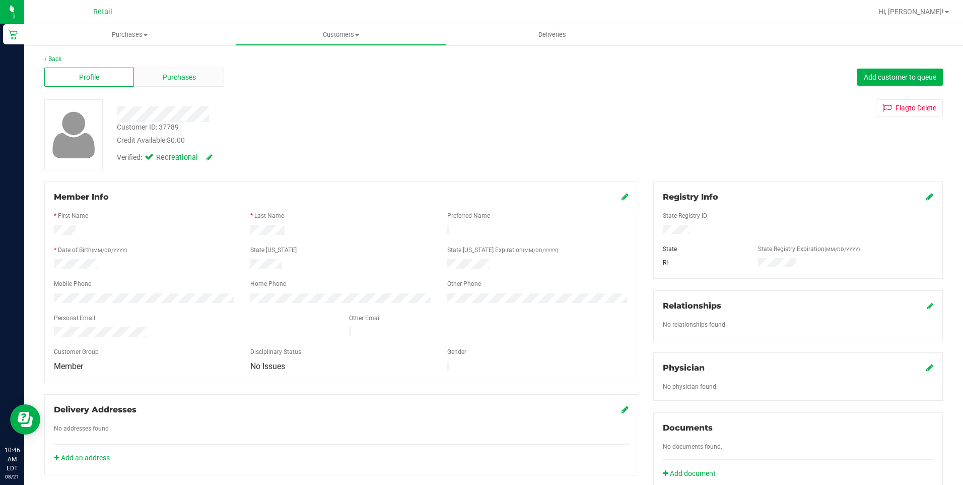
click at [178, 78] on span "Purchases" at bounding box center [179, 77] width 33 height 11
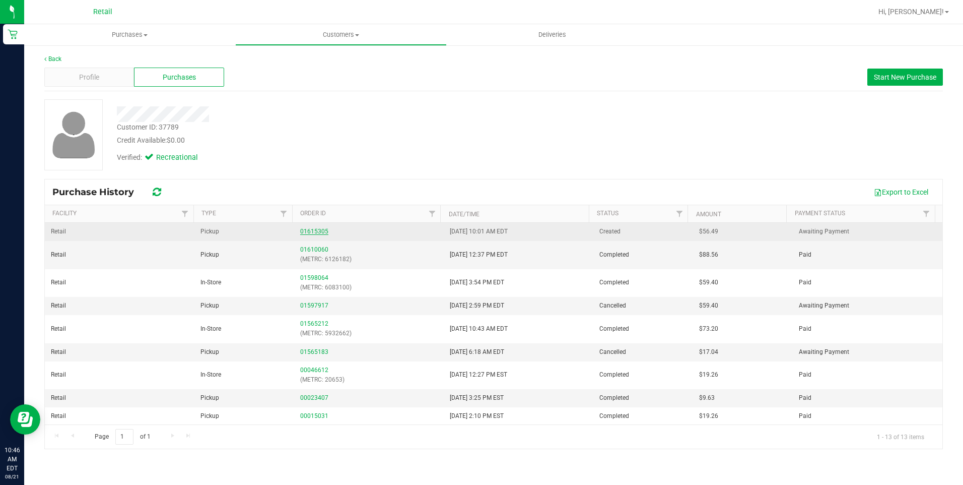
click at [314, 233] on link "01615305" at bounding box center [314, 231] width 28 height 7
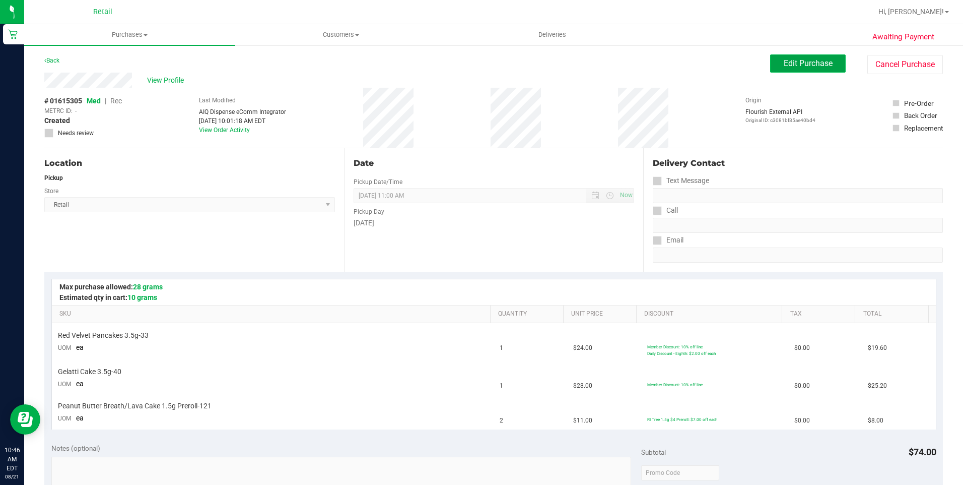
click at [801, 65] on span "Edit Purchase" at bounding box center [808, 63] width 49 height 10
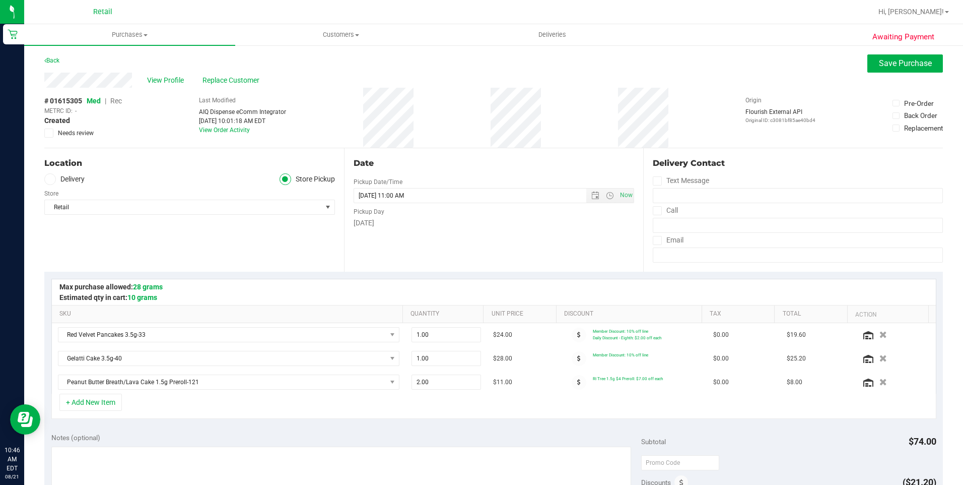
click at [117, 102] on span "Rec" at bounding box center [116, 101] width 12 height 8
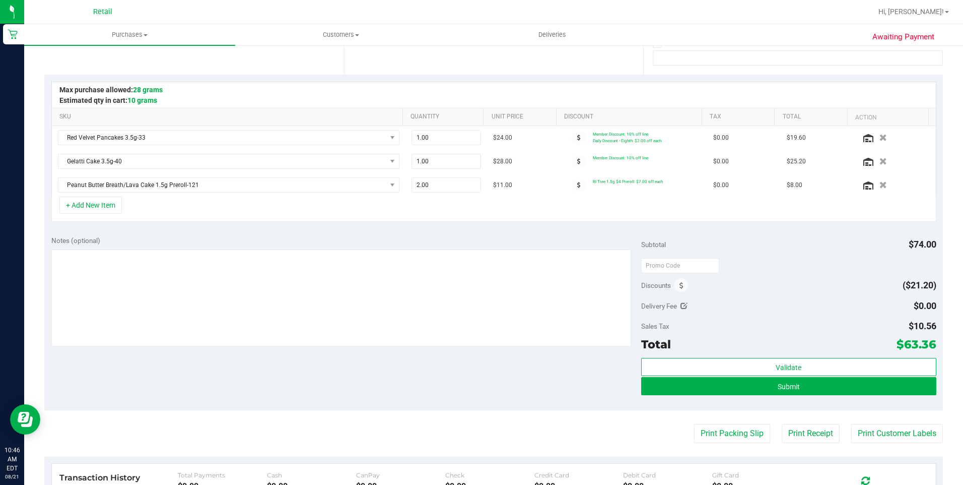
scroll to position [201, 0]
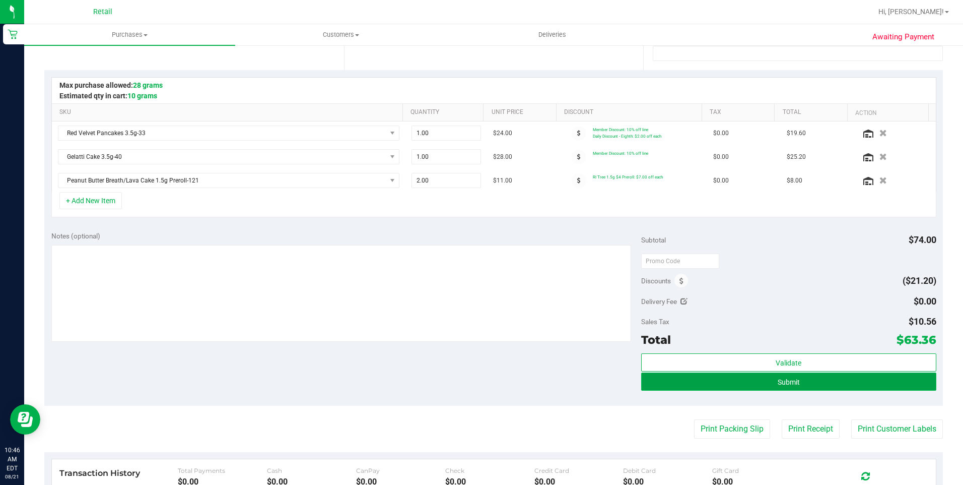
click at [792, 379] on span "Submit" at bounding box center [789, 382] width 22 height 8
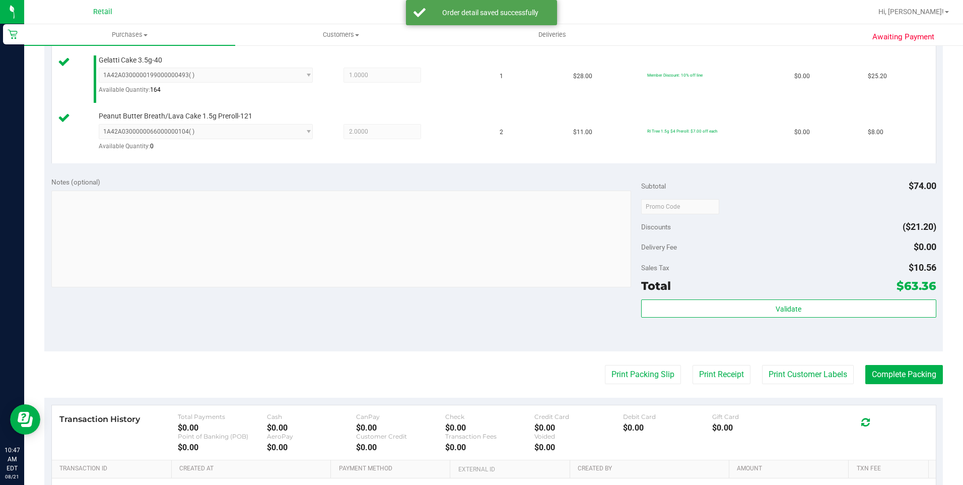
scroll to position [353, 0]
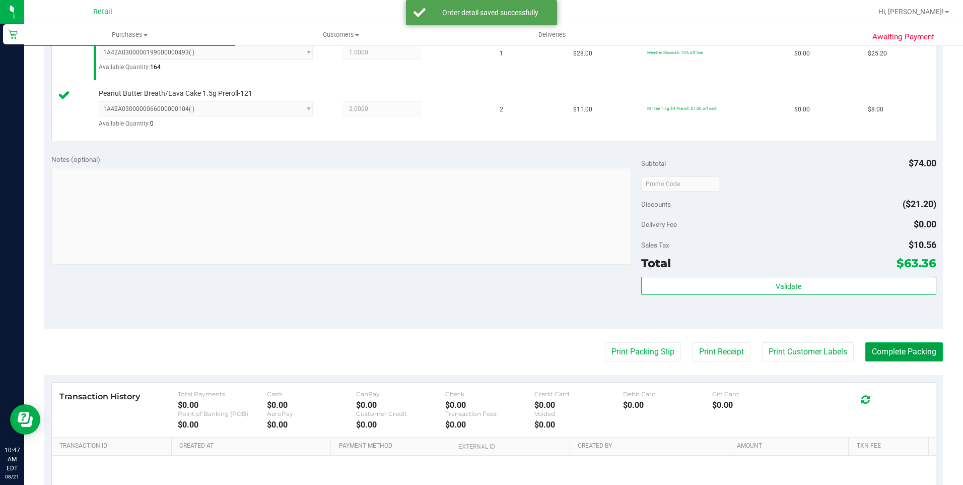
click at [898, 352] on button "Complete Packing" at bounding box center [904, 351] width 78 height 19
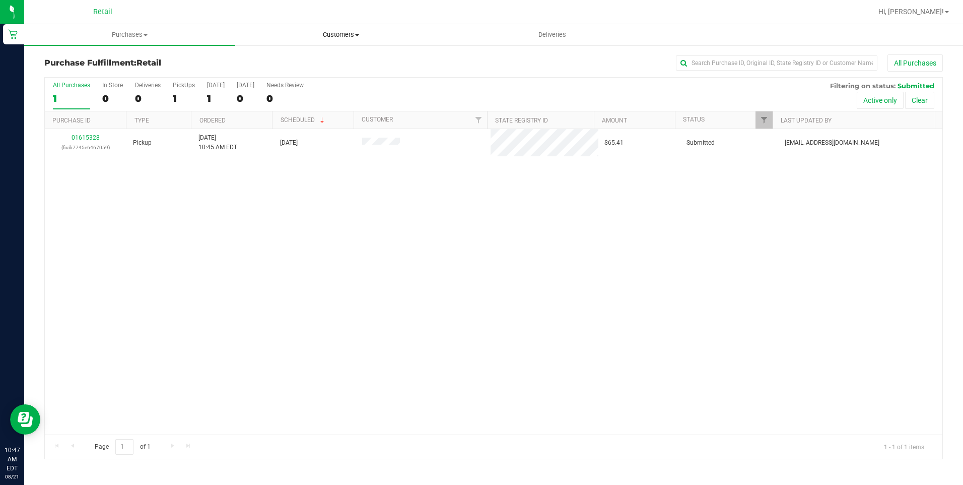
click at [342, 39] on uib-tab-heading "Customers All customers Add a new customer All physicians" at bounding box center [341, 35] width 210 height 20
click at [333, 58] on li "All customers" at bounding box center [340, 61] width 211 height 12
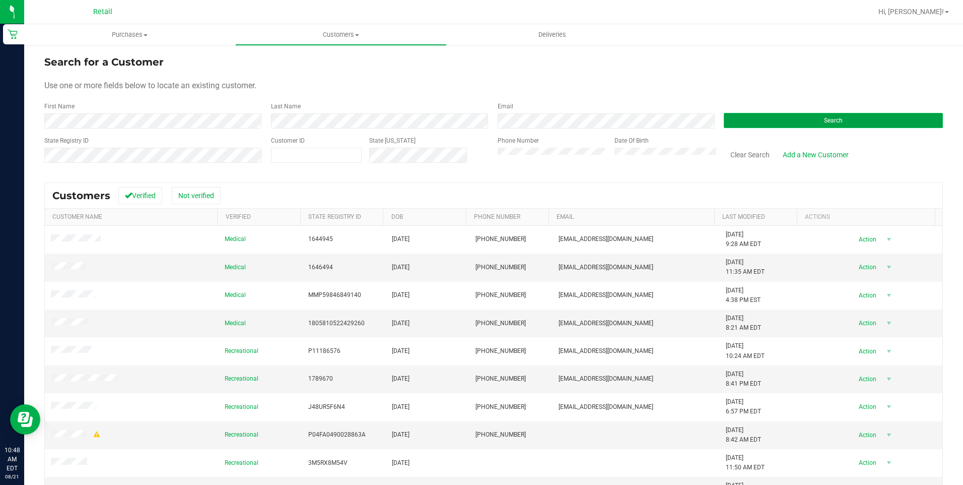
click at [857, 123] on button "Search" at bounding box center [833, 120] width 219 height 15
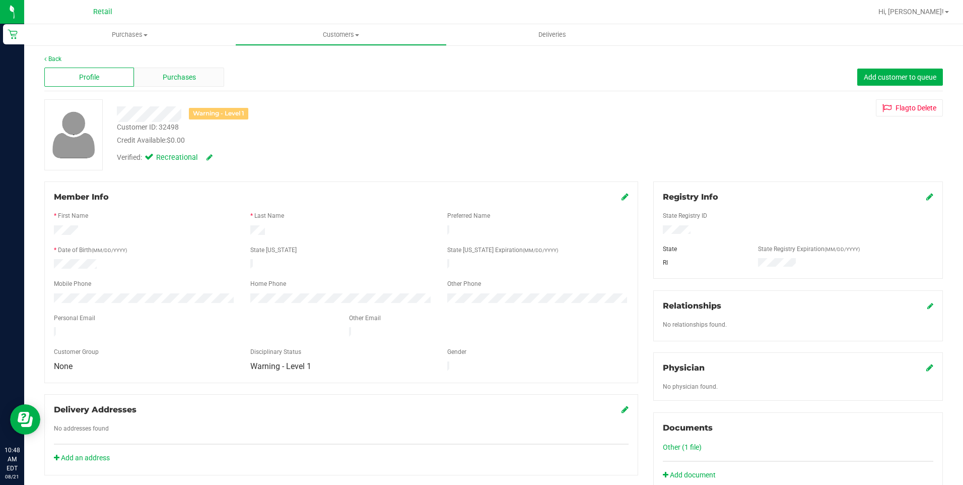
click at [183, 80] on span "Purchases" at bounding box center [179, 77] width 33 height 11
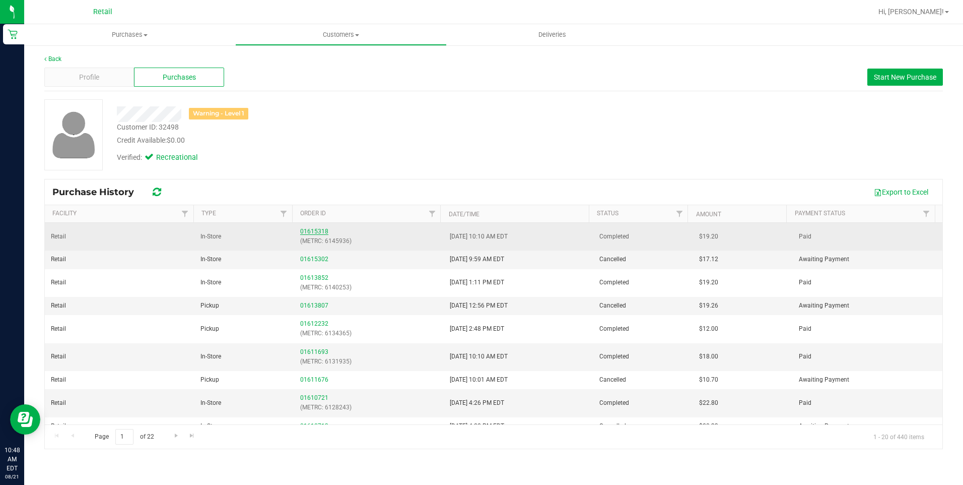
click at [313, 230] on link "01615318" at bounding box center [314, 231] width 28 height 7
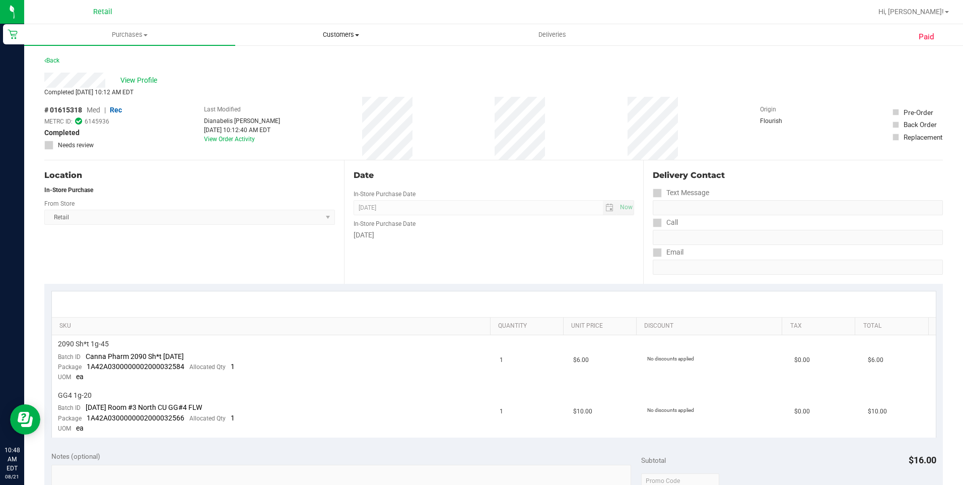
click at [361, 34] on span "Customers" at bounding box center [341, 34] width 210 height 9
click at [349, 57] on li "All customers" at bounding box center [340, 61] width 211 height 12
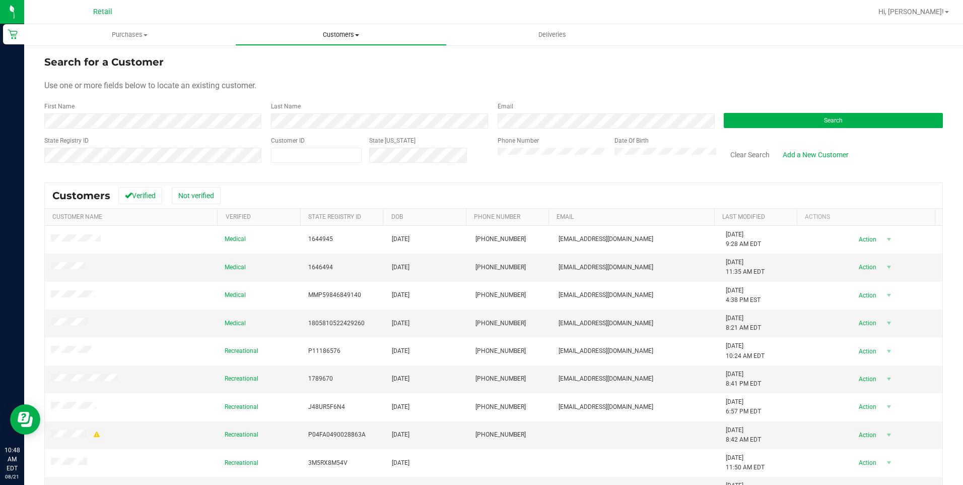
click at [350, 33] on span "Customers" at bounding box center [341, 34] width 210 height 9
click at [323, 67] on li "Add a new customer" at bounding box center [340, 73] width 211 height 12
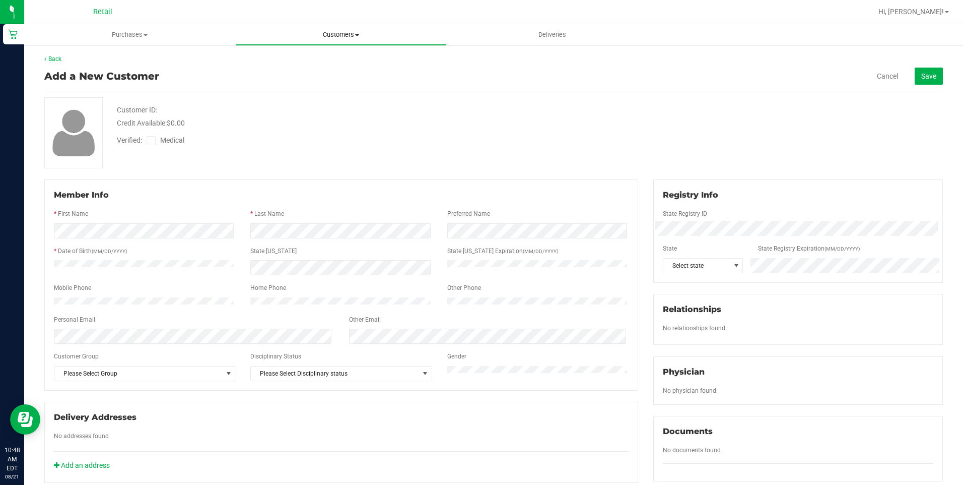
click at [346, 37] on span "Customers" at bounding box center [341, 34] width 210 height 9
click at [325, 55] on li "All customers" at bounding box center [340, 61] width 211 height 12
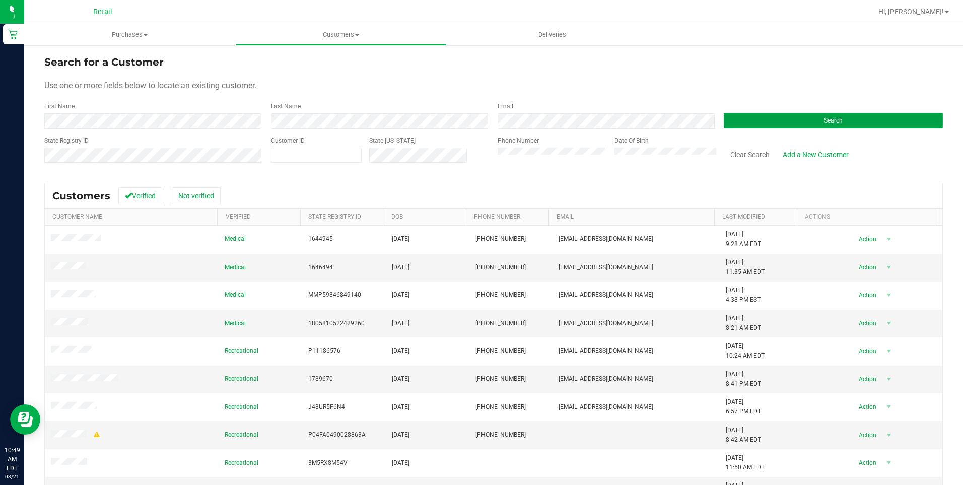
click at [832, 123] on span "Search" at bounding box center [833, 120] width 19 height 7
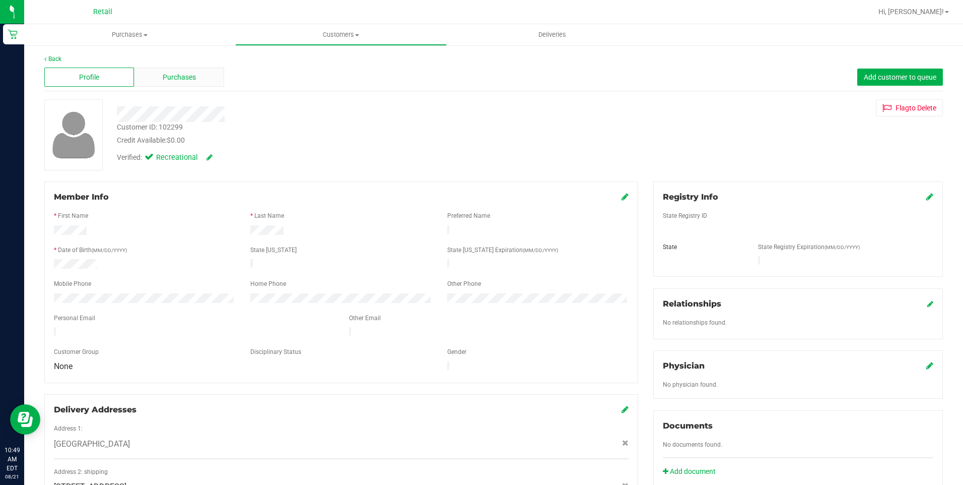
click at [180, 78] on span "Purchases" at bounding box center [179, 77] width 33 height 11
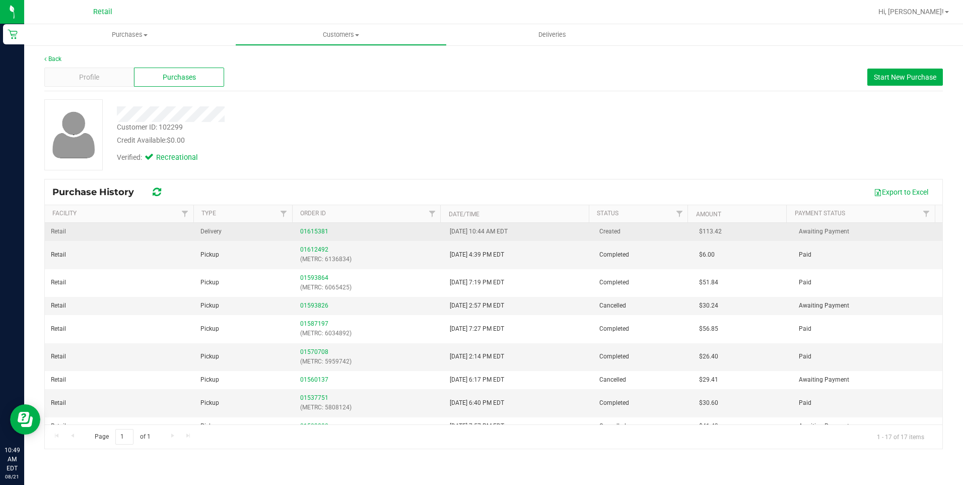
click at [312, 224] on td "01615381" at bounding box center [369, 232] width 150 height 18
click at [311, 229] on link "01615381" at bounding box center [314, 231] width 28 height 7
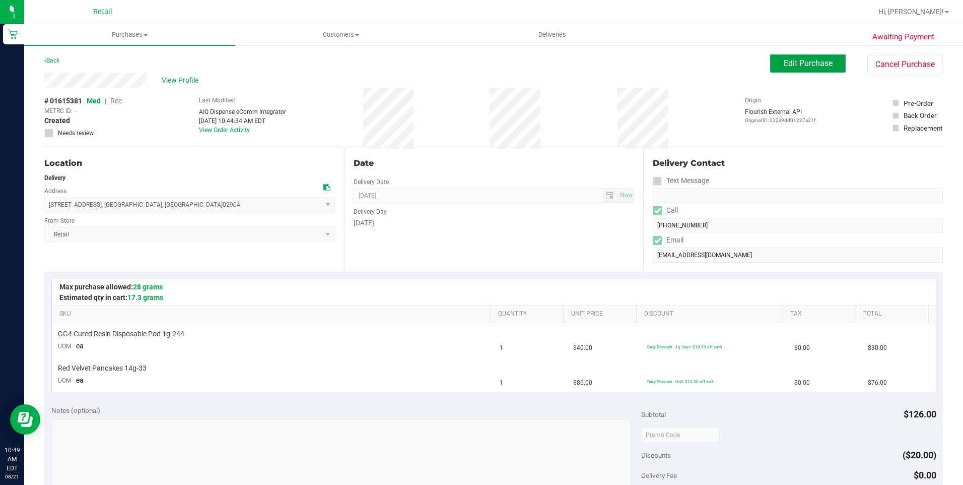
click at [804, 69] on button "Edit Purchase" at bounding box center [808, 63] width 76 height 18
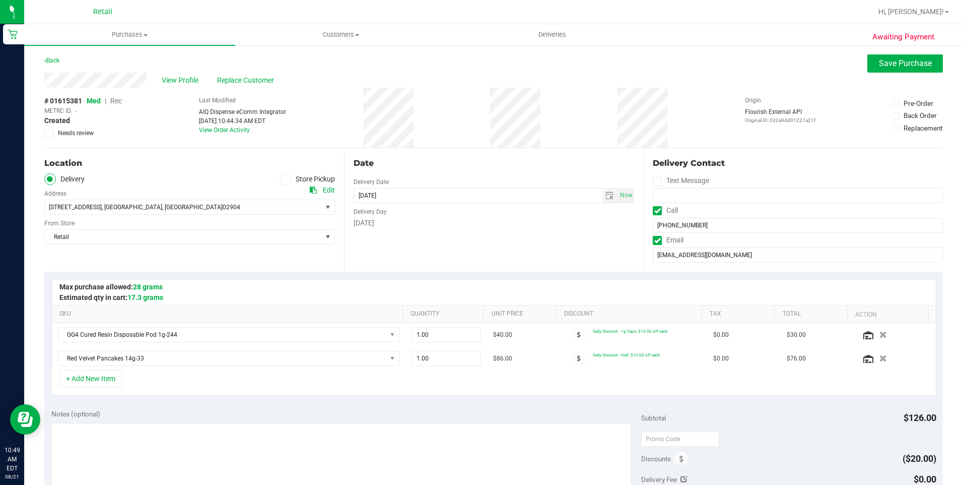
click at [116, 103] on span "Rec" at bounding box center [116, 101] width 12 height 8
click at [343, 29] on uib-tab-heading "Customers All customers Add a new customer All physicians" at bounding box center [341, 35] width 210 height 20
click at [339, 61] on li "All customers" at bounding box center [340, 61] width 211 height 12
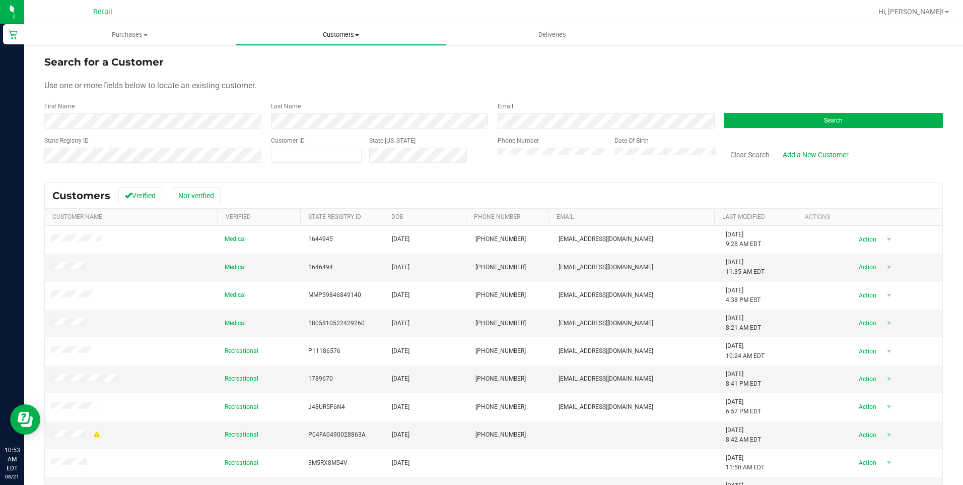
click at [337, 32] on span "Customers" at bounding box center [341, 34] width 210 height 9
click at [312, 58] on li "All customers" at bounding box center [340, 61] width 211 height 12
click at [843, 121] on button "Search" at bounding box center [833, 120] width 219 height 15
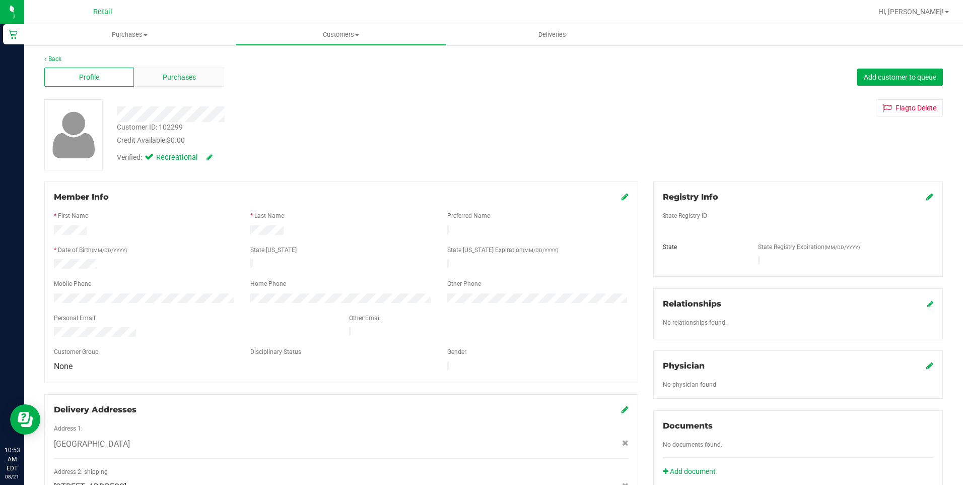
click at [194, 83] on div "Purchases" at bounding box center [179, 76] width 90 height 19
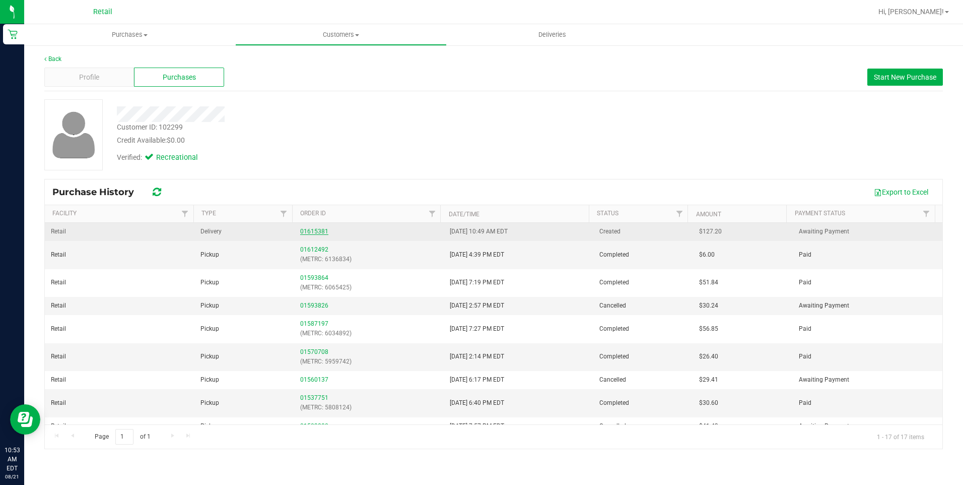
click at [319, 229] on link "01615381" at bounding box center [314, 231] width 28 height 7
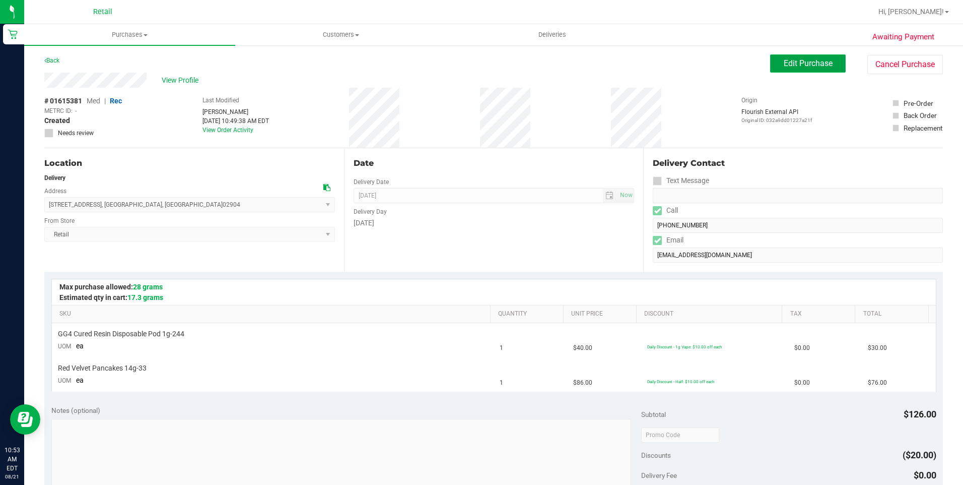
click at [814, 69] on button "Edit Purchase" at bounding box center [808, 63] width 76 height 18
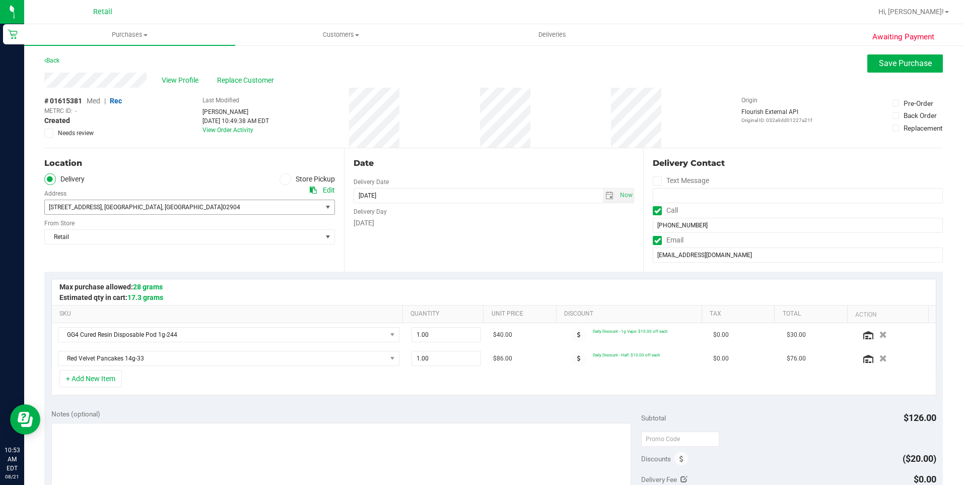
click at [287, 178] on span at bounding box center [286, 179] width 12 height 12
click at [0, 0] on input "Store Pickup" at bounding box center [0, 0] width 0 height 0
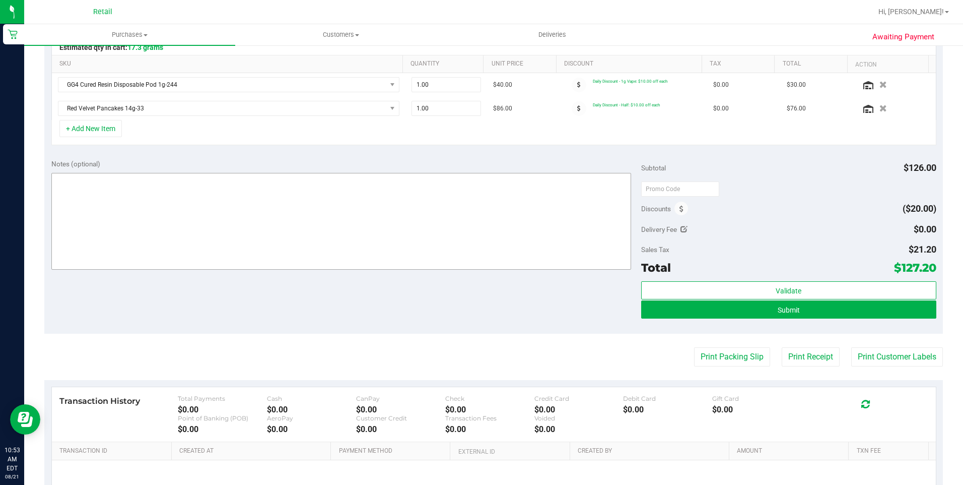
scroll to position [252, 0]
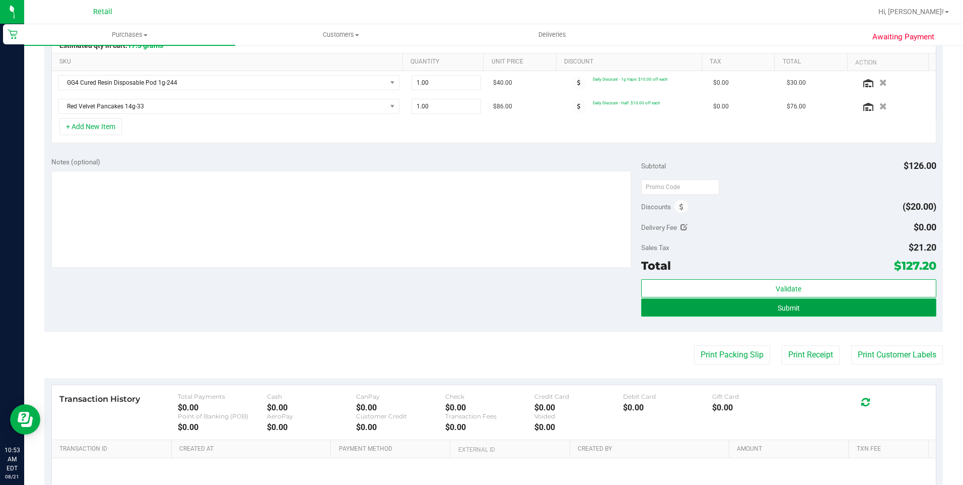
click at [833, 310] on button "Submit" at bounding box center [788, 307] width 295 height 18
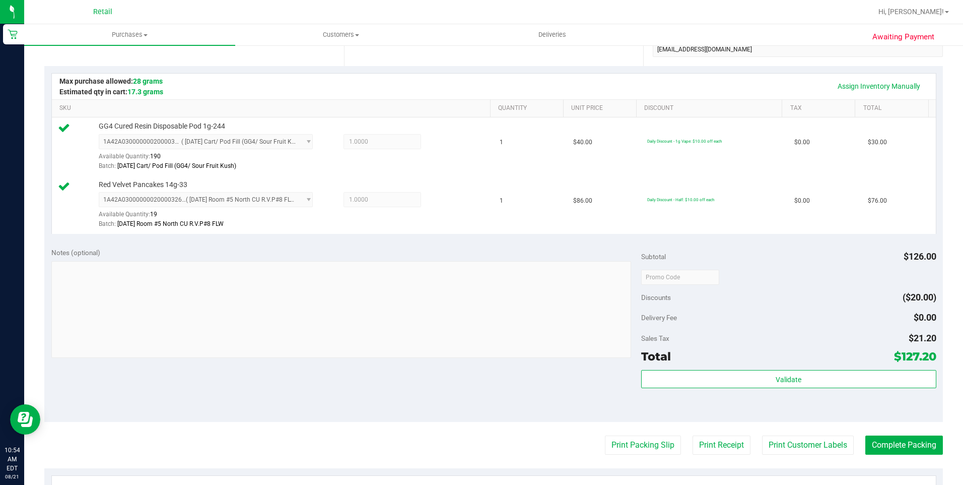
scroll to position [302, 0]
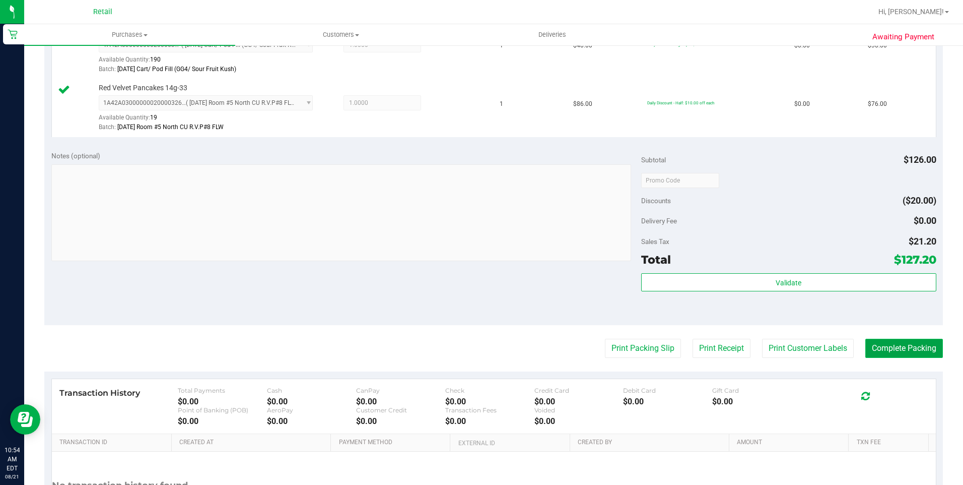
click at [878, 347] on button "Complete Packing" at bounding box center [904, 347] width 78 height 19
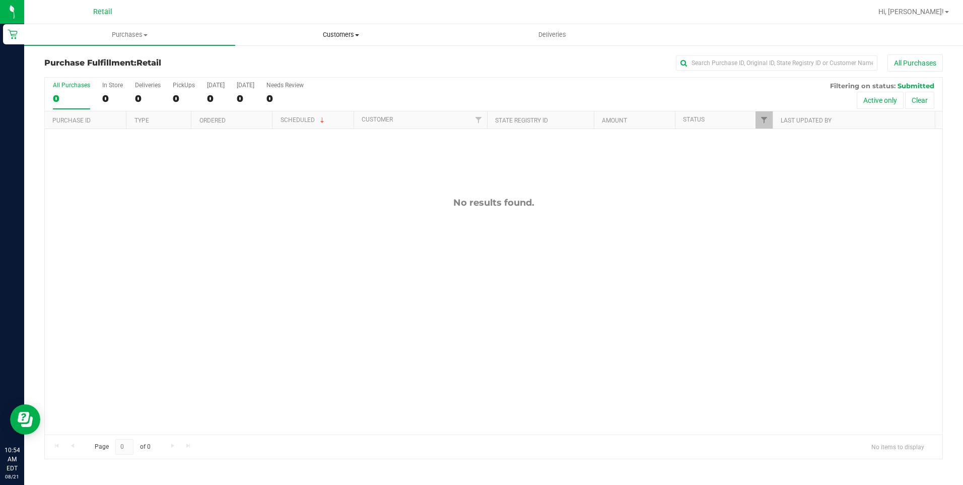
click at [359, 39] on span "Customers" at bounding box center [341, 34] width 210 height 9
click at [307, 60] on li "All customers" at bounding box center [340, 61] width 211 height 12
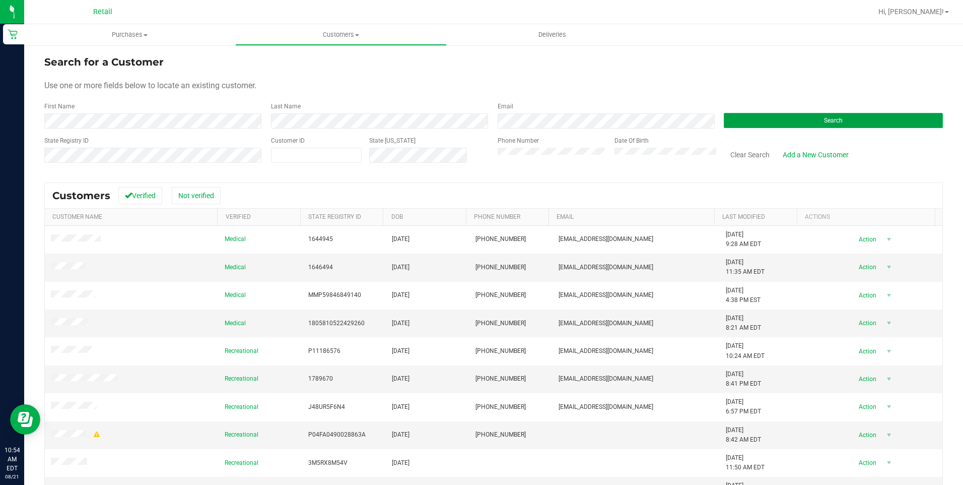
click at [825, 118] on span "Search" at bounding box center [833, 120] width 19 height 7
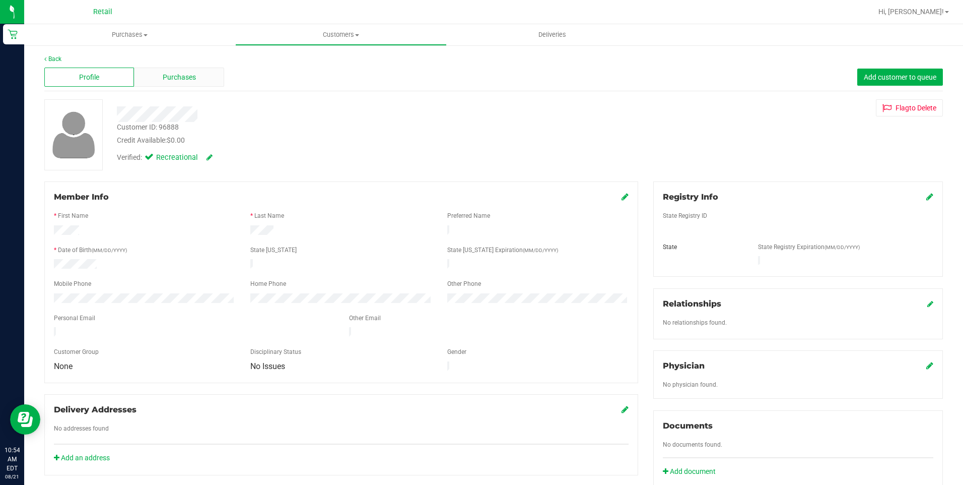
click at [198, 76] on div "Purchases" at bounding box center [179, 76] width 90 height 19
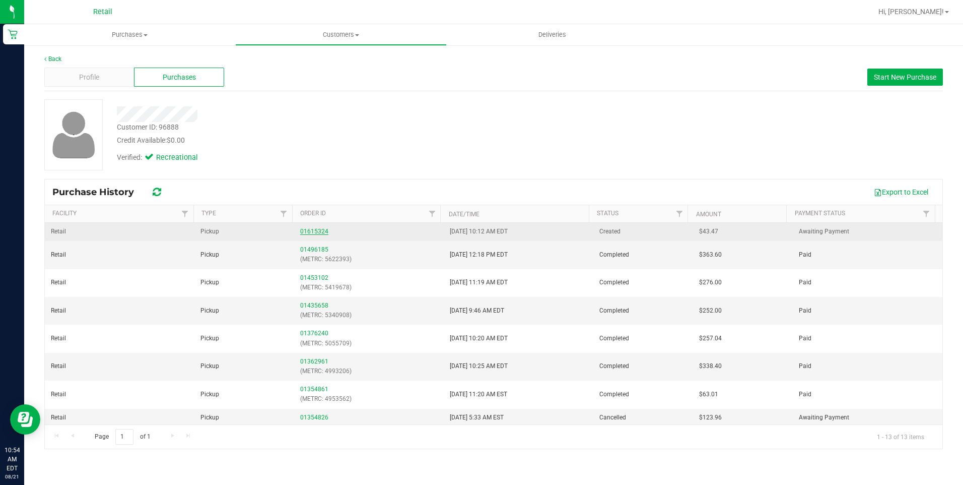
click at [320, 234] on link "01615324" at bounding box center [314, 231] width 28 height 7
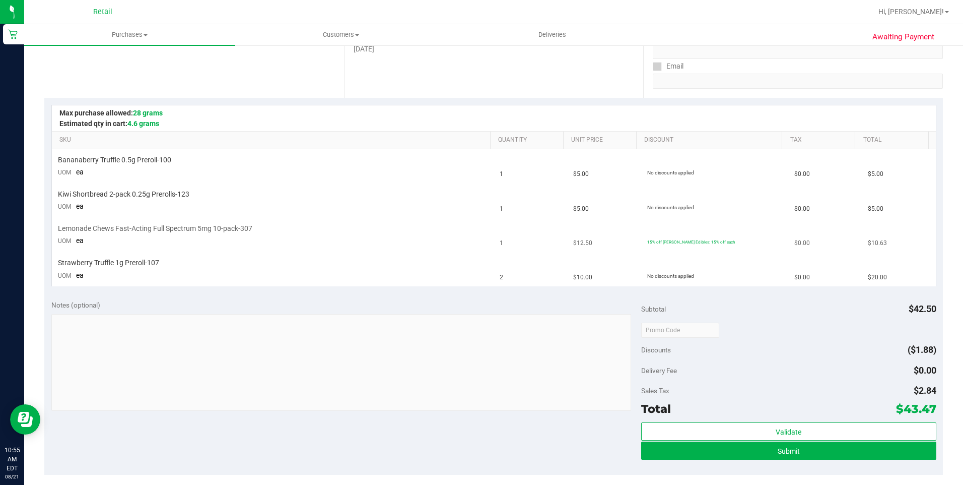
scroll to position [302, 0]
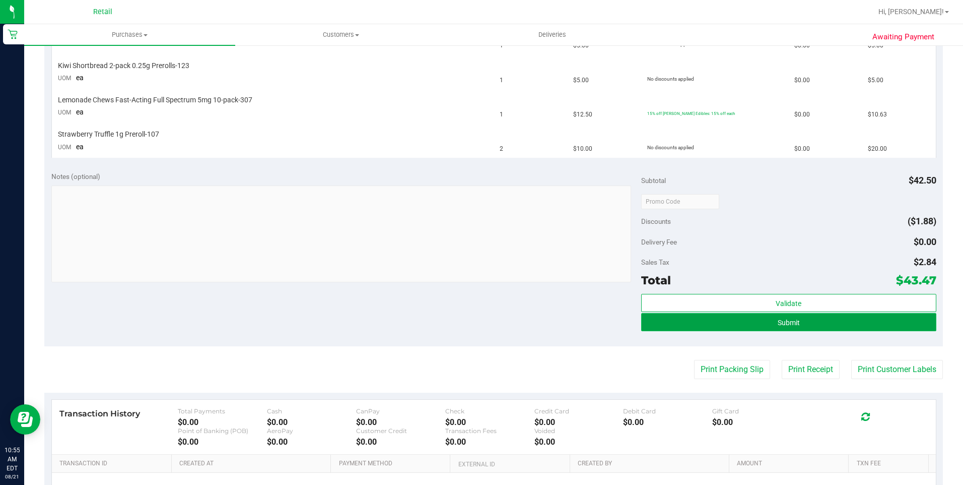
click at [862, 323] on button "Submit" at bounding box center [788, 322] width 295 height 18
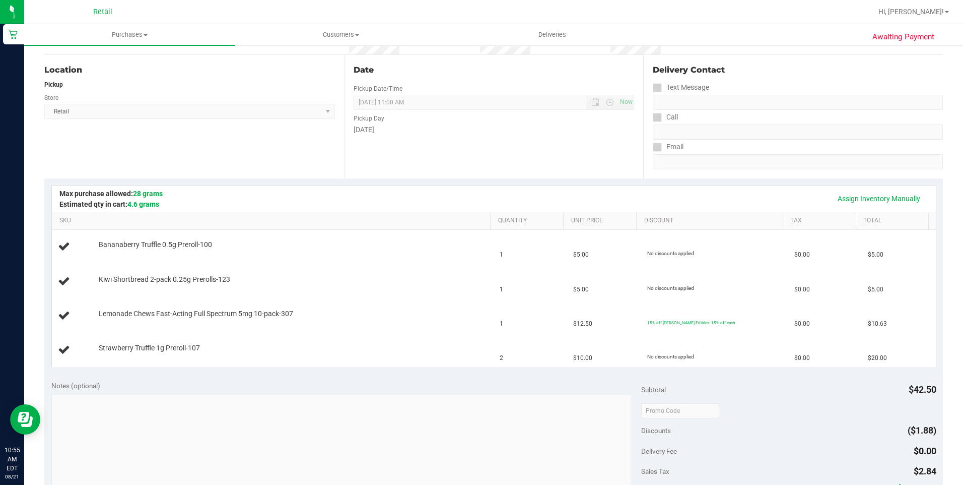
scroll to position [0, 0]
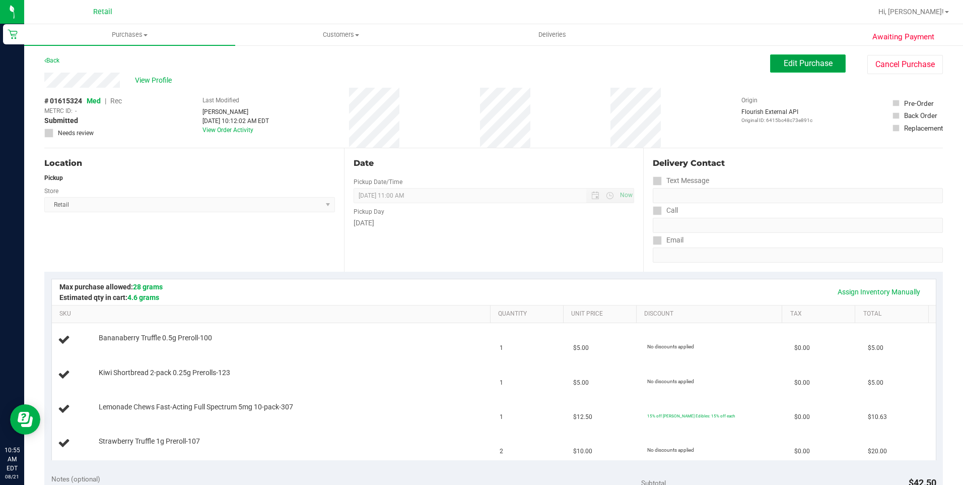
click at [804, 69] on button "Edit Purchase" at bounding box center [808, 63] width 76 height 18
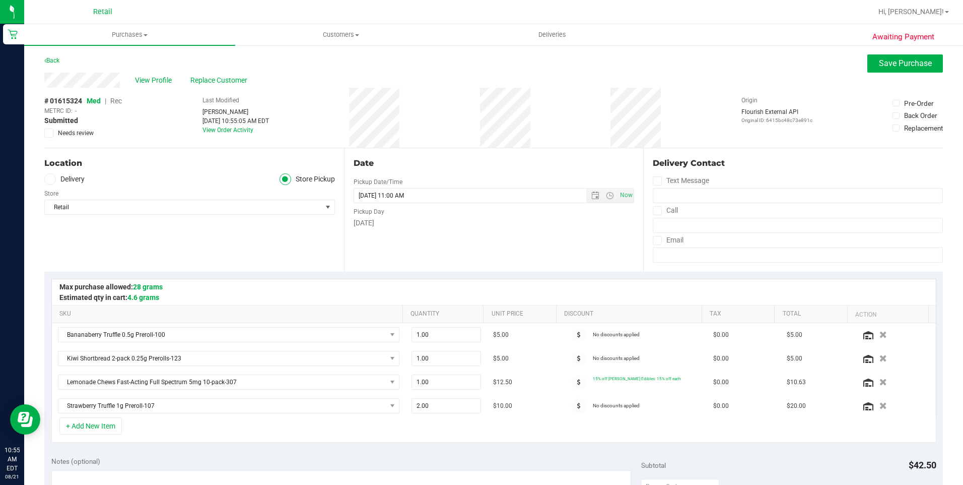
click at [115, 101] on span "Rec" at bounding box center [116, 101] width 12 height 8
click at [881, 67] on span "Save Purchase" at bounding box center [905, 63] width 53 height 10
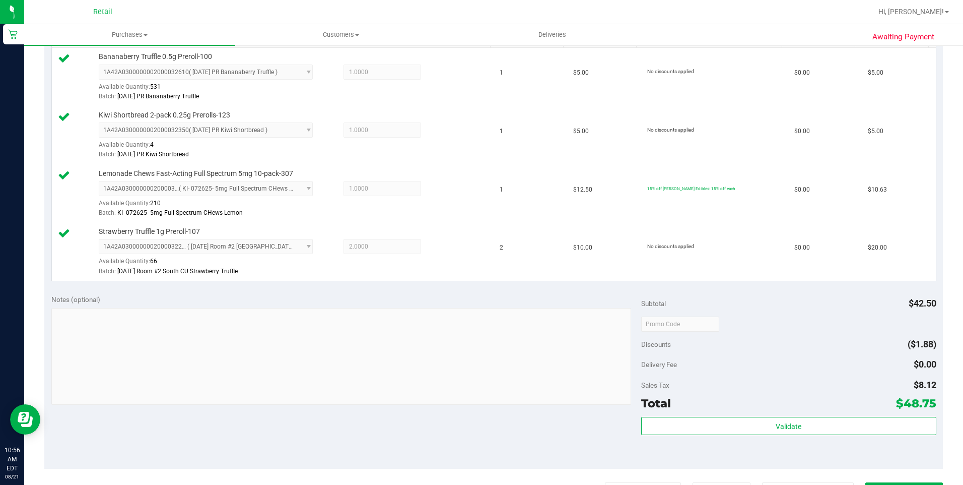
scroll to position [353, 0]
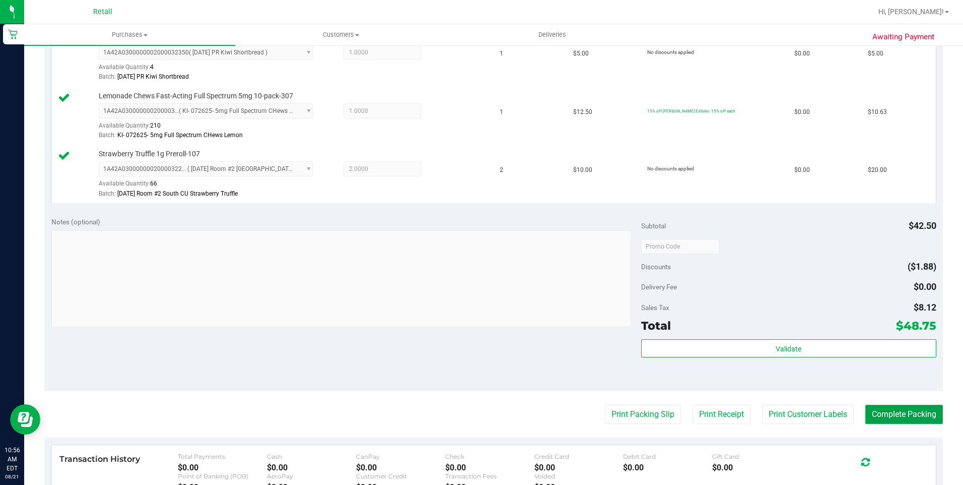
click at [887, 418] on button "Complete Packing" at bounding box center [904, 413] width 78 height 19
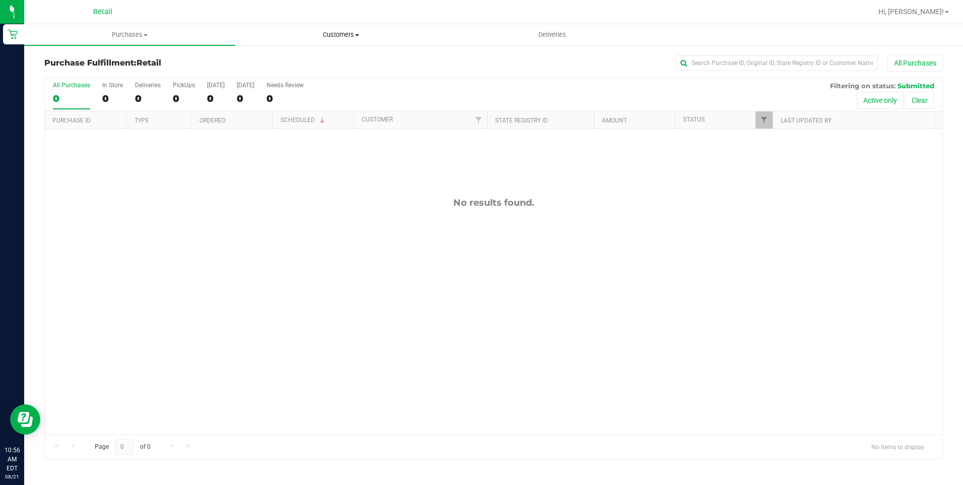
click at [356, 40] on uib-tab-heading "Customers All customers Add a new customer All physicians" at bounding box center [341, 35] width 210 height 20
click at [343, 56] on li "All customers" at bounding box center [340, 61] width 211 height 12
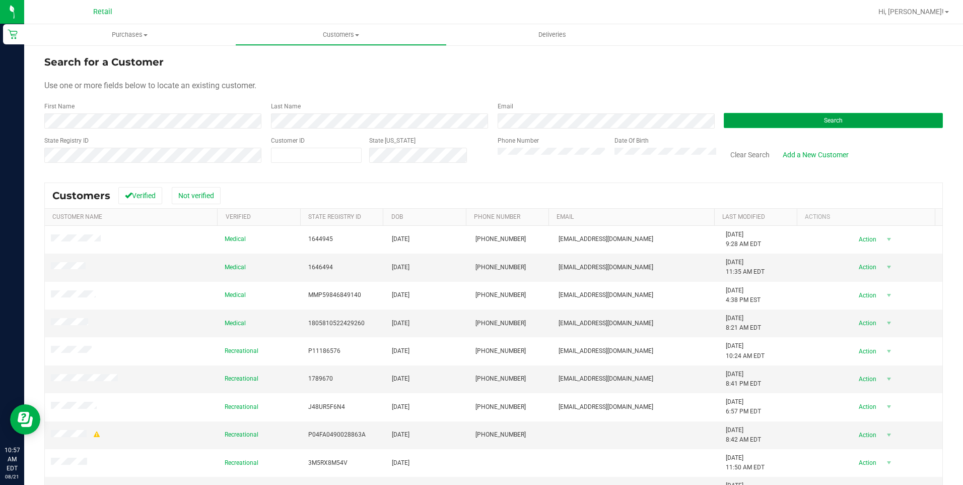
click at [809, 124] on button "Search" at bounding box center [833, 120] width 219 height 15
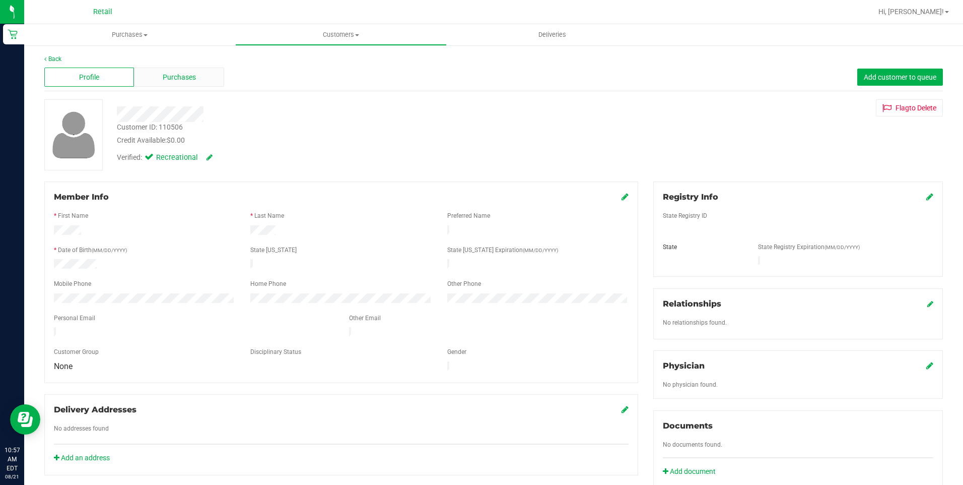
click at [175, 82] on span "Purchases" at bounding box center [179, 77] width 33 height 11
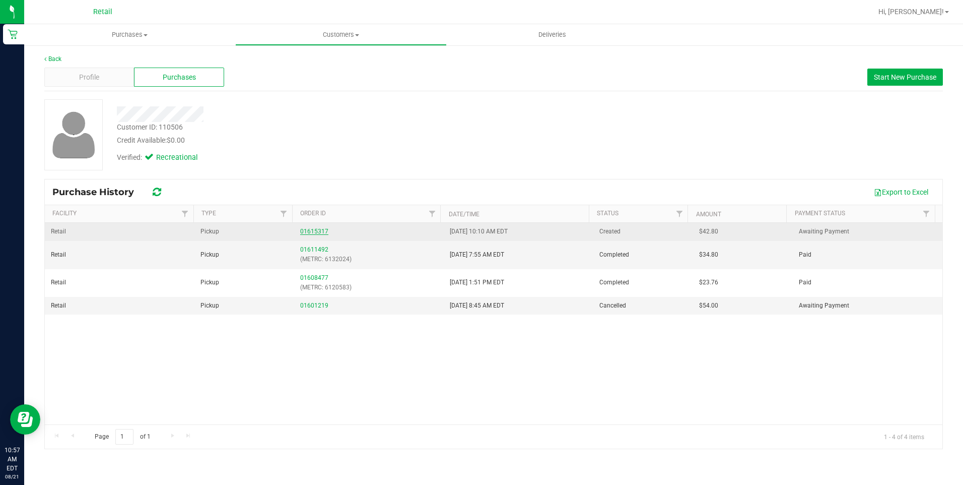
click at [307, 229] on link "01615317" at bounding box center [314, 231] width 28 height 7
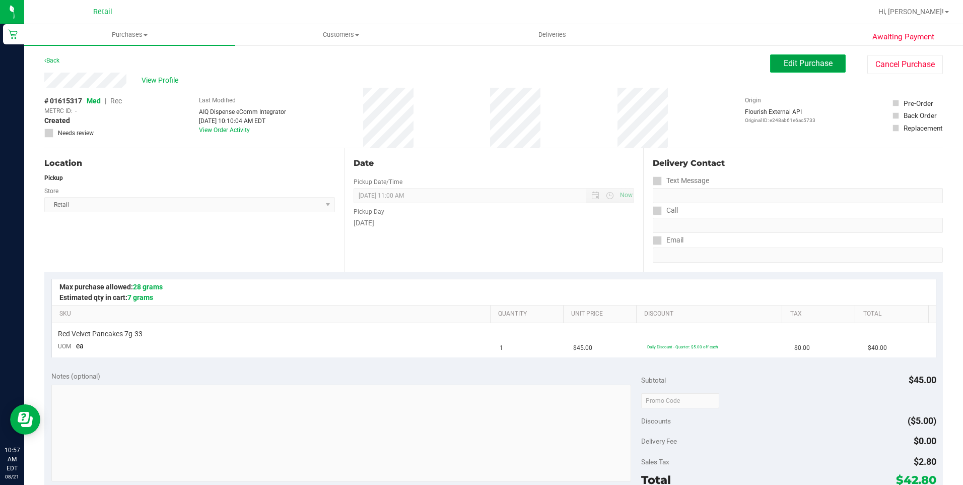
click at [798, 69] on button "Edit Purchase" at bounding box center [808, 63] width 76 height 18
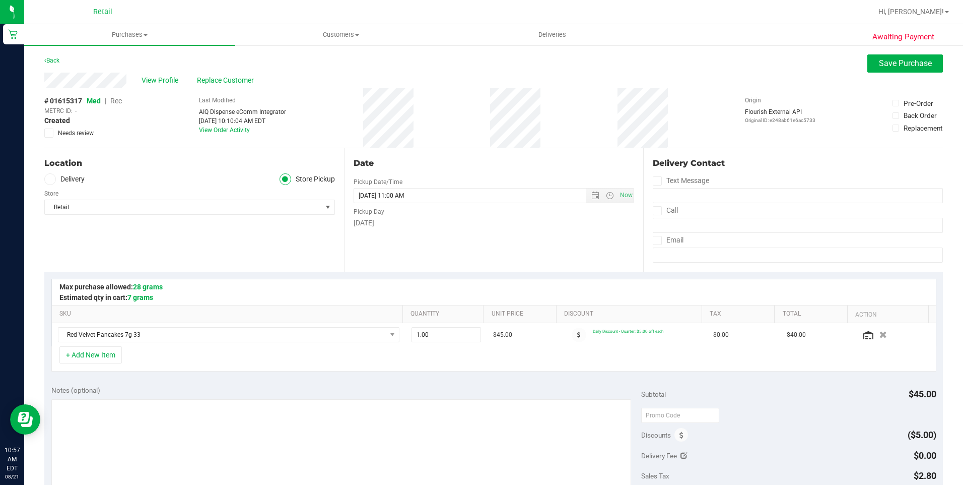
click at [120, 102] on span "Rec" at bounding box center [116, 101] width 12 height 8
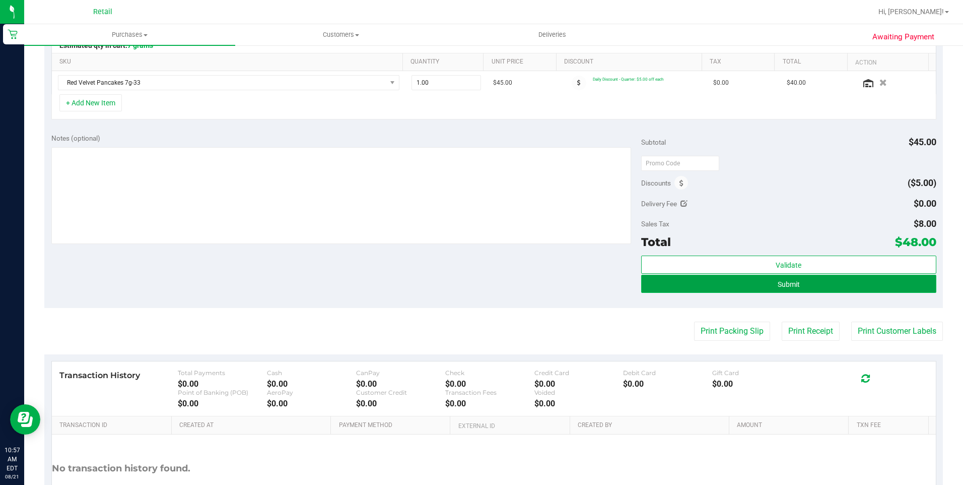
click at [802, 282] on button "Submit" at bounding box center [788, 284] width 295 height 18
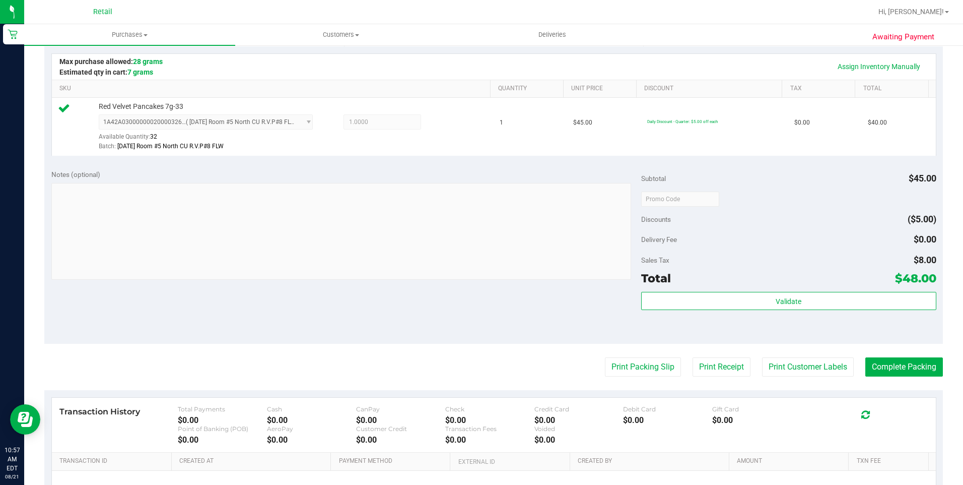
scroll to position [302, 0]
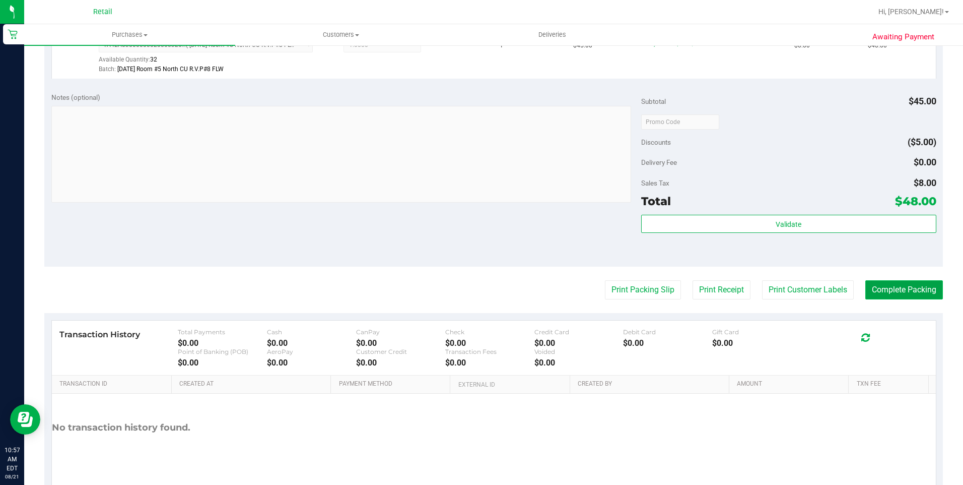
click at [925, 288] on button "Complete Packing" at bounding box center [904, 289] width 78 height 19
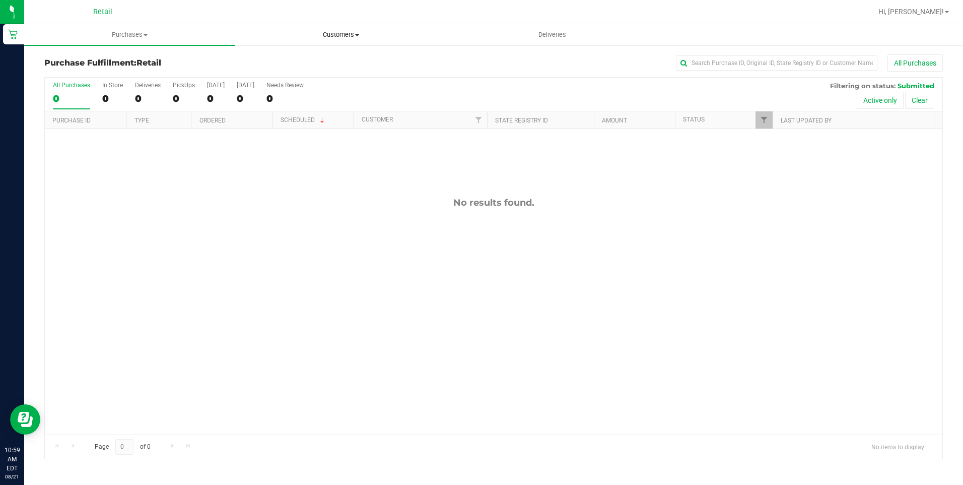
click at [333, 34] on span "Customers" at bounding box center [341, 34] width 210 height 9
click at [320, 61] on li "All customers" at bounding box center [340, 61] width 211 height 12
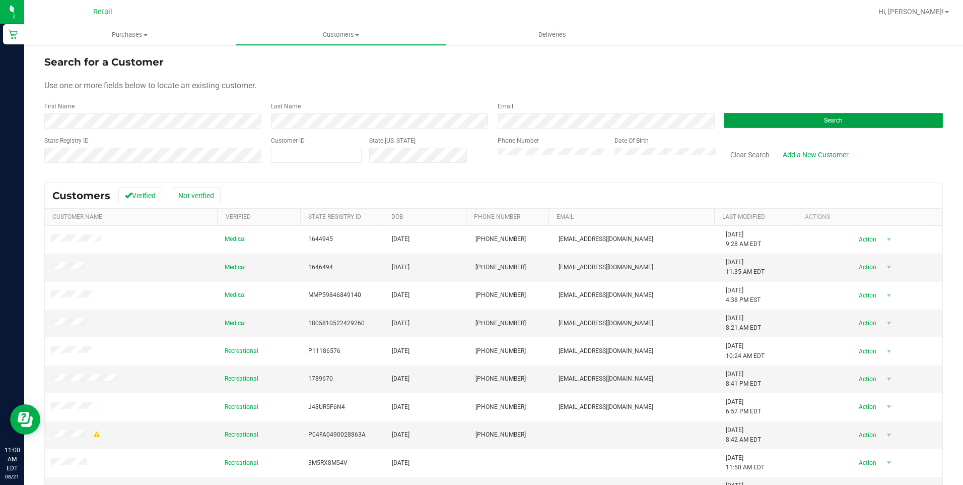
click at [836, 127] on button "Search" at bounding box center [833, 120] width 219 height 15
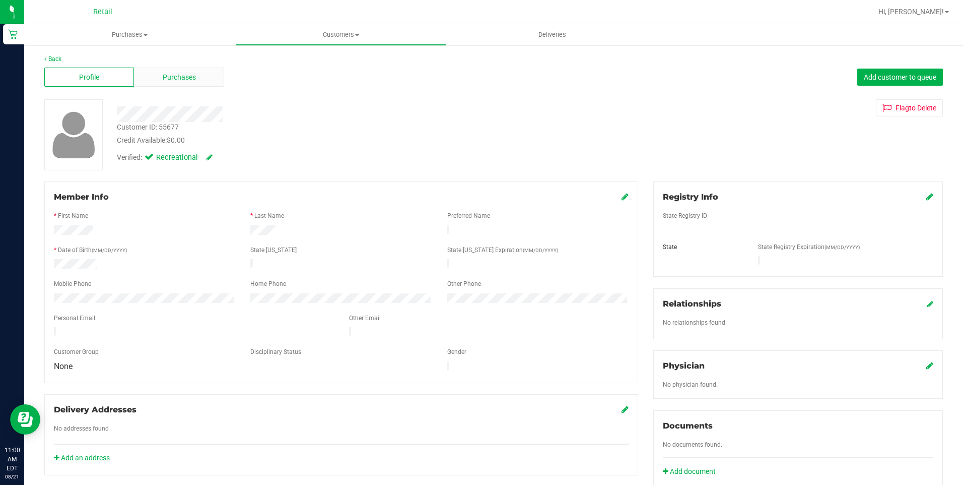
click at [190, 82] on span "Purchases" at bounding box center [179, 77] width 33 height 11
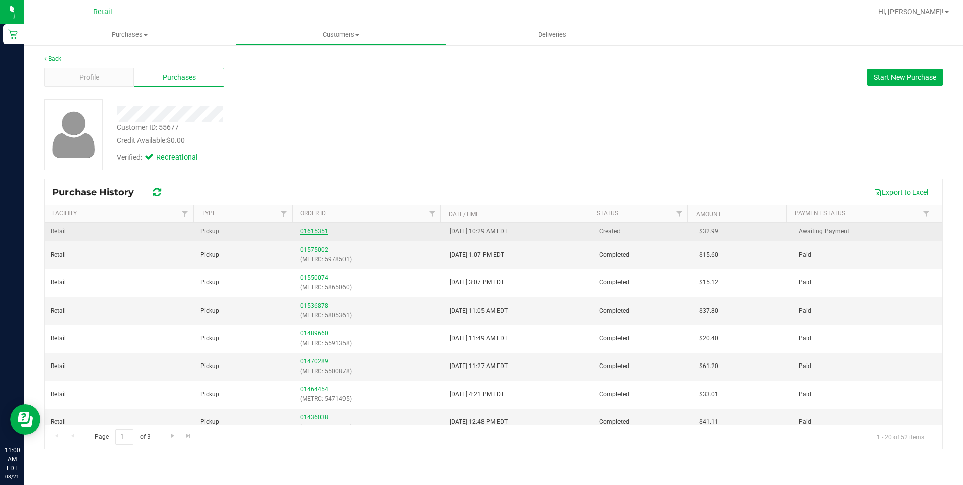
click at [312, 232] on link "01615351" at bounding box center [314, 231] width 28 height 7
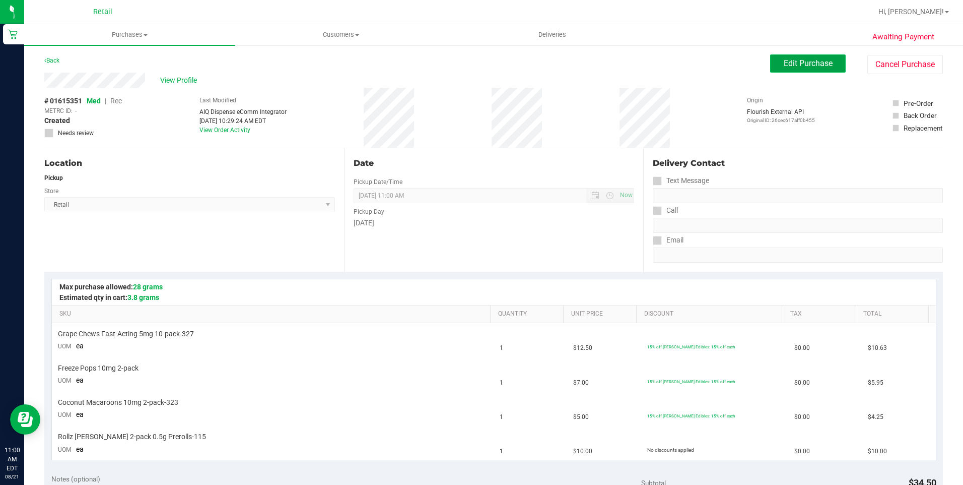
click at [784, 59] on span "Edit Purchase" at bounding box center [808, 63] width 49 height 10
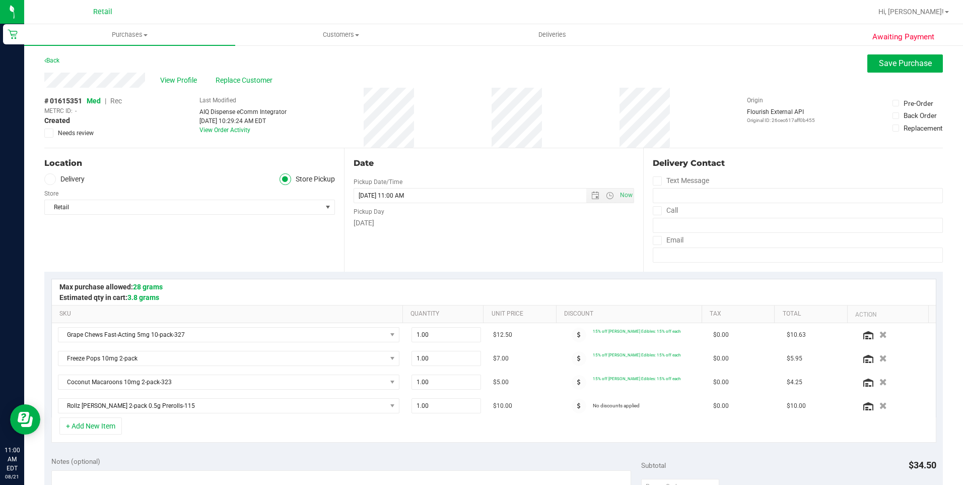
click at [117, 101] on span "Rec" at bounding box center [116, 101] width 12 height 8
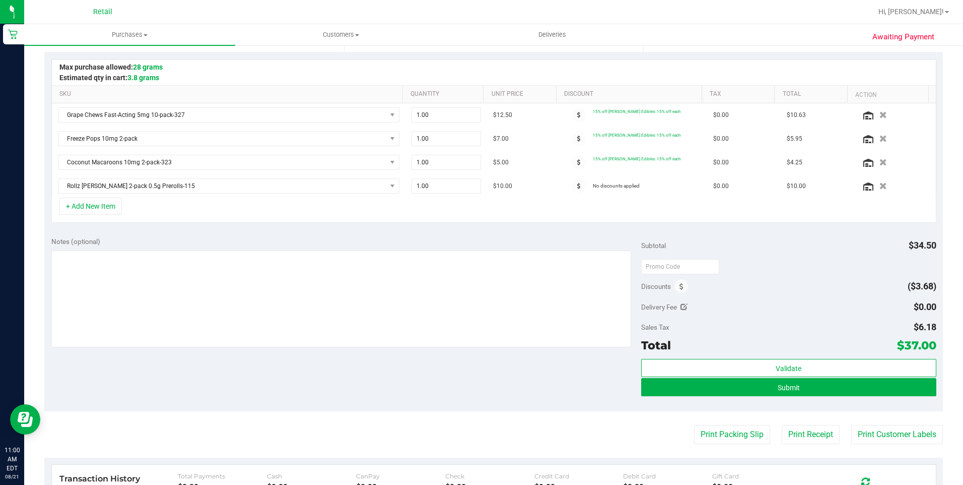
scroll to position [302, 0]
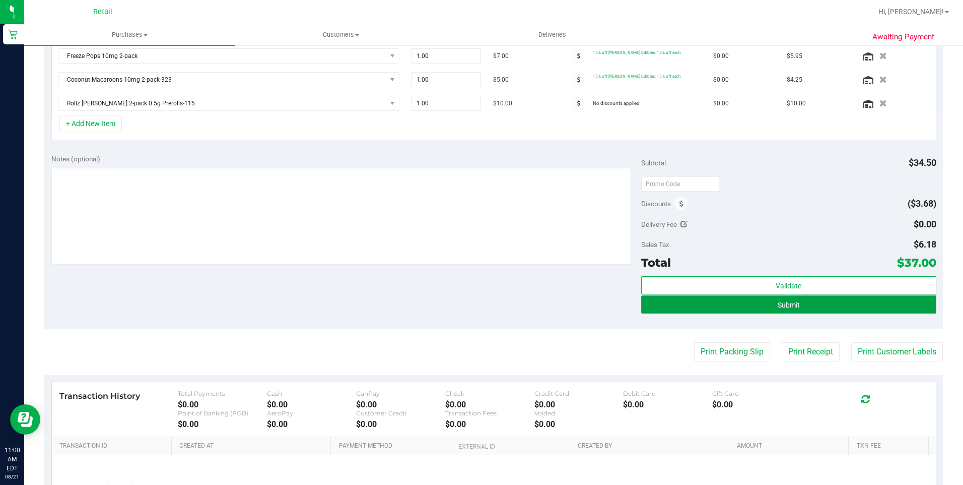
click at [771, 300] on button "Submit" at bounding box center [788, 304] width 295 height 18
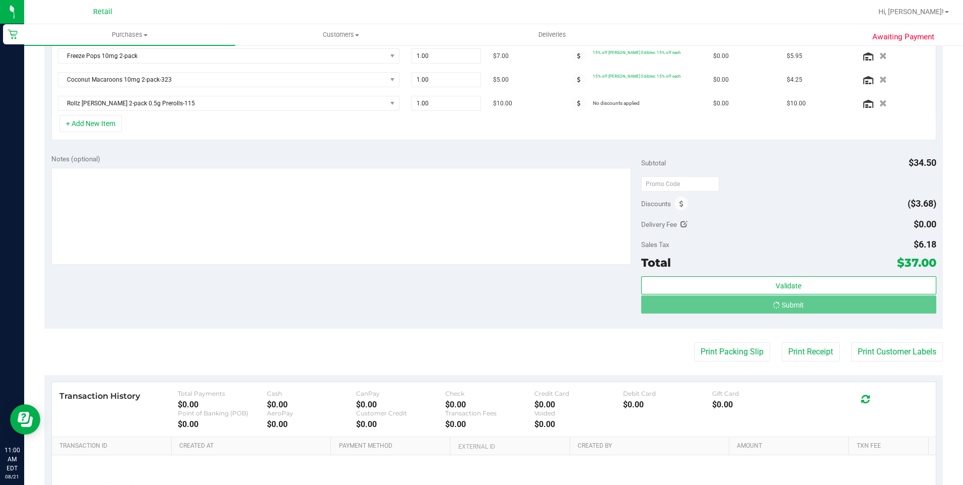
scroll to position [287, 0]
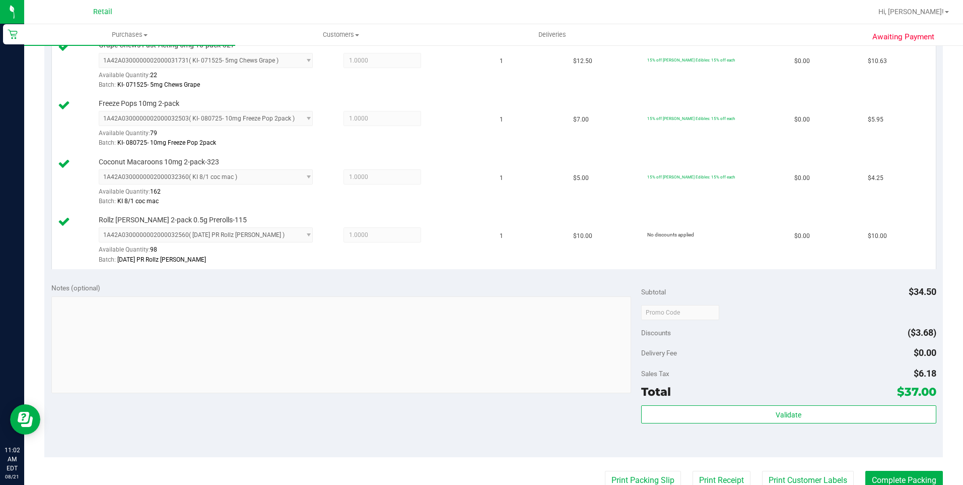
scroll to position [438, 0]
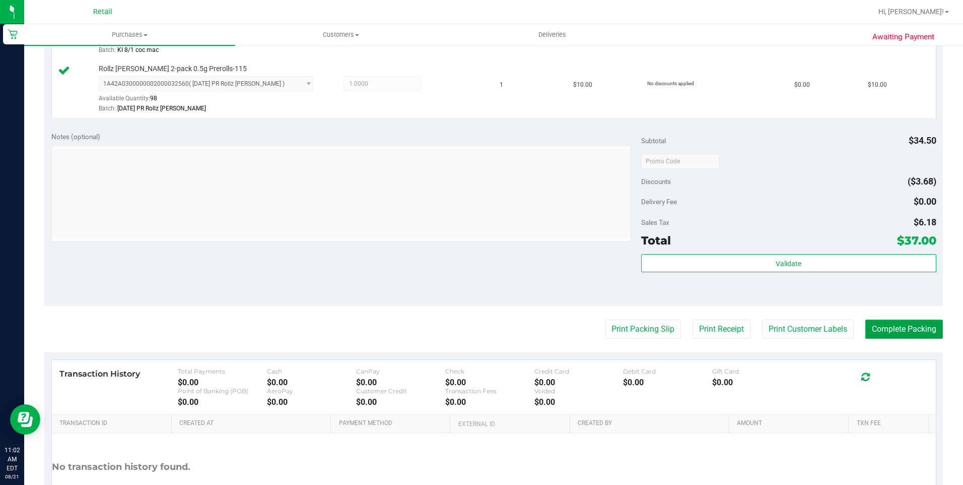
click at [905, 324] on button "Complete Packing" at bounding box center [904, 328] width 78 height 19
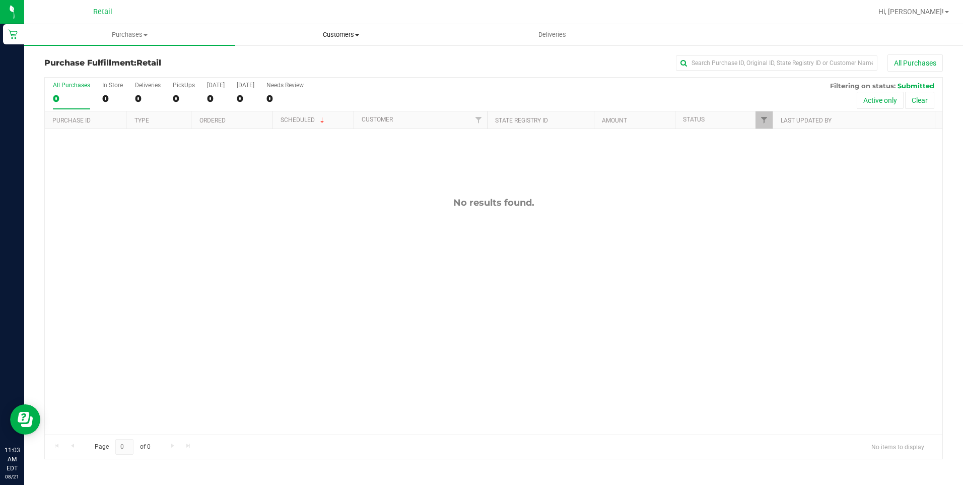
click at [349, 31] on span "Customers" at bounding box center [341, 34] width 210 height 9
click at [331, 61] on li "All customers" at bounding box center [340, 61] width 211 height 12
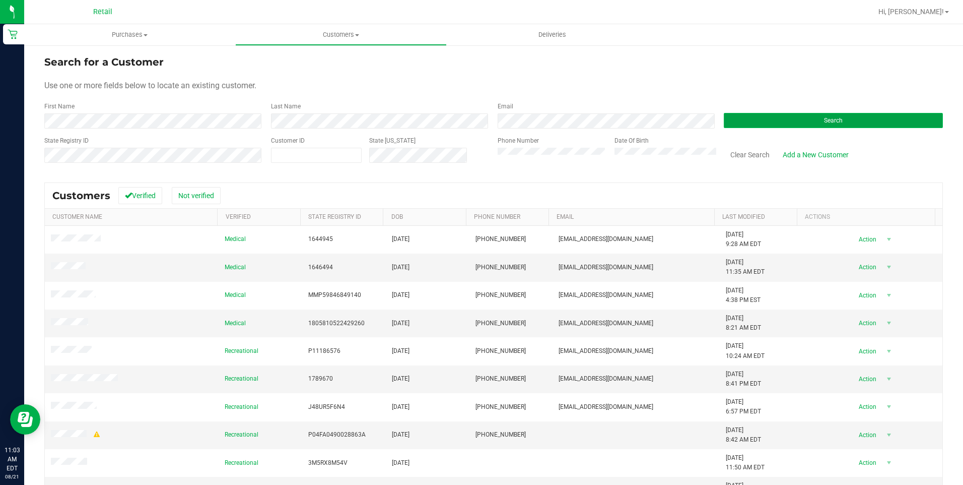
click at [746, 124] on button "Search" at bounding box center [833, 120] width 219 height 15
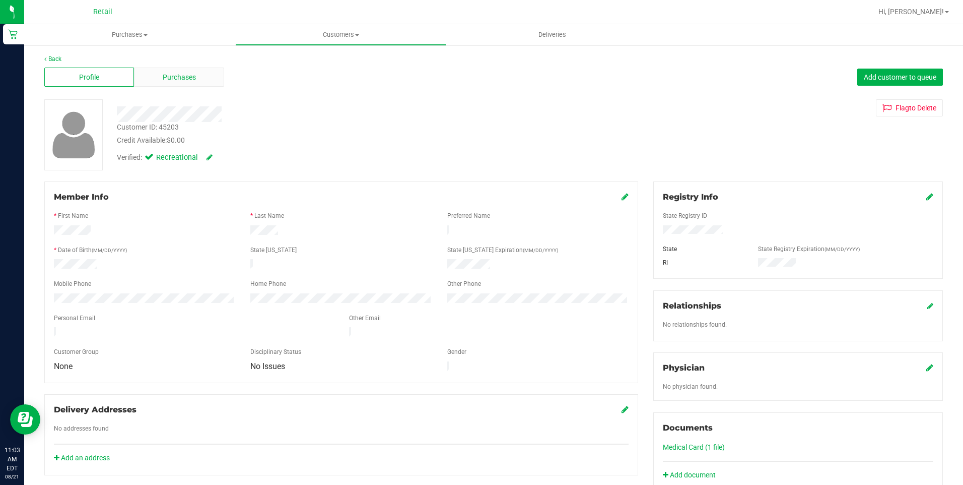
click at [174, 78] on span "Purchases" at bounding box center [179, 77] width 33 height 11
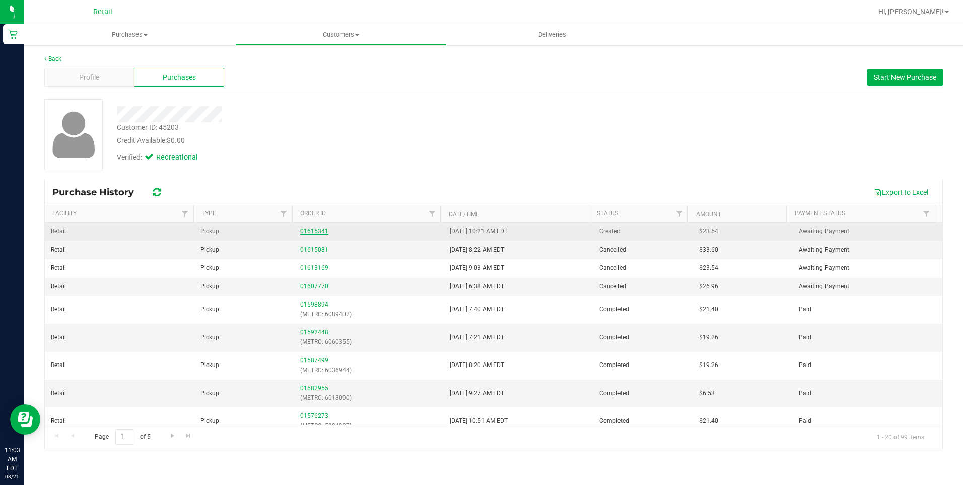
click at [310, 233] on link "01615341" at bounding box center [314, 231] width 28 height 7
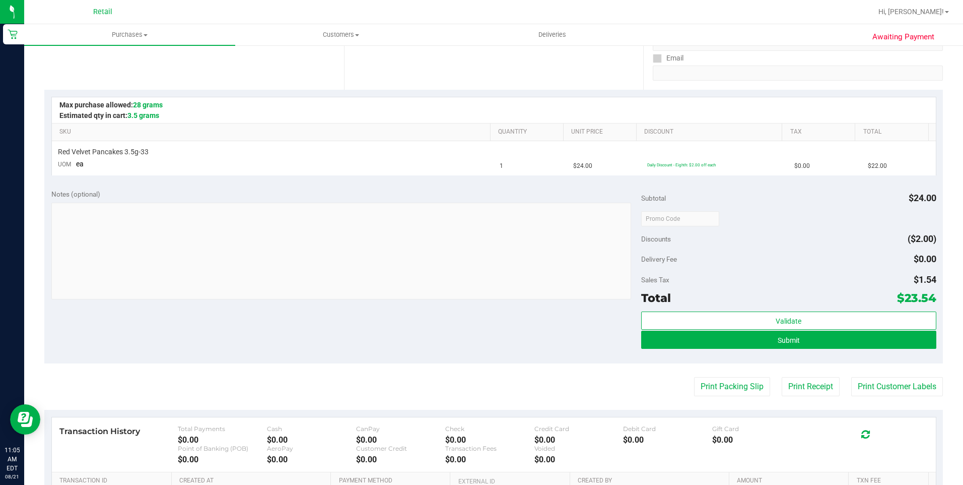
scroll to position [252, 0]
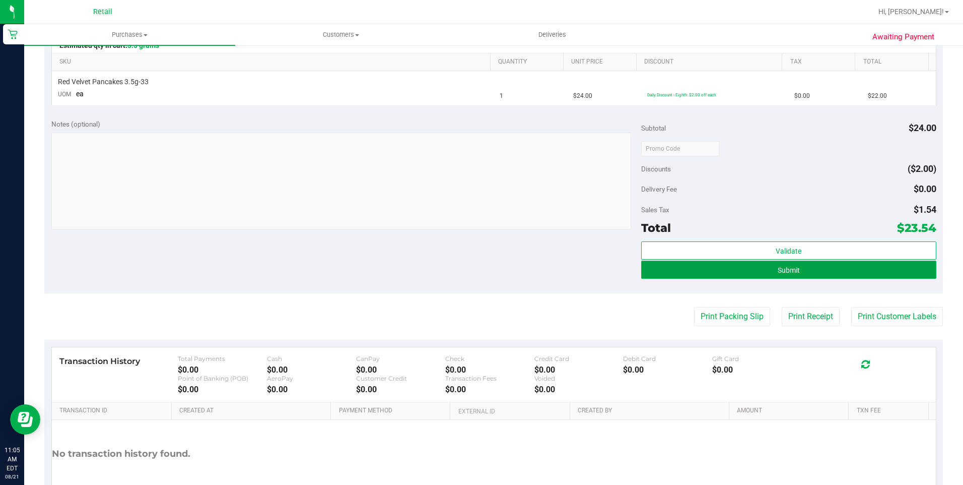
click at [842, 274] on button "Submit" at bounding box center [788, 269] width 295 height 18
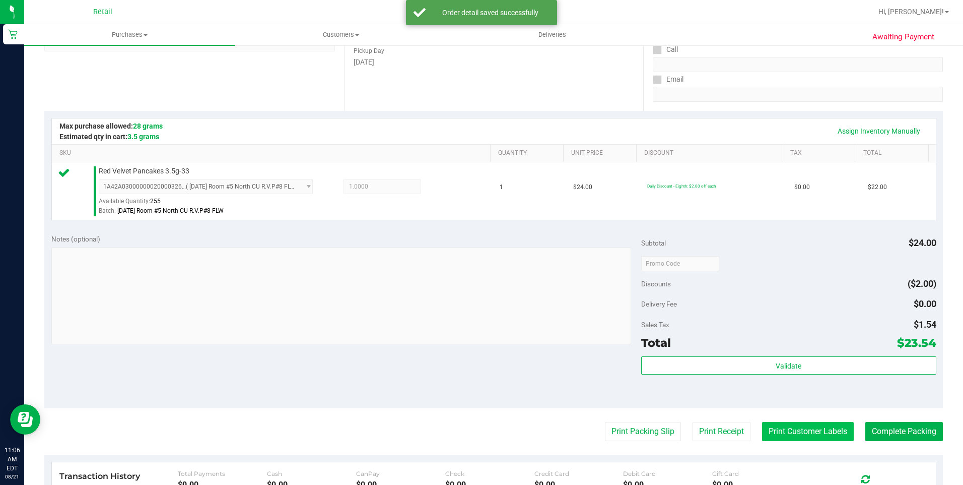
scroll to position [302, 0]
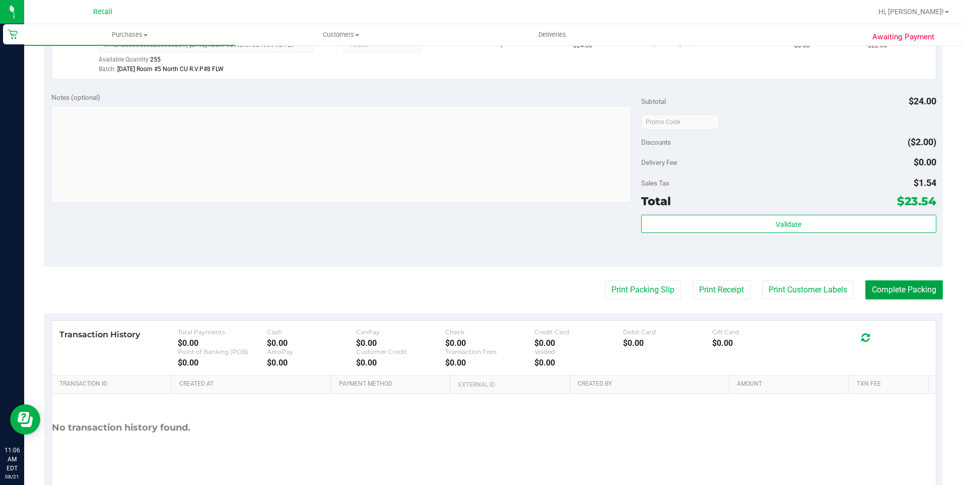
click at [876, 290] on button "Complete Packing" at bounding box center [904, 289] width 78 height 19
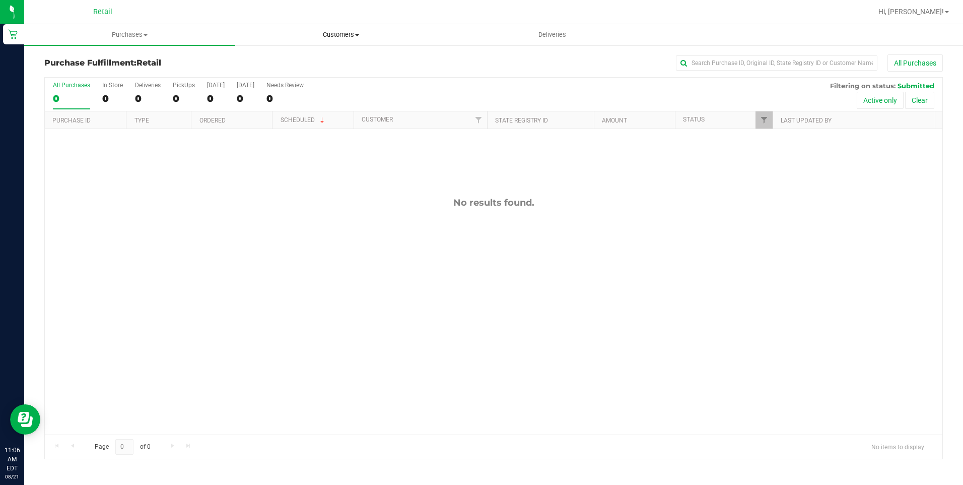
click at [324, 39] on uib-tab-heading "Customers All customers Add a new customer All physicians" at bounding box center [341, 35] width 210 height 20
click at [301, 62] on span "All customers" at bounding box center [271, 60] width 73 height 9
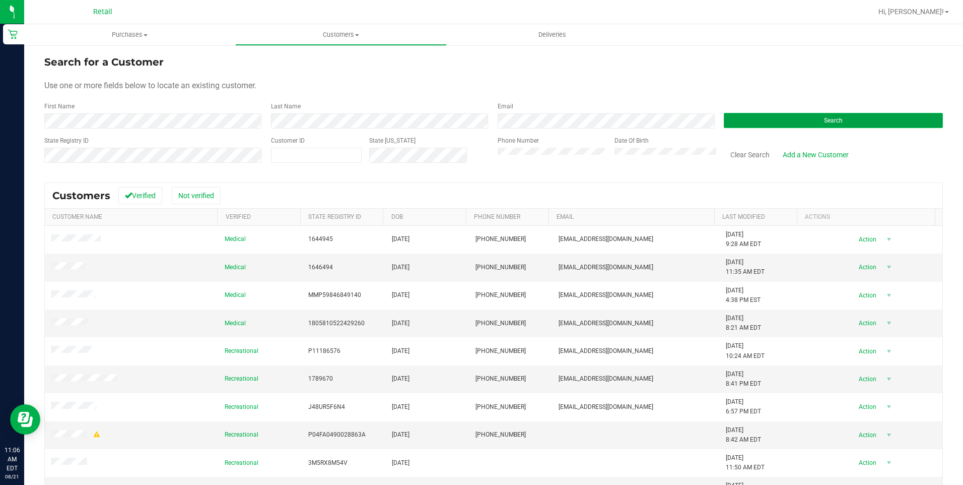
click at [778, 125] on button "Search" at bounding box center [833, 120] width 219 height 15
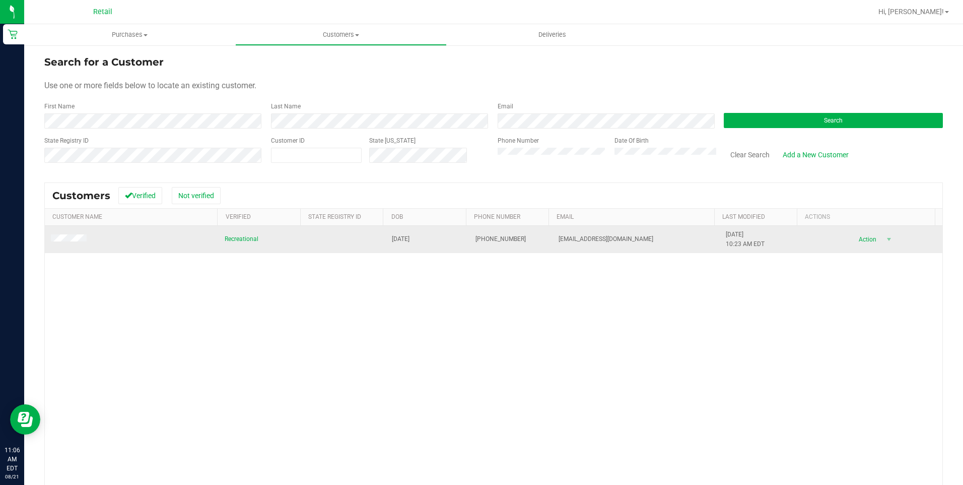
click at [74, 233] on td at bounding box center [132, 239] width 174 height 27
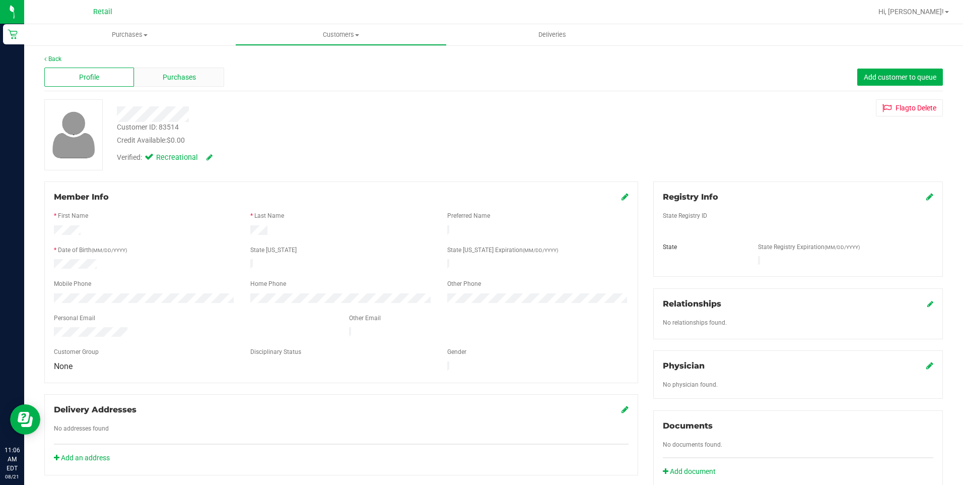
click at [184, 80] on span "Purchases" at bounding box center [179, 77] width 33 height 11
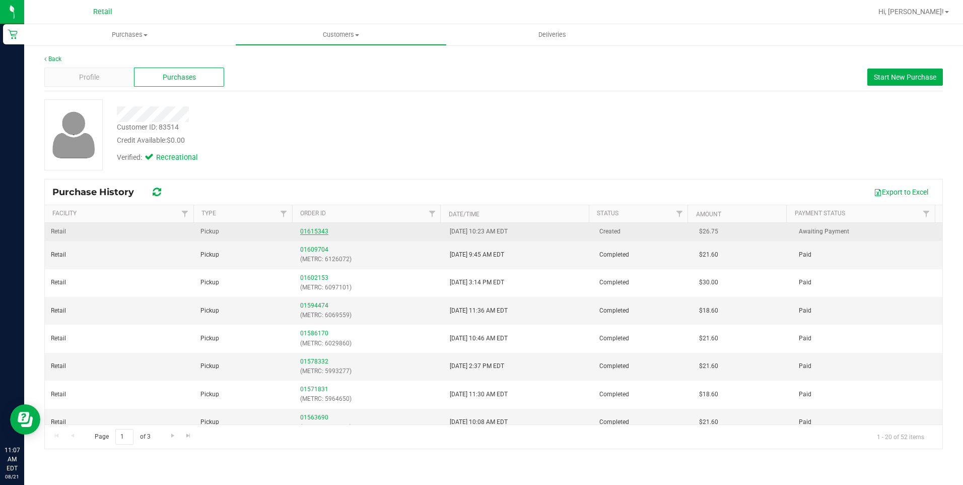
click at [313, 232] on link "01615343" at bounding box center [314, 231] width 28 height 7
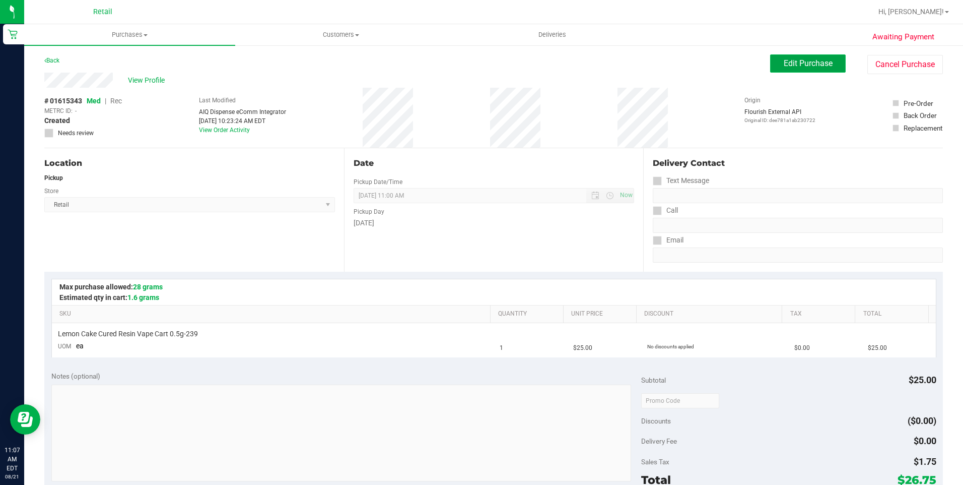
click at [817, 63] on span "Edit Purchase" at bounding box center [808, 63] width 49 height 10
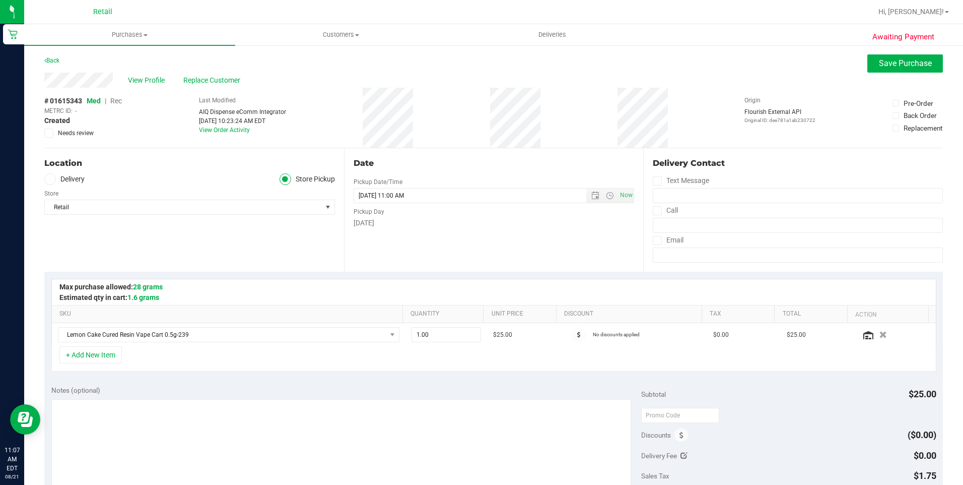
click at [117, 104] on span "Rec" at bounding box center [116, 101] width 12 height 8
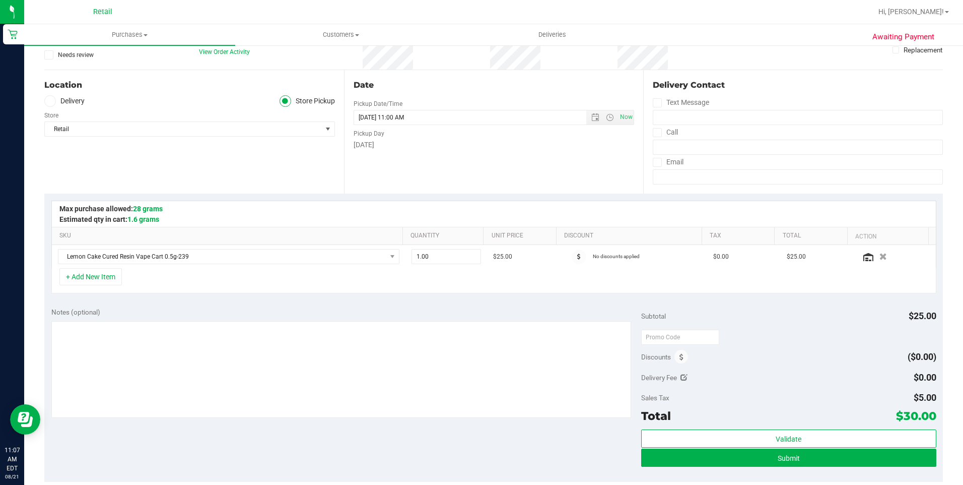
scroll to position [151, 0]
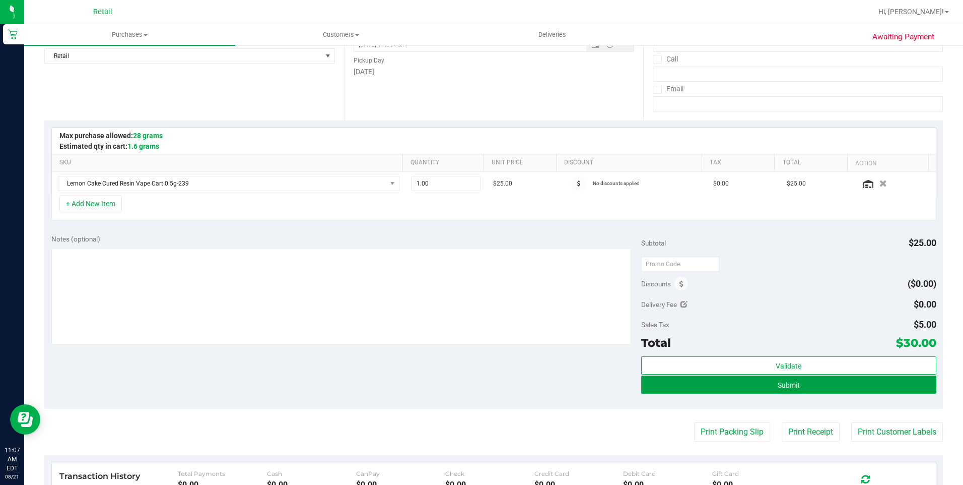
click at [849, 384] on button "Submit" at bounding box center [788, 384] width 295 height 18
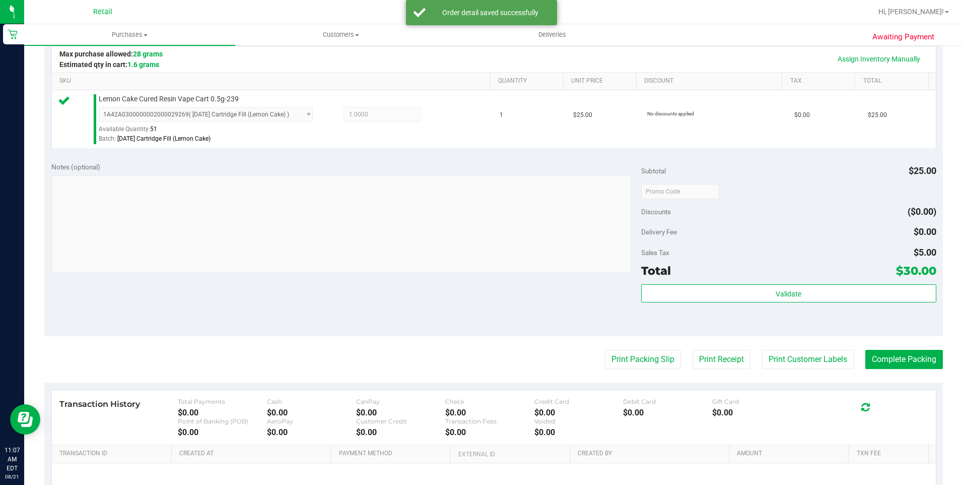
scroll to position [339, 0]
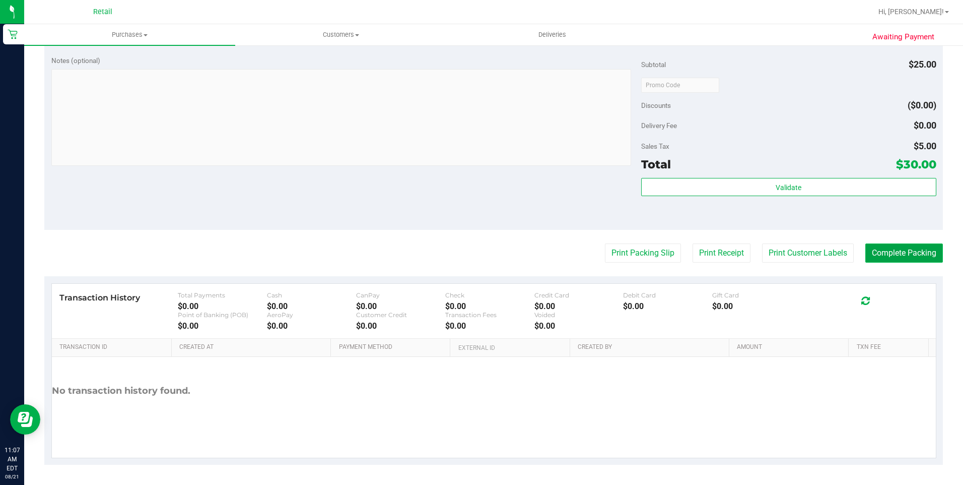
click at [895, 261] on button "Complete Packing" at bounding box center [904, 252] width 78 height 19
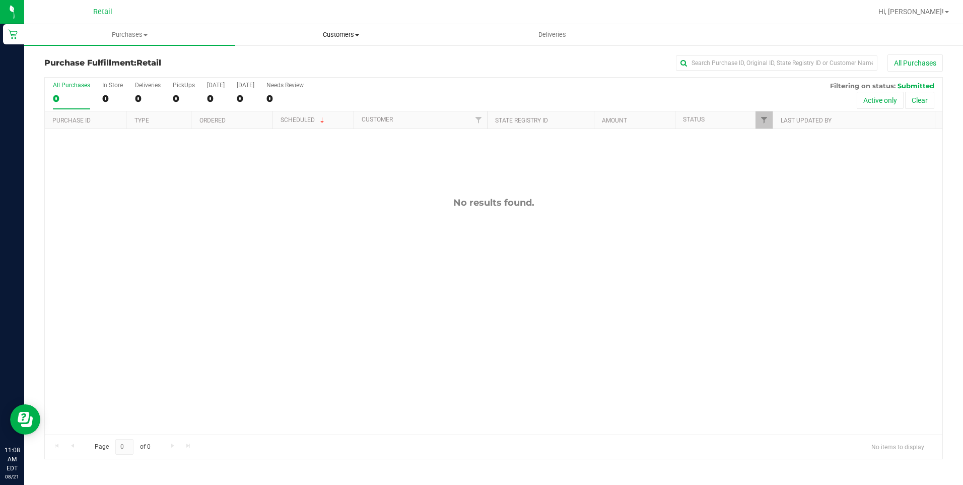
click at [340, 40] on uib-tab-heading "Customers All customers Add a new customer All physicians" at bounding box center [341, 35] width 210 height 20
click at [325, 59] on li "All customers" at bounding box center [340, 61] width 211 height 12
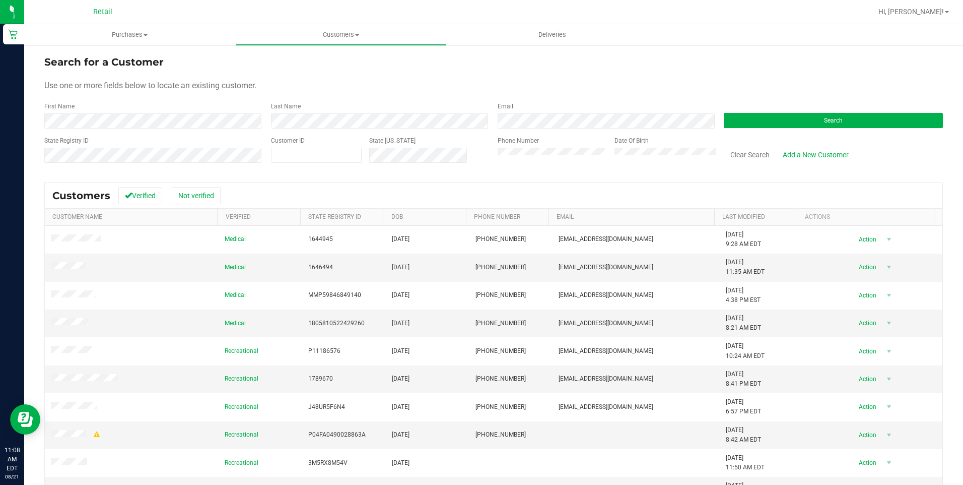
click at [190, 108] on div "First Name" at bounding box center [153, 115] width 219 height 27
click at [811, 113] on button "Search" at bounding box center [833, 120] width 219 height 15
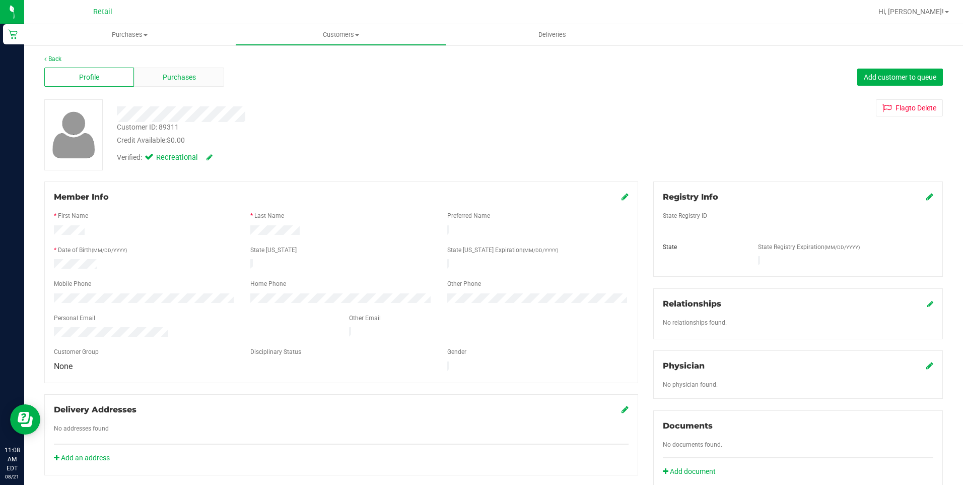
click at [197, 72] on div "Purchases" at bounding box center [179, 76] width 90 height 19
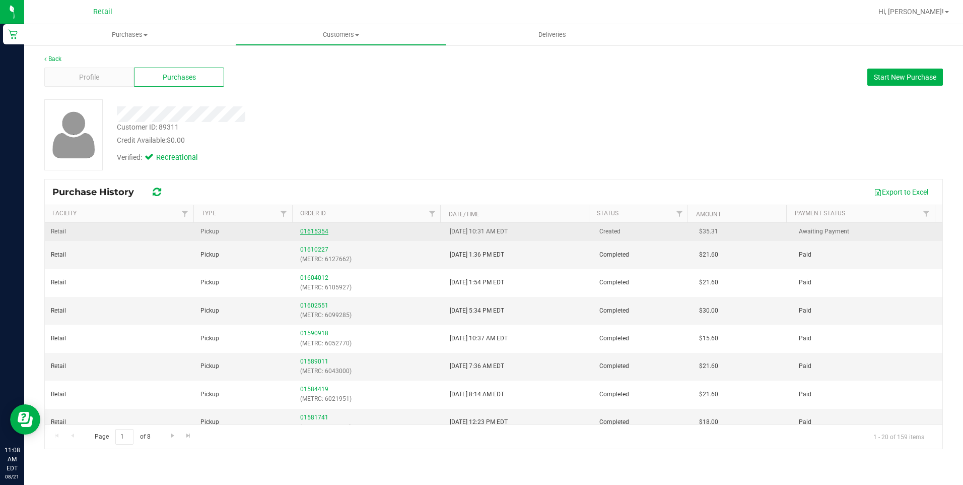
click at [316, 229] on link "01615354" at bounding box center [314, 231] width 28 height 7
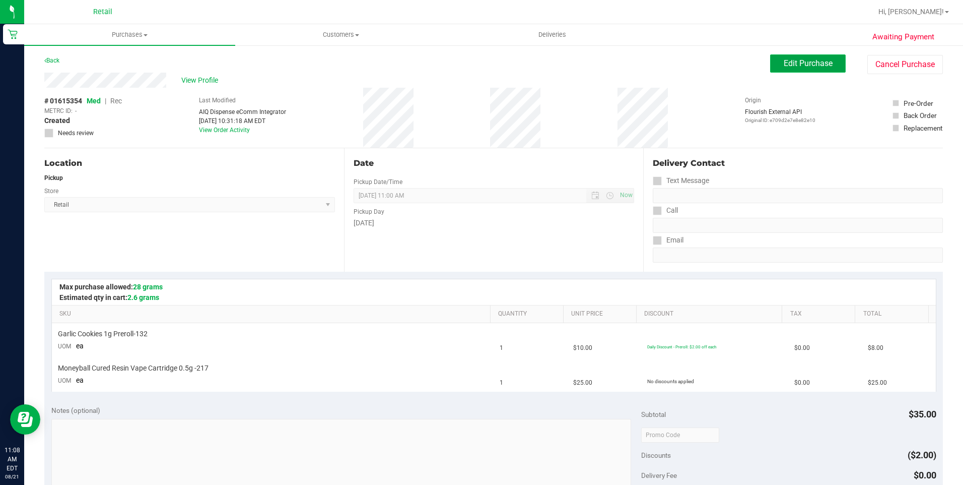
click at [810, 66] on span "Edit Purchase" at bounding box center [808, 63] width 49 height 10
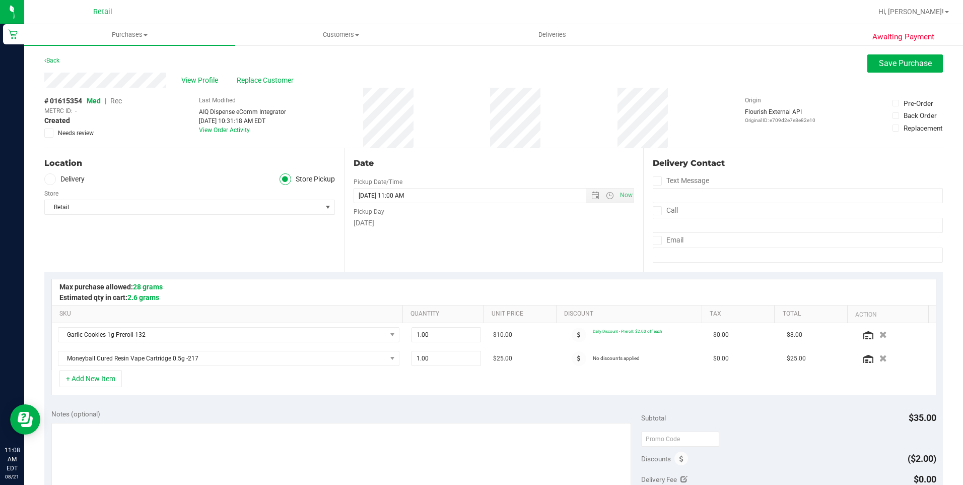
click at [113, 101] on span "Rec" at bounding box center [116, 101] width 12 height 8
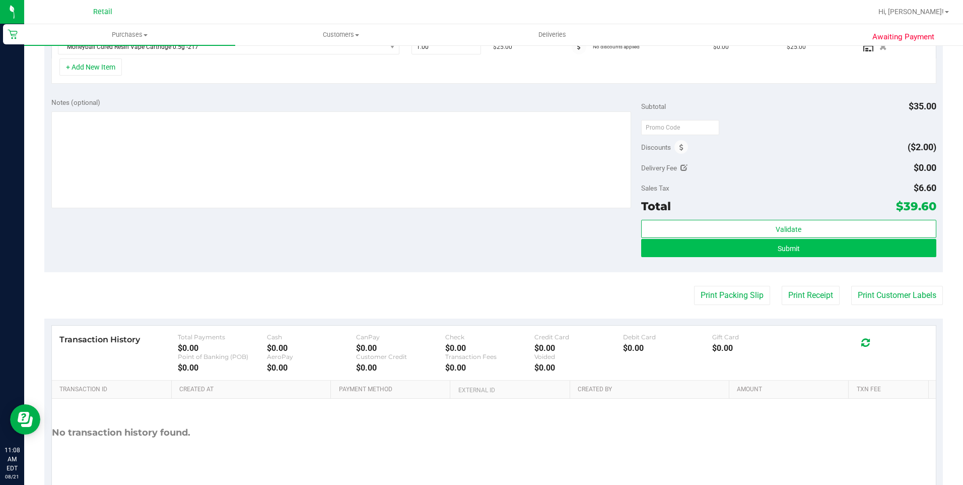
scroll to position [354, 0]
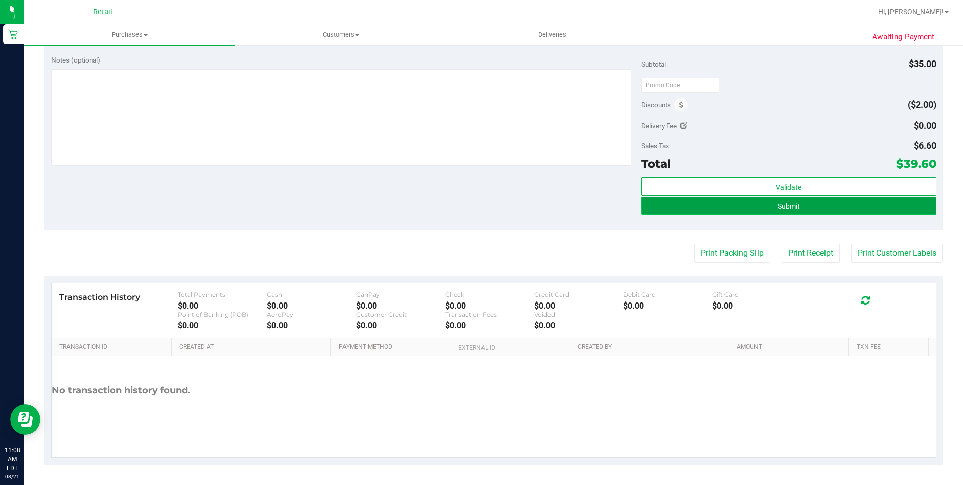
click at [810, 206] on button "Submit" at bounding box center [788, 205] width 295 height 18
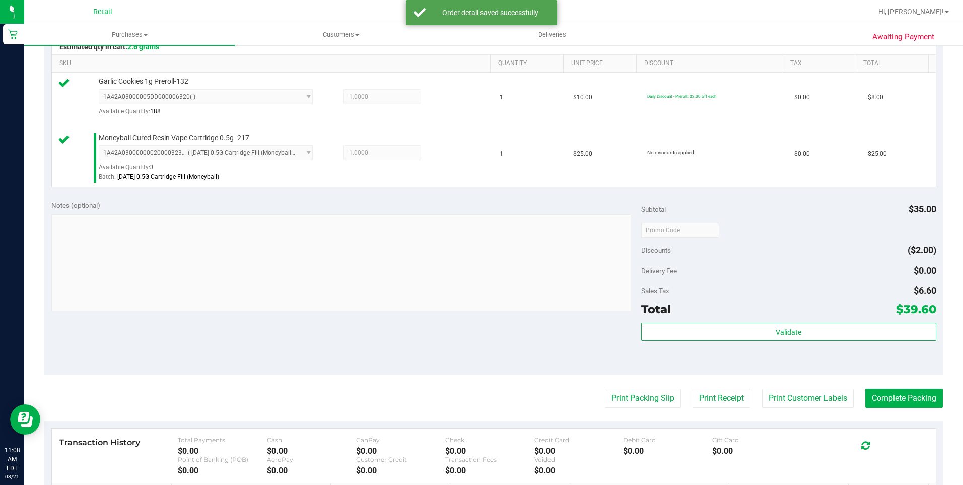
scroll to position [299, 0]
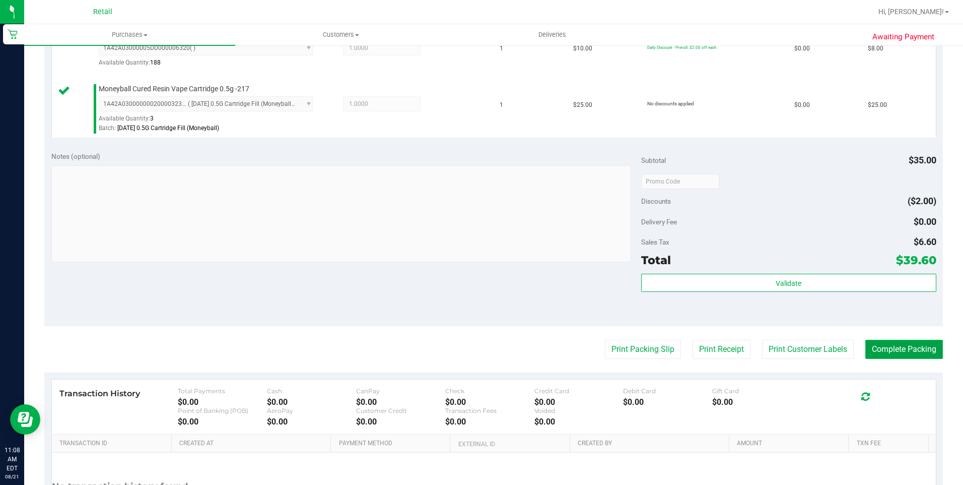
click at [914, 353] on button "Complete Packing" at bounding box center [904, 348] width 78 height 19
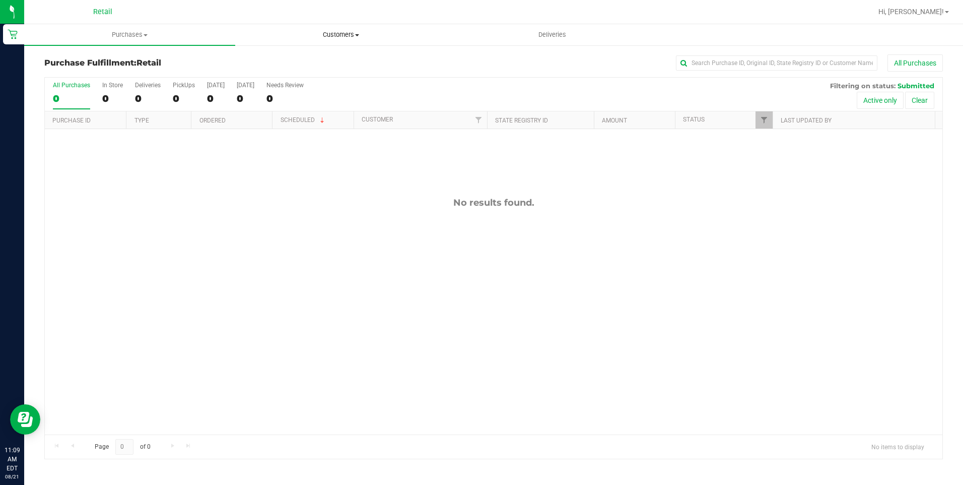
click at [362, 38] on span "Customers" at bounding box center [341, 34] width 210 height 9
click at [342, 57] on li "All customers" at bounding box center [340, 61] width 211 height 12
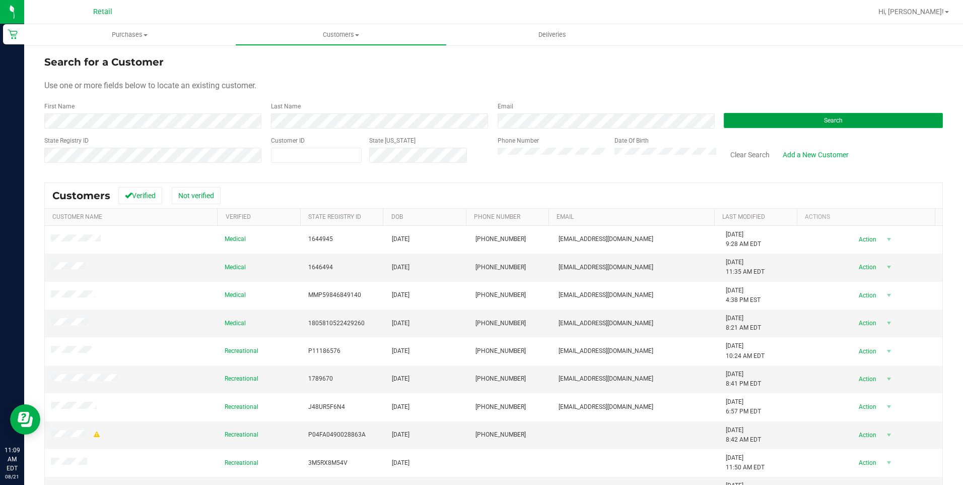
click at [819, 126] on button "Search" at bounding box center [833, 120] width 219 height 15
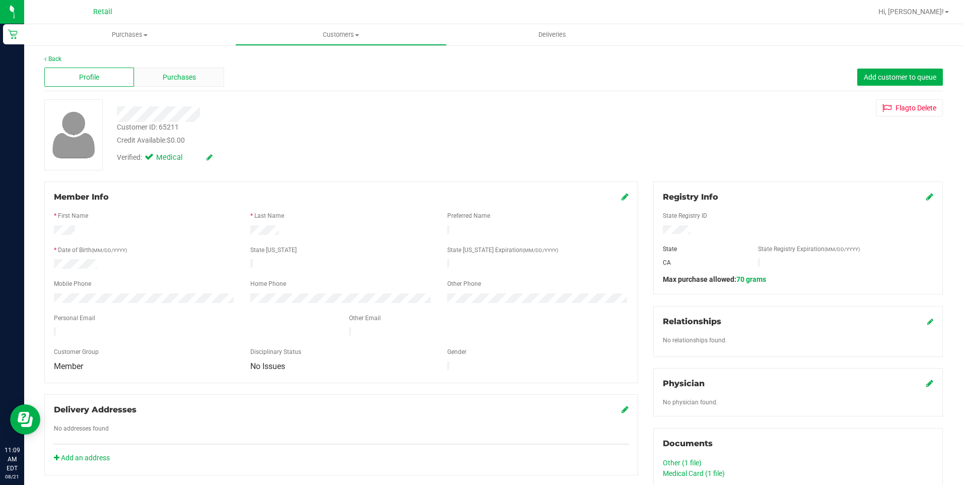
click at [187, 84] on div "Purchases" at bounding box center [179, 76] width 90 height 19
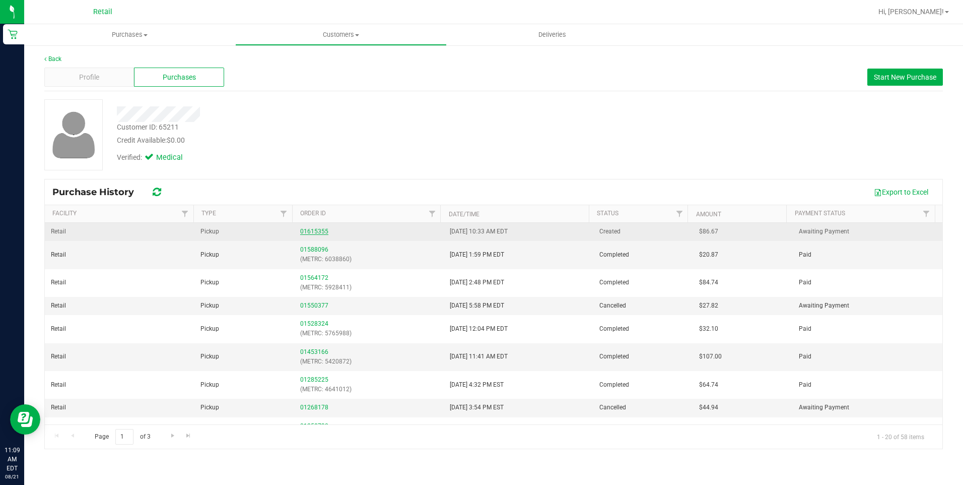
click at [315, 229] on link "01615355" at bounding box center [314, 231] width 28 height 7
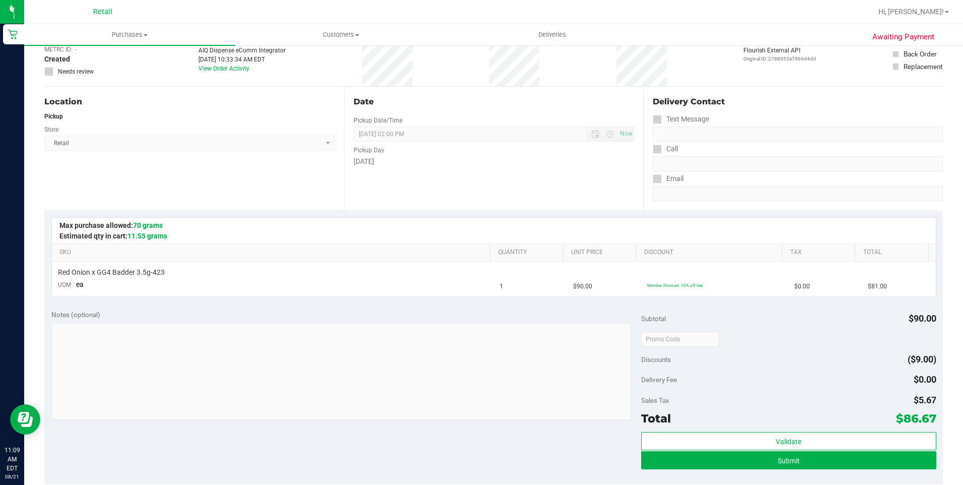
scroll to position [201, 0]
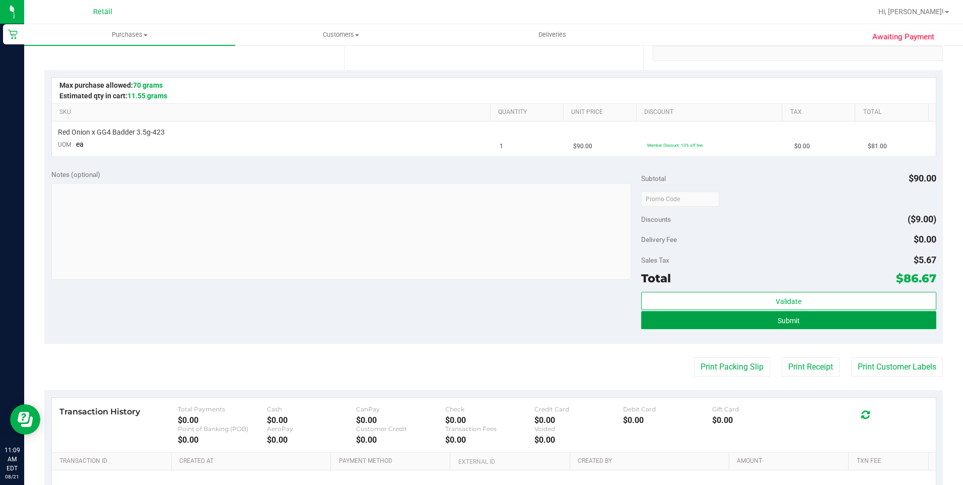
click at [800, 321] on button "Submit" at bounding box center [788, 320] width 295 height 18
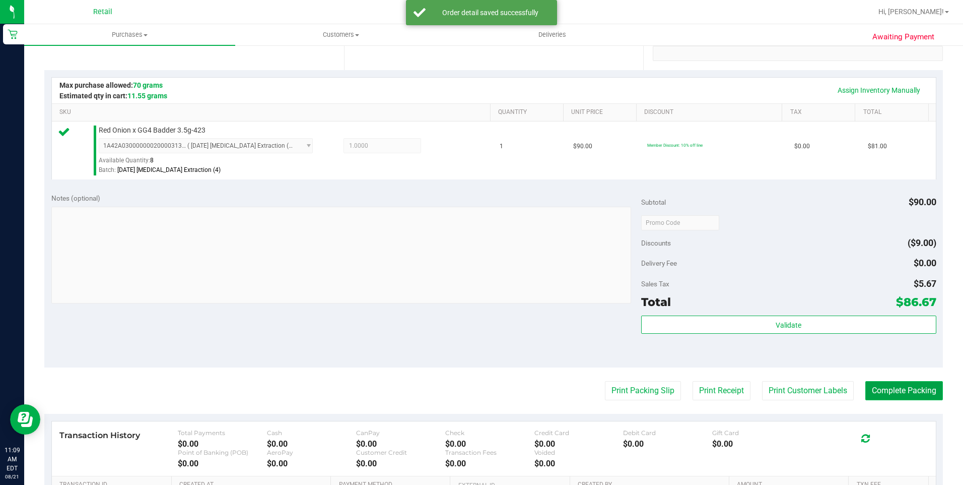
click at [915, 393] on button "Complete Packing" at bounding box center [904, 390] width 78 height 19
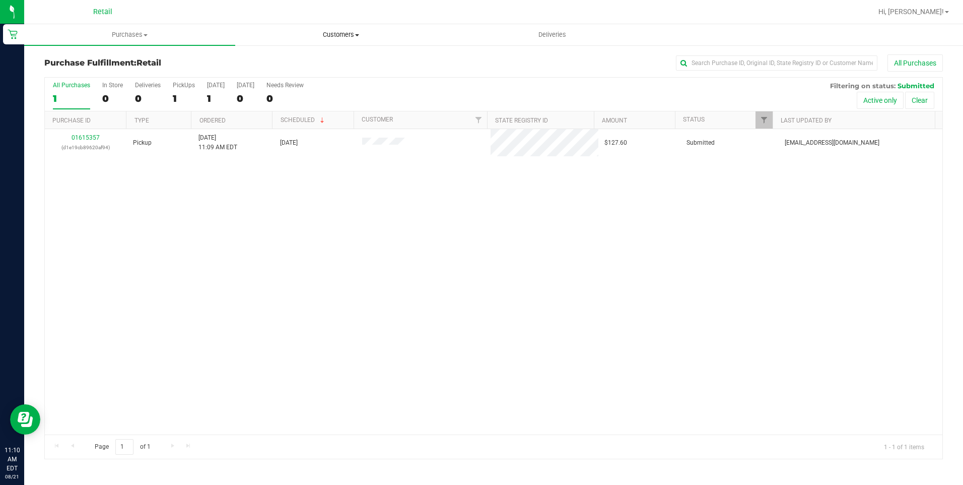
click at [336, 31] on span "Customers" at bounding box center [341, 34] width 210 height 9
click at [329, 59] on li "All customers" at bounding box center [340, 61] width 211 height 12
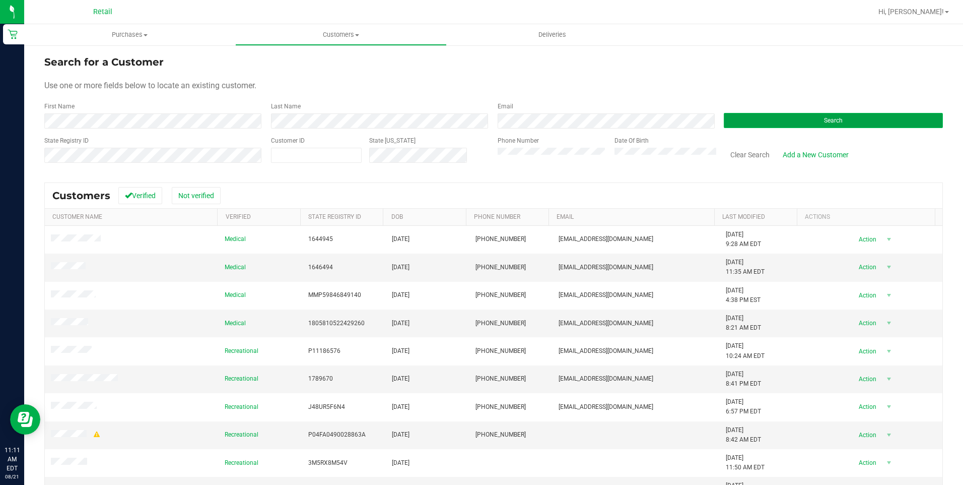
click at [840, 124] on button "Search" at bounding box center [833, 120] width 219 height 15
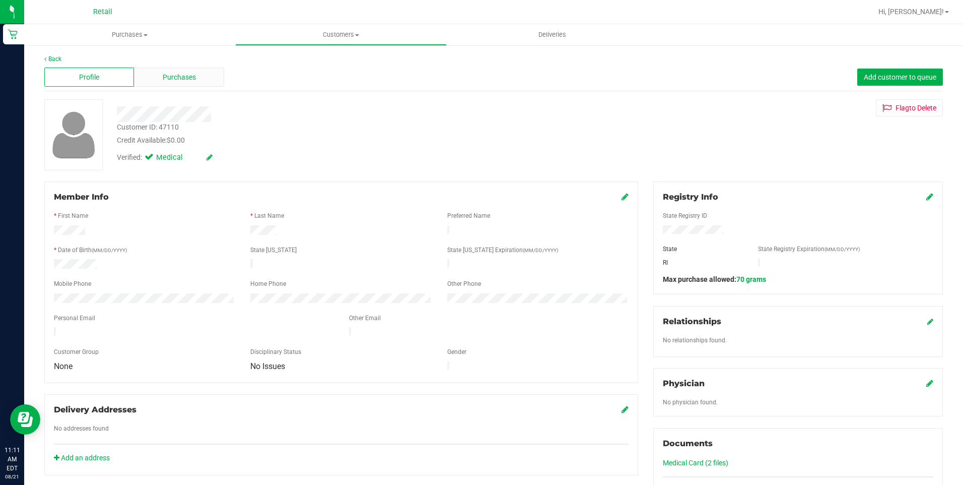
click at [202, 78] on div "Purchases" at bounding box center [179, 76] width 90 height 19
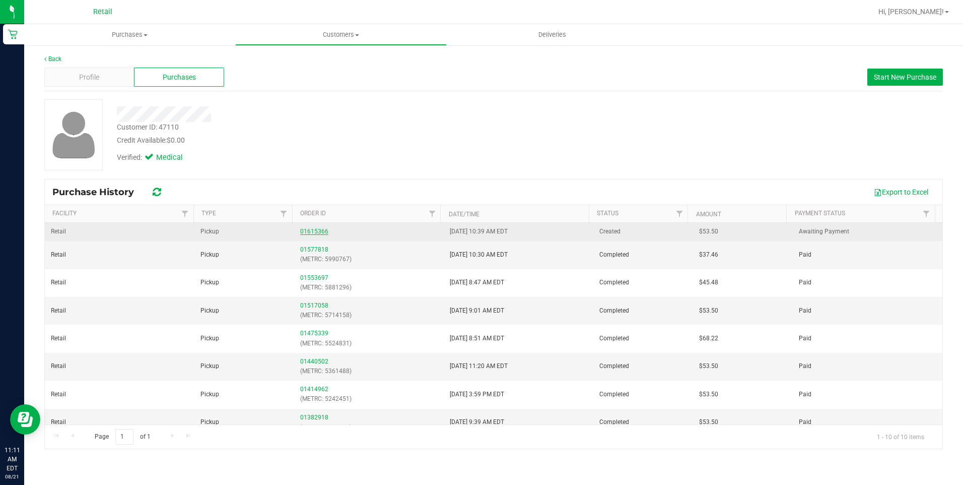
click at [312, 232] on link "01615366" at bounding box center [314, 231] width 28 height 7
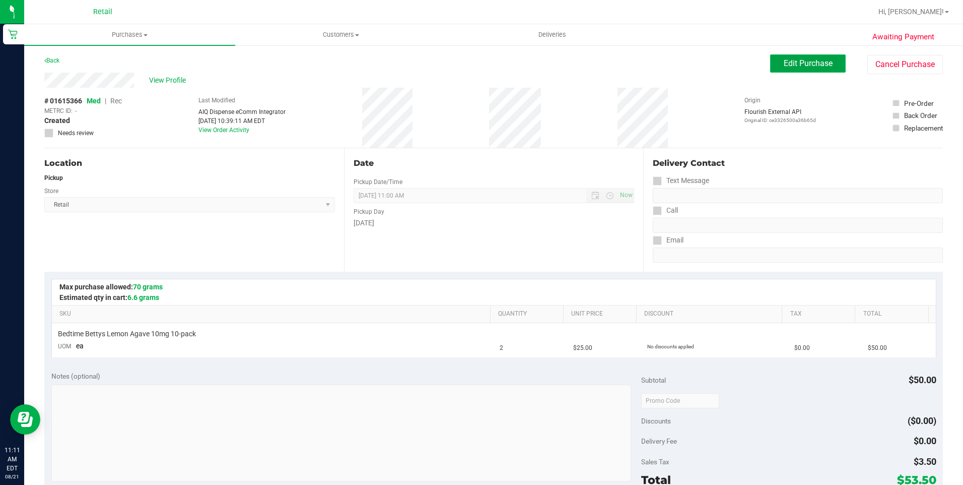
click at [785, 65] on span "Edit Purchase" at bounding box center [808, 63] width 49 height 10
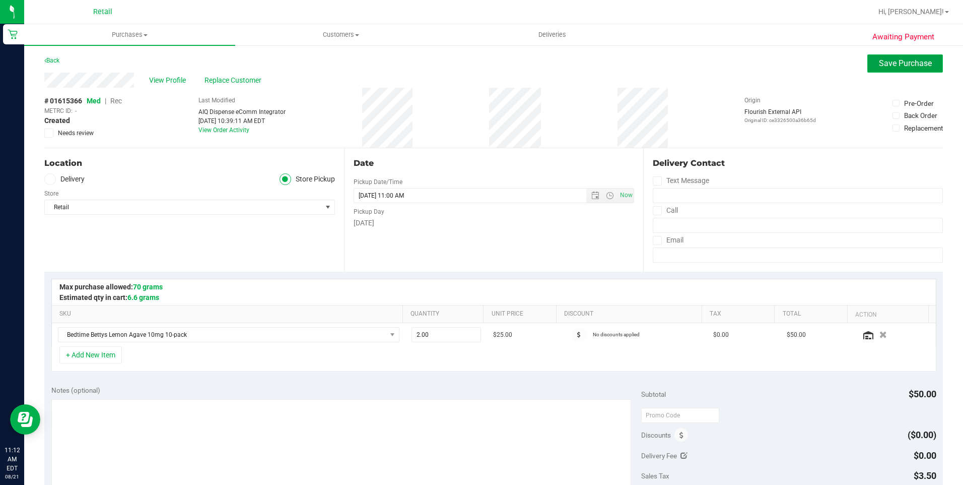
click at [879, 65] on span "Save Purchase" at bounding box center [905, 63] width 53 height 10
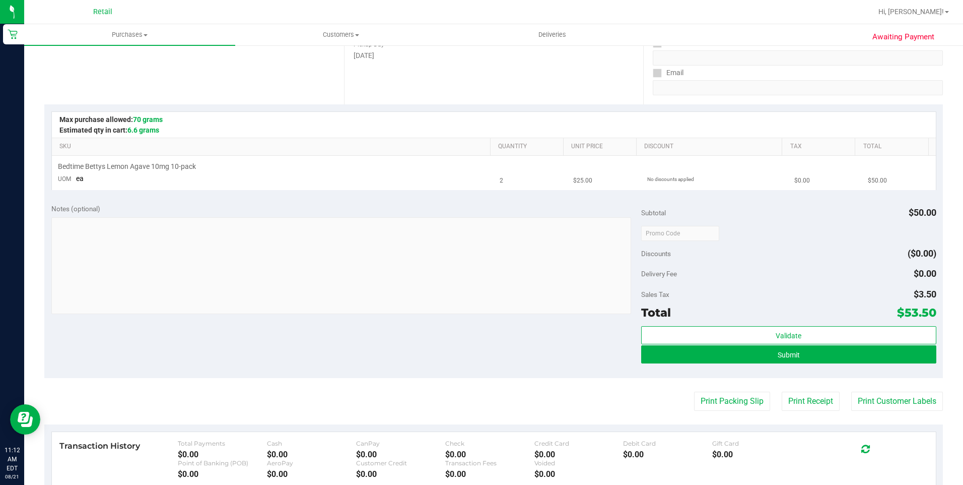
scroll to position [201, 0]
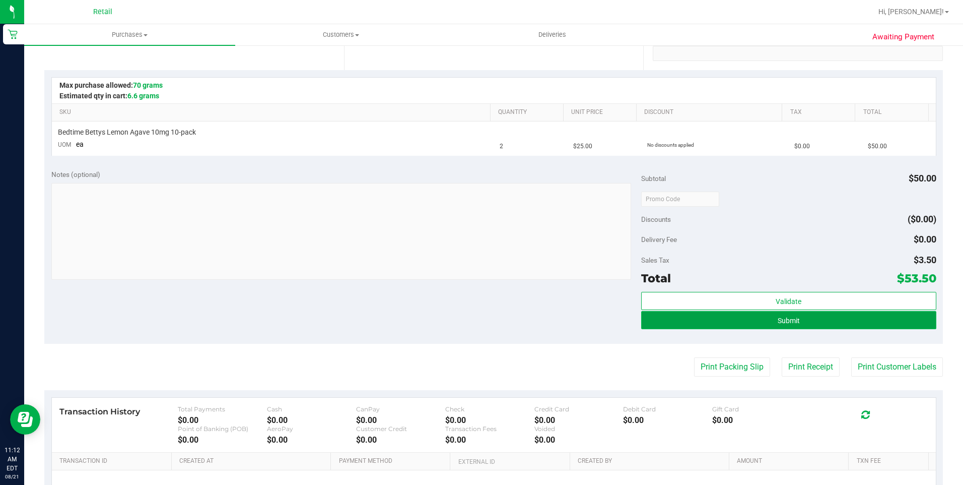
click at [831, 319] on button "Submit" at bounding box center [788, 320] width 295 height 18
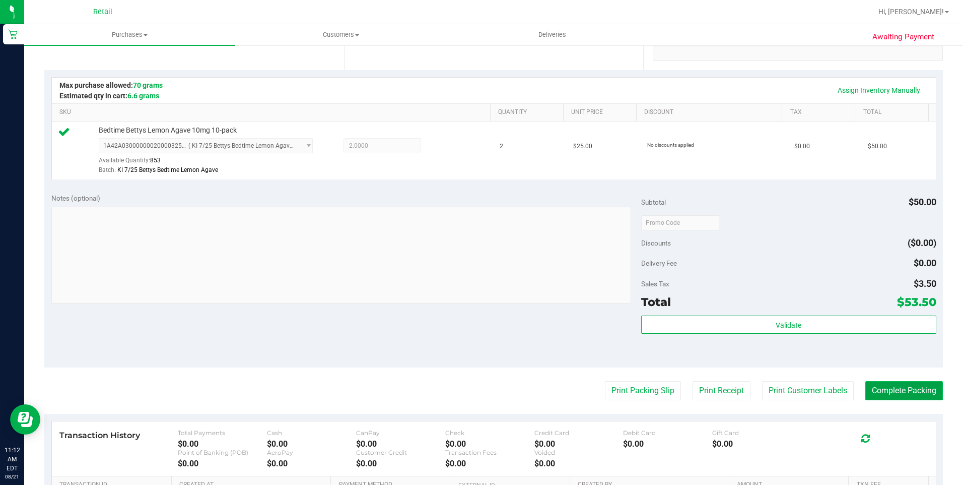
click at [882, 387] on button "Complete Packing" at bounding box center [904, 390] width 78 height 19
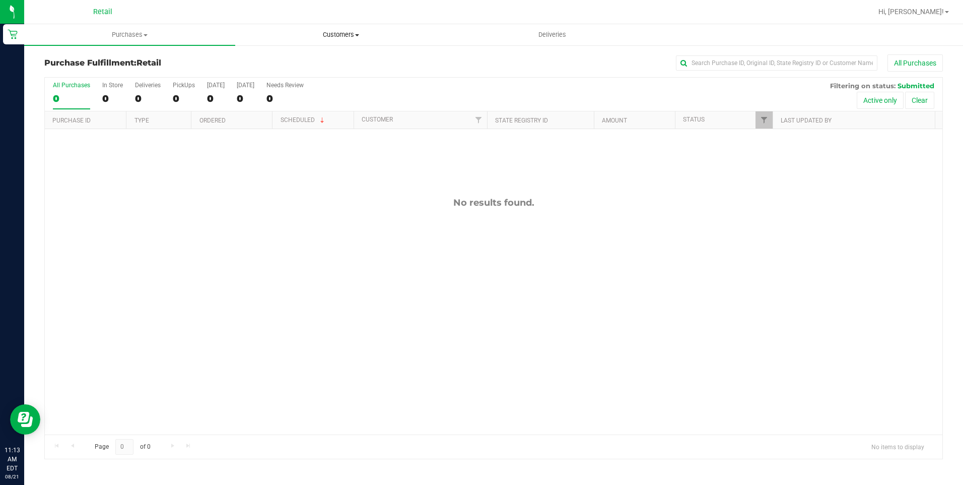
click at [342, 30] on uib-tab-heading "Customers All customers Add a new customer All physicians" at bounding box center [341, 35] width 210 height 20
click at [349, 37] on span "Customers" at bounding box center [340, 34] width 211 height 9
click at [358, 35] on span at bounding box center [357, 35] width 4 height 2
click at [321, 65] on li "All customers" at bounding box center [340, 61] width 211 height 12
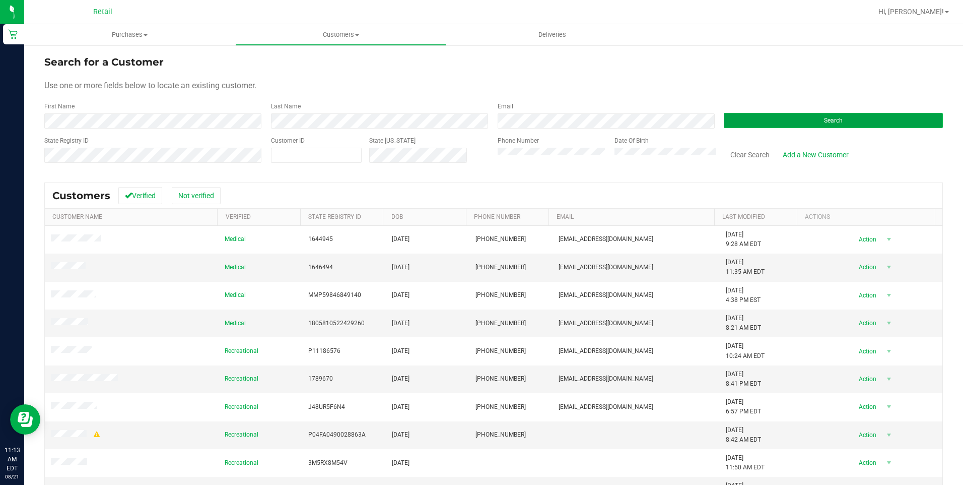
click at [794, 120] on button "Search" at bounding box center [833, 120] width 219 height 15
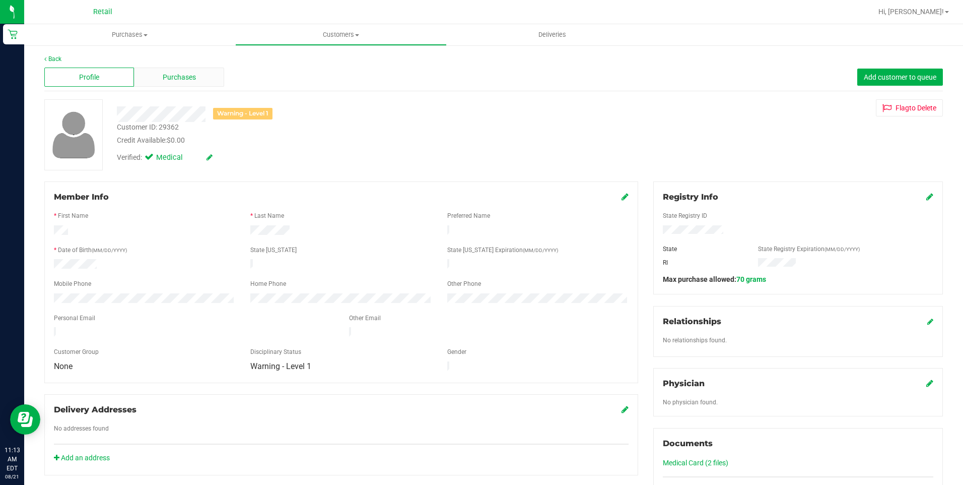
click at [189, 75] on span "Purchases" at bounding box center [179, 77] width 33 height 11
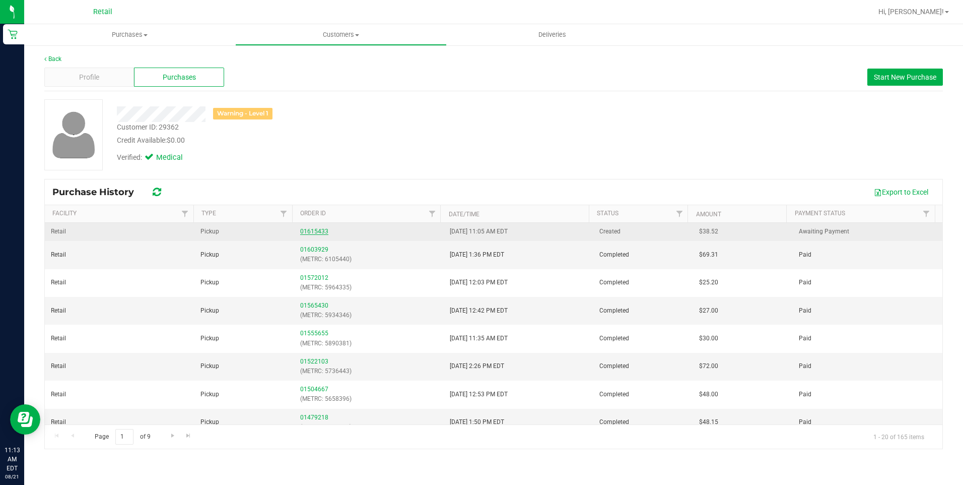
click at [314, 228] on link "01615433" at bounding box center [314, 231] width 28 height 7
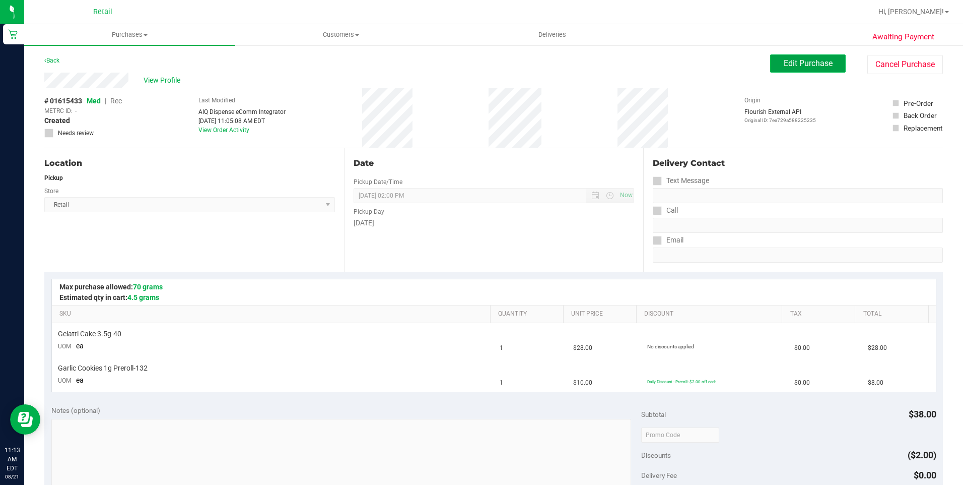
click at [801, 54] on button "Edit Purchase" at bounding box center [808, 63] width 76 height 18
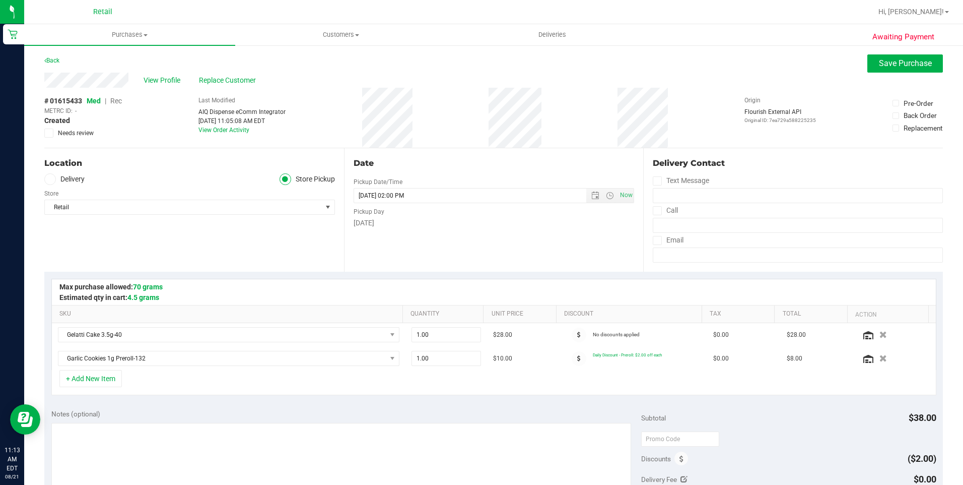
click at [121, 101] on span "Rec" at bounding box center [116, 101] width 12 height 8
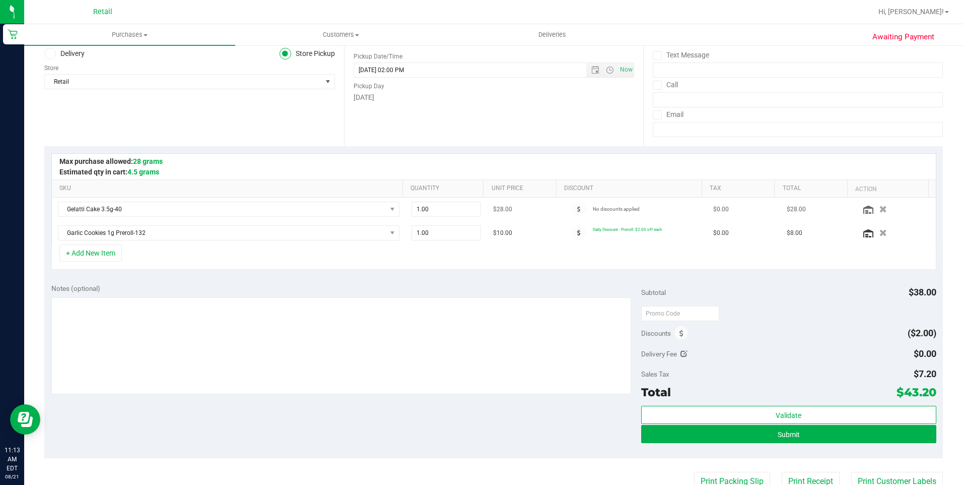
scroll to position [252, 0]
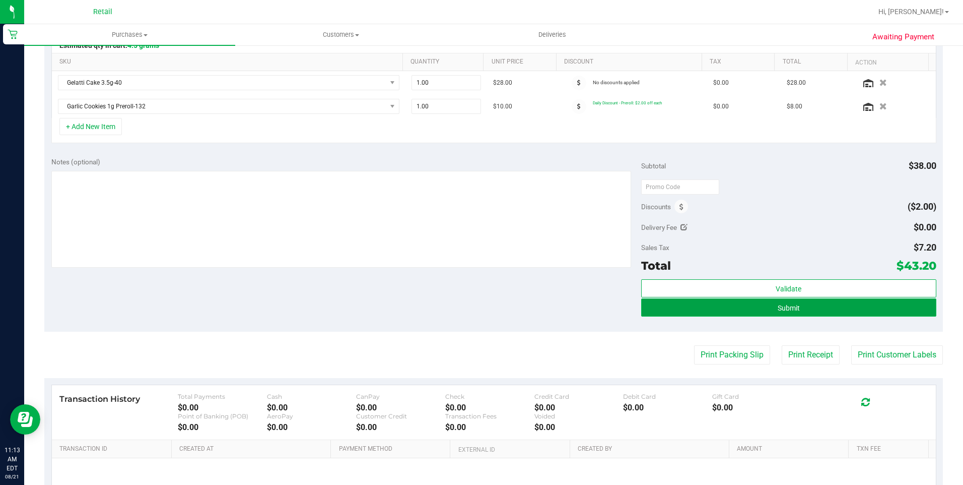
click at [790, 307] on span "Submit" at bounding box center [789, 308] width 22 height 8
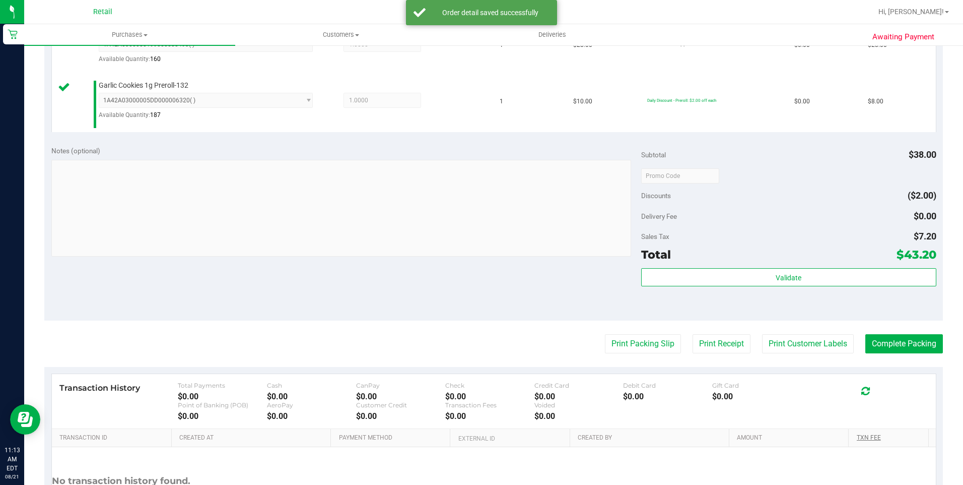
scroll to position [393, 0]
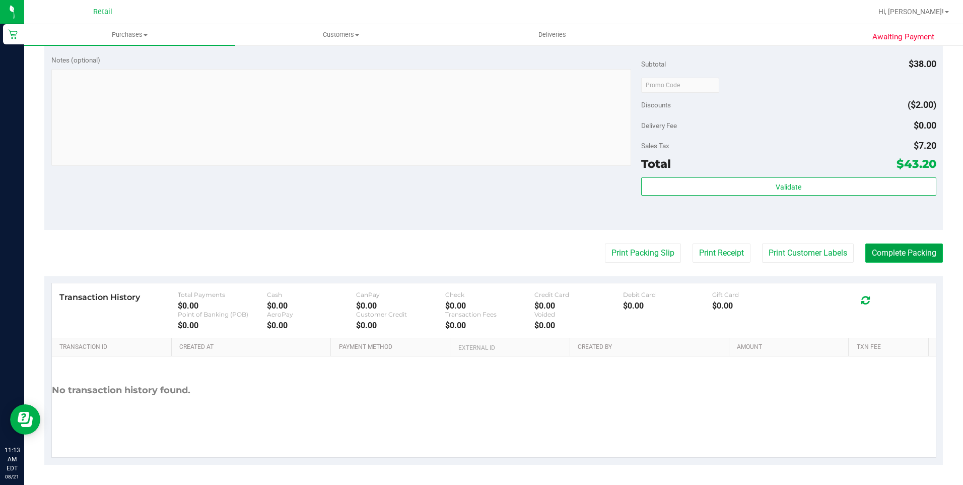
click at [901, 250] on button "Complete Packing" at bounding box center [904, 252] width 78 height 19
